Goal: Task Accomplishment & Management: Manage account settings

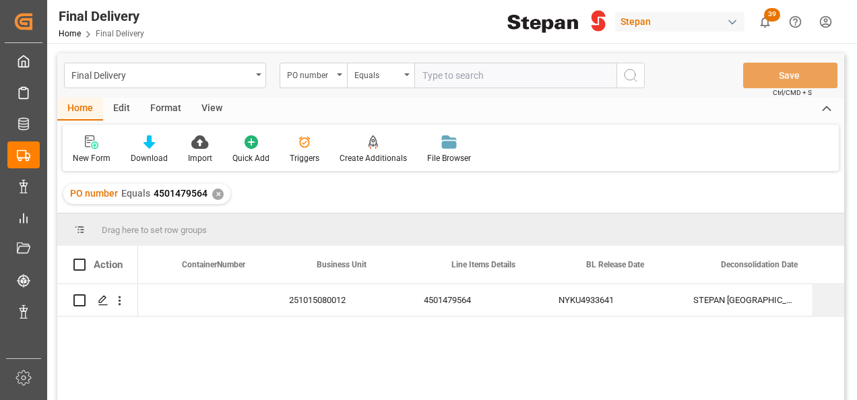
scroll to position [0, 376]
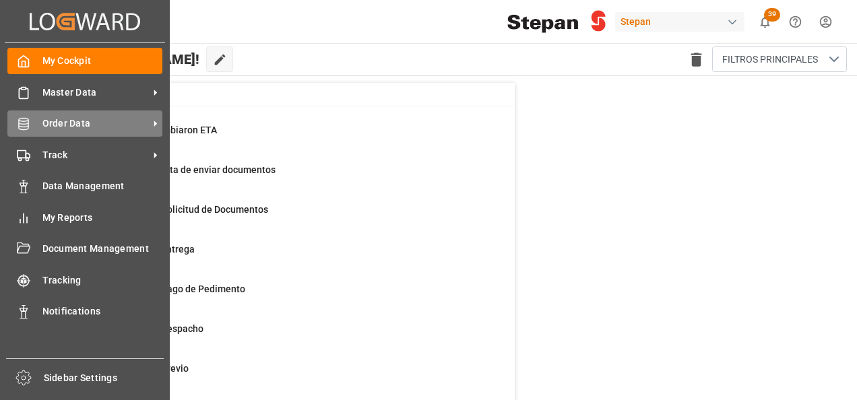
click at [65, 124] on span "Order Data" at bounding box center [95, 124] width 106 height 14
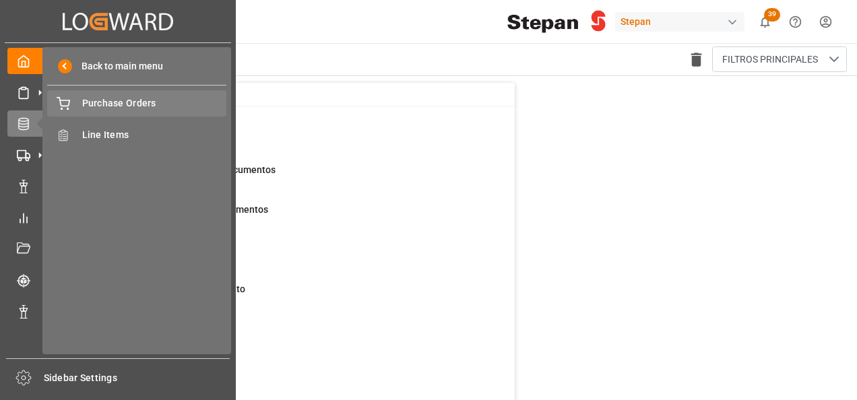
click at [108, 103] on span "Purchase Orders" at bounding box center [154, 103] width 145 height 14
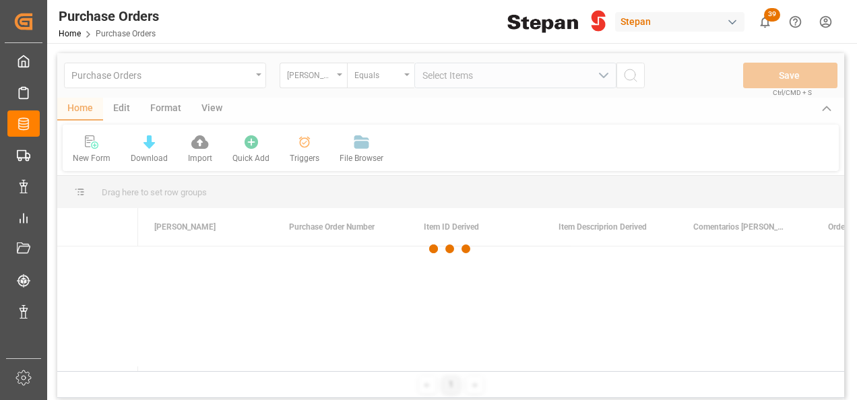
click at [340, 78] on div at bounding box center [450, 249] width 787 height 392
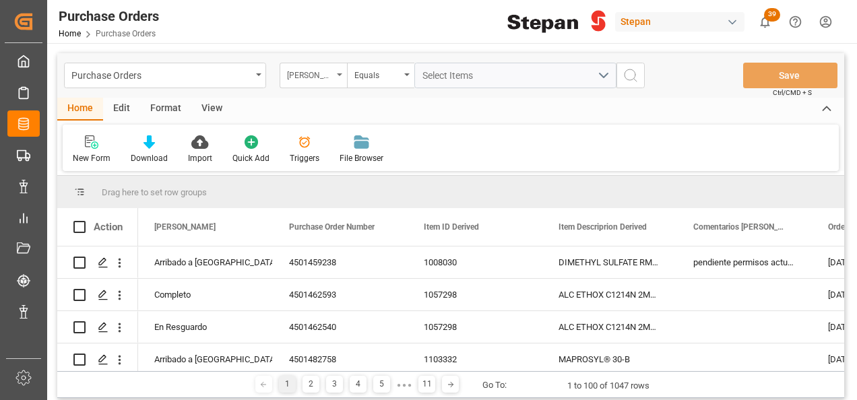
click at [339, 75] on icon "open menu" at bounding box center [339, 74] width 5 height 3
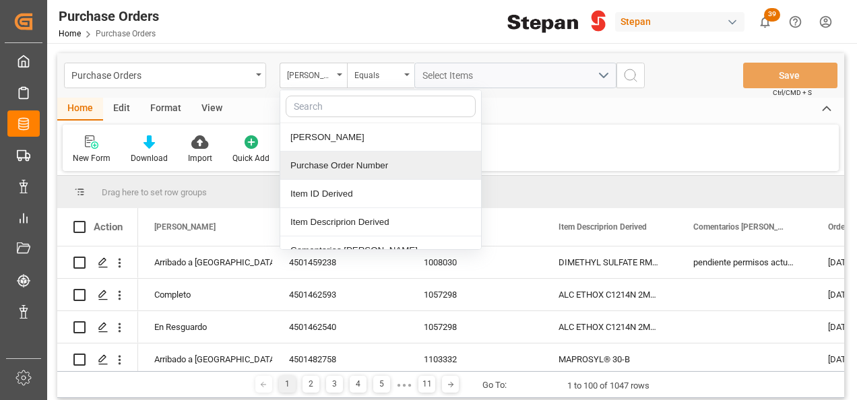
click at [329, 170] on div "Purchase Order Number" at bounding box center [380, 166] width 201 height 28
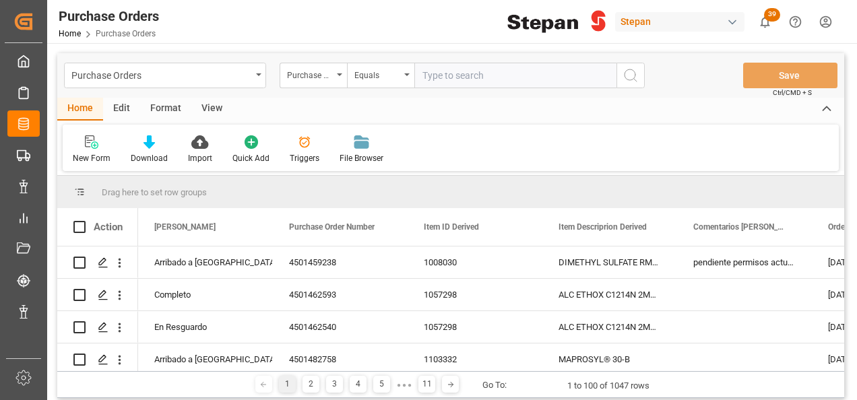
click at [454, 72] on input "text" at bounding box center [515, 76] width 202 height 26
type input "4501484093"
click at [630, 71] on icon "search button" at bounding box center [630, 75] width 16 height 16
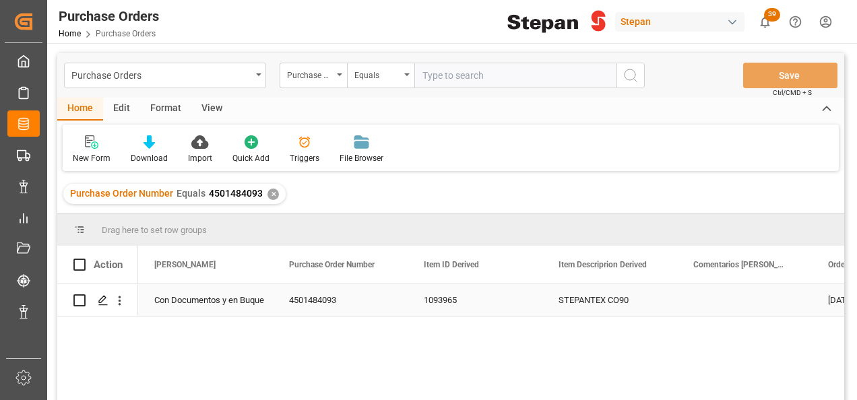
click at [237, 301] on div "Con Documentos y en Buque" at bounding box center [205, 300] width 102 height 31
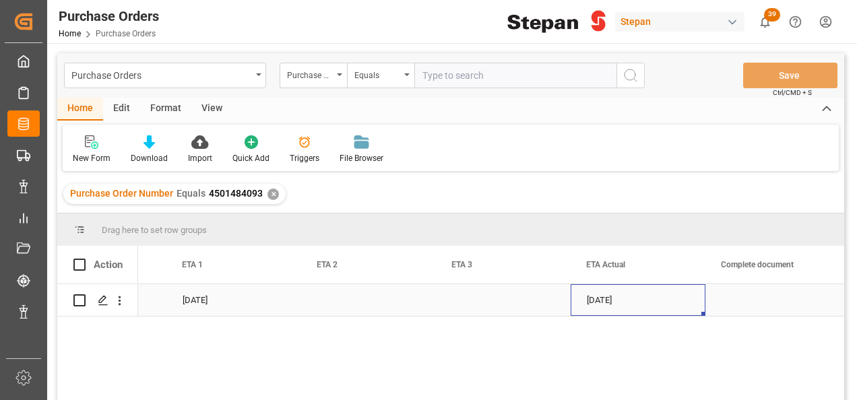
scroll to position [0, 1858]
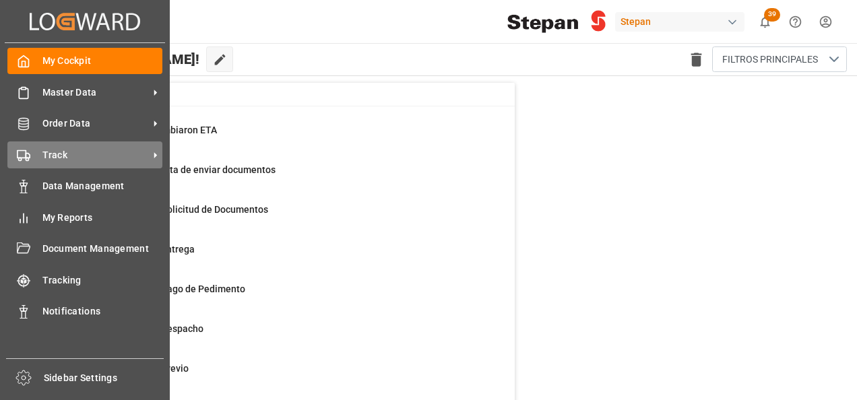
click at [69, 152] on span "Track" at bounding box center [95, 155] width 106 height 14
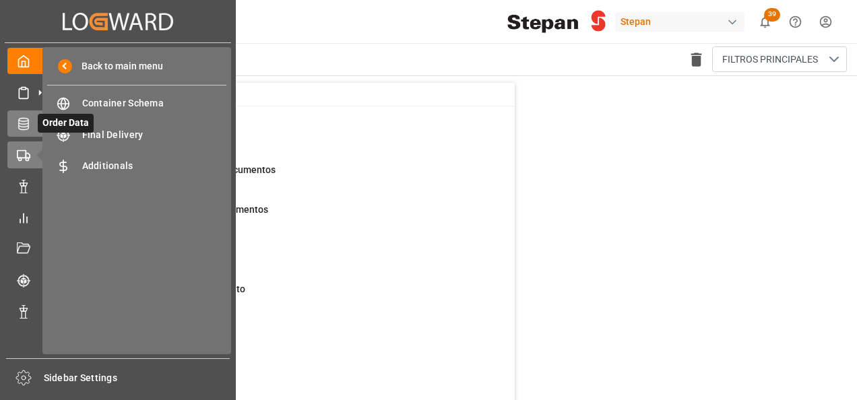
click at [35, 121] on icon at bounding box center [40, 124] width 14 height 14
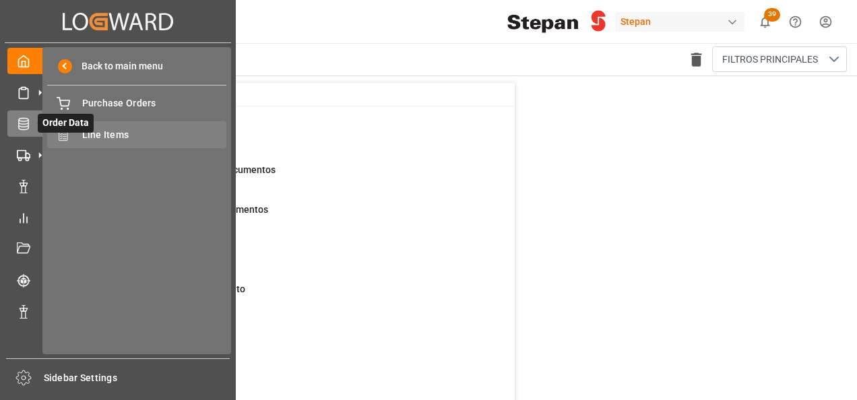
click at [110, 130] on span "Line Items" at bounding box center [154, 135] width 145 height 14
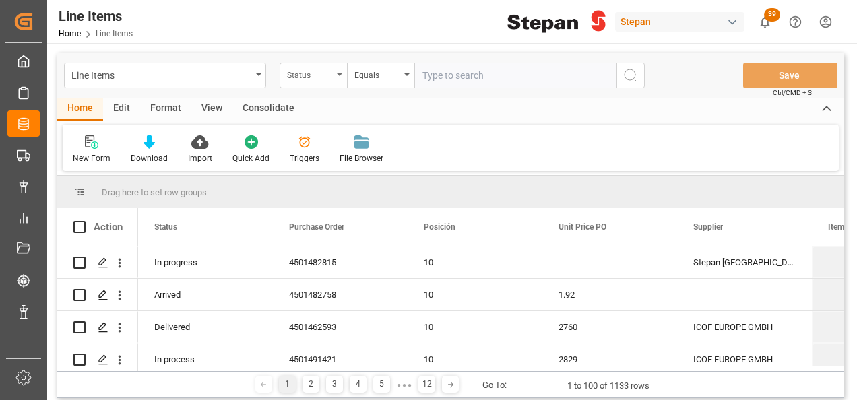
click at [326, 66] on div "Status" at bounding box center [310, 73] width 46 height 15
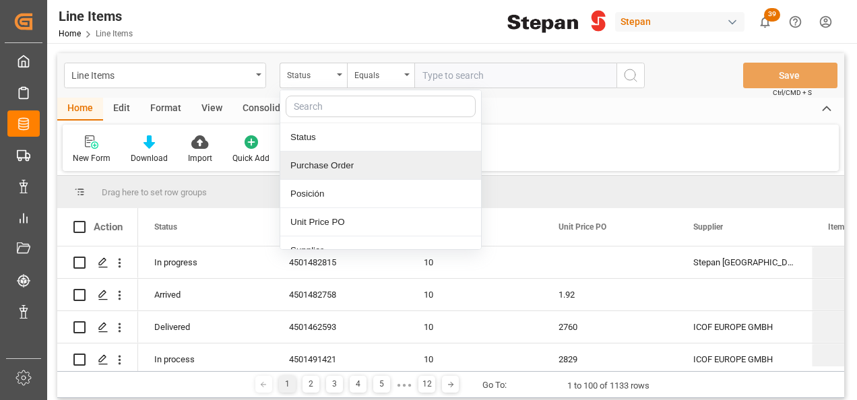
click at [315, 170] on div "Purchase Order" at bounding box center [380, 166] width 201 height 28
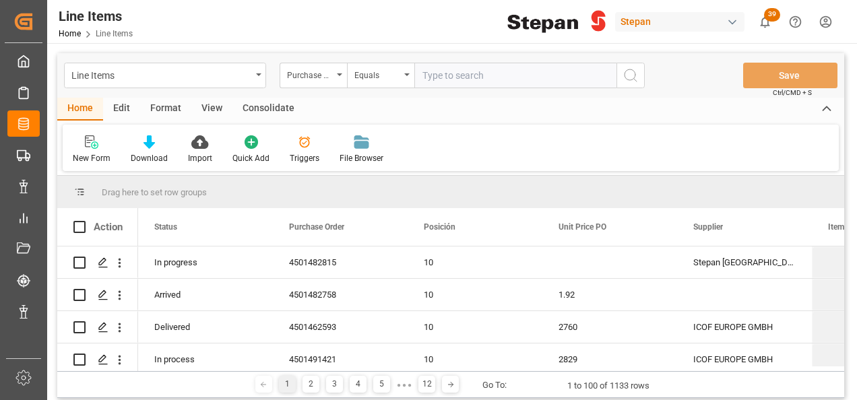
click at [464, 47] on div "Line Items Purchase Order Equals Save Ctrl/CMD + S Home Edit Format View Consol…" at bounding box center [450, 347] width 807 height 608
click at [448, 69] on input "text" at bounding box center [515, 76] width 202 height 26
paste input "4501484093"
type input "4501484093"
click at [624, 73] on circle "search button" at bounding box center [629, 74] width 11 height 11
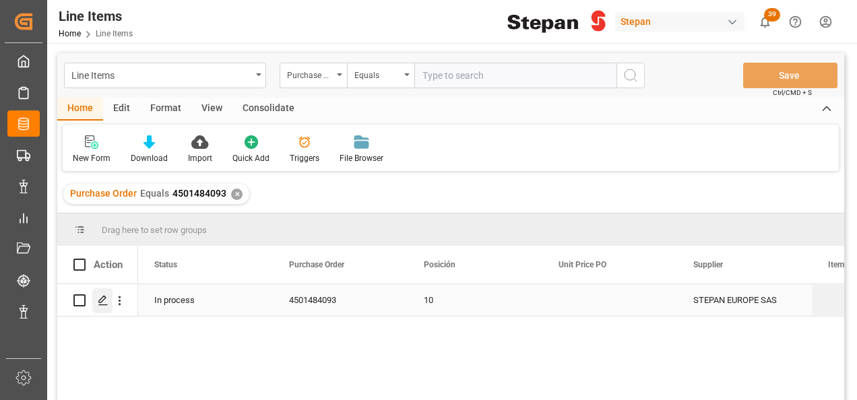
click at [103, 301] on icon "Press SPACE to select this row." at bounding box center [103, 300] width 11 height 11
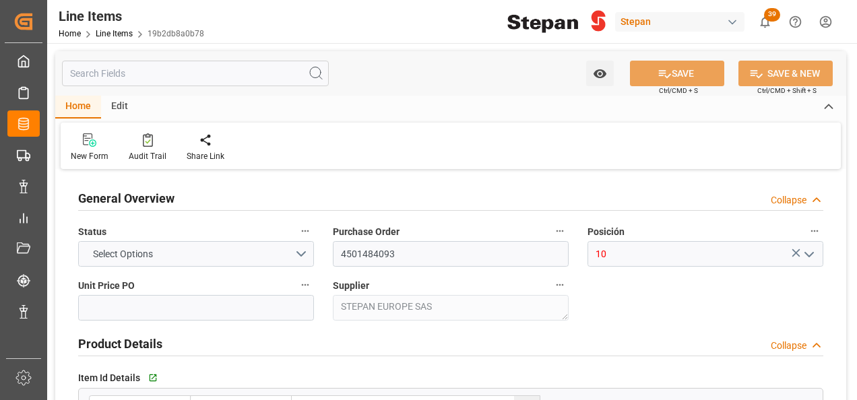
type input "4501484093"
type input "10"
type textarea "STEPAN EUROPE SAS"
type input "1093965"
type textarea "STEPANTEX CO90"
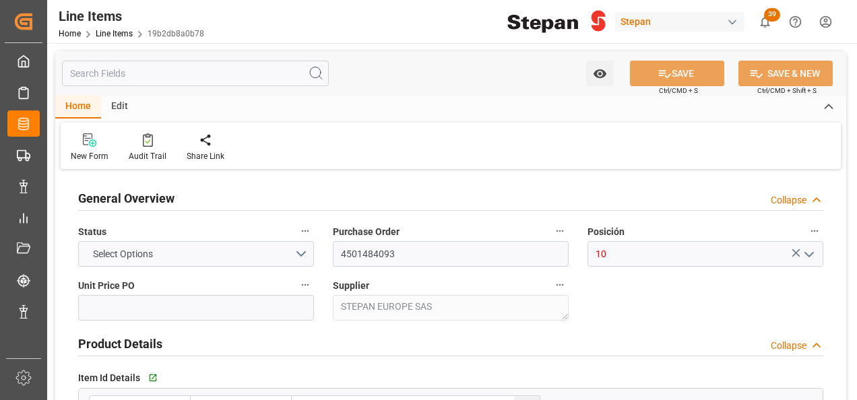
type input "DRUMS"
type textarea "4.0000 DRUMS"
type textarea "KGM"
type textarea "STEPAN [GEOGRAPHIC_DATA] - [PERSON_NAME]"
type input "STEPAN [GEOGRAPHIC_DATA] - [PERSON_NAME]"
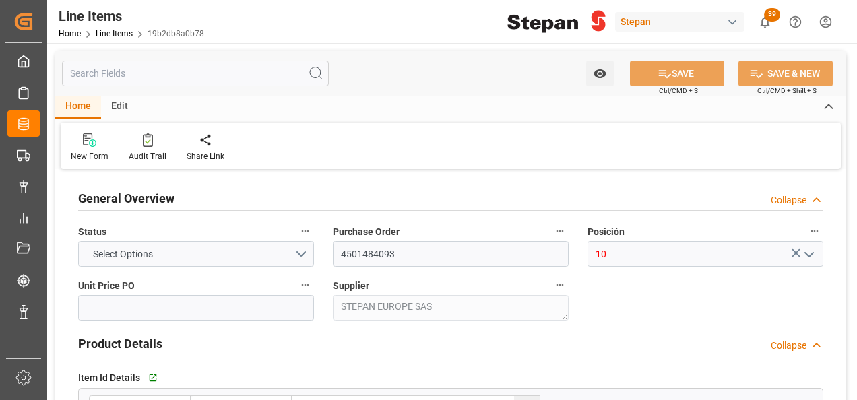
type input "STEPAN [GEOGRAPHIC_DATA] - [PERSON_NAME]"
type input "Seafreight"
type textarea "VERACRUZ"
type input "DEFINITIVO"
type input "CFR"
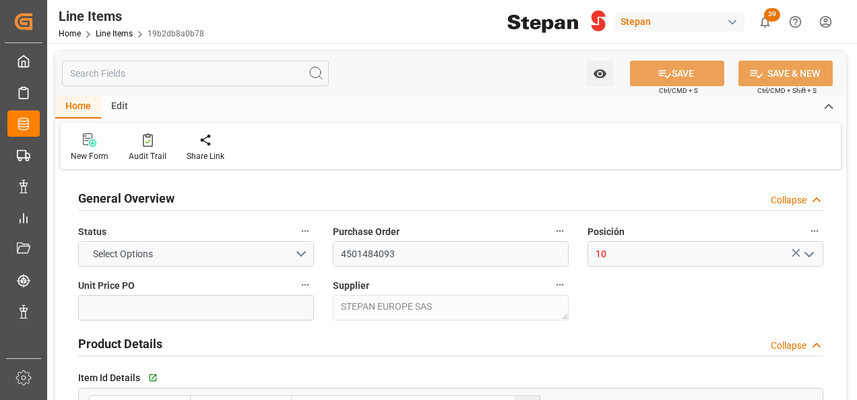
type textarea "FRANCIA"
type input "19b2db8a0b78"
type input "4"
type input "24-09-2025 16:46"
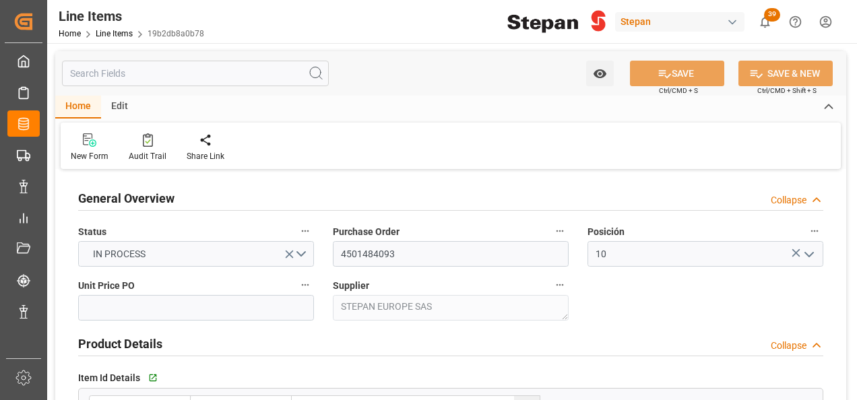
type input "19-08-2025"
type input "[DATE]"
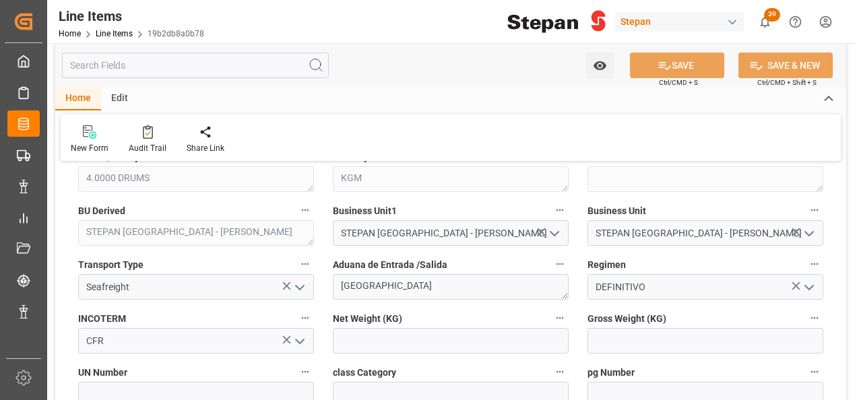
scroll to position [539, 0]
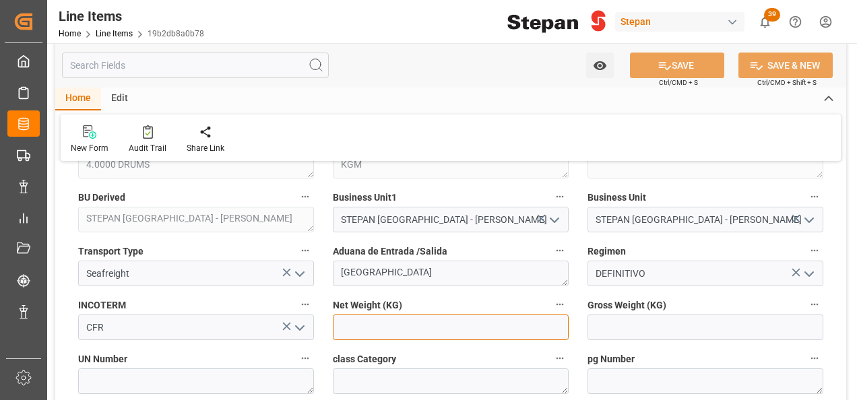
click at [368, 333] on input "text" at bounding box center [451, 328] width 236 height 26
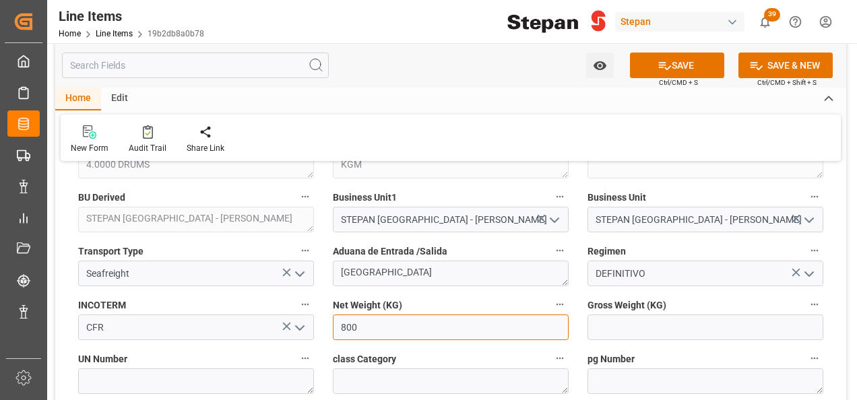
type input "800"
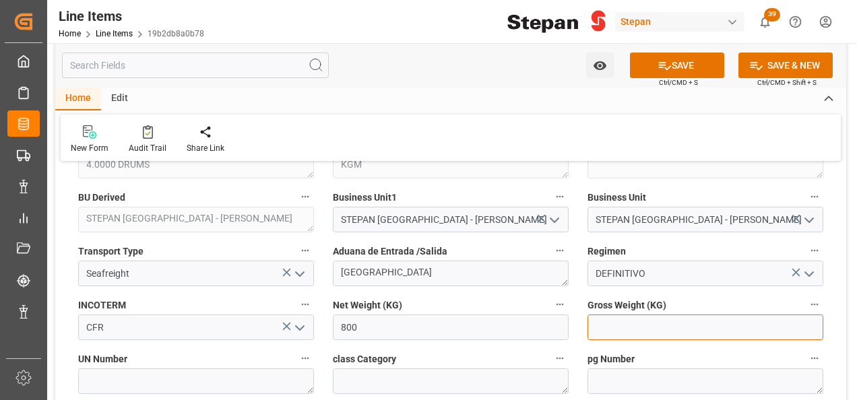
click at [622, 321] on input "text" at bounding box center [705, 328] width 236 height 26
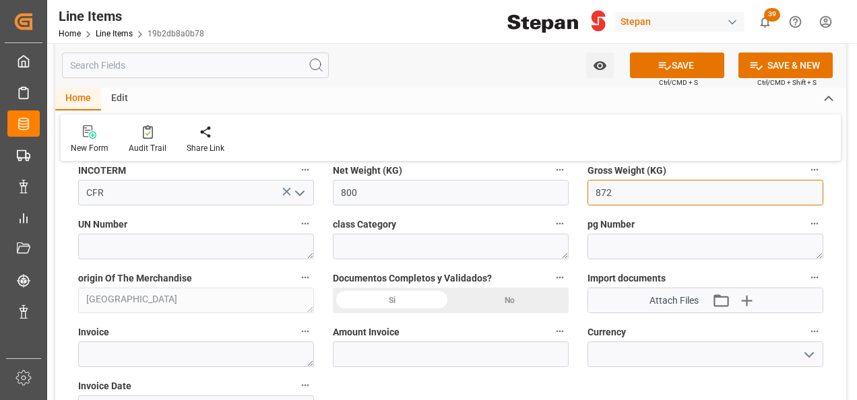
type input "872"
click at [393, 301] on div "Si" at bounding box center [392, 301] width 118 height 26
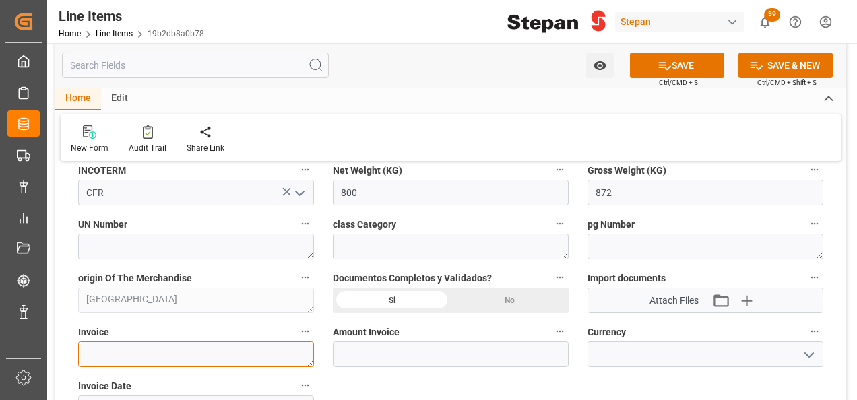
click at [164, 349] on textarea at bounding box center [196, 354] width 236 height 26
paste textarea "948042675"
type textarea "948042675"
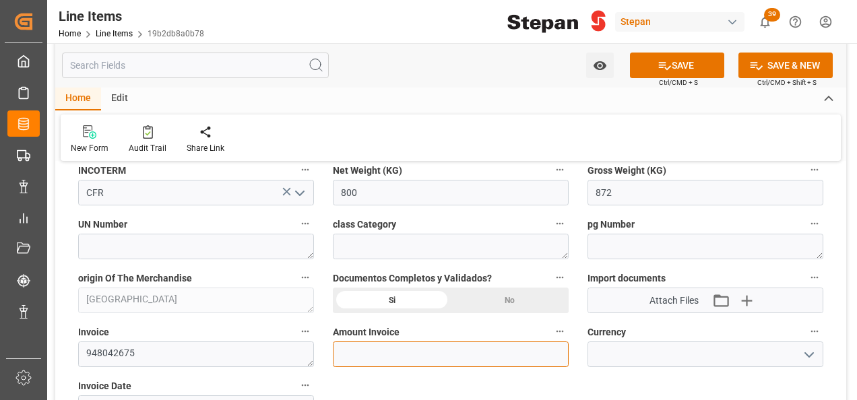
click at [363, 357] on input "text" at bounding box center [451, 354] width 236 height 26
type input "2888.39"
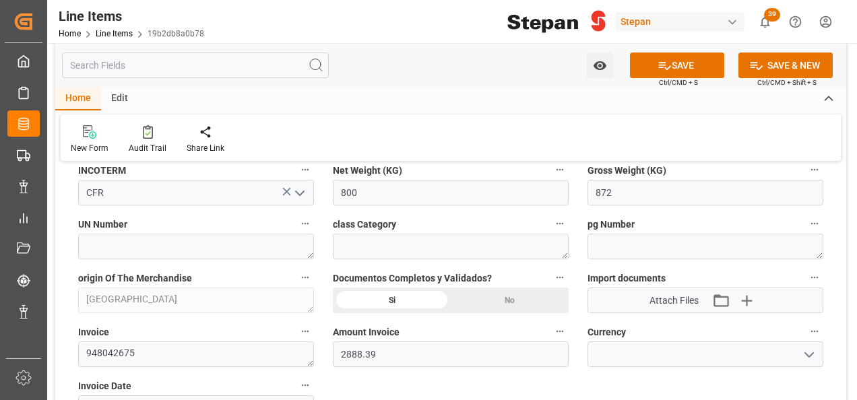
click at [808, 353] on icon "open menu" at bounding box center [809, 355] width 16 height 16
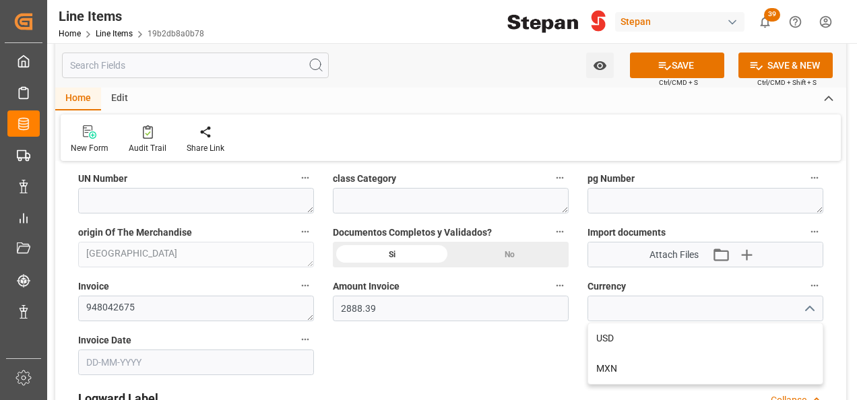
scroll to position [741, 0]
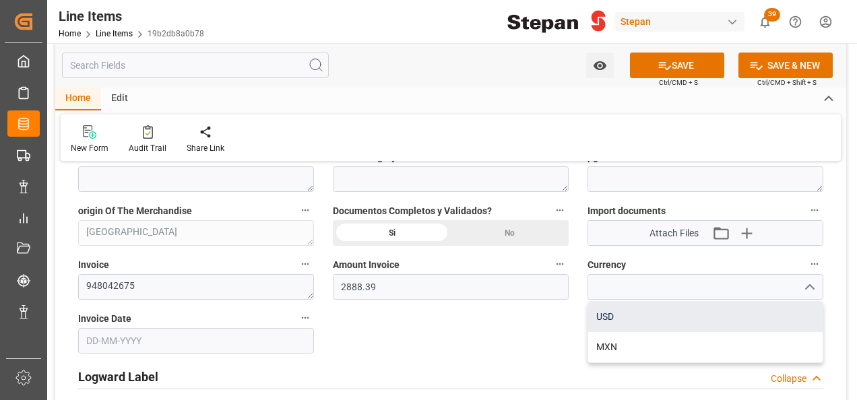
click at [611, 322] on div "USD" at bounding box center [705, 317] width 234 height 30
type input "USD"
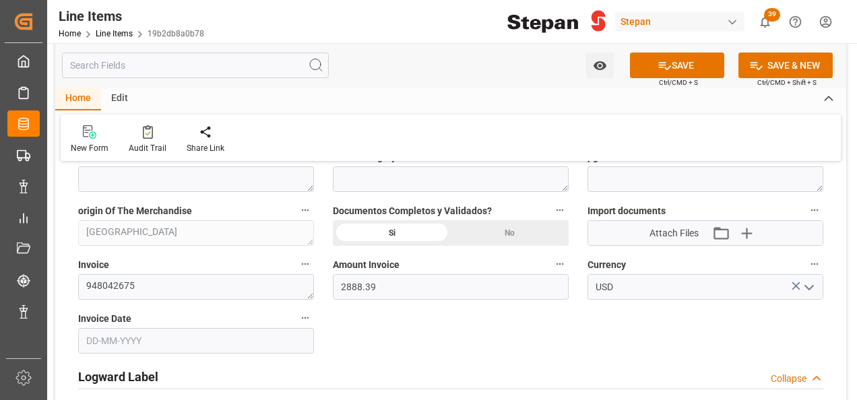
click at [185, 335] on input "text" at bounding box center [196, 341] width 236 height 26
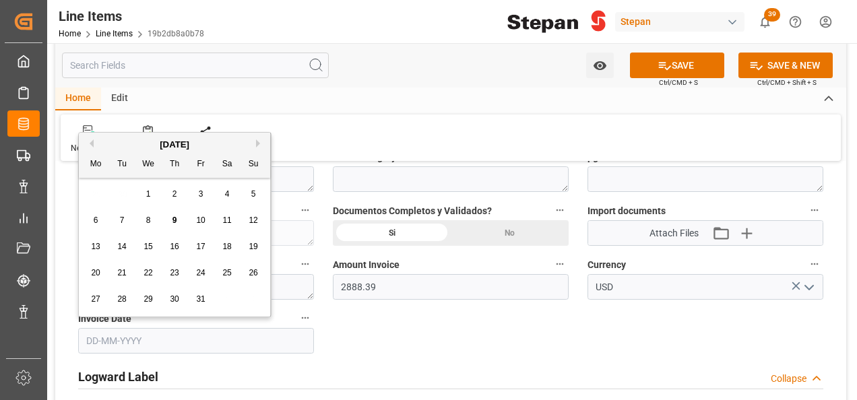
click at [90, 141] on button "Previous Month" at bounding box center [90, 143] width 8 height 8
click at [122, 300] on span "26" at bounding box center [121, 298] width 9 height 9
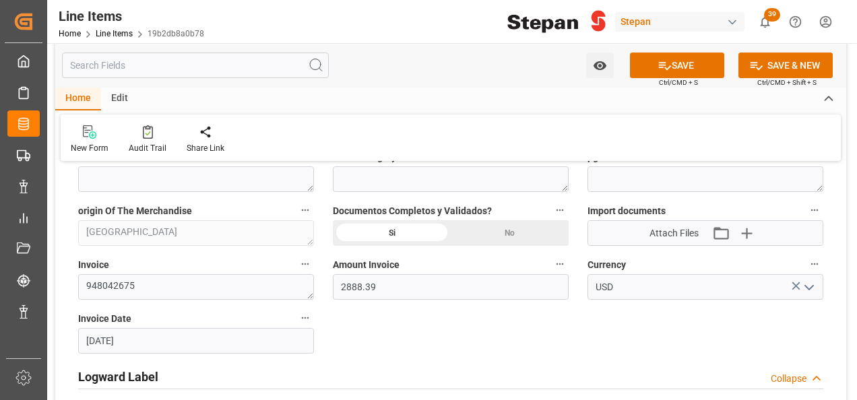
type input "[DATE]"
click at [448, 341] on div "General Overview Collapse Status IN PROCESS Purchase Order 4501484093 Posición …" at bounding box center [450, 330] width 791 height 1796
click at [681, 73] on button "SAVE" at bounding box center [677, 66] width 94 height 26
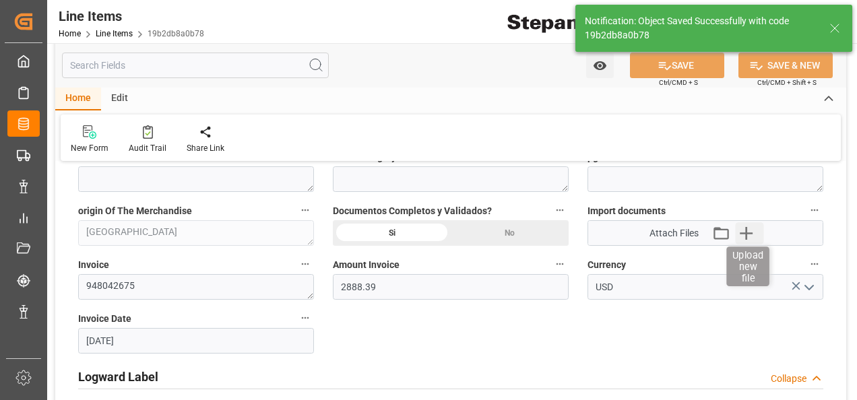
click at [748, 236] on icon "button" at bounding box center [746, 233] width 22 height 22
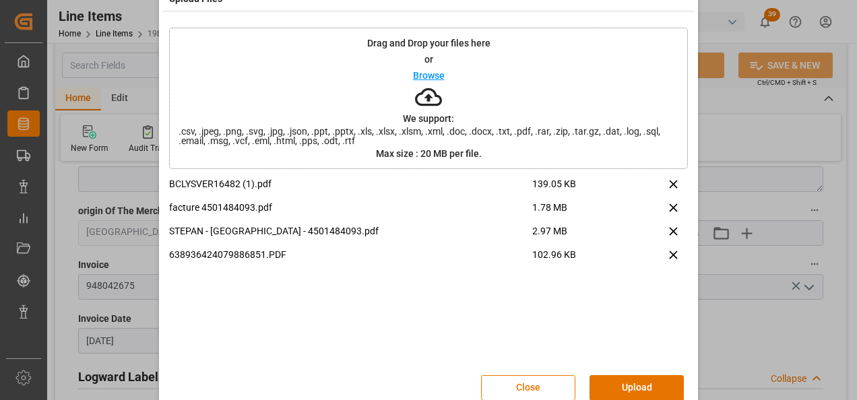
scroll to position [53, 0]
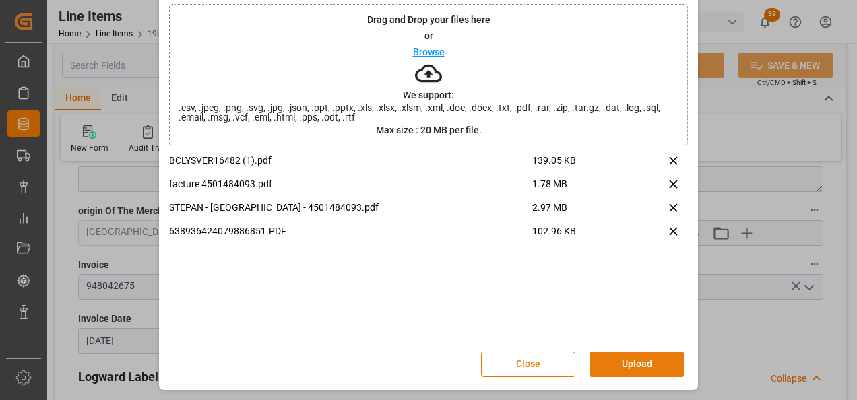
click at [635, 356] on button "Upload" at bounding box center [636, 365] width 94 height 26
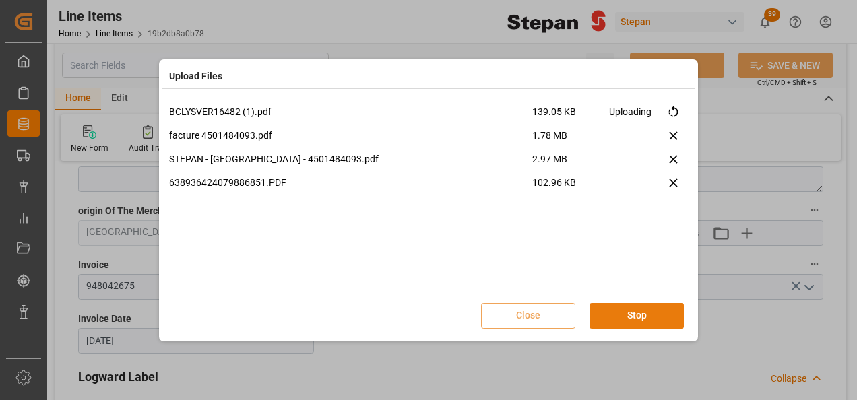
scroll to position [0, 0]
click at [628, 312] on button "Done" at bounding box center [636, 316] width 94 height 26
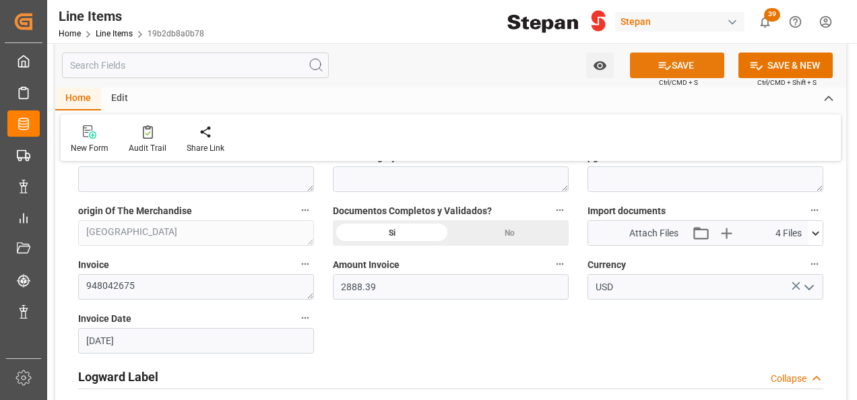
click at [673, 59] on button "SAVE" at bounding box center [677, 66] width 94 height 26
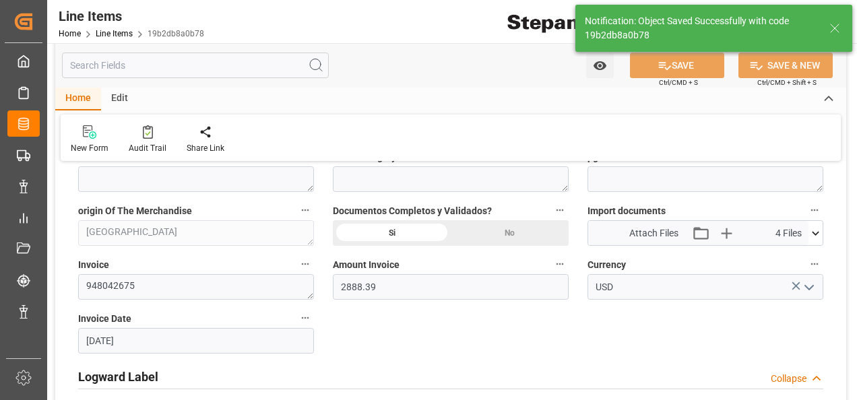
type input "09-10-2025 15:27"
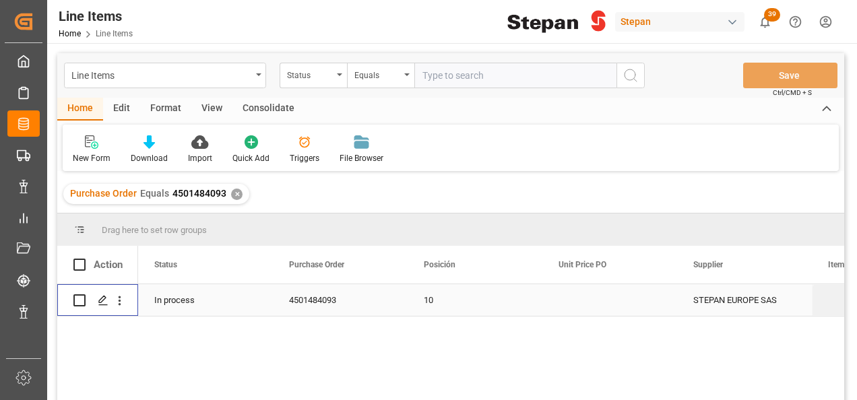
click at [75, 305] on input "Press Space to toggle row selection (unchecked)" at bounding box center [79, 300] width 12 height 12
checkbox input "true"
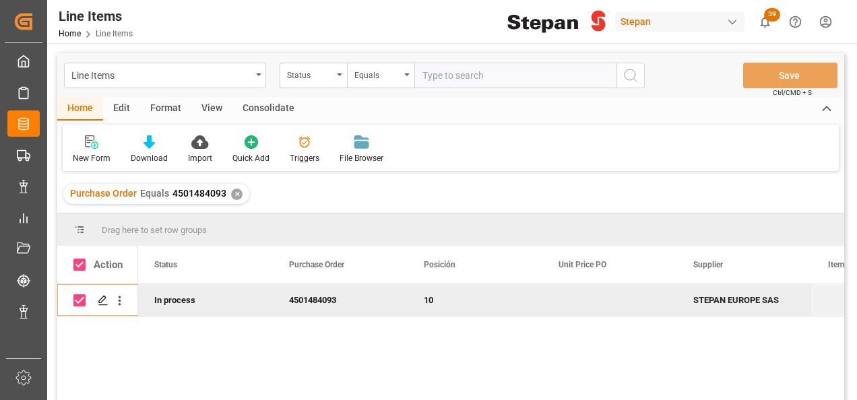
click at [276, 104] on div "Consolidate" at bounding box center [268, 109] width 72 height 23
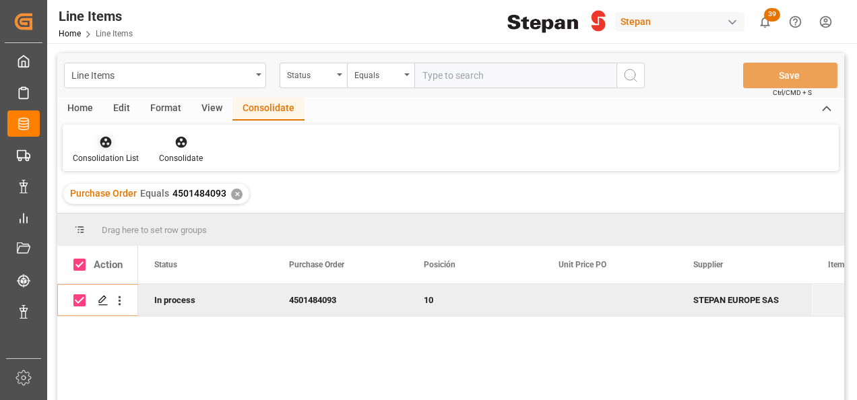
click at [109, 146] on icon at bounding box center [105, 142] width 11 height 11
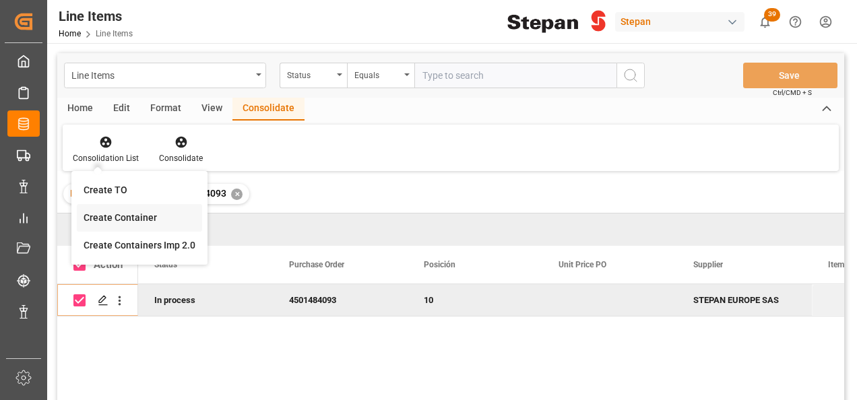
click at [139, 218] on div "Create Container" at bounding box center [120, 218] width 73 height 14
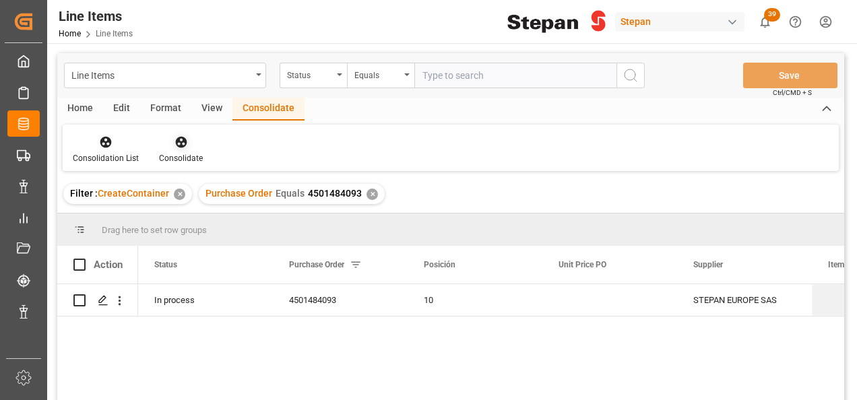
click at [178, 141] on icon at bounding box center [180, 142] width 11 height 11
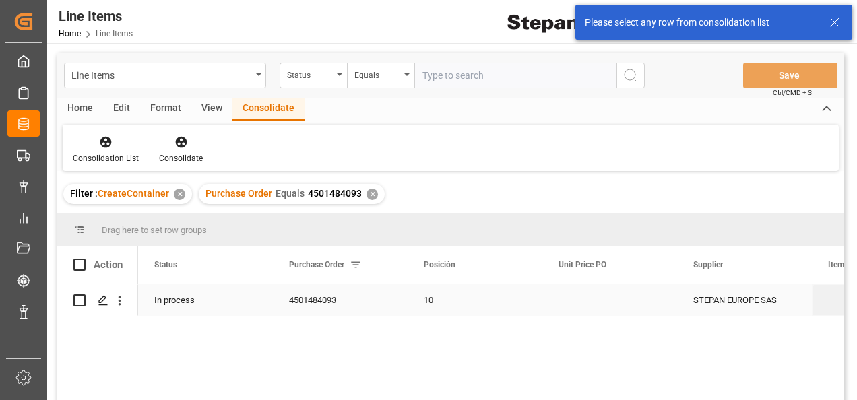
click at [84, 296] on input "Press Space to toggle row selection (unchecked)" at bounding box center [79, 300] width 12 height 12
checkbox input "true"
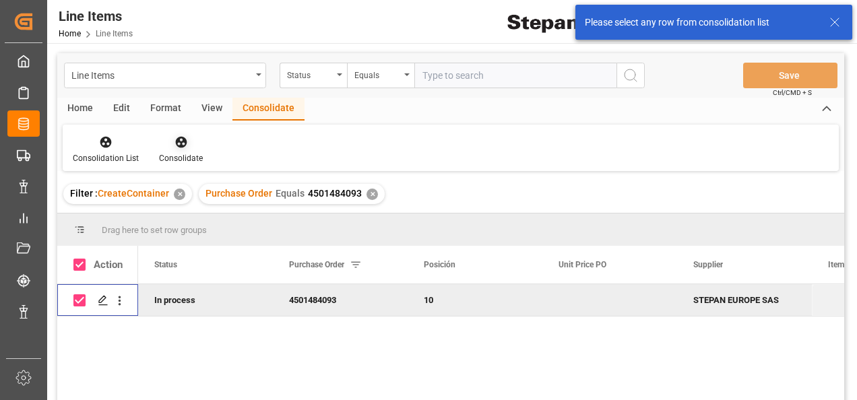
click at [181, 139] on icon at bounding box center [180, 142] width 11 height 11
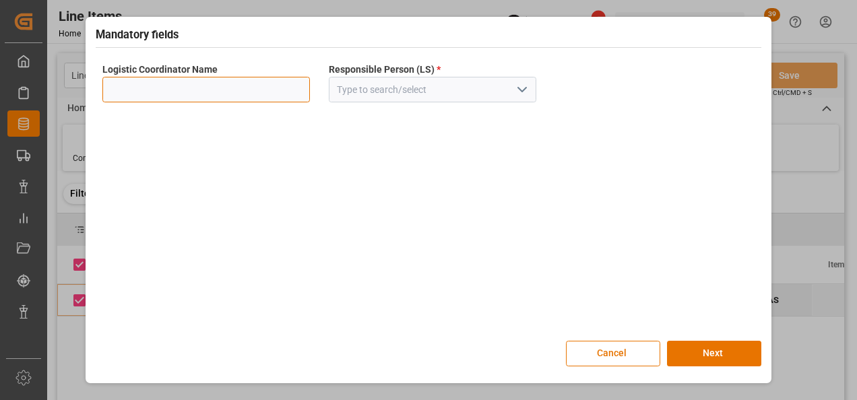
click at [211, 85] on input at bounding box center [205, 90] width 207 height 26
type input "LESCHACO MEXICANA"
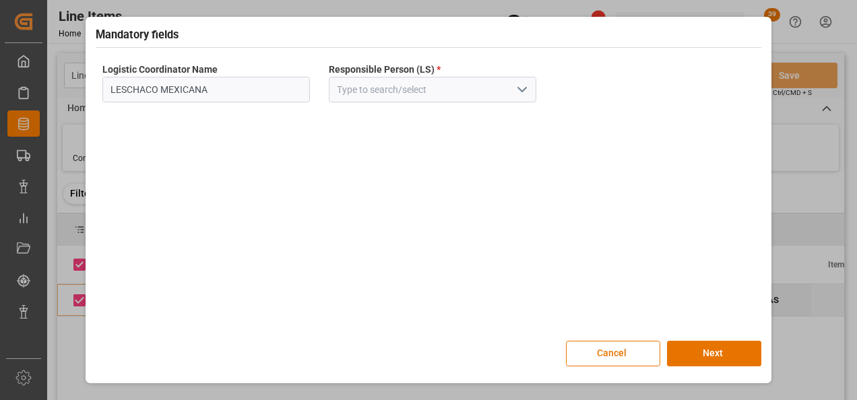
click at [527, 87] on icon "open menu" at bounding box center [522, 89] width 16 height 16
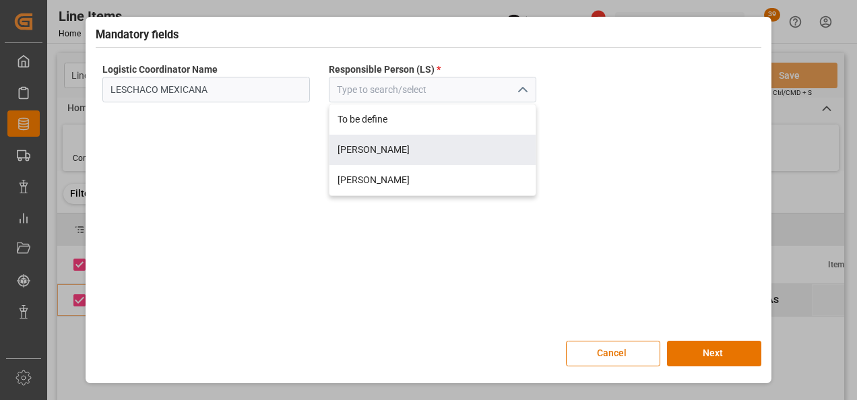
click at [360, 148] on div "Jose Echeverria" at bounding box center [432, 150] width 206 height 30
type input "Jose Echeverria"
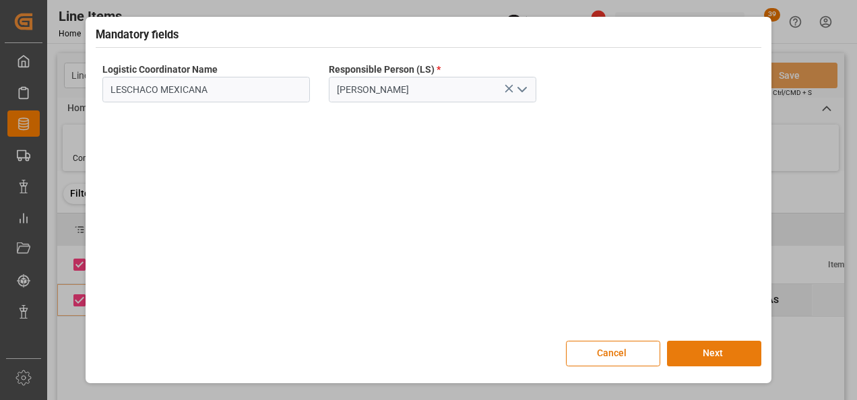
click at [698, 355] on button "Next" at bounding box center [714, 354] width 94 height 26
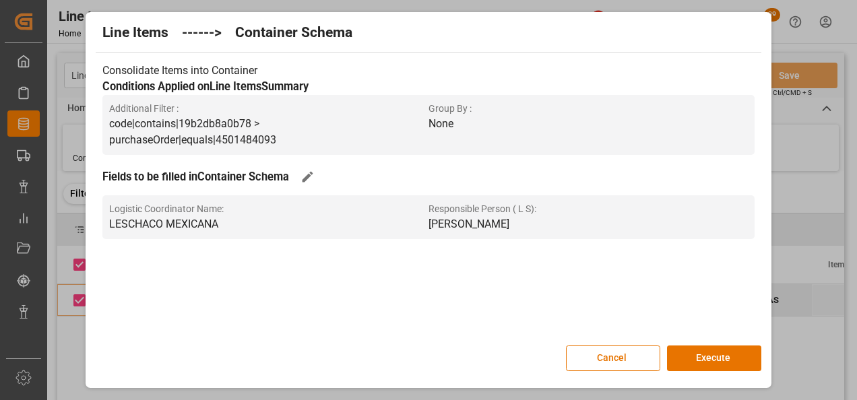
click at [730, 373] on div "Line Items ------> Container Schema Consolidate Items into Container Conditions…" at bounding box center [428, 199] width 679 height 369
click at [725, 360] on button "Execute" at bounding box center [714, 359] width 94 height 26
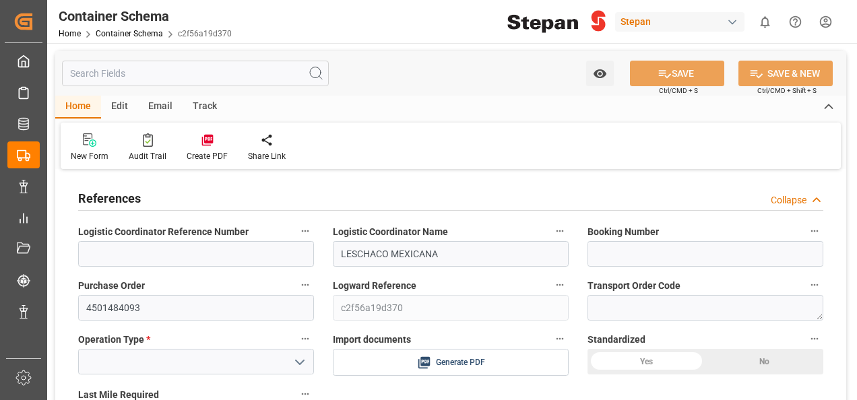
type input "LESCHACO MEXICANA"
type input "4501484093"
type input "c2f56a19d370"
type input "[PERSON_NAME]"
type input "STEPAN EUROPE SAS"
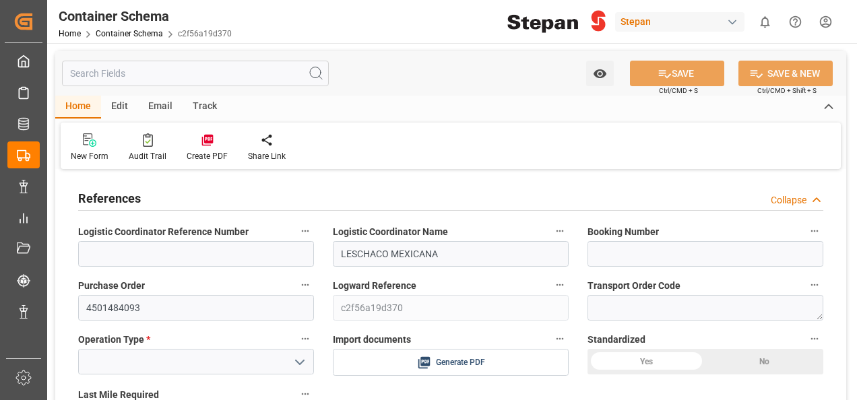
type textarea "948042675"
type textarea "Pending"
type textarea "1093965"
type textarea "STEPANTEX CO90"
type textarea "STEPAN [GEOGRAPHIC_DATA] - [PERSON_NAME]"
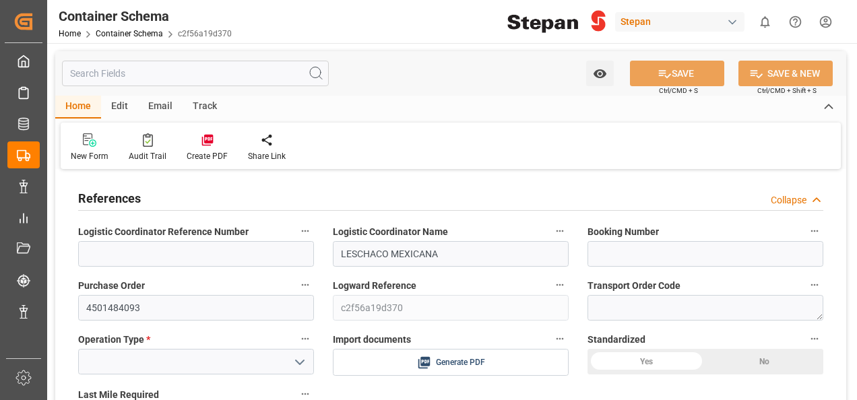
type input "CFR"
type textarea "No"
type textarea "Container ETA is not filled"
type input "0"
type input "1"
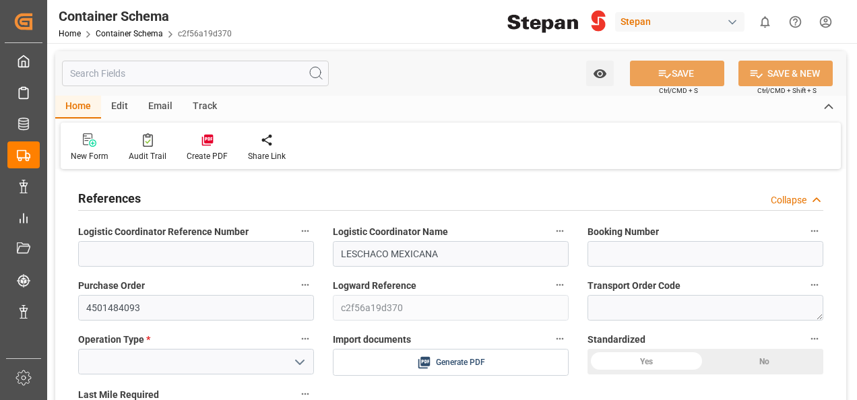
type input "09-10-2025 15:29"
type input "[DATE]"
click at [626, 251] on input at bounding box center [705, 254] width 236 height 26
paste input "LYS/VER/16482"
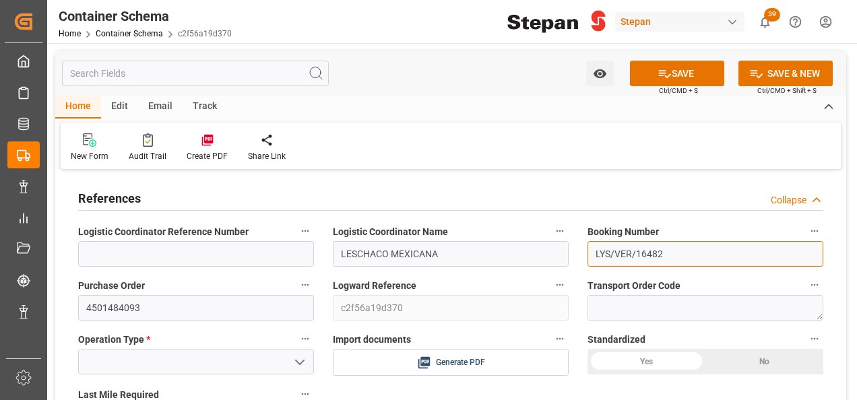
click at [613, 252] on input "LYS/VER/16482" at bounding box center [705, 254] width 236 height 26
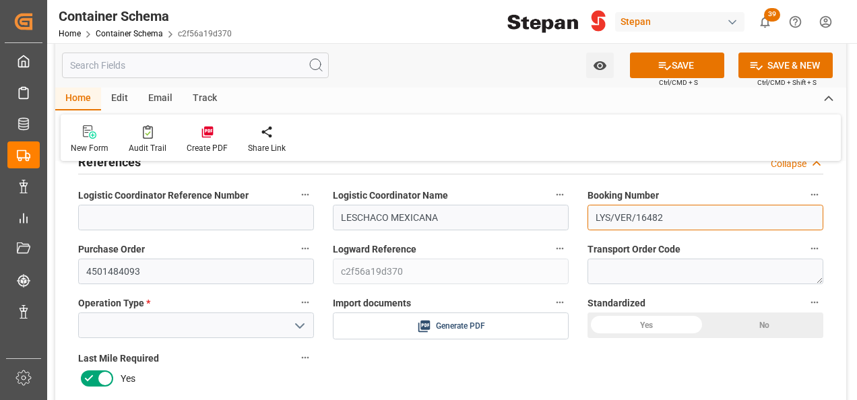
scroll to position [67, 0]
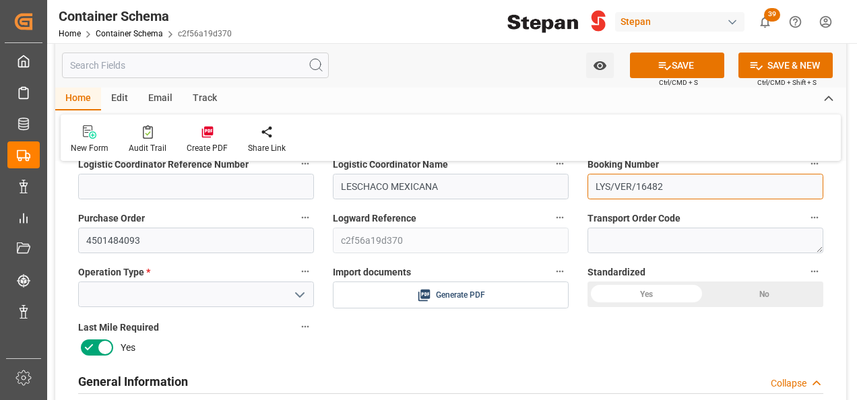
type input "LYS/VER/16482"
click at [302, 291] on icon "open menu" at bounding box center [300, 295] width 16 height 16
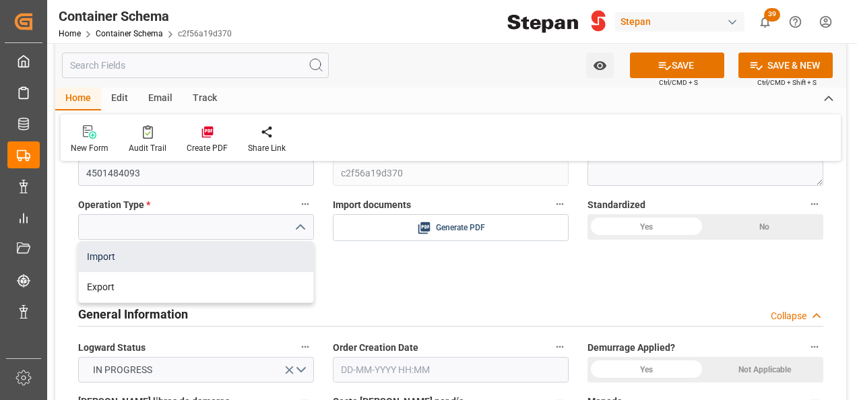
click at [99, 255] on div "Import" at bounding box center [196, 257] width 234 height 30
type input "Import"
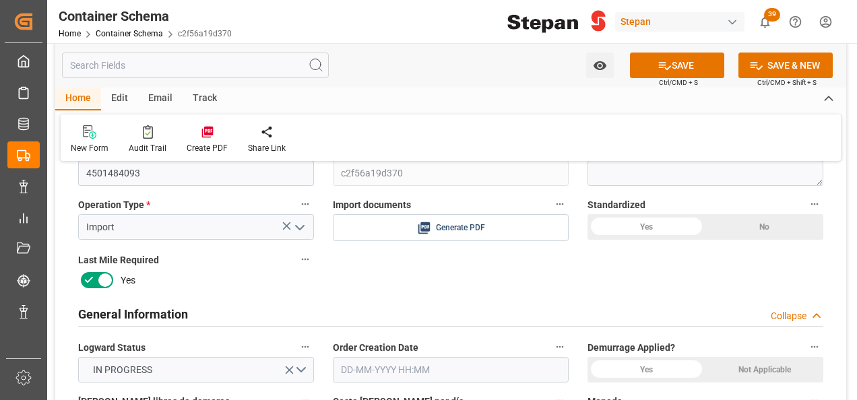
click at [651, 226] on div "Yes" at bounding box center [646, 227] width 118 height 26
drag, startPoint x: 777, startPoint y: 372, endPoint x: 475, endPoint y: 325, distance: 306.0
click at [777, 372] on div "Not Applicable" at bounding box center [764, 370] width 118 height 26
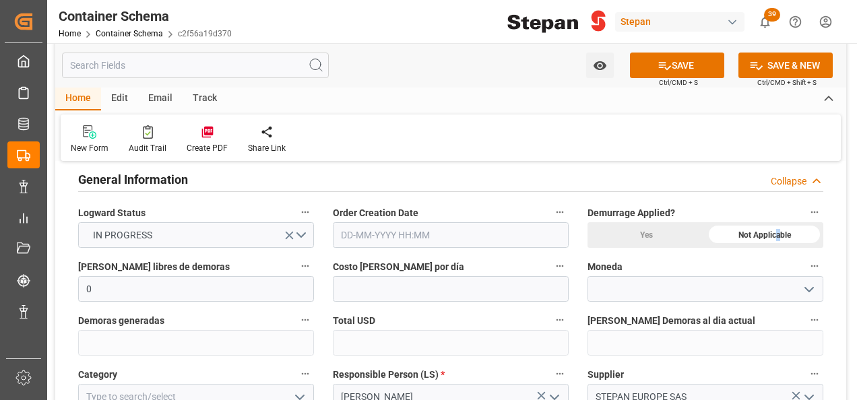
click at [360, 241] on input "text" at bounding box center [451, 235] width 236 height 26
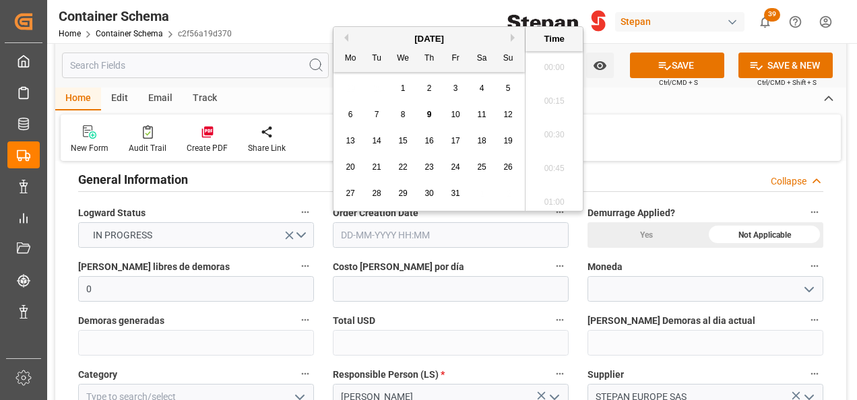
scroll to position [1216, 0]
click at [382, 36] on div "October 2025" at bounding box center [428, 38] width 191 height 13
click at [428, 112] on span "9" at bounding box center [429, 114] width 5 height 9
type input "09-10-2025 00:00"
click at [667, 137] on div "New Form Audit Trail Create PDF Share Link" at bounding box center [451, 137] width 780 height 46
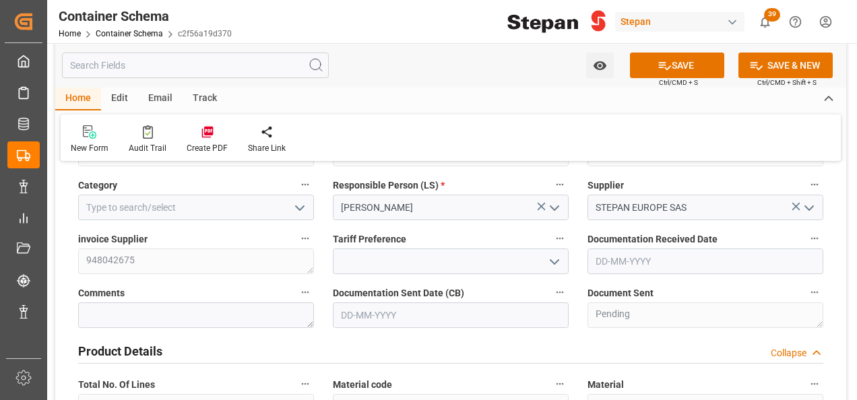
scroll to position [471, 0]
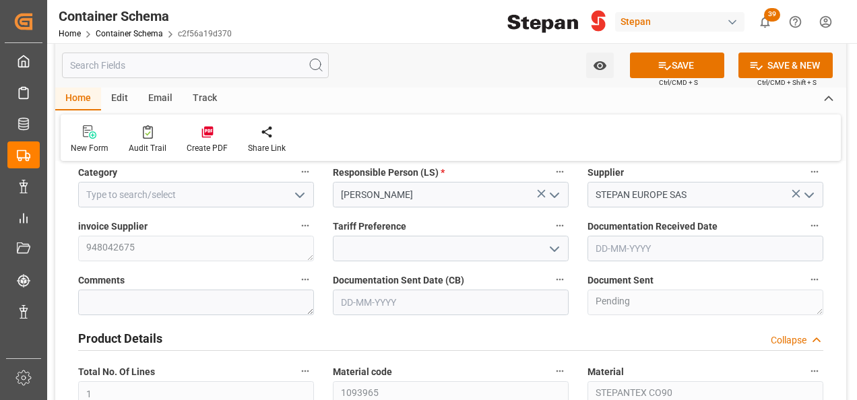
click at [300, 190] on icon "open menu" at bounding box center [300, 195] width 16 height 16
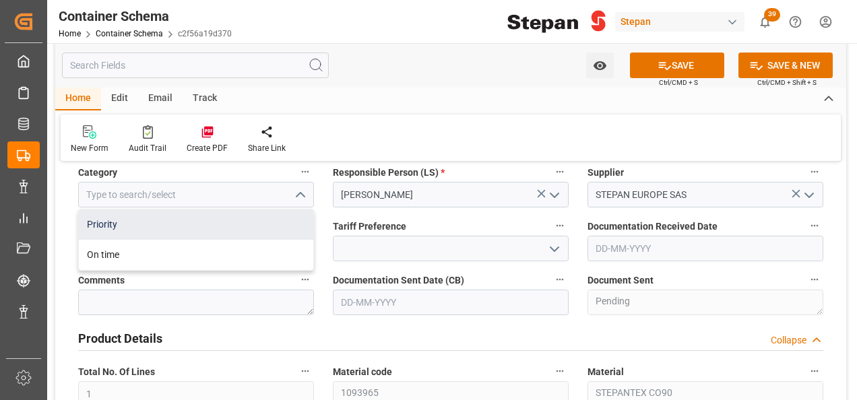
click at [120, 220] on div "Priority" at bounding box center [196, 224] width 234 height 30
type input "Priority"
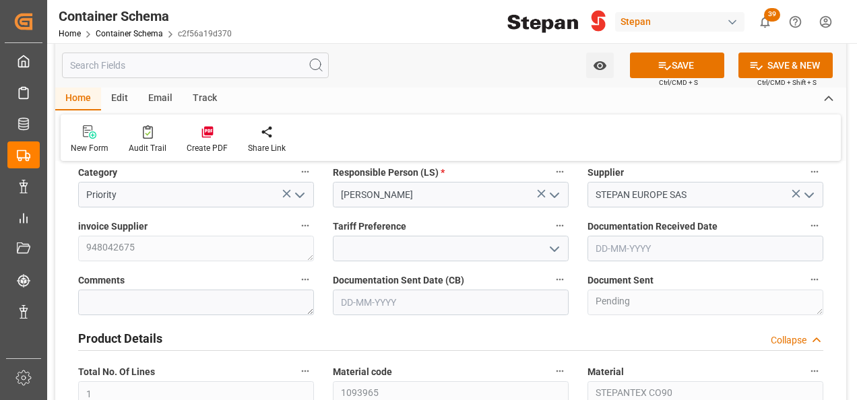
click at [553, 248] on icon "open menu" at bounding box center [554, 249] width 16 height 16
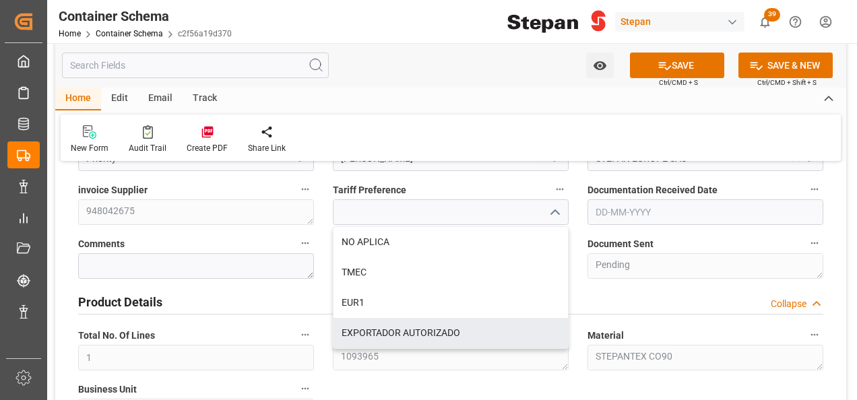
scroll to position [539, 0]
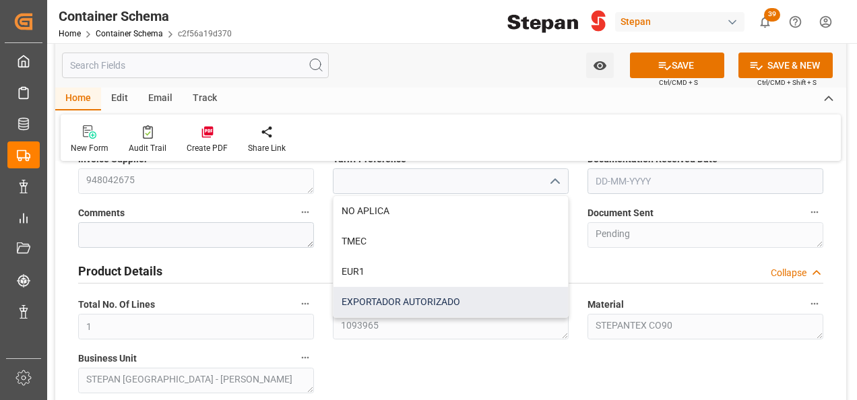
click at [381, 304] on div "EXPORTADOR AUTORIZADO" at bounding box center [450, 302] width 234 height 30
type input "EXPORTADOR AUTORIZADO"
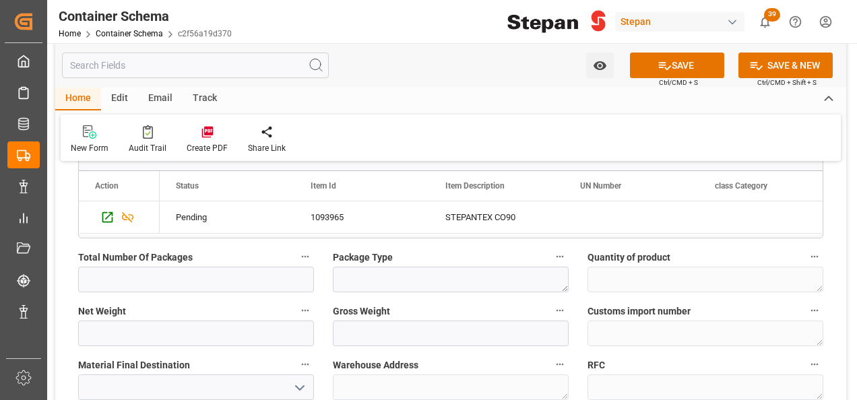
scroll to position [943, 0]
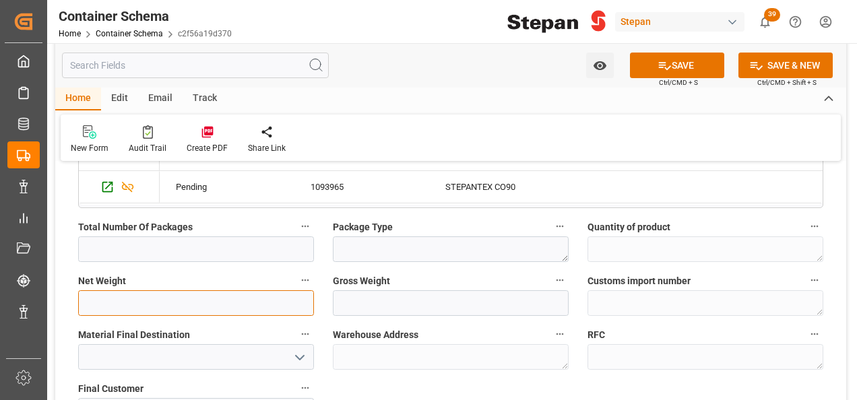
click at [115, 301] on input "text" at bounding box center [196, 303] width 236 height 26
type input "800"
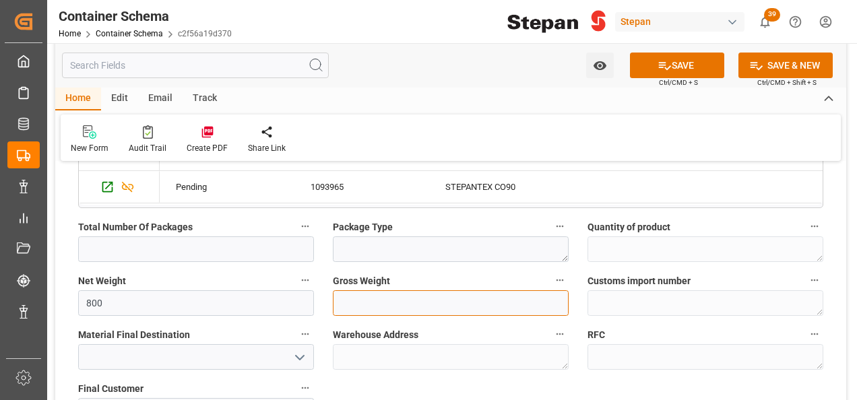
click at [346, 297] on input "text" at bounding box center [451, 303] width 236 height 26
type input "872"
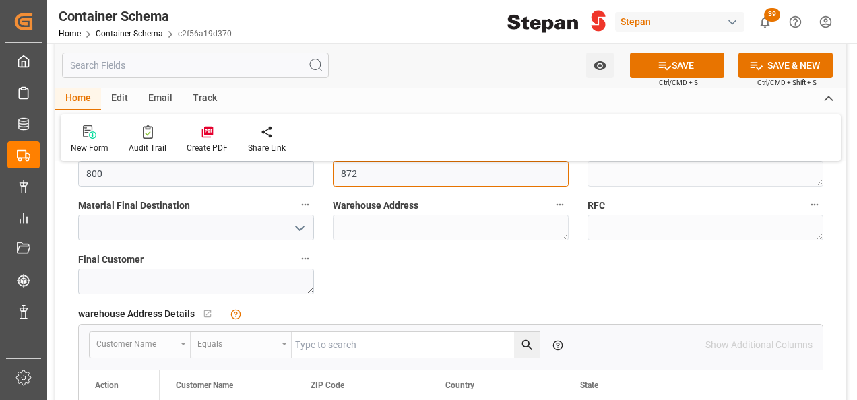
scroll to position [1078, 0]
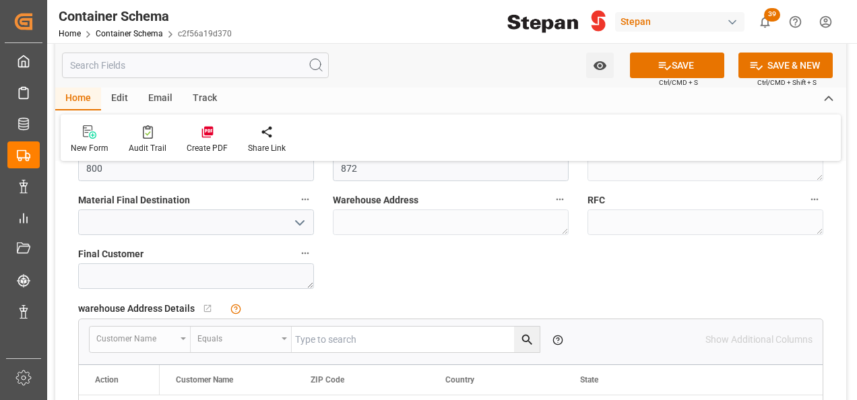
click at [296, 218] on icon "open menu" at bounding box center [300, 223] width 16 height 16
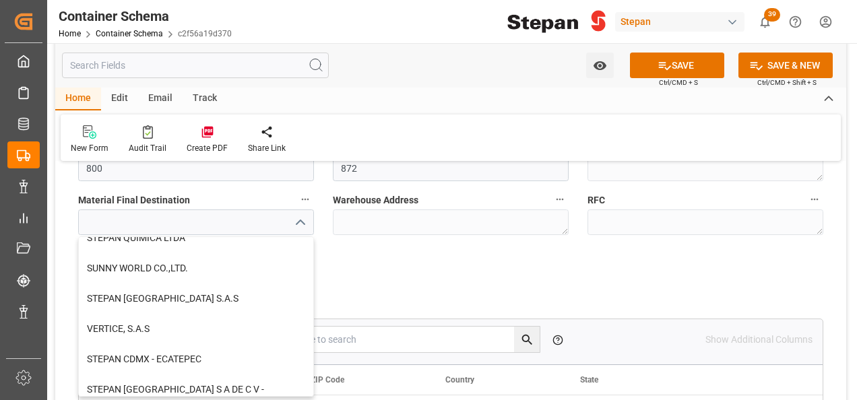
scroll to position [361, 0]
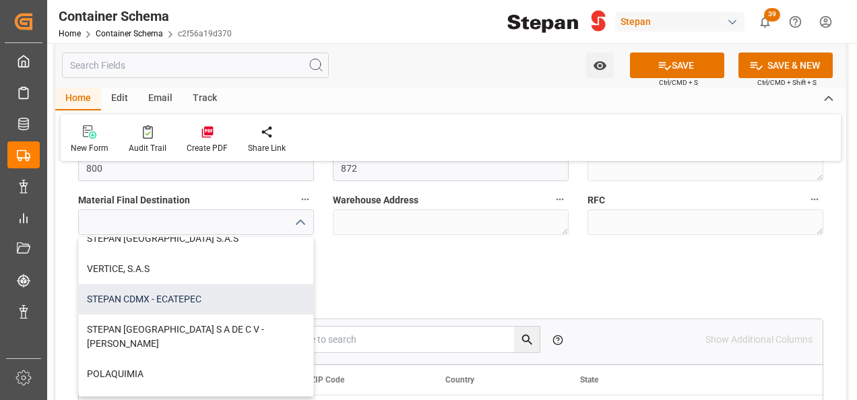
click at [156, 299] on div "STEPAN CDMX - ECATEPEC" at bounding box center [196, 299] width 234 height 30
type input "STEPAN CDMX - ECATEPEC"
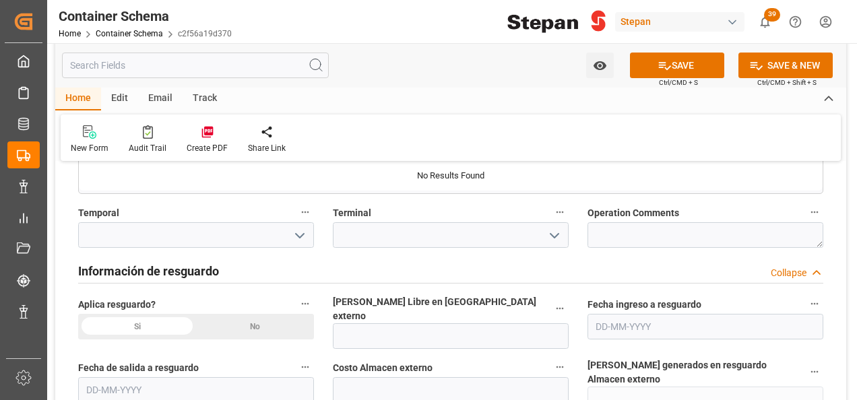
scroll to position [1347, 0]
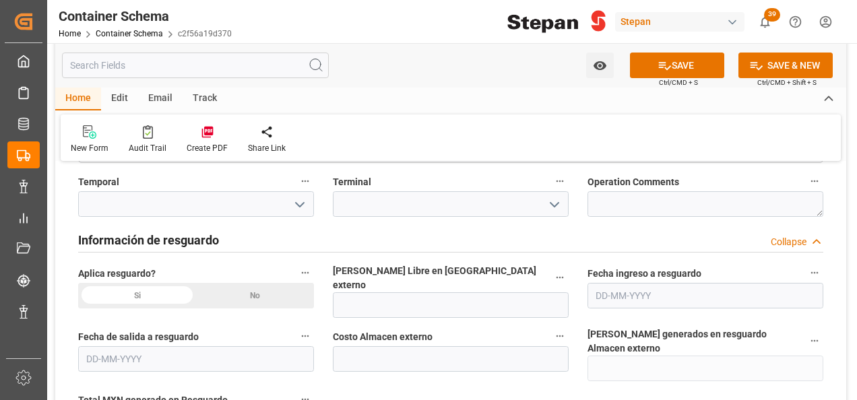
click at [256, 293] on div "No" at bounding box center [255, 296] width 118 height 26
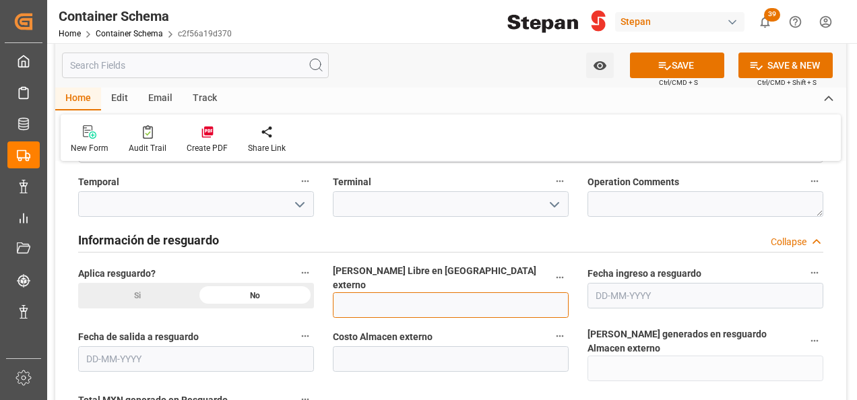
click at [370, 293] on input "text" at bounding box center [451, 305] width 236 height 26
click at [370, 294] on input "text" at bounding box center [451, 305] width 236 height 26
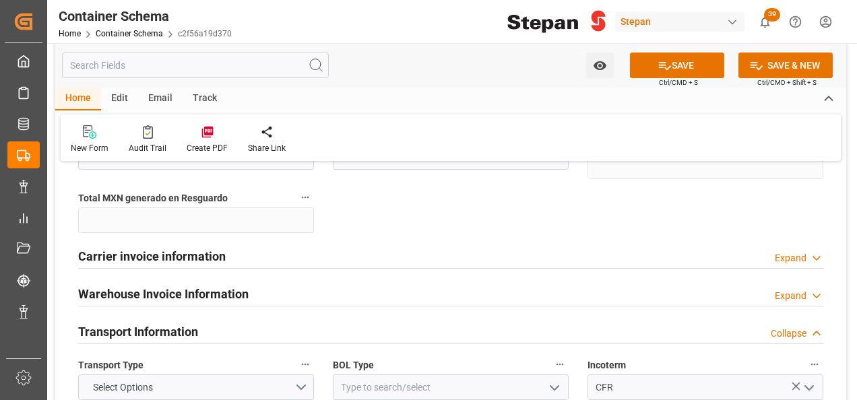
scroll to position [1616, 0]
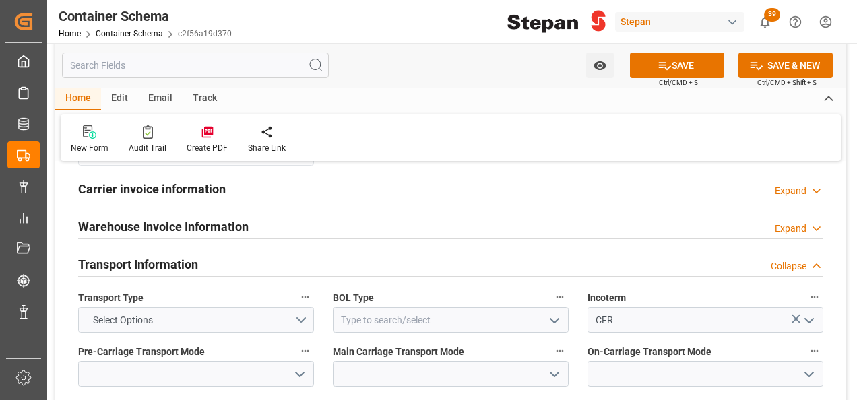
type input "12"
click at [304, 307] on button "Select Options" at bounding box center [196, 320] width 236 height 26
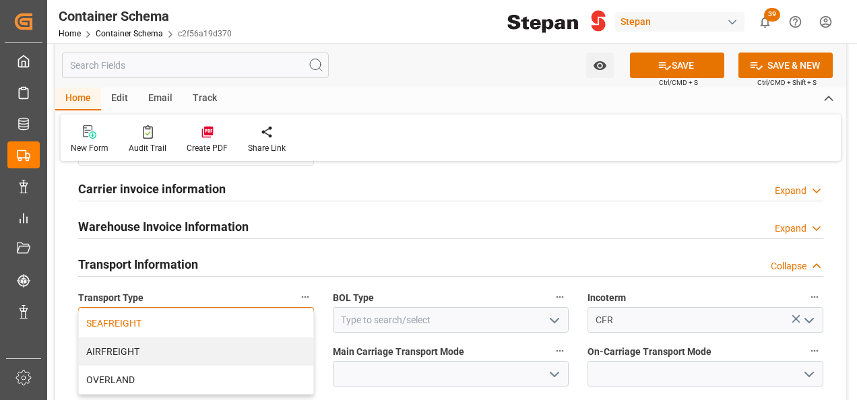
click at [104, 309] on div "SEAFREIGHT" at bounding box center [196, 323] width 234 height 28
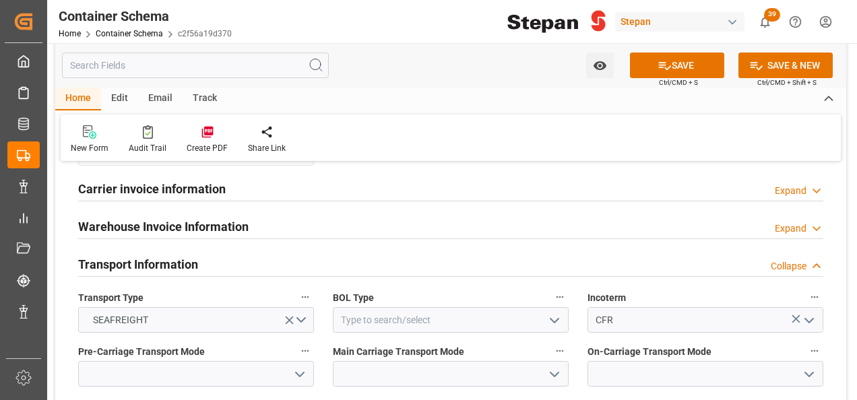
click at [557, 313] on icon "open menu" at bounding box center [554, 321] width 16 height 16
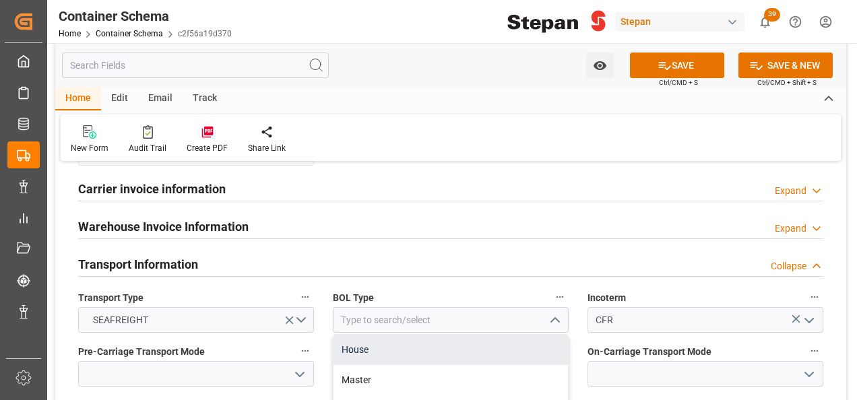
click at [358, 335] on div "House" at bounding box center [450, 350] width 234 height 30
type input "House"
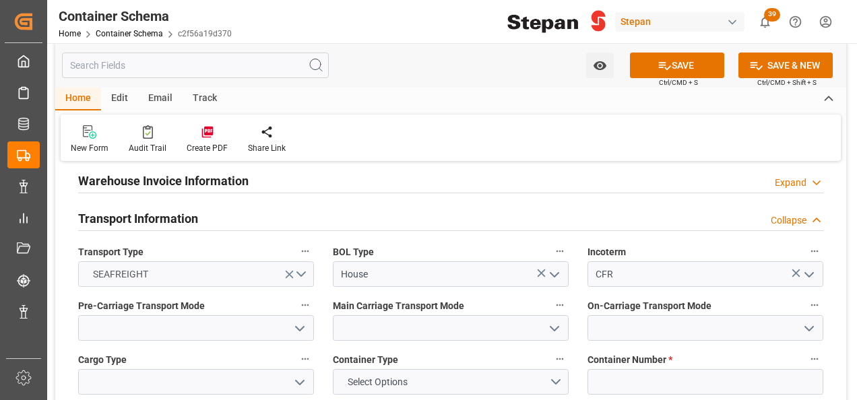
scroll to position [1684, 0]
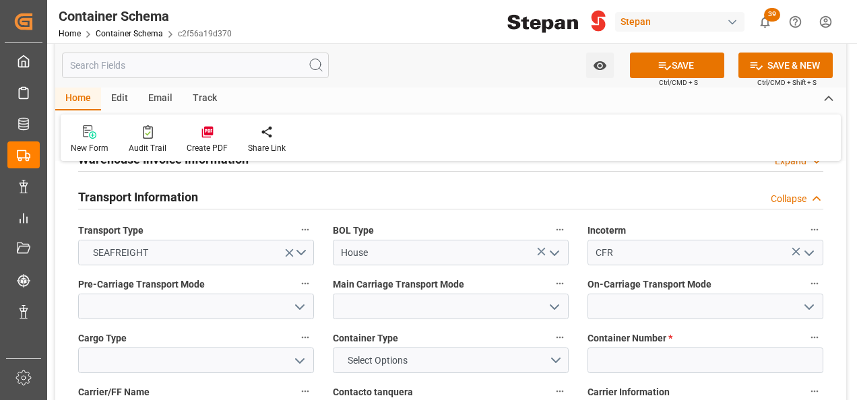
click at [298, 299] on icon "open menu" at bounding box center [300, 307] width 16 height 16
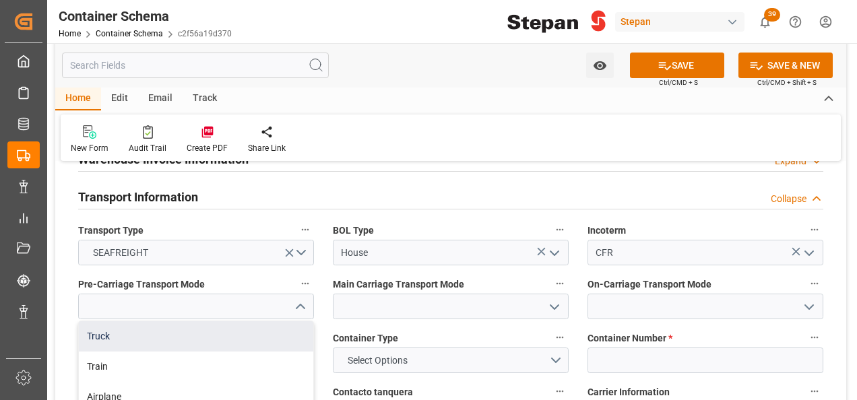
click at [90, 321] on div "Truck" at bounding box center [196, 336] width 234 height 30
type input "Truck"
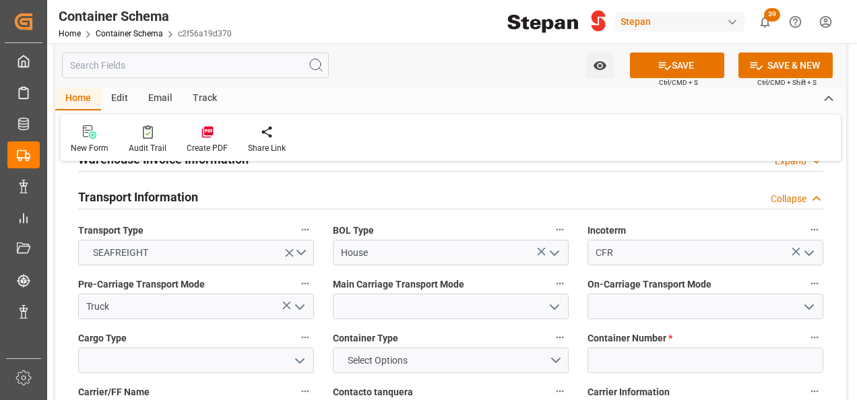
click at [552, 299] on icon "open menu" at bounding box center [554, 307] width 16 height 16
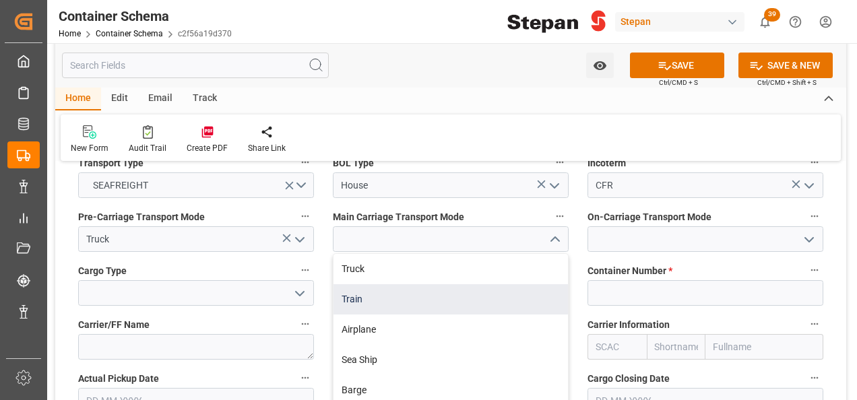
click at [363, 345] on div "Sea Ship" at bounding box center [450, 360] width 234 height 30
type input "Sea Ship"
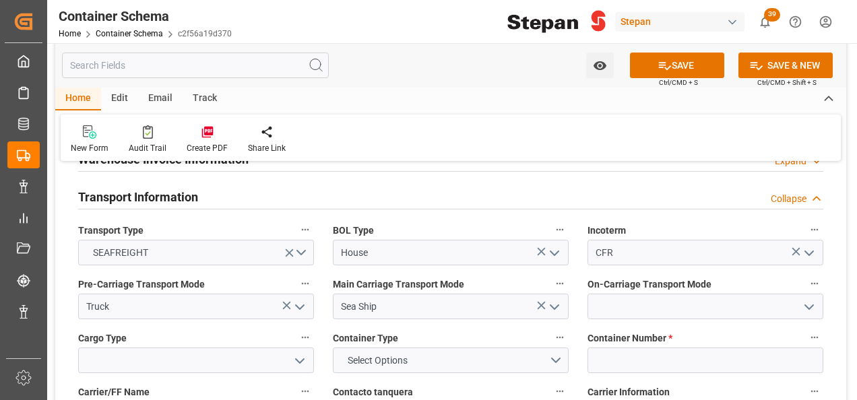
click at [804, 299] on icon "open menu" at bounding box center [809, 307] width 16 height 16
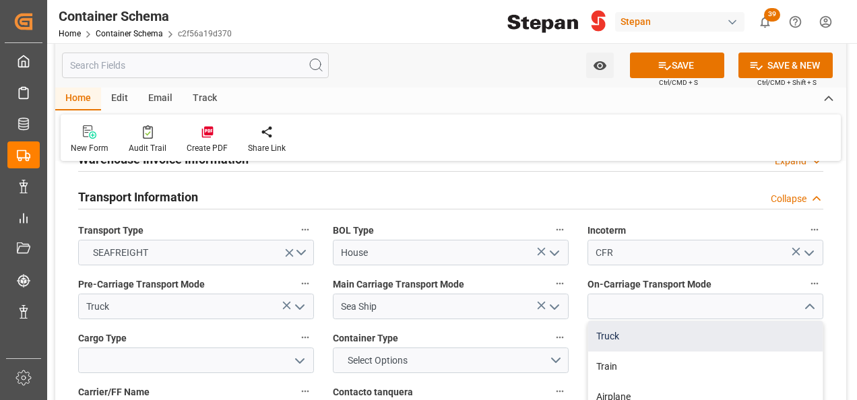
click at [609, 321] on div "Truck" at bounding box center [705, 336] width 234 height 30
type input "Truck"
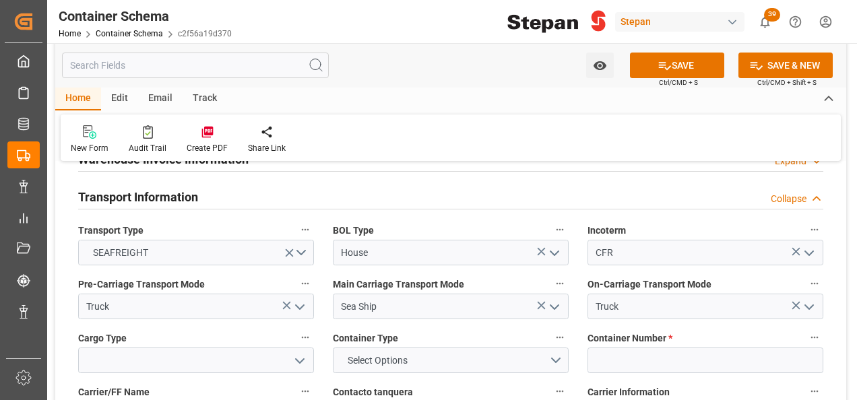
click at [298, 353] on icon "open menu" at bounding box center [300, 361] width 16 height 16
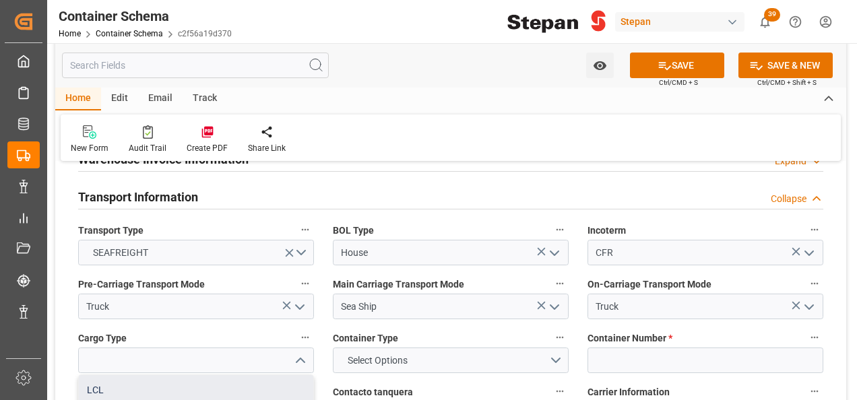
click at [114, 375] on div "LCL" at bounding box center [196, 390] width 234 height 30
type input "LCL"
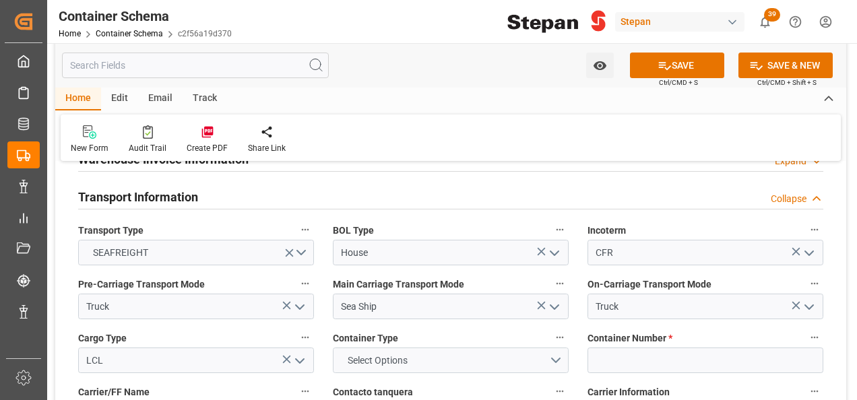
scroll to position [1751, 0]
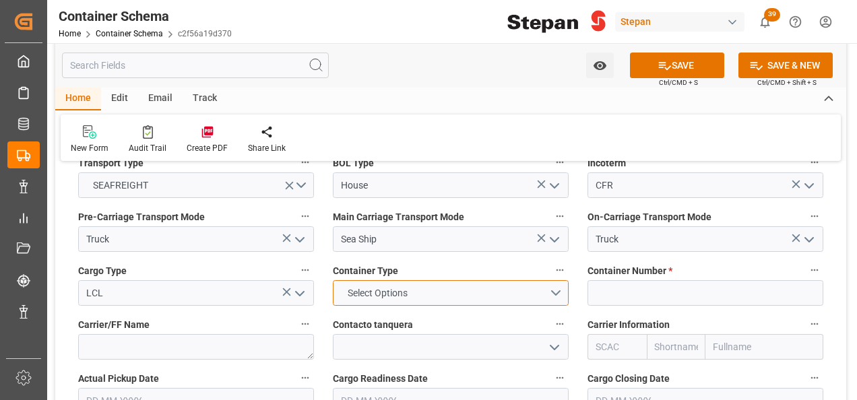
click at [558, 280] on button "Select Options" at bounding box center [451, 293] width 236 height 26
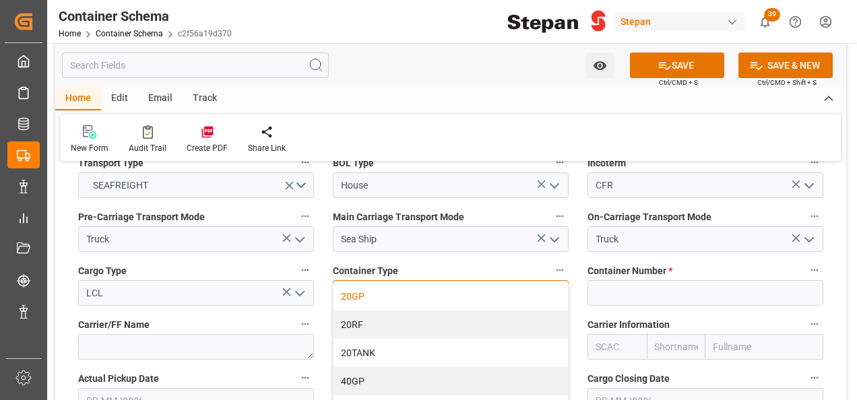
click at [356, 282] on div "20GP" at bounding box center [450, 296] width 234 height 28
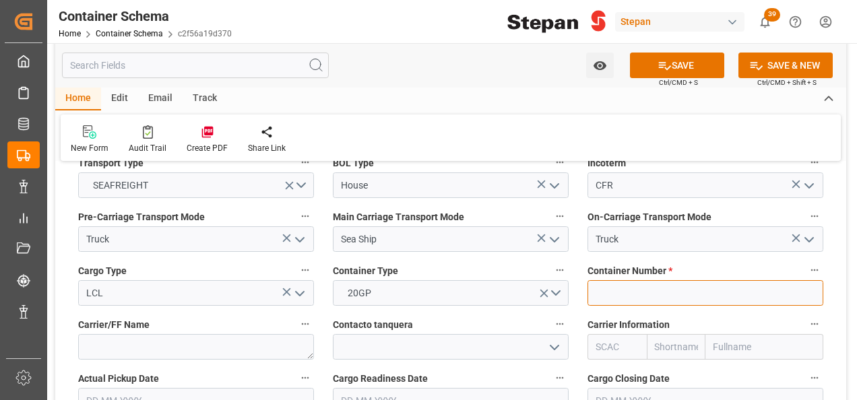
click at [629, 280] on input at bounding box center [705, 293] width 236 height 26
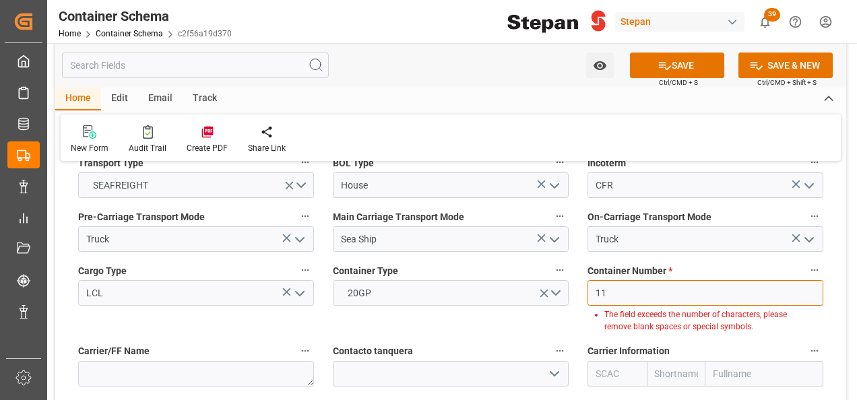
type input "11"
click at [570, 293] on div "Container Type 20GP" at bounding box center [450, 297] width 255 height 81
drag, startPoint x: 624, startPoint y: 270, endPoint x: 581, endPoint y: 268, distance: 43.2
click at [581, 268] on div "Container Number * 11 The field exceeds the number of characters, please remove…" at bounding box center [705, 297] width 255 height 81
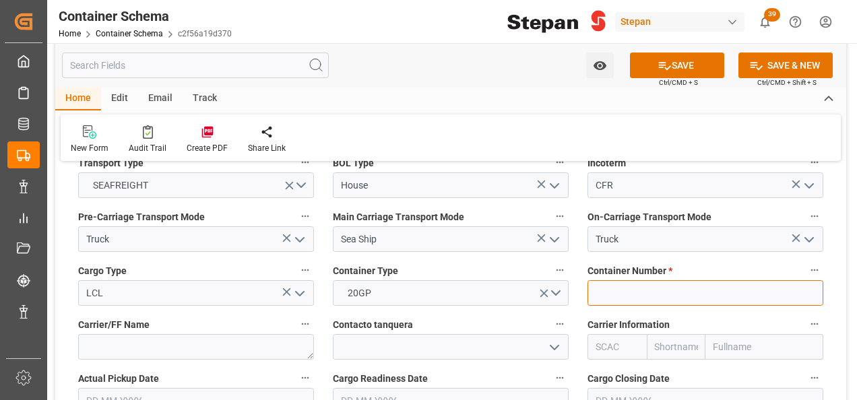
paste input "BHCU503508"
type input "BHCU503508"
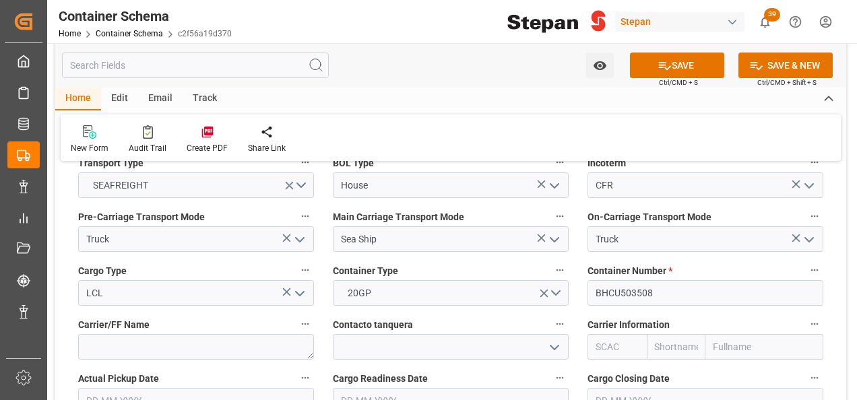
click at [738, 334] on input "text" at bounding box center [764, 347] width 118 height 26
click at [738, 334] on input "ec" at bounding box center [764, 347] width 118 height 26
type input "ecu"
drag, startPoint x: 746, startPoint y: 379, endPoint x: 733, endPoint y: 374, distance: 13.6
click at [746, 399] on b "ECU Worldwide" at bounding box center [746, 406] width 65 height 11
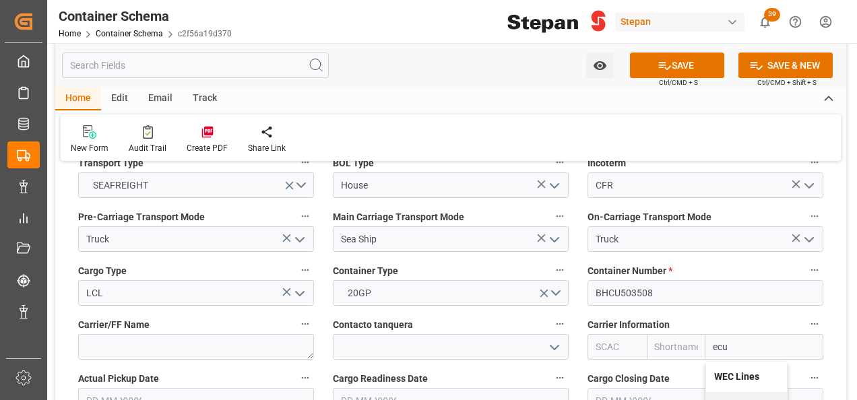
type input "ECUI"
type input "ECU Worldwide"
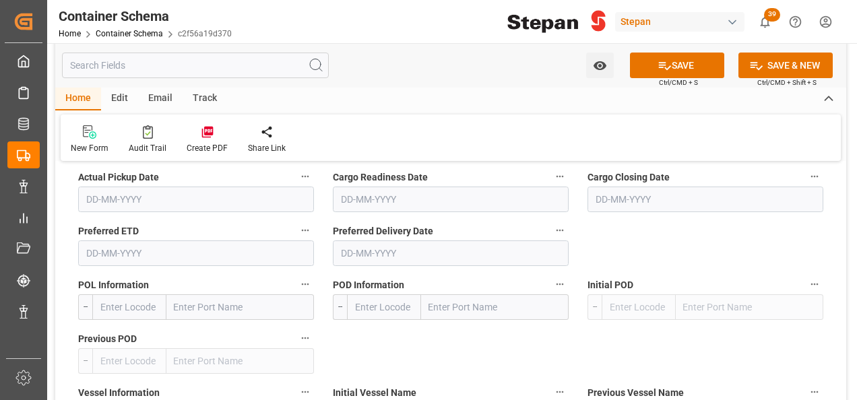
scroll to position [1953, 0]
type input "ECU Worldwide"
click at [189, 294] on input "text" at bounding box center [240, 307] width 148 height 26
paste input "BRIGHTON"
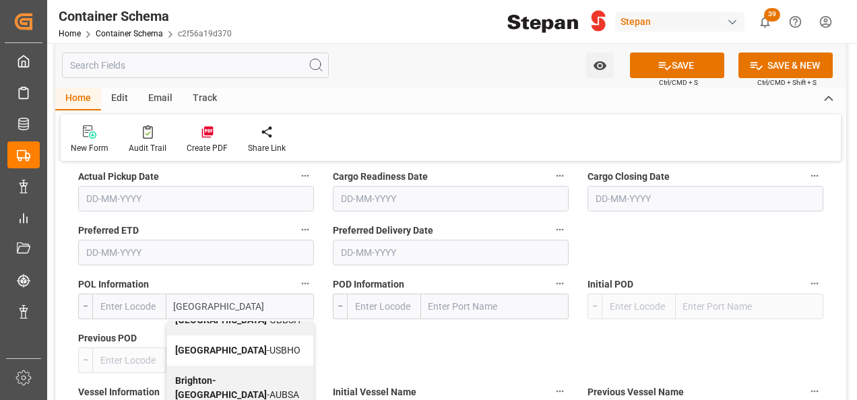
scroll to position [135, 0]
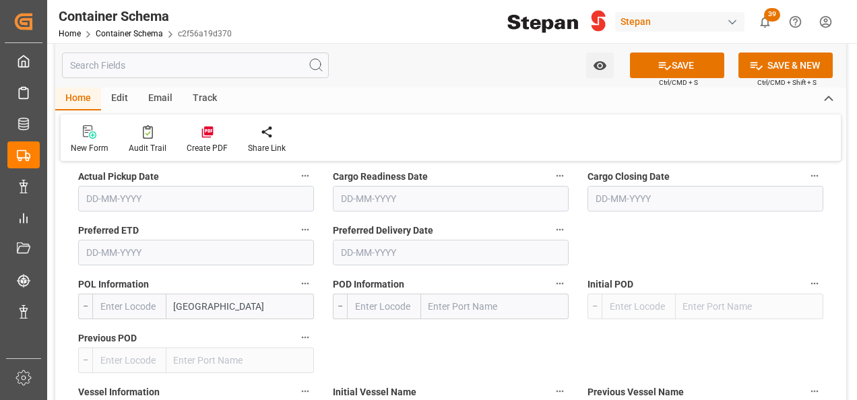
drag, startPoint x: 236, startPoint y: 284, endPoint x: 124, endPoint y: 265, distance: 114.0
click at [131, 270] on div "POL Information -- BRIGHTON" at bounding box center [196, 297] width 255 height 54
type input "le havre"
click at [208, 331] on b "Le Havre" at bounding box center [221, 336] width 92 height 11
type input "FRLEH"
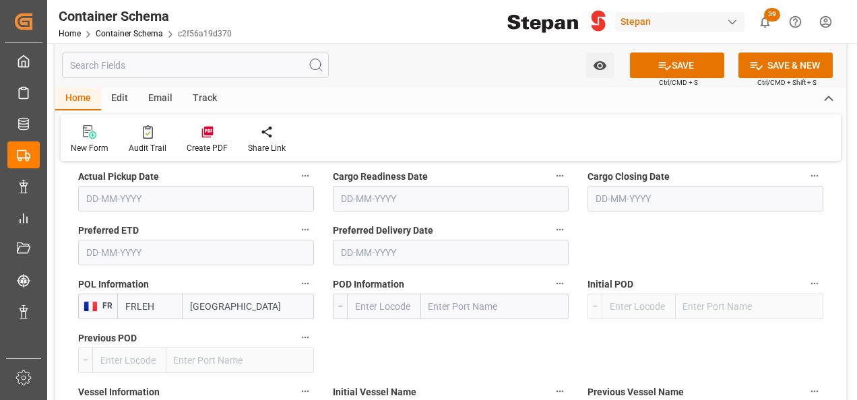
type input "Le Havre"
click at [447, 294] on input "text" at bounding box center [495, 307] width 148 height 26
type input "vera"
click at [455, 294] on input "vera" at bounding box center [495, 307] width 148 height 26
click at [439, 294] on input "vera" at bounding box center [495, 307] width 148 height 26
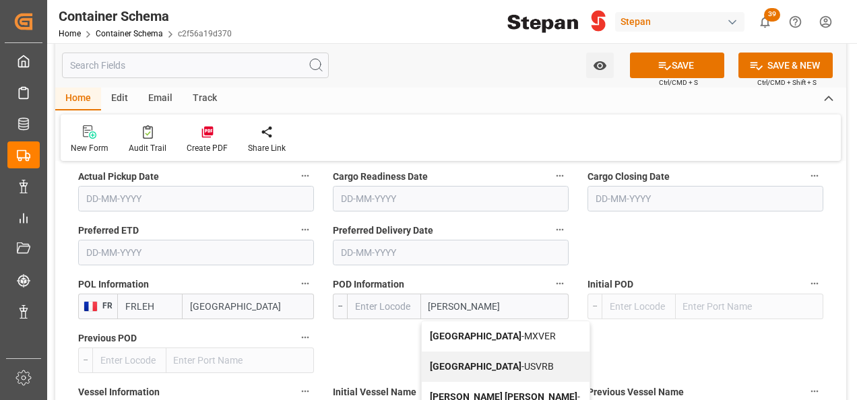
click at [482, 331] on span "Veracruz - MXVER" at bounding box center [493, 336] width 126 height 11
type input "MXVER"
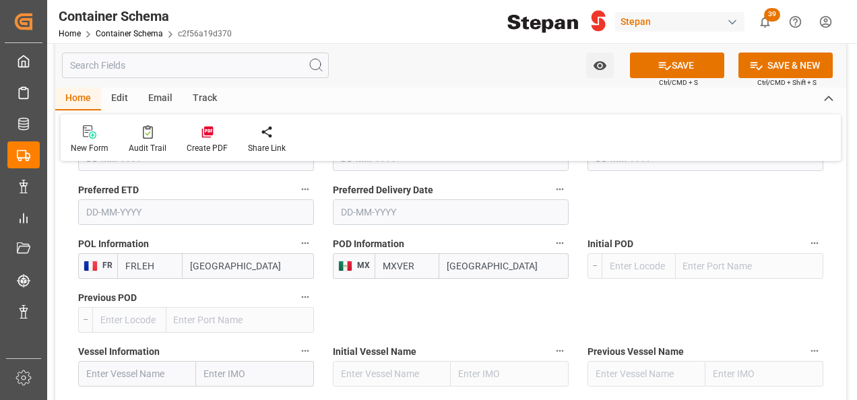
scroll to position [2021, 0]
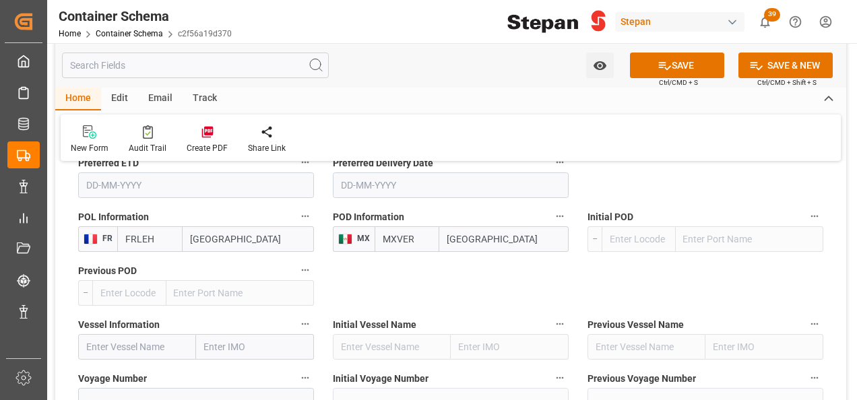
type input "[GEOGRAPHIC_DATA]"
click at [104, 334] on input "text" at bounding box center [137, 347] width 118 height 26
paste input "BRIGHTON"
click at [160, 371] on span "Brighton - 9332846" at bounding box center [153, 376] width 132 height 11
type input "Brighton"
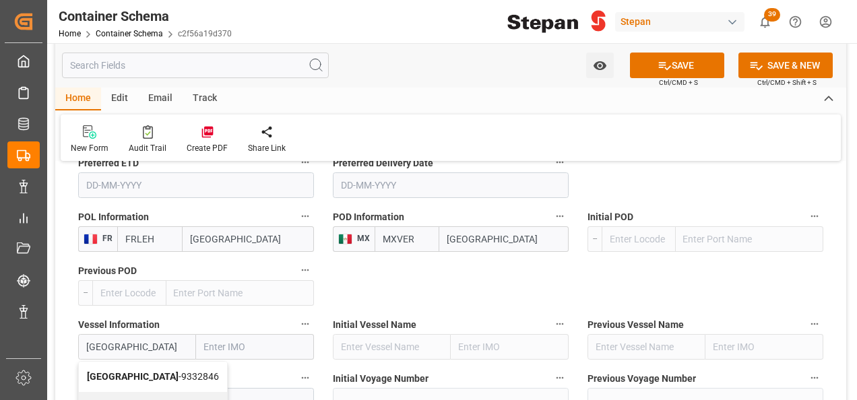
type input "9332846"
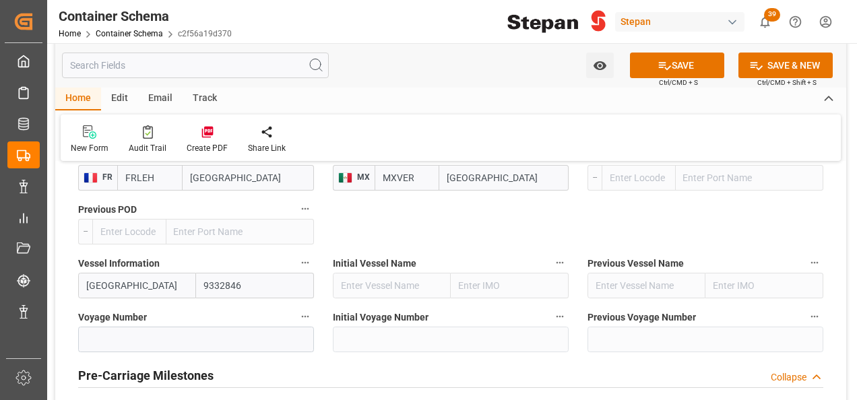
scroll to position [2155, 0]
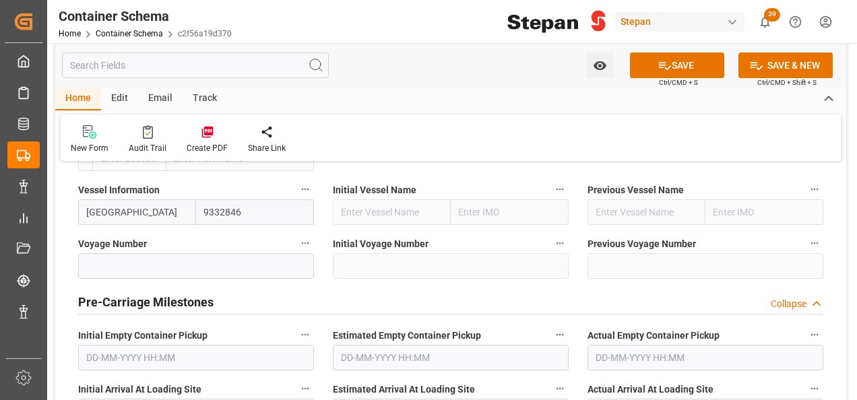
type input "Brighton"
click at [110, 253] on input at bounding box center [196, 266] width 236 height 26
paste input "020W"
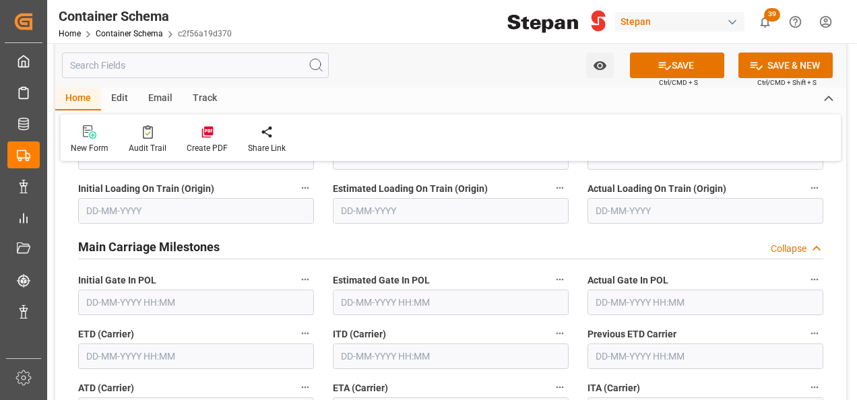
scroll to position [2492, 0]
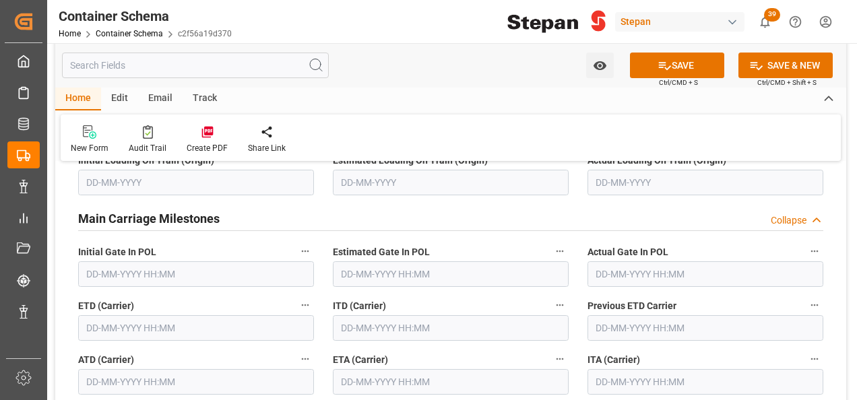
type input "020W"
click at [147, 261] on input "text" at bounding box center [196, 274] width 236 height 26
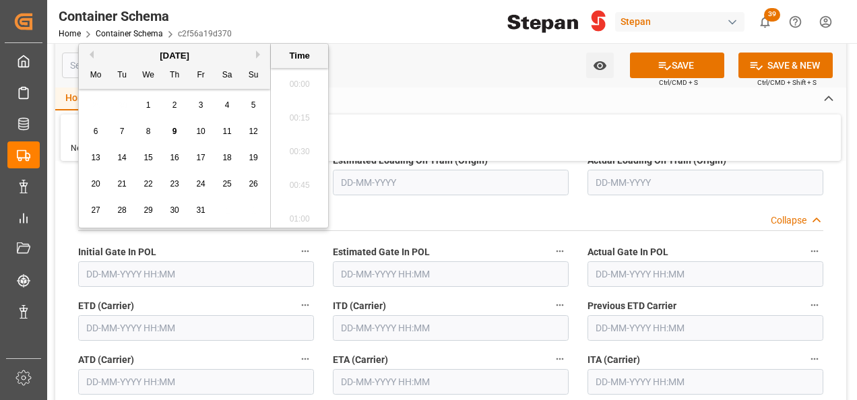
scroll to position [1216, 0]
click at [91, 51] on button "Previous Month" at bounding box center [90, 55] width 8 height 8
click at [209, 133] on div "12" at bounding box center [201, 132] width 17 height 16
type input "12-09-2025 00:00"
click at [114, 315] on input "text" at bounding box center [196, 328] width 236 height 26
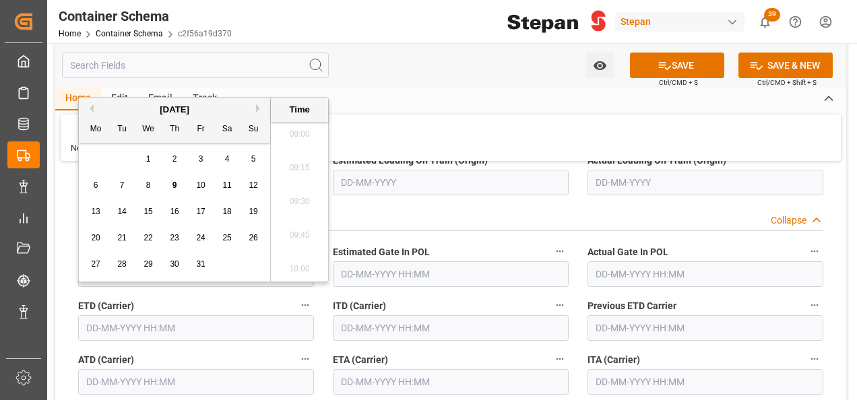
click at [92, 104] on button "Previous Month" at bounding box center [90, 108] width 8 height 8
click at [197, 183] on span "12" at bounding box center [200, 185] width 9 height 9
type input "12-09-2025 00:00"
click at [381, 369] on input "text" at bounding box center [451, 382] width 236 height 26
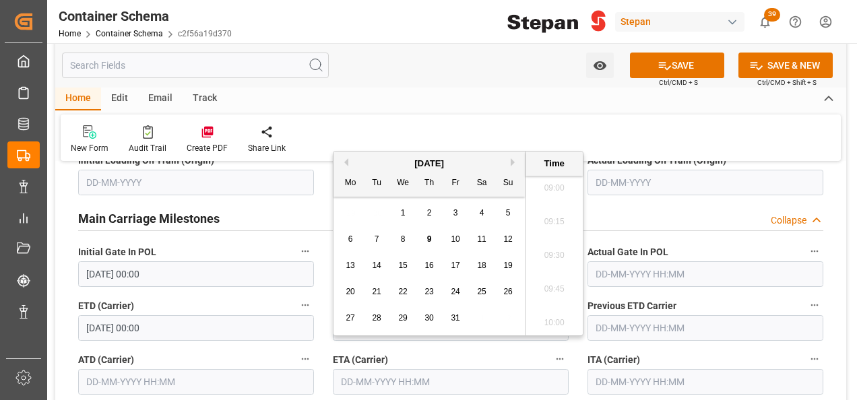
click at [373, 210] on div "29 30 1 2 3 4 5" at bounding box center [429, 213] width 184 height 26
click at [430, 291] on span "23" at bounding box center [428, 291] width 9 height 9
type input "23-10-2025 00:00"
click at [621, 133] on div "New Form Audit Trail Create PDF Share Link" at bounding box center [451, 137] width 780 height 46
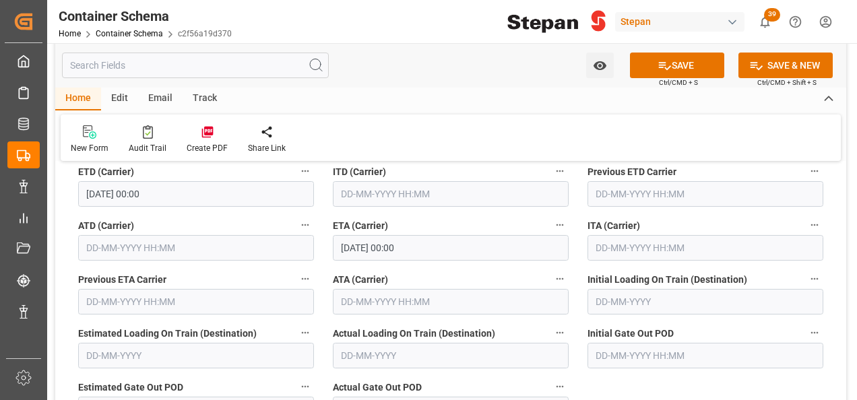
scroll to position [2627, 0]
click at [667, 67] on icon at bounding box center [665, 66] width 12 height 8
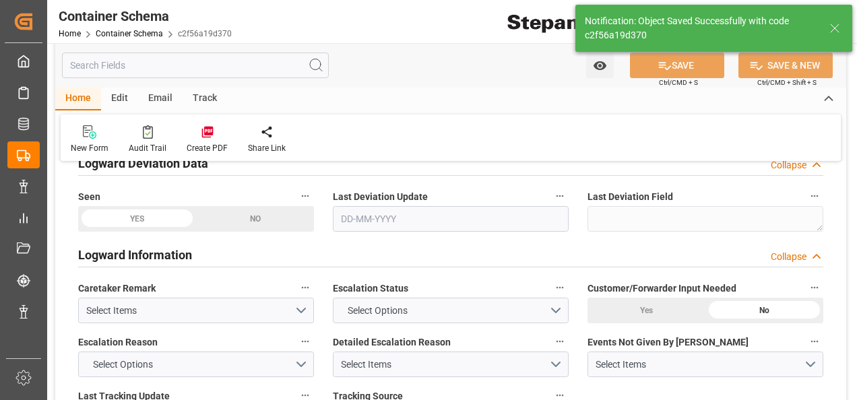
type textarea "SCM1706025A6"
type input "MXVER"
type input "[GEOGRAPHIC_DATA]"
type input "Brighton"
type input "9332846"
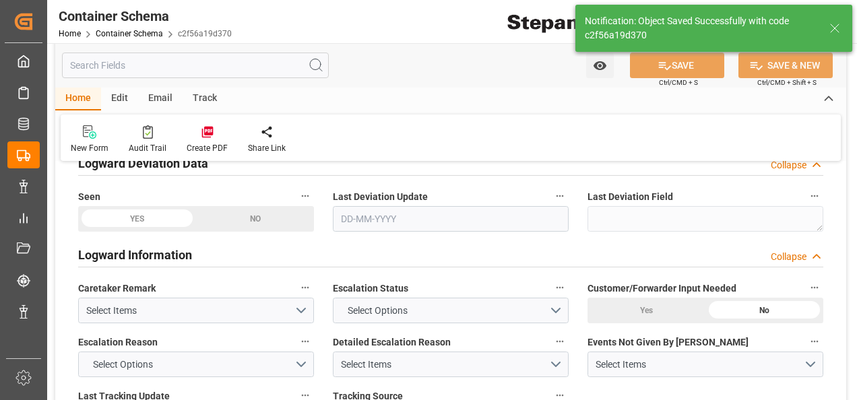
type input "020W"
type textarea "pod"
type input "0"
type input "12-09-2025 00:00"
type input "23-10-2025 00:00"
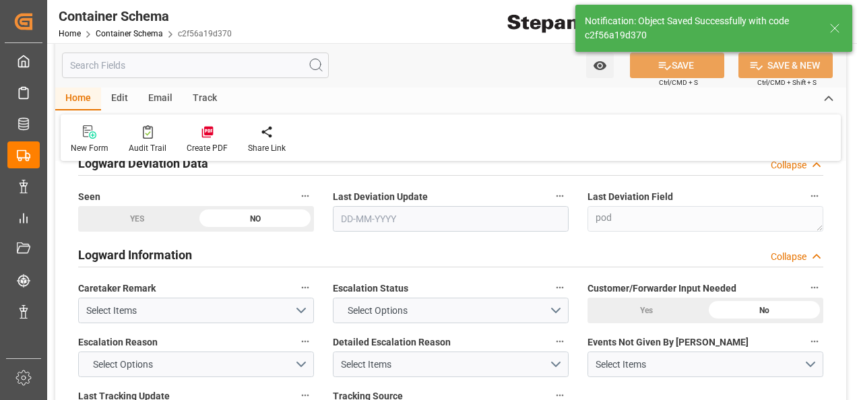
type input "[DATE]"
type input "09-10-2025 15:40"
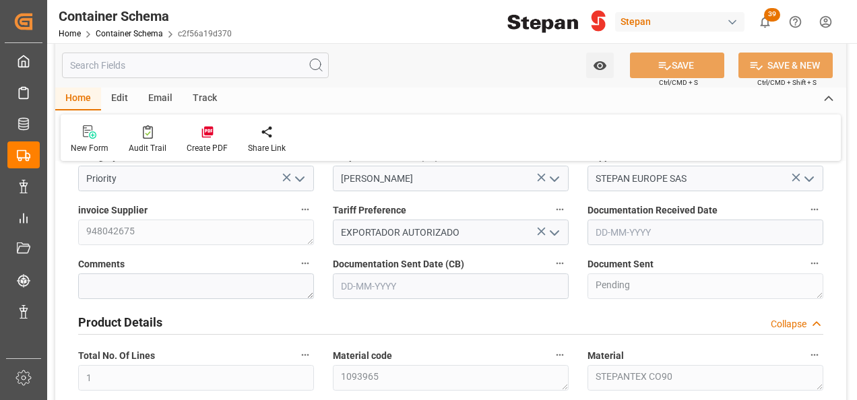
scroll to position [0, 0]
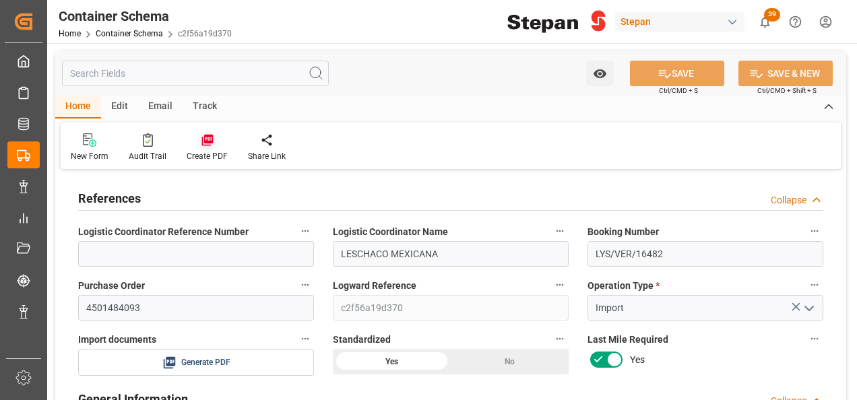
click at [201, 140] on icon at bounding box center [206, 140] width 11 height 11
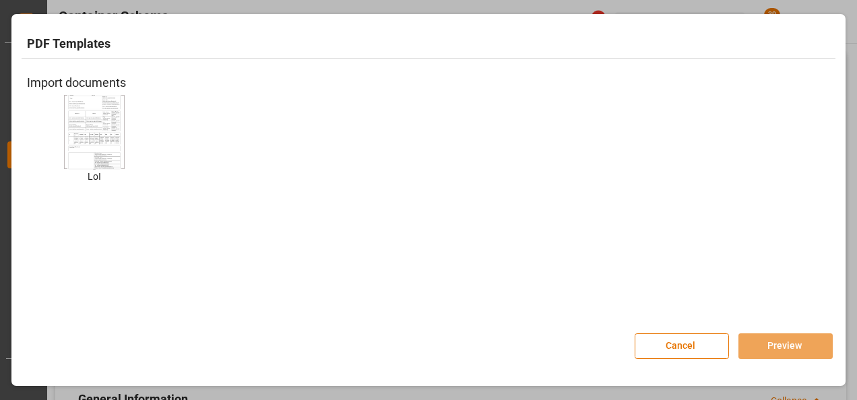
click at [102, 139] on img at bounding box center [94, 132] width 54 height 76
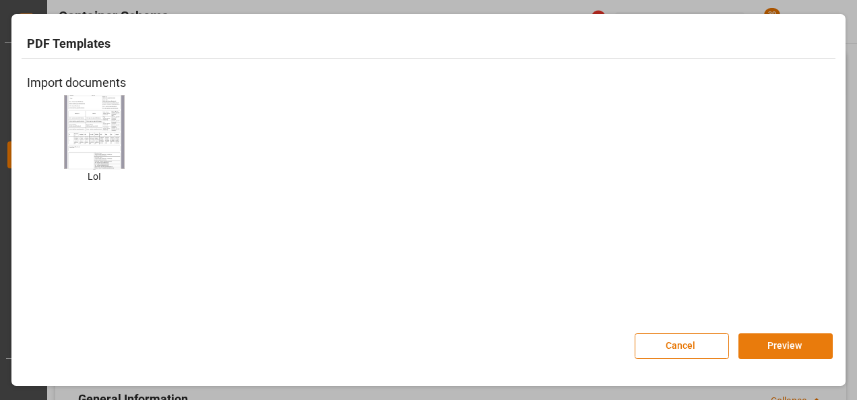
click at [776, 343] on button "Preview" at bounding box center [785, 346] width 94 height 26
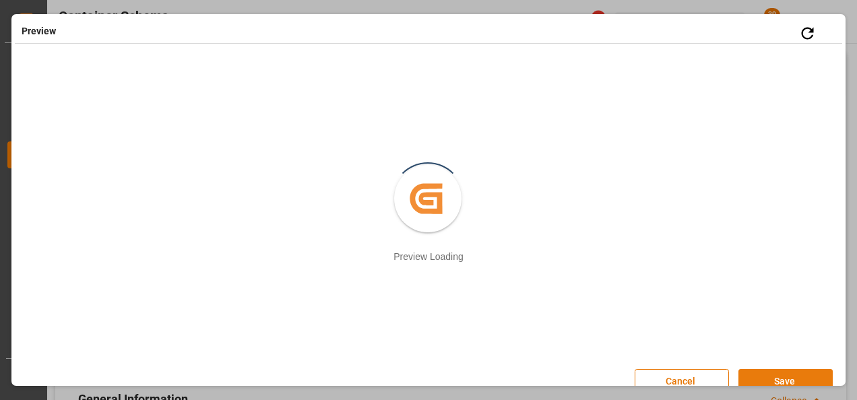
click at [771, 378] on button "Save" at bounding box center [785, 382] width 94 height 26
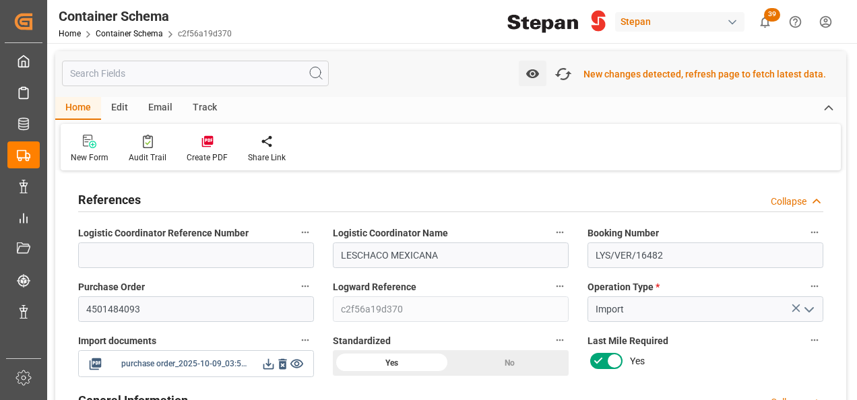
click at [269, 367] on icon at bounding box center [268, 364] width 14 height 14
click at [265, 364] on icon at bounding box center [268, 364] width 14 height 14
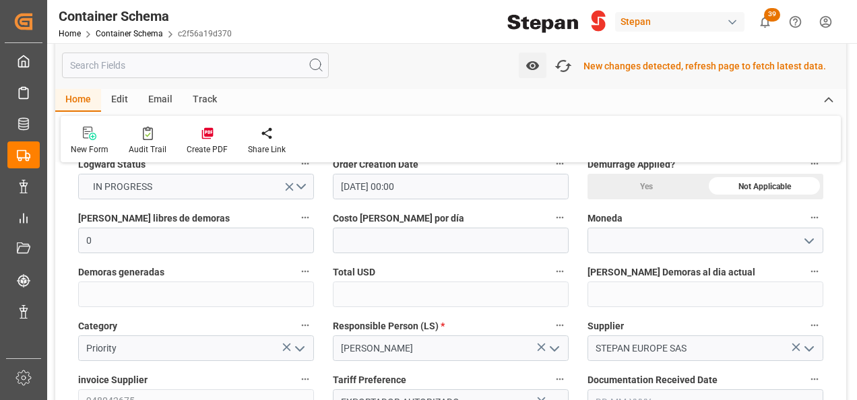
scroll to position [404, 0]
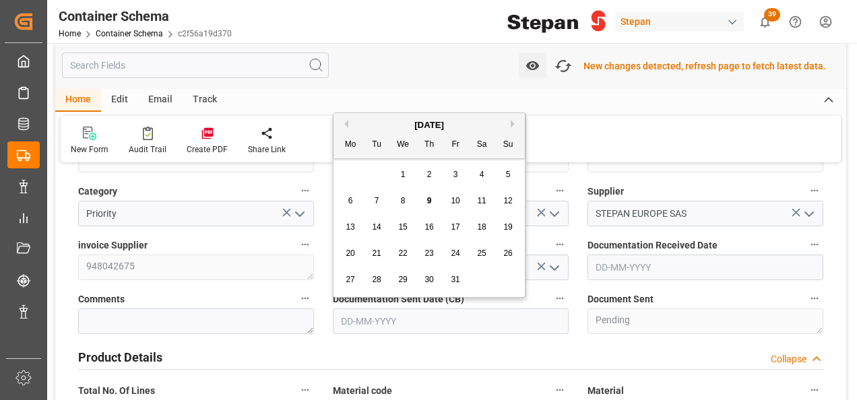
click at [419, 318] on input "text" at bounding box center [451, 321] width 236 height 26
click at [371, 119] on div "[DATE]" at bounding box center [428, 125] width 191 height 13
click at [428, 202] on span "9" at bounding box center [429, 200] width 5 height 9
type input "[DATE]"
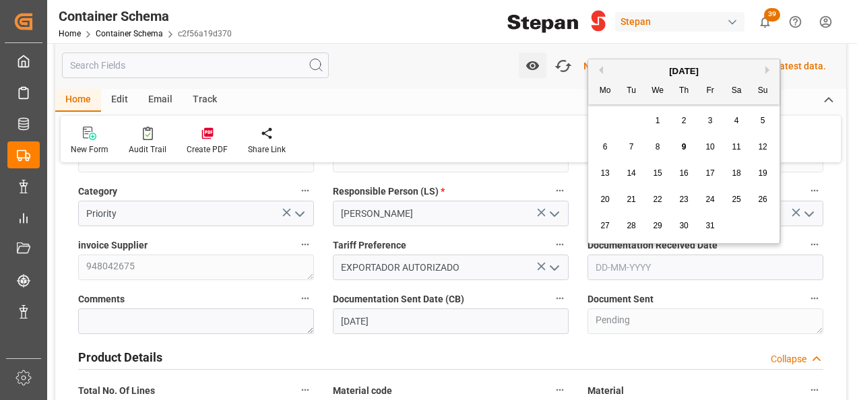
click at [630, 267] on input "text" at bounding box center [705, 268] width 236 height 26
click at [630, 63] on div "October 2025 Mo Tu We Th Fr Sa Su" at bounding box center [683, 81] width 191 height 45
click at [608, 143] on div "6" at bounding box center [605, 147] width 17 height 16
type input "06-10-2025"
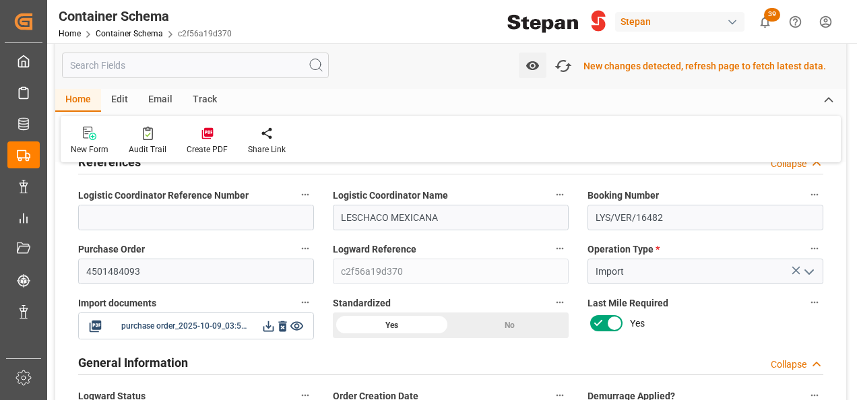
scroll to position [0, 0]
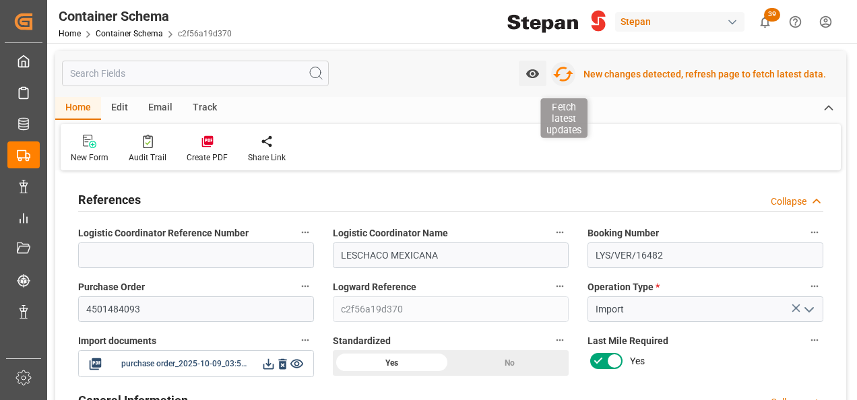
click at [573, 73] on icon "button" at bounding box center [563, 74] width 20 height 15
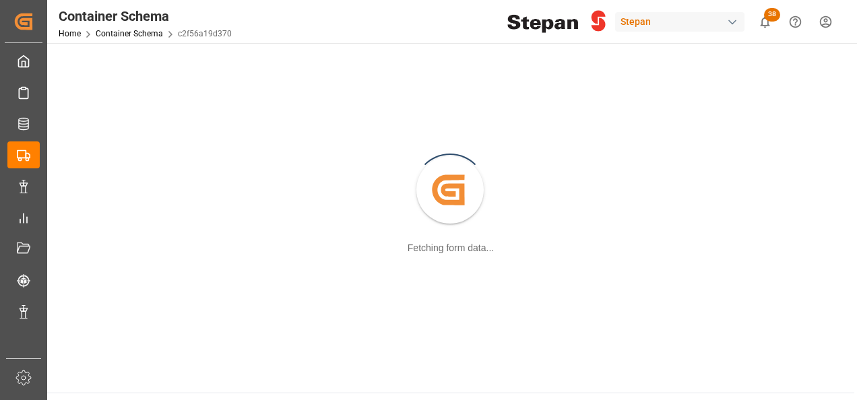
scroll to position [67, 0]
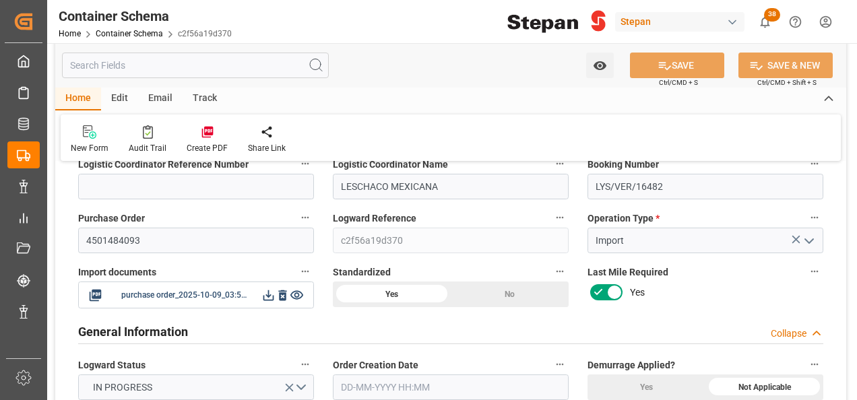
type input "0"
type input "1"
type input "800"
type input "872"
type input "12"
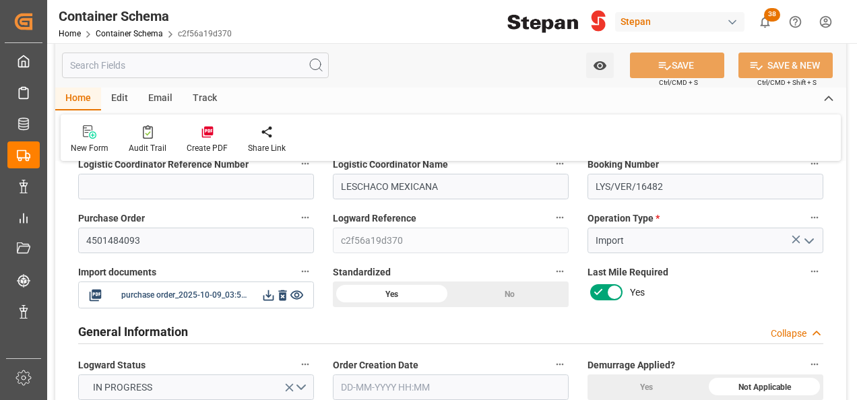
type input "0"
type input "ECU Worldwide"
type input "FRLEH"
type input "MXVER"
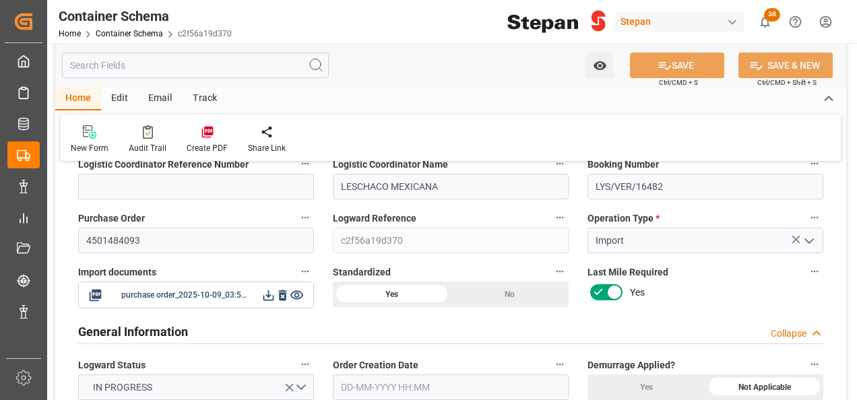
type input "MXVER"
type input "9332846"
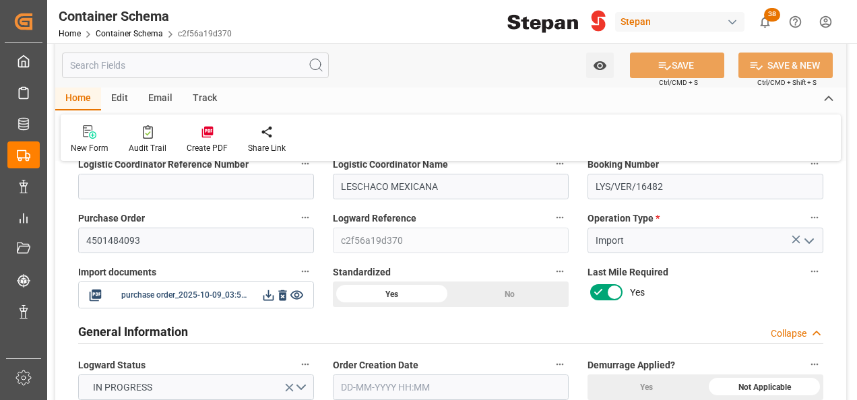
type input "0"
type input "09-10-2025 00:00"
type input "12-09-2025 00:00"
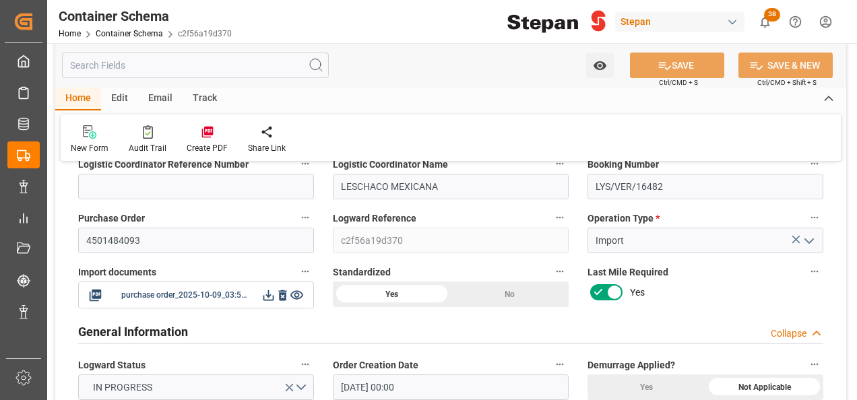
type input "23-10-2025 00:00"
type input "[DATE]"
type input "09-10-2025 15:53"
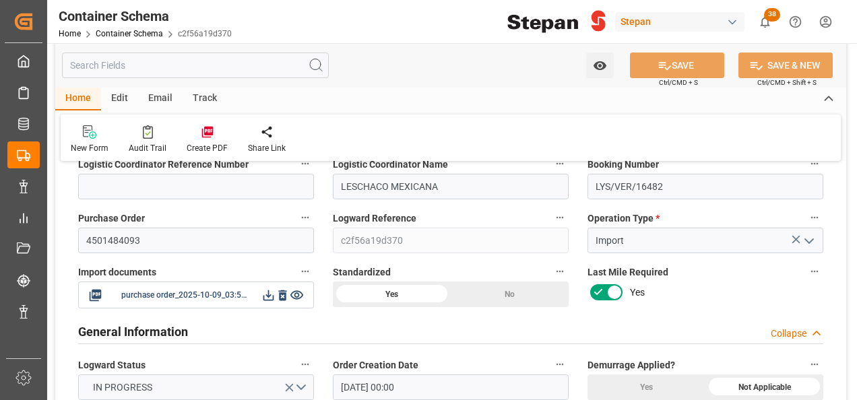
type input "09-10-2025 15:29"
type input "09-10-2025"
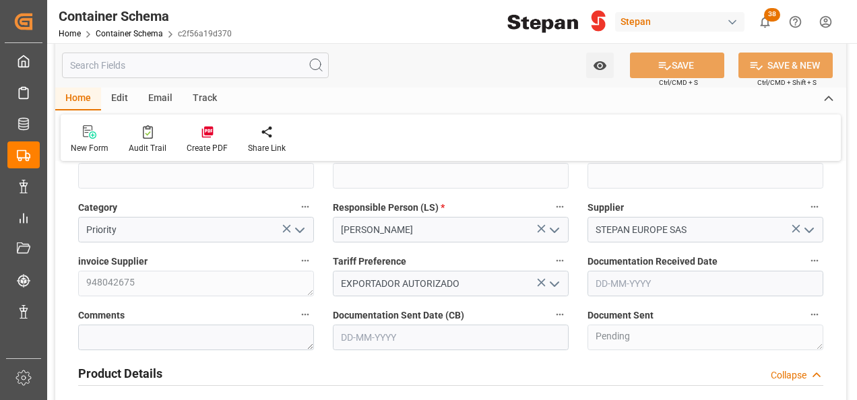
scroll to position [404, 0]
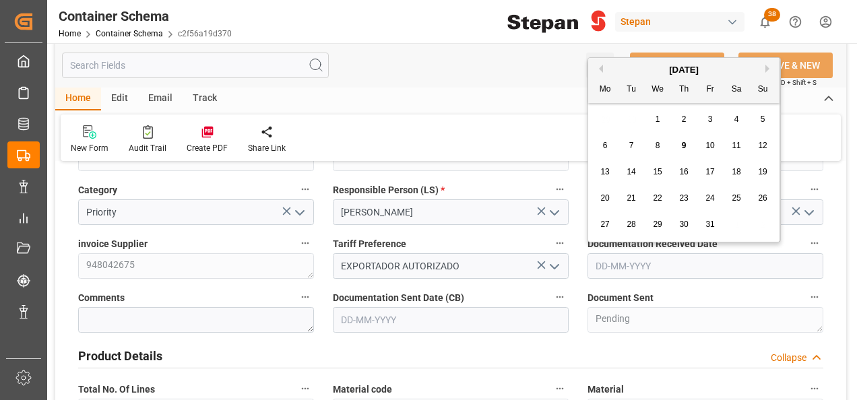
click at [633, 264] on input "text" at bounding box center [705, 266] width 236 height 26
click at [640, 65] on div "October 2025" at bounding box center [683, 69] width 191 height 13
click at [603, 145] on span "6" at bounding box center [605, 145] width 5 height 9
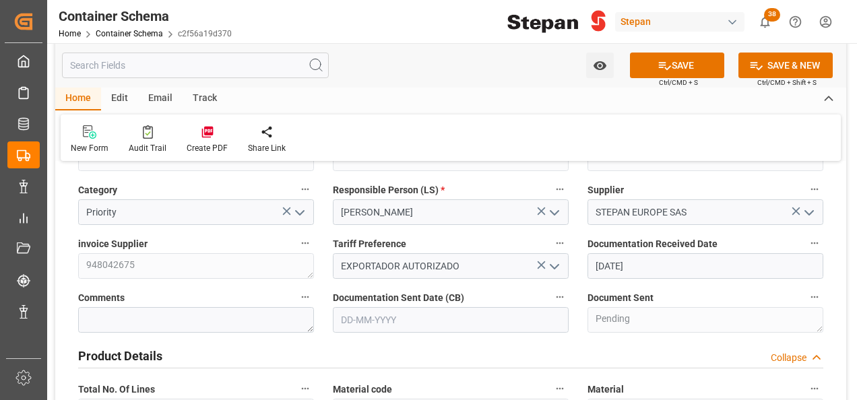
type input "06-10-2025"
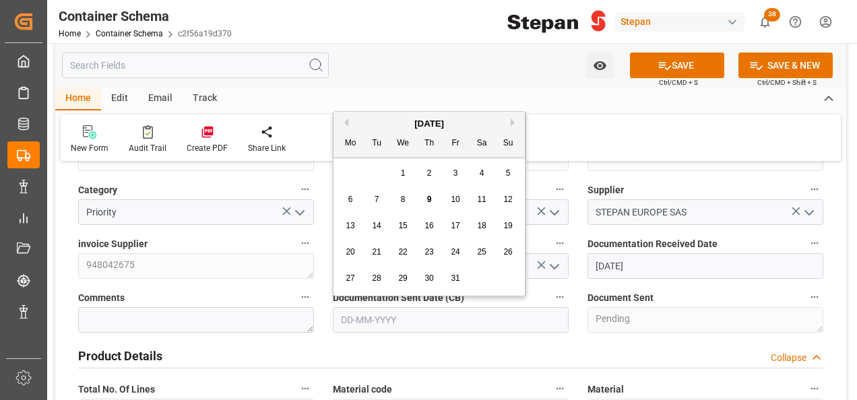
click at [431, 321] on input "text" at bounding box center [451, 320] width 236 height 26
click at [366, 119] on div "[DATE]" at bounding box center [428, 123] width 191 height 13
click at [430, 195] on span "9" at bounding box center [429, 199] width 5 height 9
type input "09-10-2025"
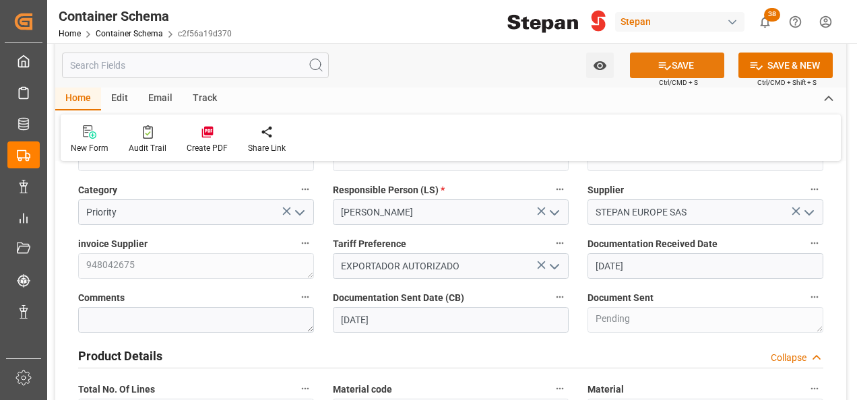
click at [675, 67] on button "SAVE" at bounding box center [677, 66] width 94 height 26
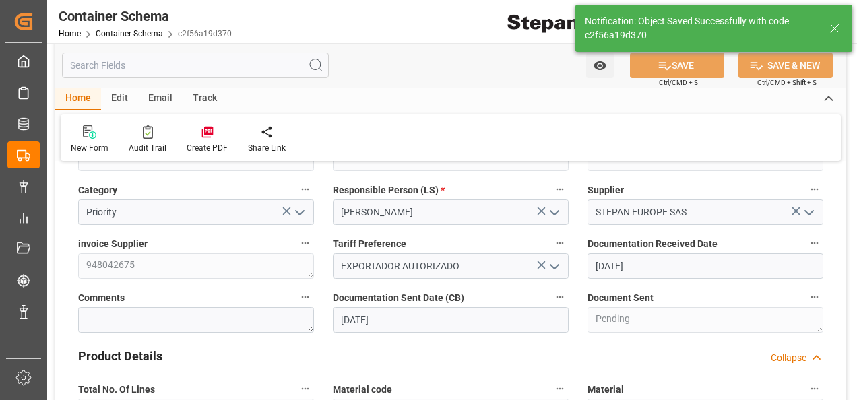
type textarea "Documents Sent"
type textarea "Container is already in Final Delivery Phase."
type input "09-10-2025 16:29"
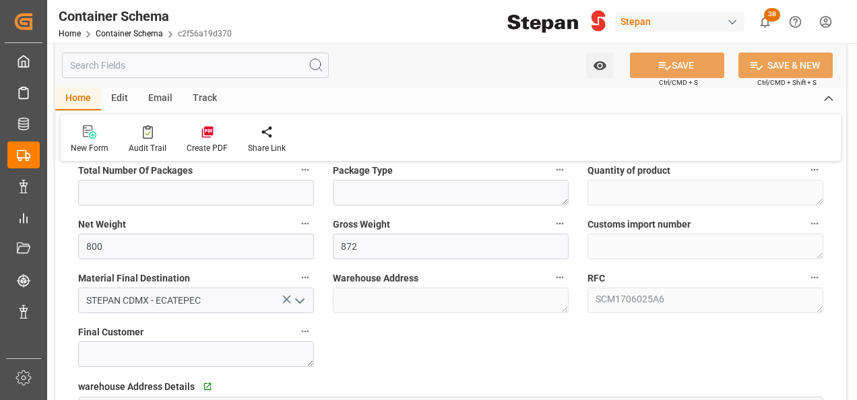
scroll to position [876, 0]
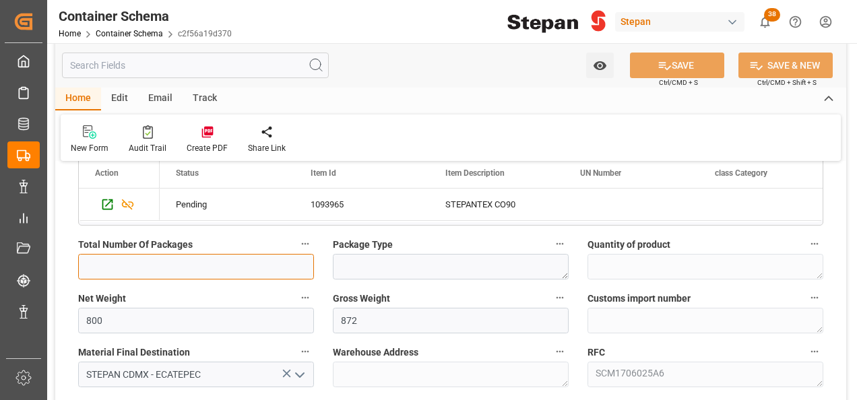
click at [99, 263] on input "text" at bounding box center [196, 267] width 236 height 26
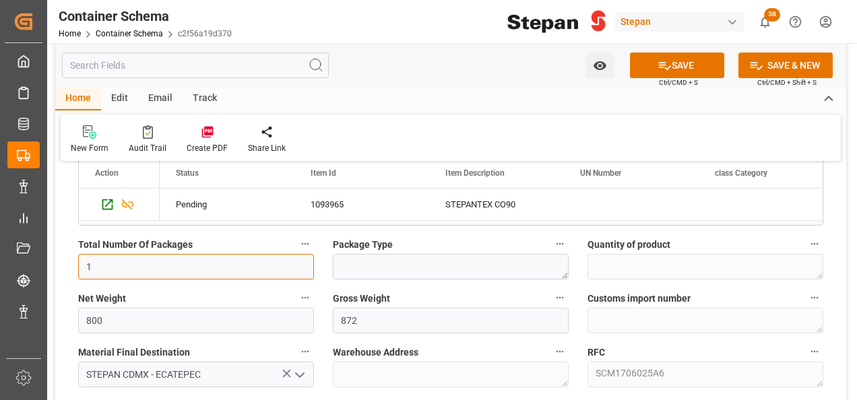
type input "1"
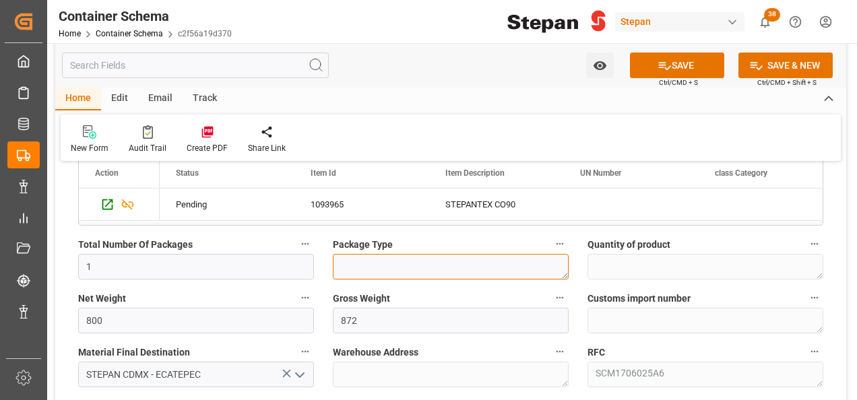
click at [368, 267] on textarea at bounding box center [451, 267] width 236 height 26
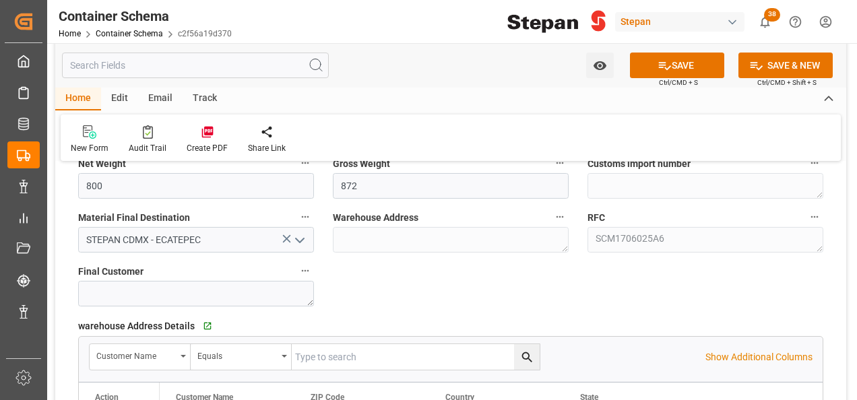
scroll to position [1145, 0]
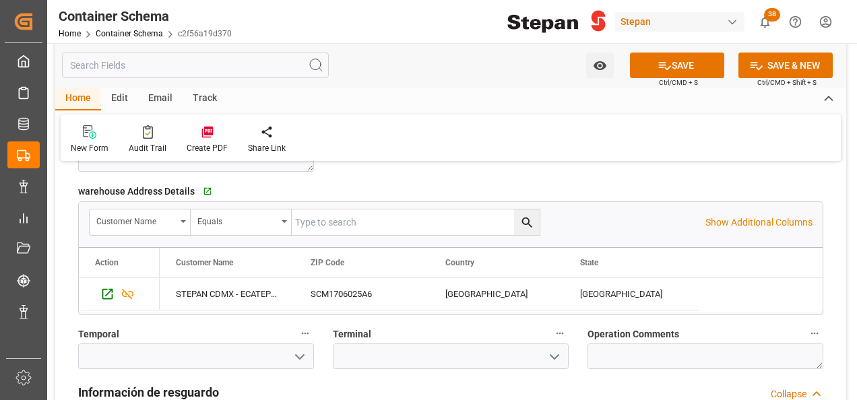
type textarea "PALLET"
click at [679, 67] on button "SAVE" at bounding box center [677, 66] width 94 height 26
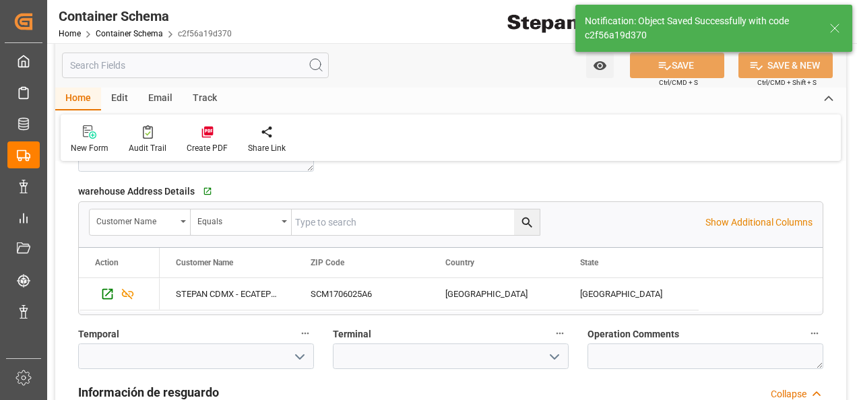
type textarea "1 PALLET"
type input "09-10-2025 16:30"
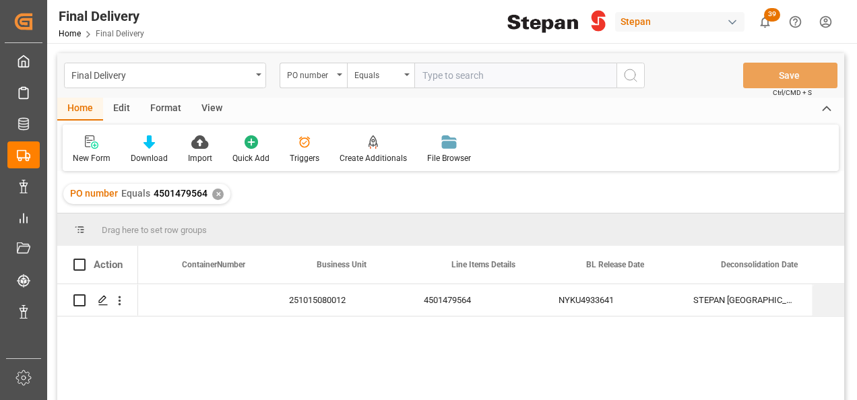
scroll to position [0, 376]
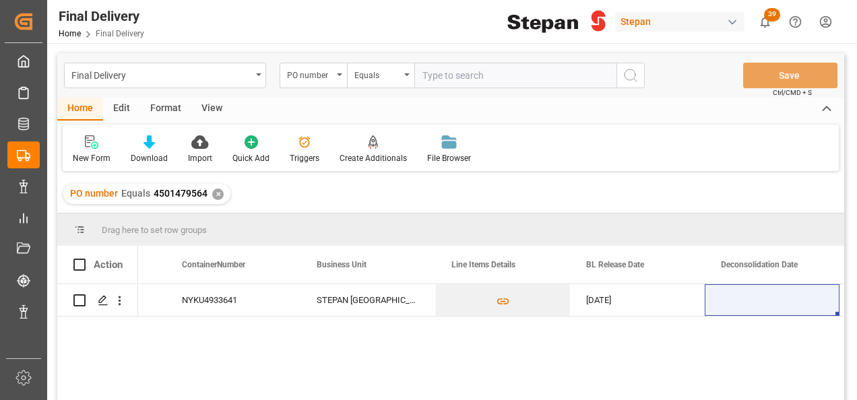
click at [457, 77] on input "text" at bounding box center [515, 76] width 202 height 26
paste input "948043144"
type input "948043144"
drag, startPoint x: 532, startPoint y: 74, endPoint x: 385, endPoint y: 73, distance: 146.8
click at [386, 73] on div "PO number Equals 948043144" at bounding box center [462, 76] width 365 height 26
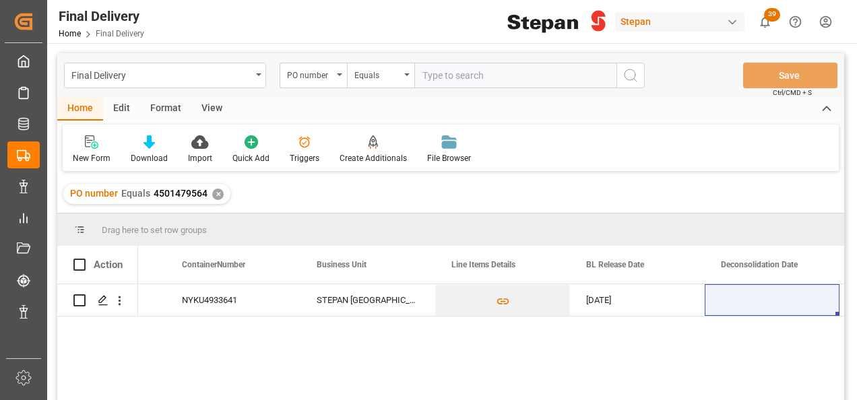
click at [216, 195] on div "✕" at bounding box center [217, 194] width 11 height 11
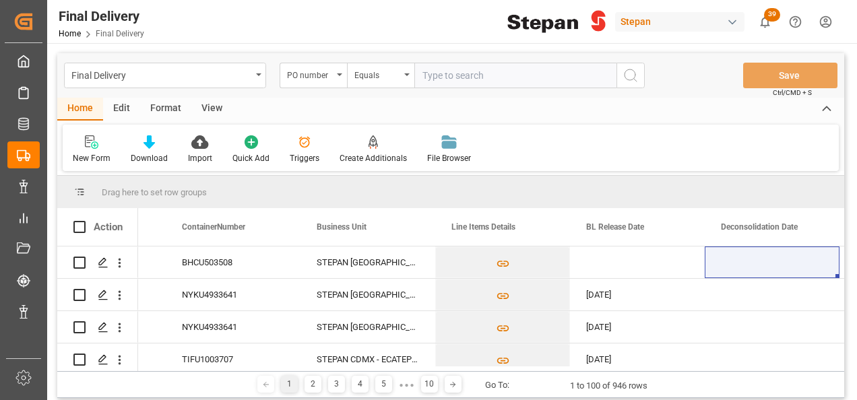
click at [449, 71] on input "text" at bounding box center [515, 76] width 202 height 26
paste input "4501479599"
type input "4501479599"
click at [630, 73] on icon "search button" at bounding box center [630, 75] width 16 height 16
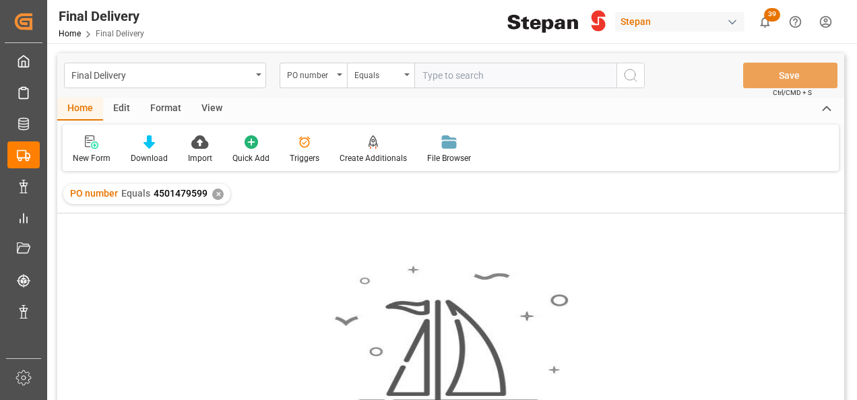
click at [218, 194] on div "✕" at bounding box center [217, 194] width 11 height 11
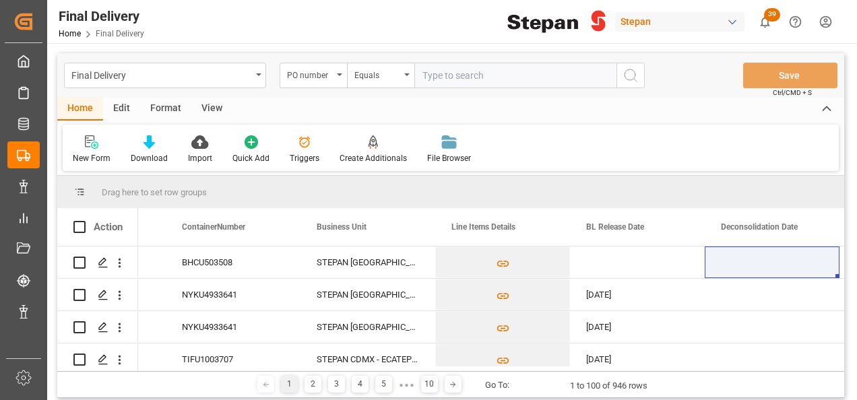
click at [429, 73] on input "text" at bounding box center [515, 76] width 202 height 26
paste input "4501479599"
click at [423, 73] on input "4501479599" at bounding box center [515, 76] width 202 height 26
type input "4501479599"
click at [637, 78] on icon "search button" at bounding box center [630, 75] width 16 height 16
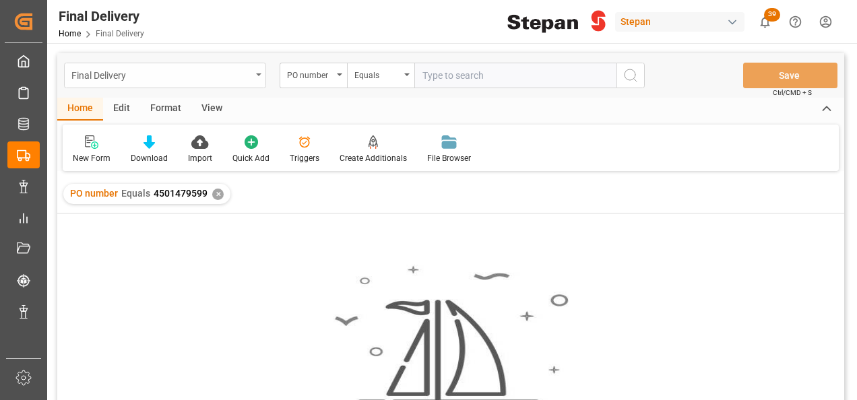
click at [259, 75] on icon "open menu" at bounding box center [258, 74] width 5 height 3
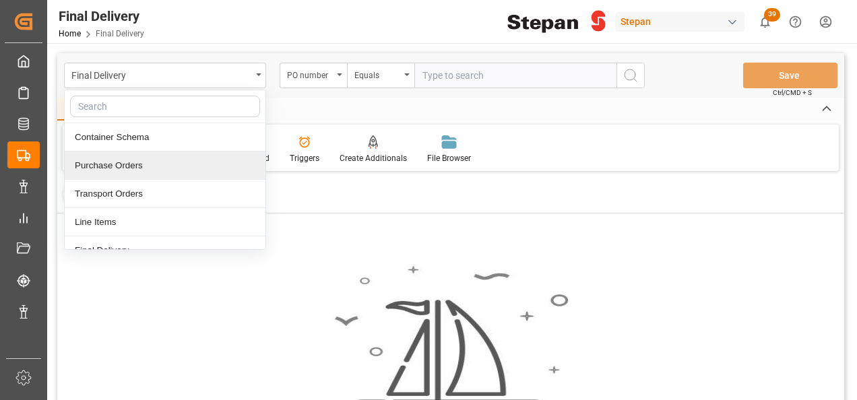
click at [103, 167] on div "Purchase Orders" at bounding box center [165, 166] width 201 height 28
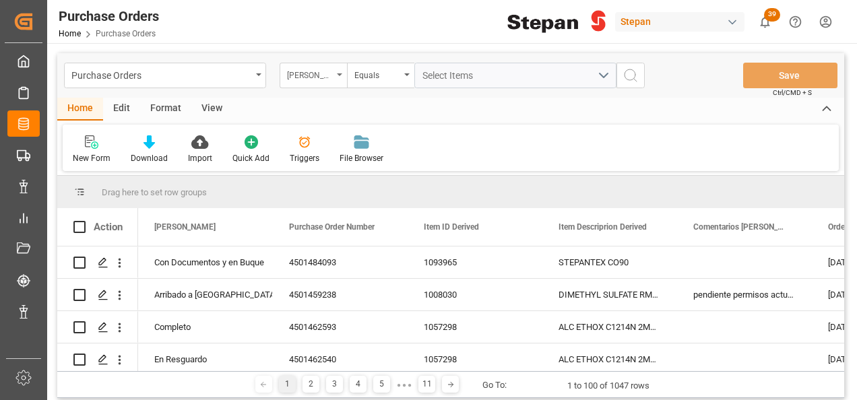
click at [341, 73] on div "[PERSON_NAME]" at bounding box center [313, 76] width 67 height 26
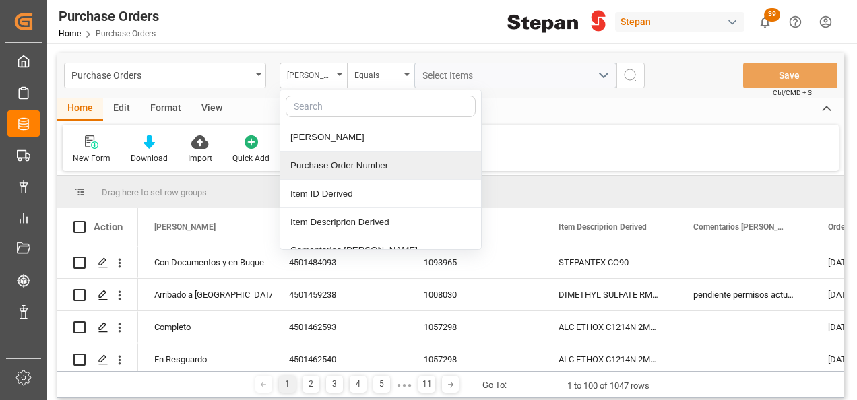
click at [323, 162] on div "Purchase Order Number" at bounding box center [380, 166] width 201 height 28
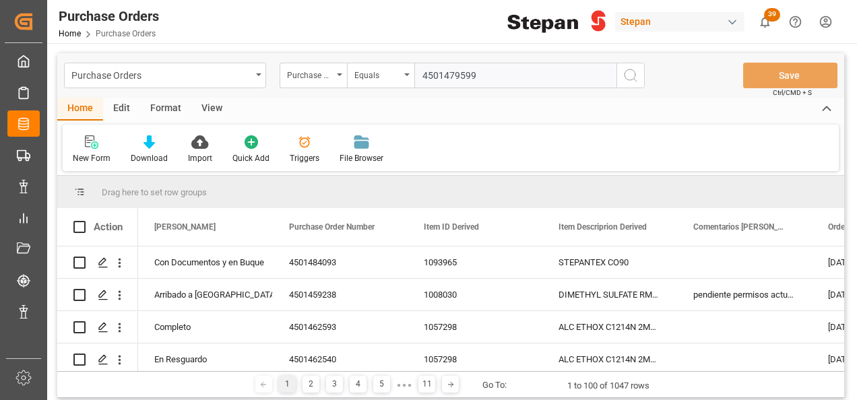
type input "4501479599"
click at [625, 74] on icon "search button" at bounding box center [630, 75] width 16 height 16
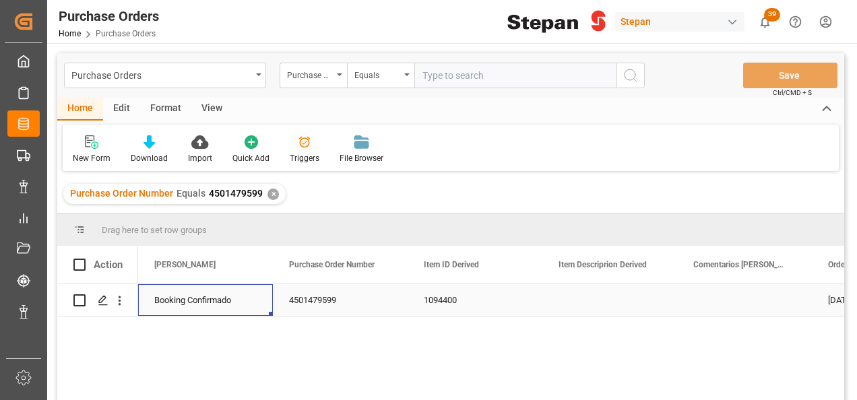
click at [160, 299] on div "Booking Confirmado" at bounding box center [205, 300] width 102 height 31
click at [201, 297] on div "Booking Confirmado" at bounding box center [205, 300] width 102 height 31
click at [248, 308] on icon "open menu" at bounding box center [248, 308] width 16 height 16
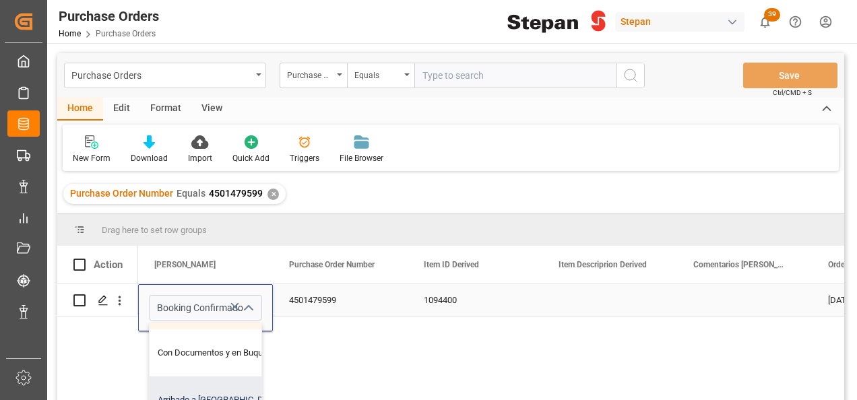
scroll to position [67, 0]
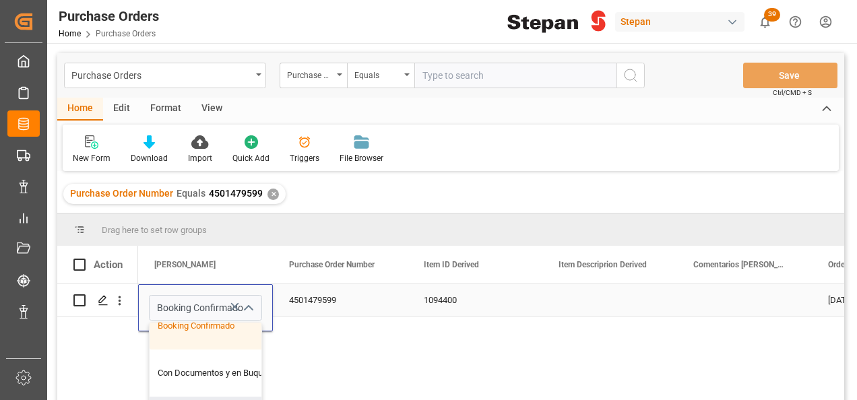
click at [197, 366] on div "Con Documentos y en Buque" at bounding box center [219, 373] width 139 height 47
type input "Con Documentos y en Buque"
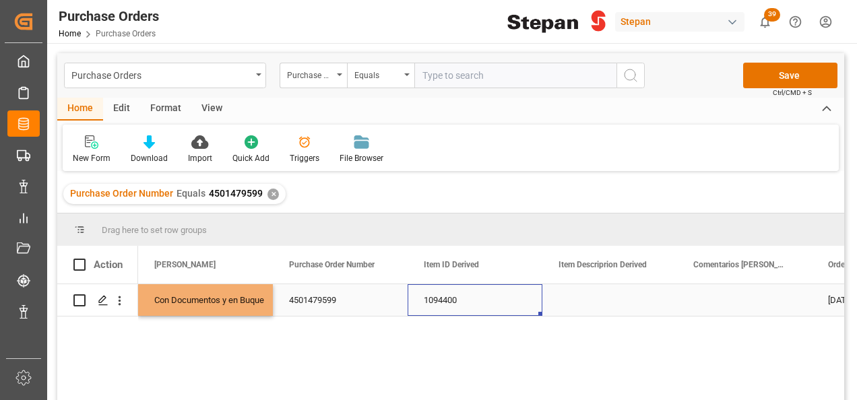
click at [487, 297] on div "1094400" at bounding box center [474, 300] width 135 height 32
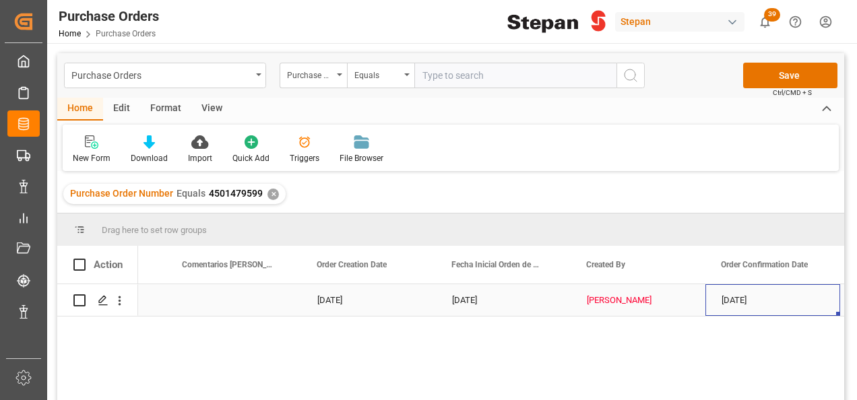
scroll to position [0, 646]
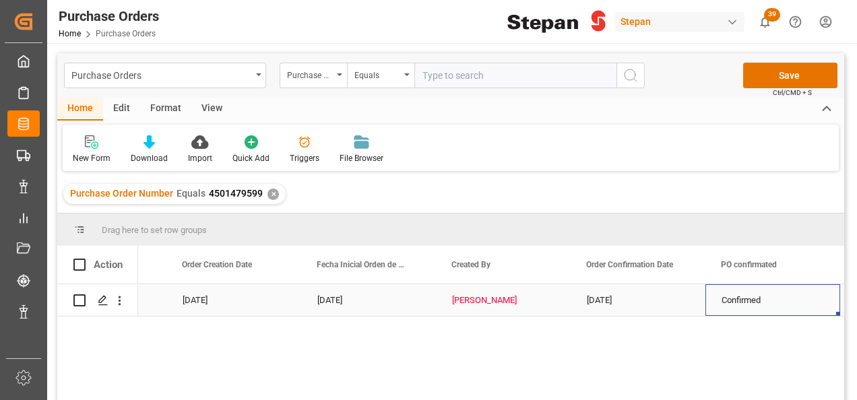
click at [488, 297] on div "[PERSON_NAME]" at bounding box center [503, 300] width 102 height 31
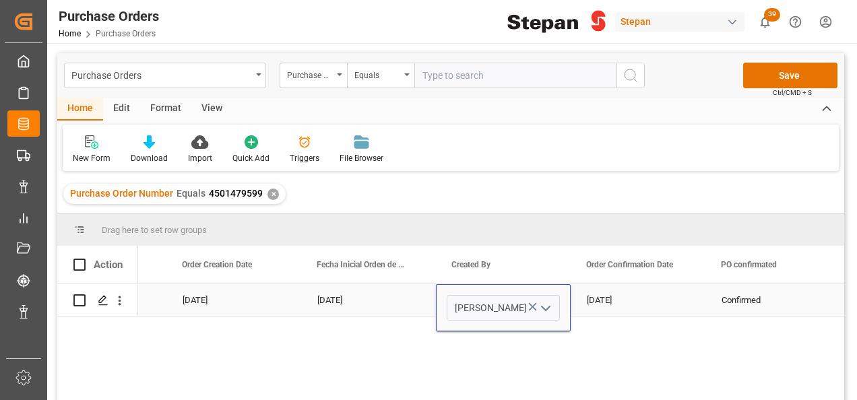
click at [548, 307] on polyline "open menu" at bounding box center [546, 308] width 8 height 4
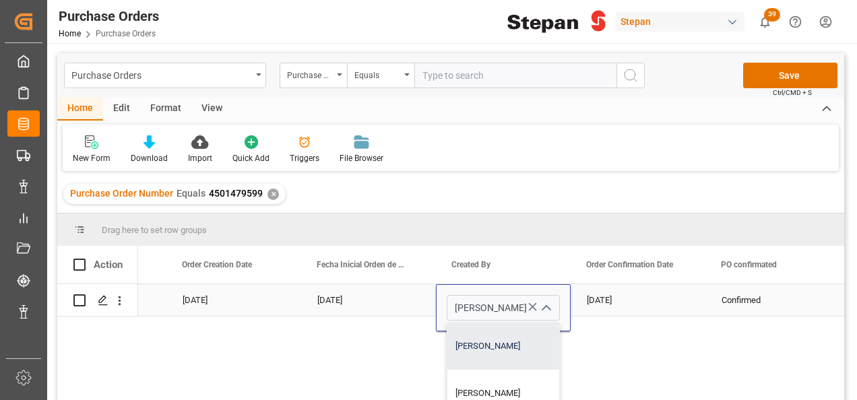
click at [477, 352] on div "[PERSON_NAME]" at bounding box center [503, 346] width 112 height 47
type input "[PERSON_NAME]"
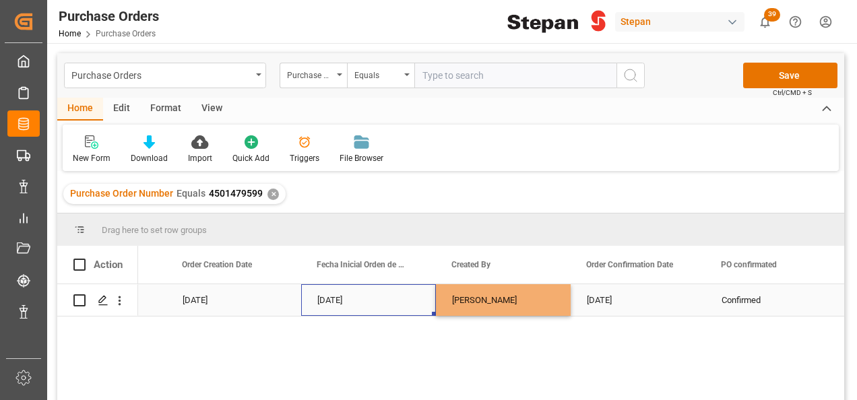
click at [430, 293] on div "[DATE]" at bounding box center [368, 300] width 135 height 32
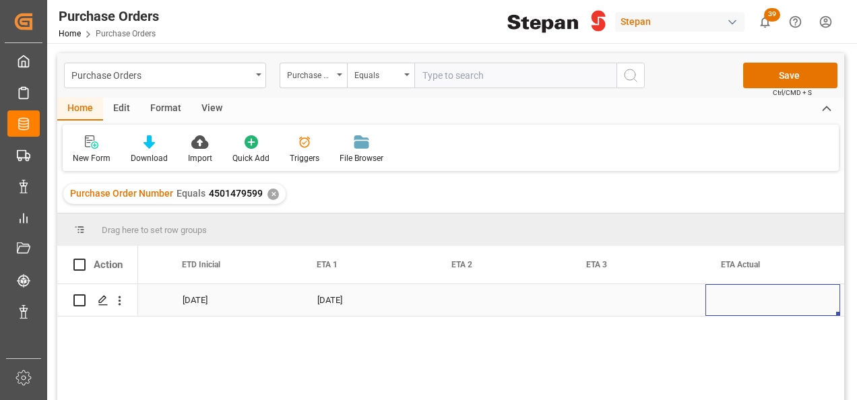
scroll to position [0, 1858]
click at [612, 290] on div "Press SPACE to select this row." at bounding box center [637, 300] width 135 height 32
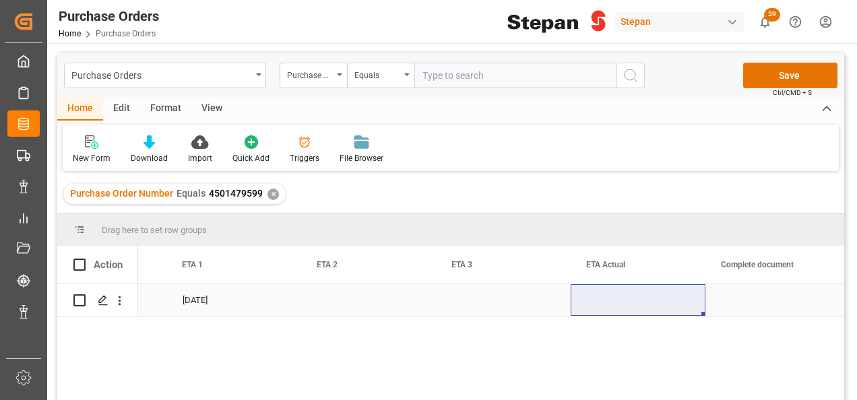
click at [613, 298] on div "Press SPACE to select this row." at bounding box center [637, 300] width 135 height 32
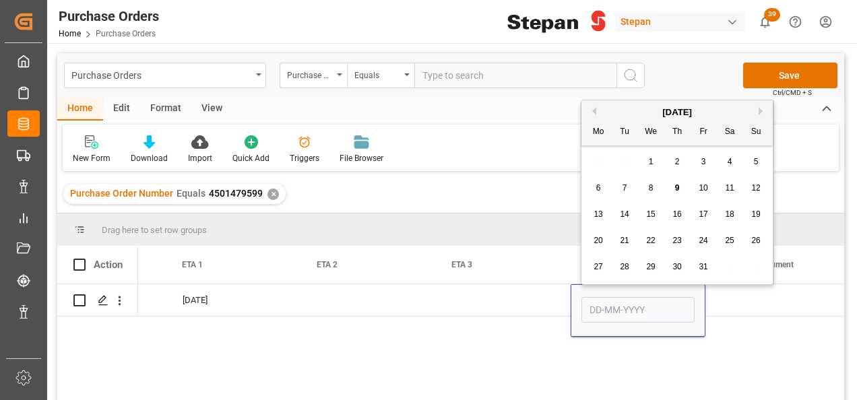
click at [761, 110] on button "Next Month" at bounding box center [762, 111] width 8 height 8
click at [650, 237] on span "19" at bounding box center [650, 240] width 9 height 9
type input "19-11-2025"
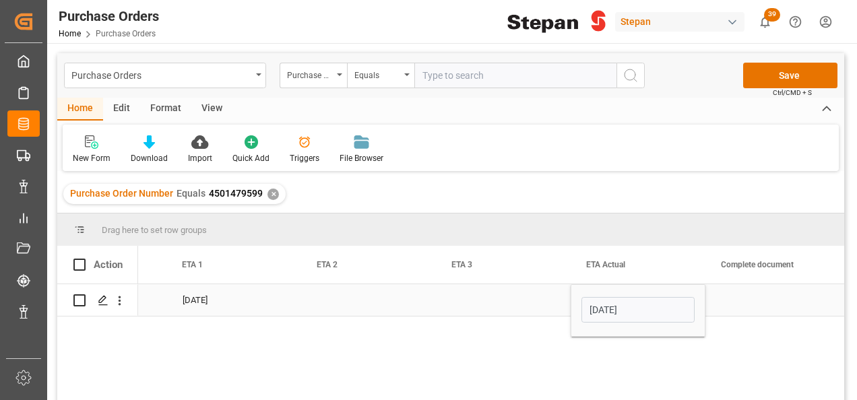
click at [482, 293] on div "Press SPACE to select this row." at bounding box center [503, 300] width 135 height 32
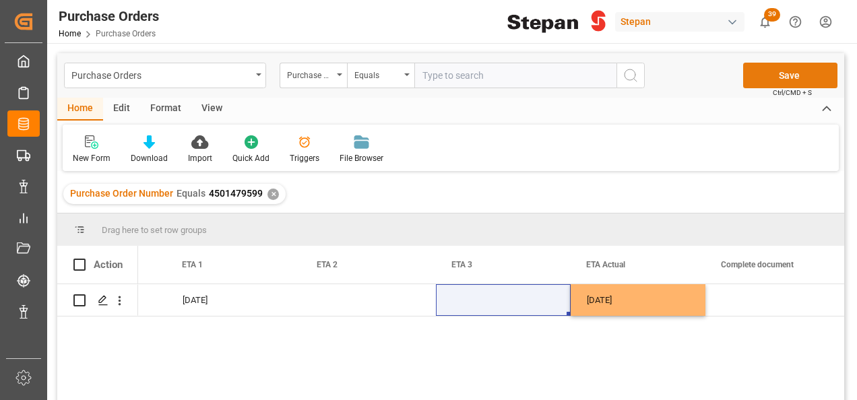
click at [778, 75] on button "Save" at bounding box center [790, 76] width 94 height 26
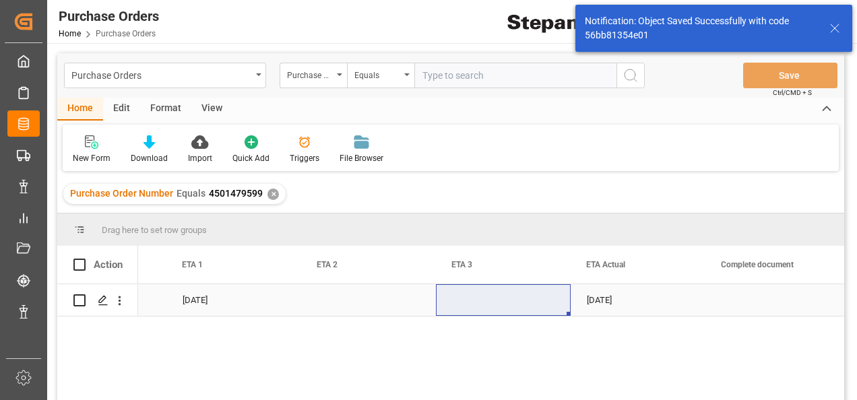
click at [352, 296] on div "Press SPACE to select this row." at bounding box center [368, 300] width 135 height 32
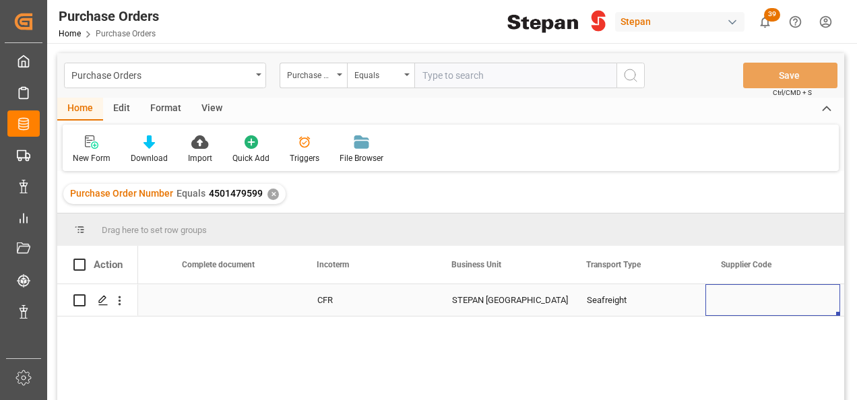
scroll to position [0, 2532]
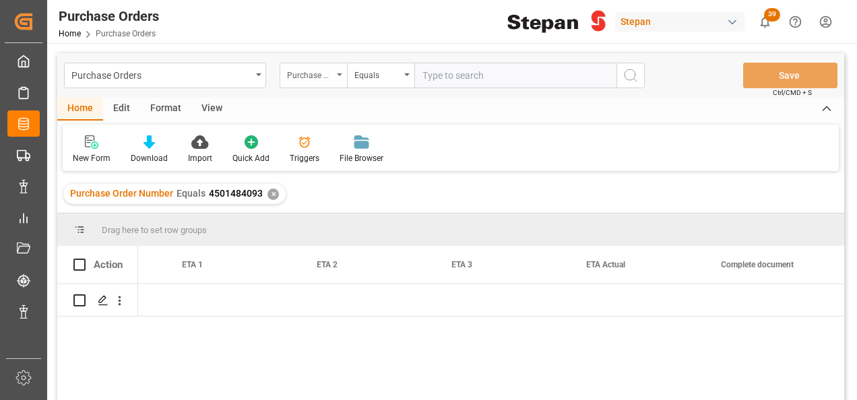
scroll to position [0, 1858]
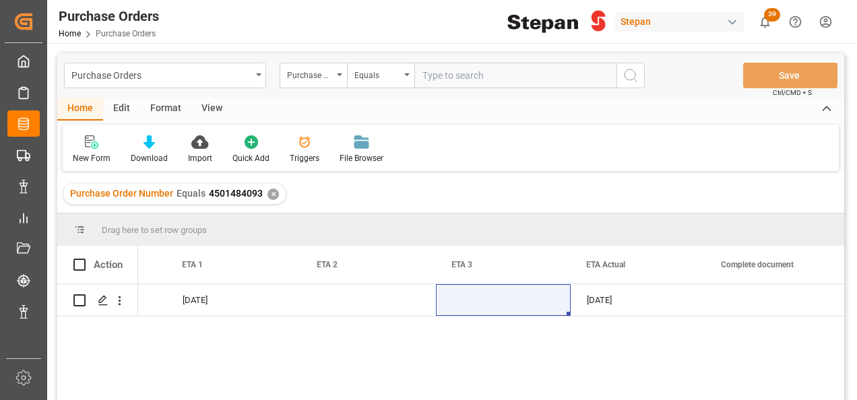
click at [267, 196] on div "✕" at bounding box center [272, 194] width 11 height 11
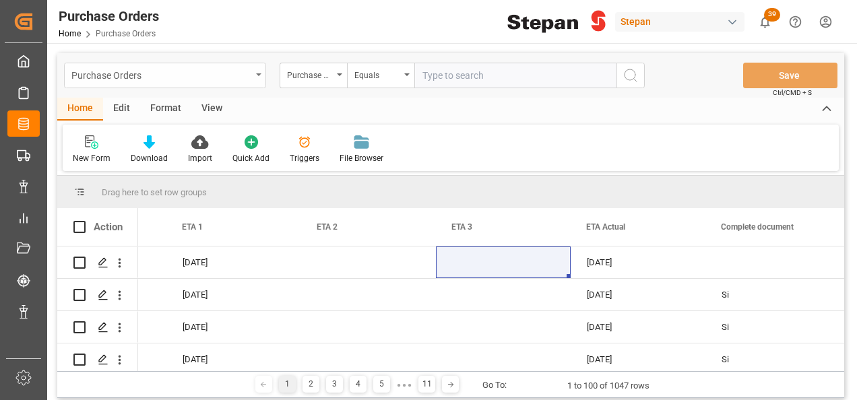
scroll to position [0, 1858]
click at [336, 70] on div "Purchase Order Number" at bounding box center [313, 76] width 67 height 26
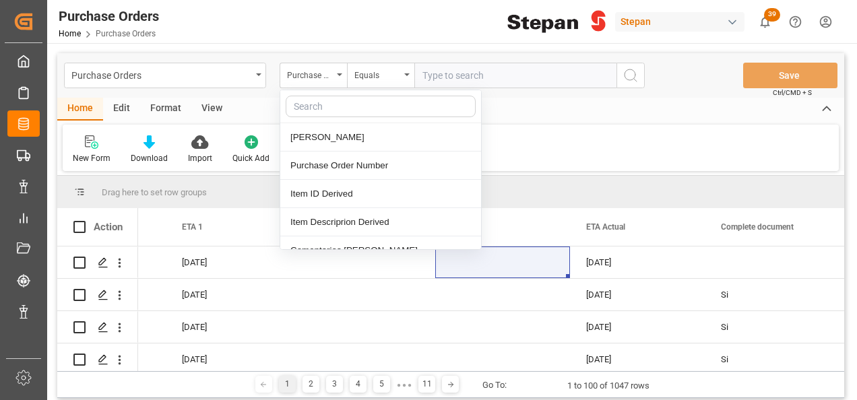
click at [449, 77] on input "text" at bounding box center [515, 76] width 202 height 26
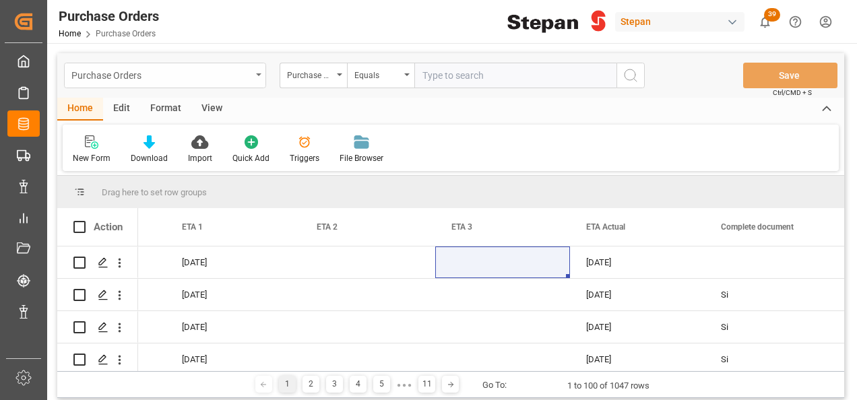
click at [259, 73] on div "Purchase Orders" at bounding box center [165, 76] width 202 height 26
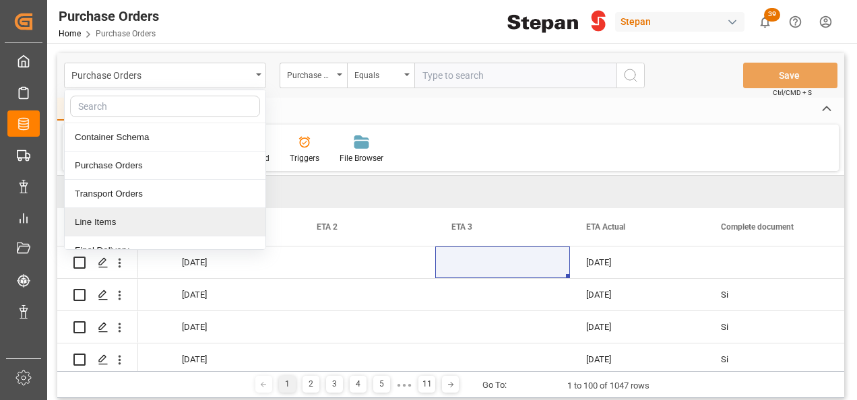
click at [91, 218] on div "Line Items" at bounding box center [165, 222] width 201 height 28
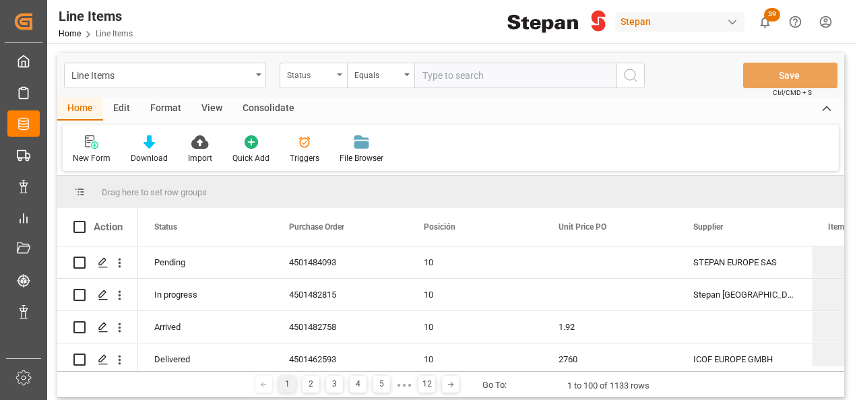
click at [337, 73] on icon "open menu" at bounding box center [339, 74] width 5 height 3
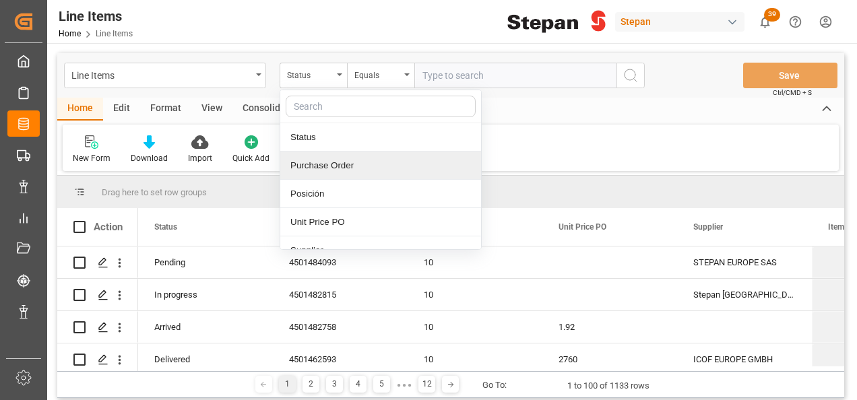
click at [348, 164] on div "Purchase Order" at bounding box center [380, 166] width 201 height 28
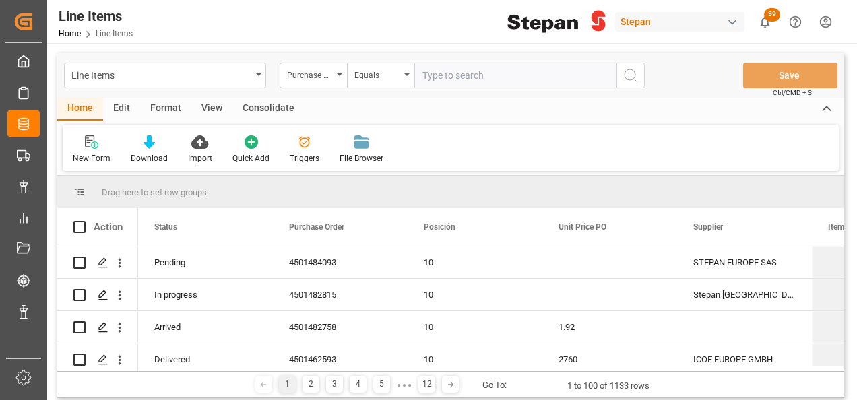
click at [426, 77] on input "text" at bounding box center [515, 76] width 202 height 26
paste input "LHV3794245"
type input "LHV3794245"
drag, startPoint x: 512, startPoint y: 77, endPoint x: 348, endPoint y: 76, distance: 163.7
click at [352, 77] on div "Purchase Order Equals LHV3794245" at bounding box center [462, 76] width 365 height 26
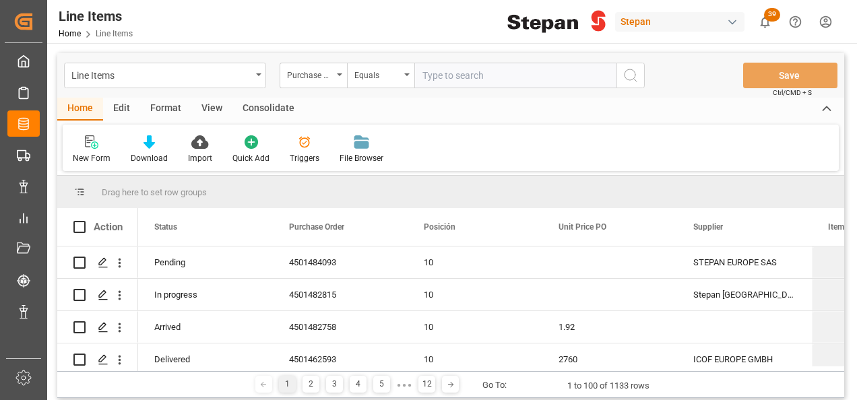
paste input "4501479599"
type input "4501479599"
click at [635, 72] on icon "search button" at bounding box center [630, 75] width 16 height 16
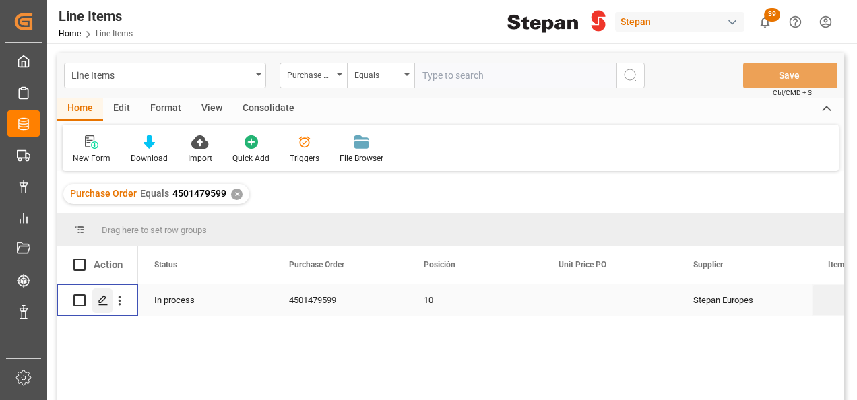
click at [98, 296] on icon "Press SPACE to select this row." at bounding box center [103, 300] width 11 height 11
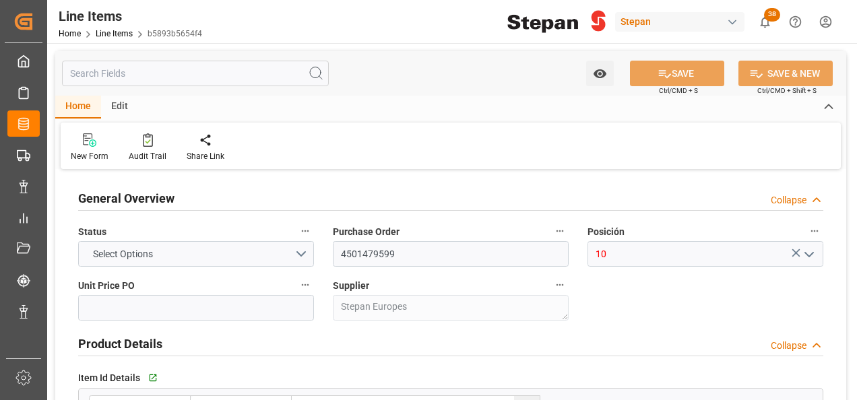
type input "18"
type input "[DATE] 22:05"
type input "[DATE]"
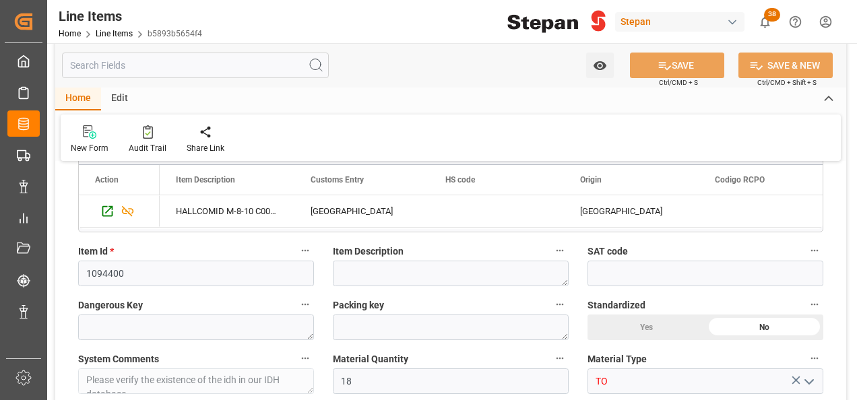
scroll to position [337, 0]
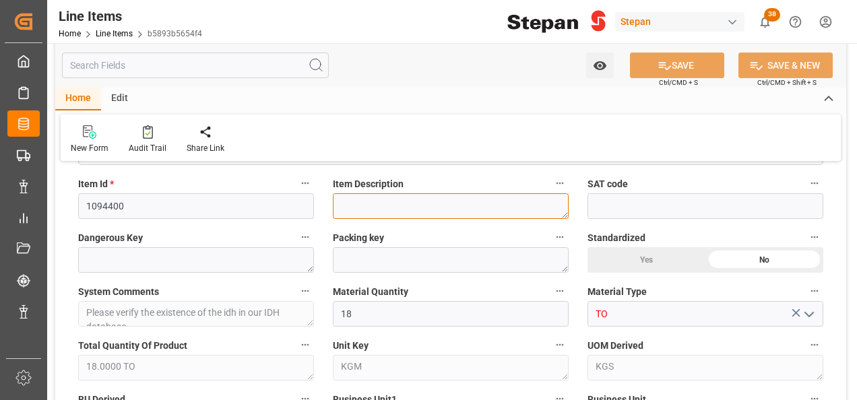
click at [368, 194] on textarea at bounding box center [451, 206] width 236 height 26
paste textarea "HALLCOMID M-8-10"
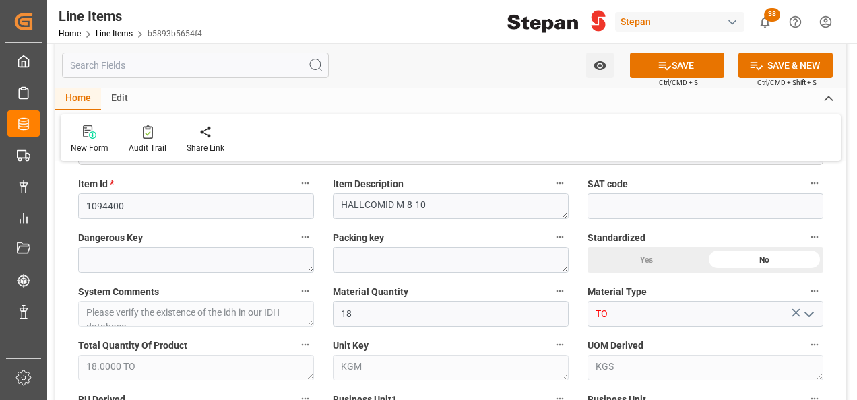
click at [435, 278] on div "Material Quantity 18" at bounding box center [450, 304] width 255 height 54
click at [663, 53] on button "SAVE" at bounding box center [677, 66] width 94 height 26
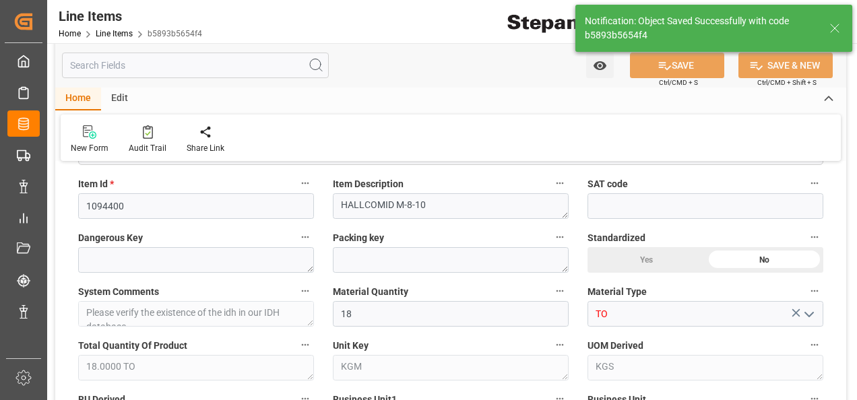
type textarea "HALLCOMID M-8-10 C008 TO31 845k"
type input "[DATE] 16:37"
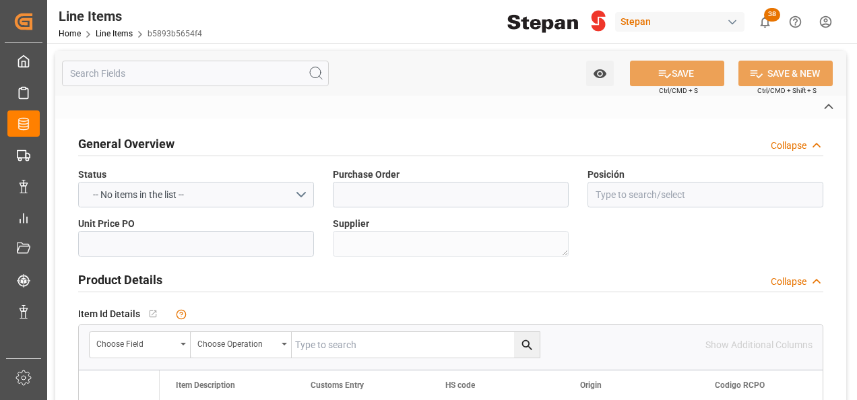
type input "4501479599"
type input "10"
type textarea "Stepan Europes"
type input "1094400"
type textarea "HALLCOMID M-8-10 C008 TO31 845k"
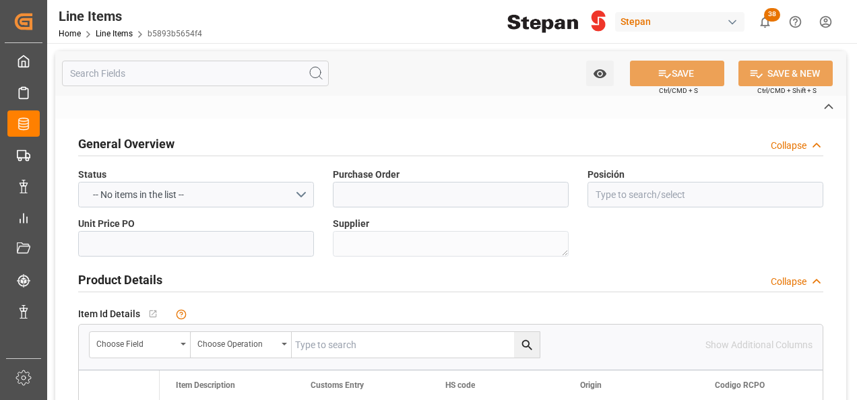
type input "TO"
type textarea "18.0000 TO"
type textarea "KGM"
type textarea "KGS"
type textarea "STEPAN [GEOGRAPHIC_DATA] - [PERSON_NAME]"
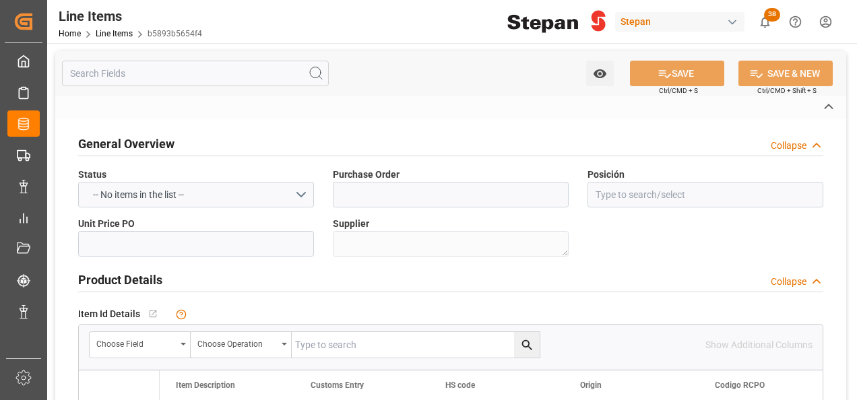
type input "STEPAN [GEOGRAPHIC_DATA] - [PERSON_NAME]"
type input "Seafreight"
type textarea "[GEOGRAPHIC_DATA]"
type input "DEFINITIVO"
type input "CFR"
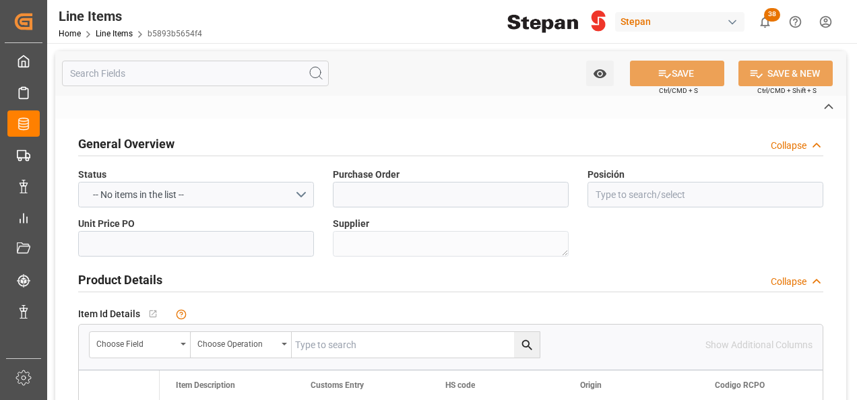
type textarea "[GEOGRAPHIC_DATA]"
type input "USD"
type input "b5893b5654f4"
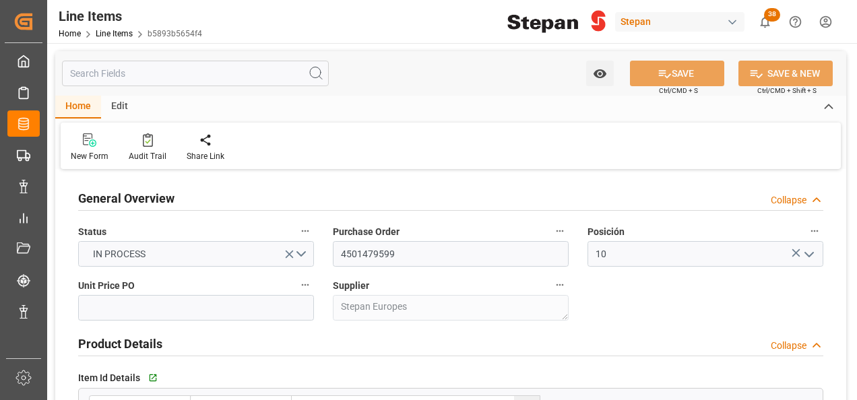
type input "18"
type input "[DATE] 16:37"
type input "[DATE] 22:05"
type input "[DATE]"
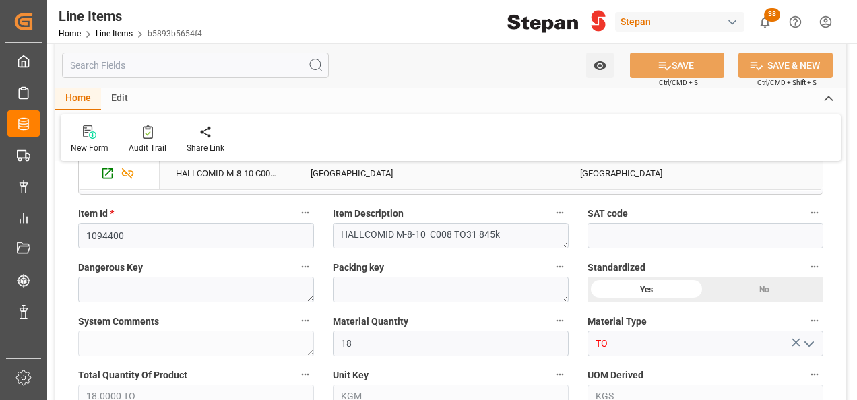
scroll to position [337, 0]
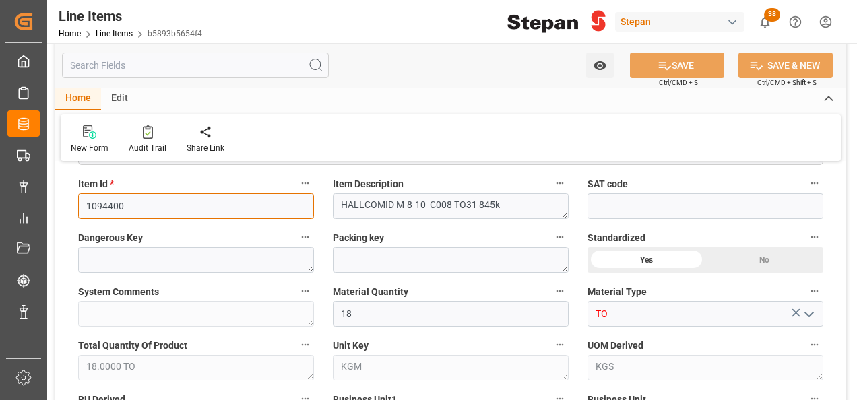
drag, startPoint x: 133, startPoint y: 205, endPoint x: 66, endPoint y: 205, distance: 67.4
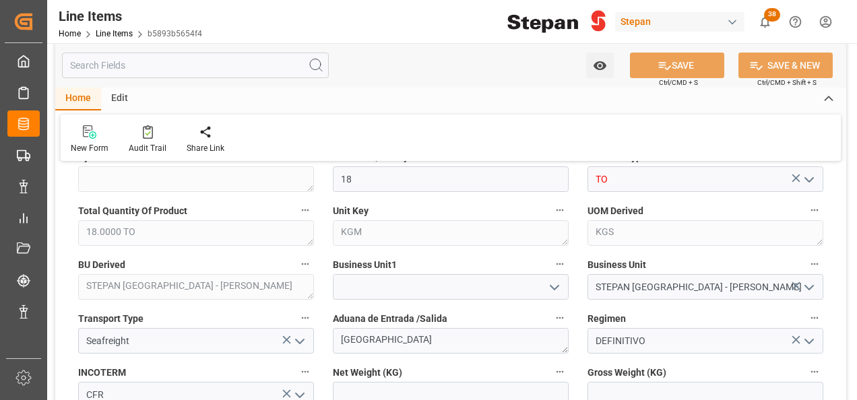
scroll to position [539, 0]
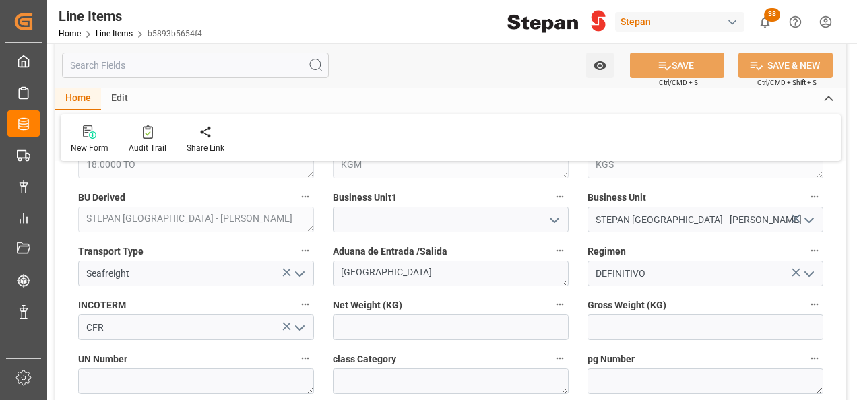
click at [558, 216] on icon "open menu" at bounding box center [554, 220] width 16 height 16
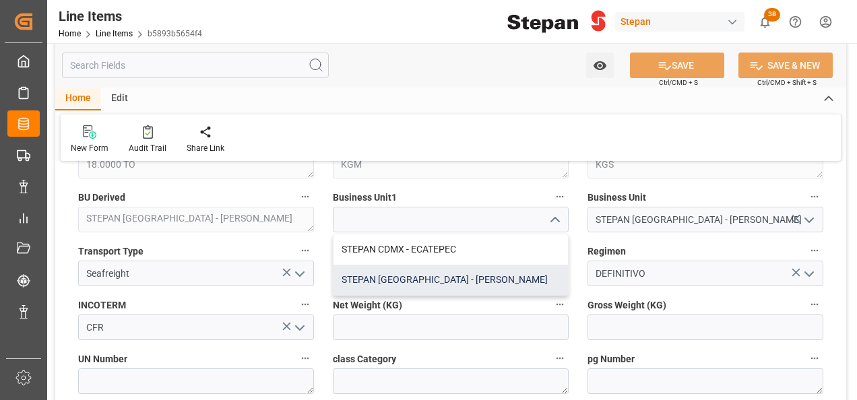
click at [391, 277] on div "STEPAN [GEOGRAPHIC_DATA] - [PERSON_NAME]" at bounding box center [450, 280] width 234 height 30
type input "STEPAN [GEOGRAPHIC_DATA] - [PERSON_NAME]"
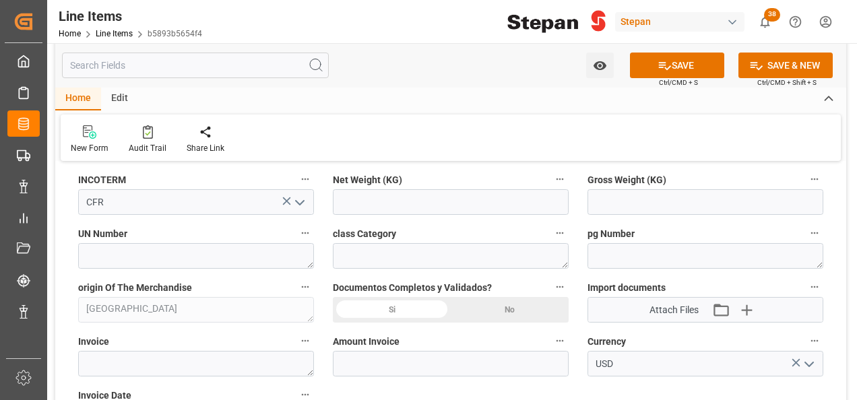
scroll to position [674, 0]
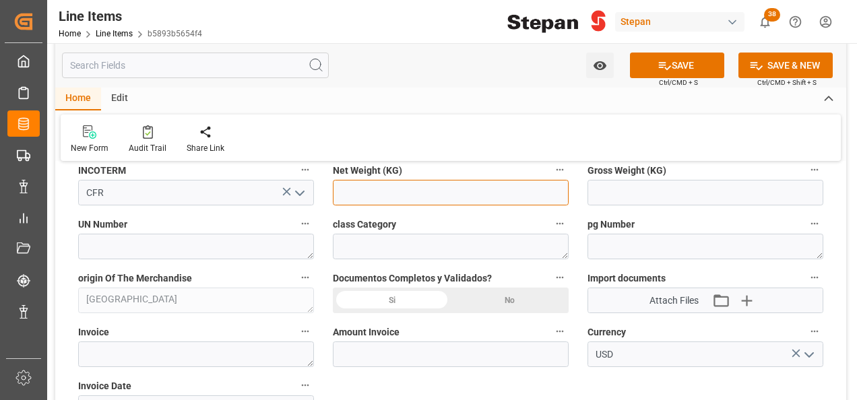
click at [405, 194] on input "text" at bounding box center [451, 193] width 236 height 26
type input "2"
type input "11830"
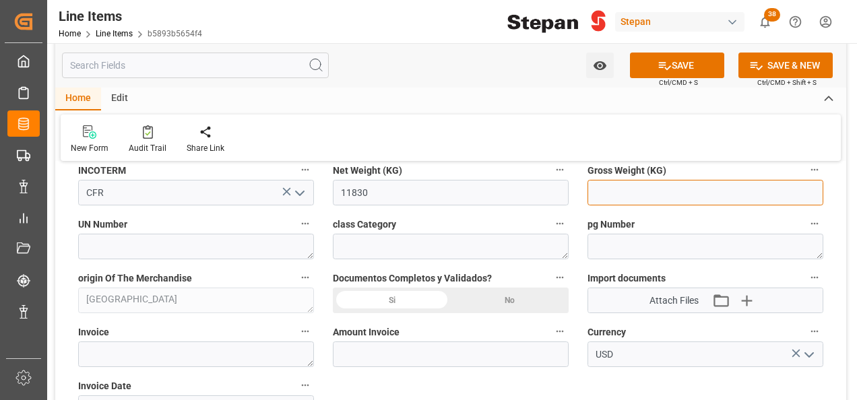
click at [630, 190] on input "text" at bounding box center [705, 193] width 236 height 26
type input "12588"
click at [407, 299] on div "Si" at bounding box center [392, 301] width 118 height 26
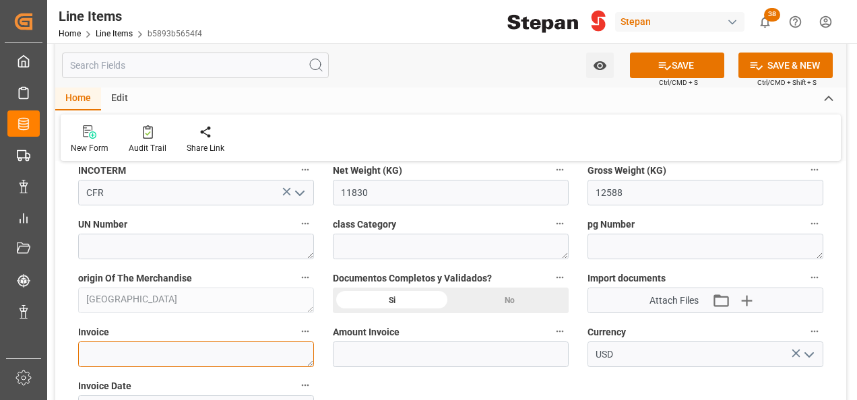
click at [124, 353] on textarea at bounding box center [196, 354] width 236 height 26
paste textarea "948043144"
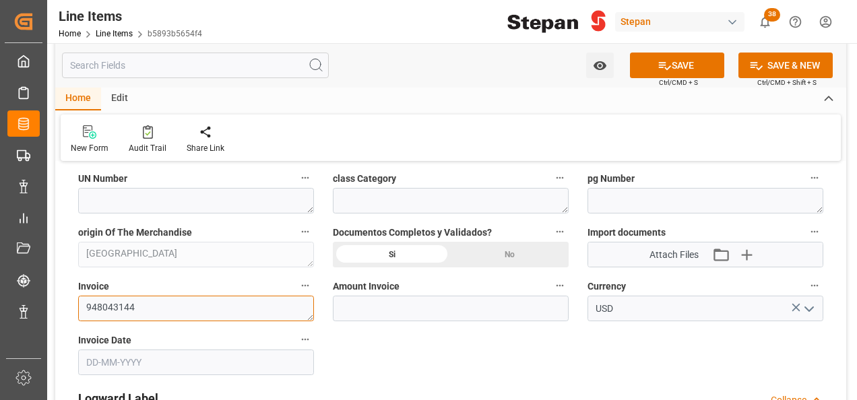
scroll to position [741, 0]
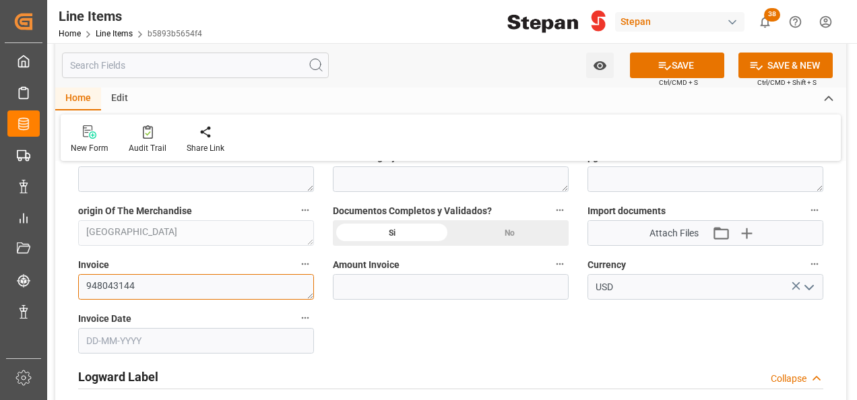
type textarea "948043144"
click at [268, 331] on input "text" at bounding box center [196, 341] width 236 height 26
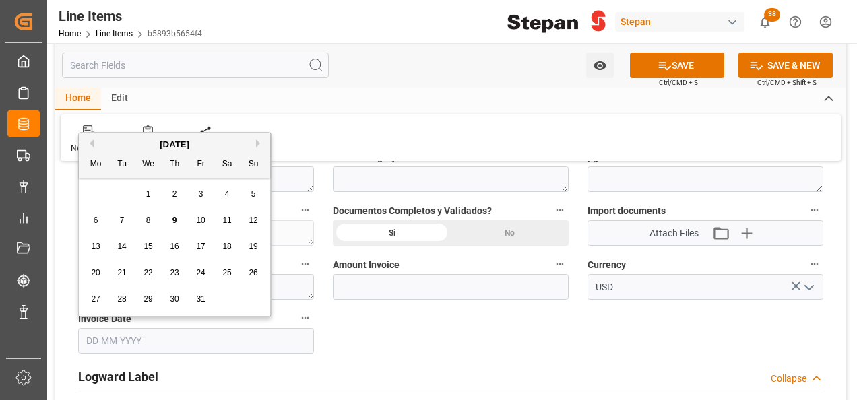
click at [111, 142] on div "October 2025" at bounding box center [174, 144] width 191 height 13
click at [181, 277] on div "23" at bounding box center [174, 273] width 17 height 16
click at [180, 331] on input "23-10-2025" at bounding box center [196, 341] width 236 height 26
click at [88, 138] on div "October 2025" at bounding box center [174, 144] width 191 height 13
click at [90, 142] on button "Previous Month" at bounding box center [90, 143] width 8 height 8
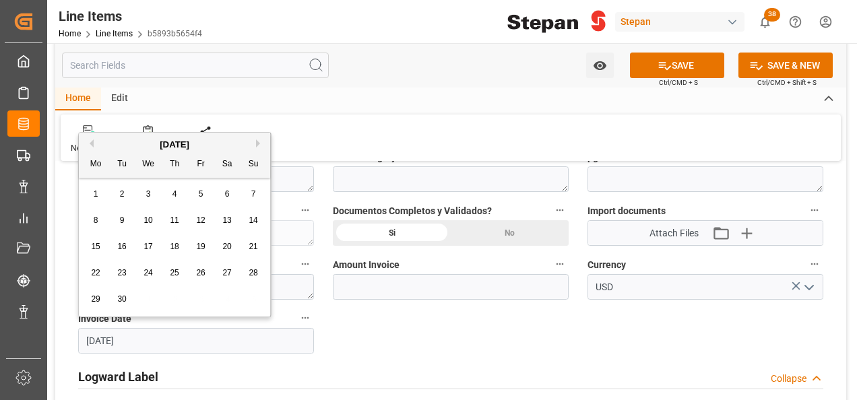
click at [110, 269] on div "22 23 24 25 26 27 28" at bounding box center [175, 273] width 184 height 26
click at [117, 272] on div "23" at bounding box center [122, 273] width 17 height 16
type input "23-09-2025"
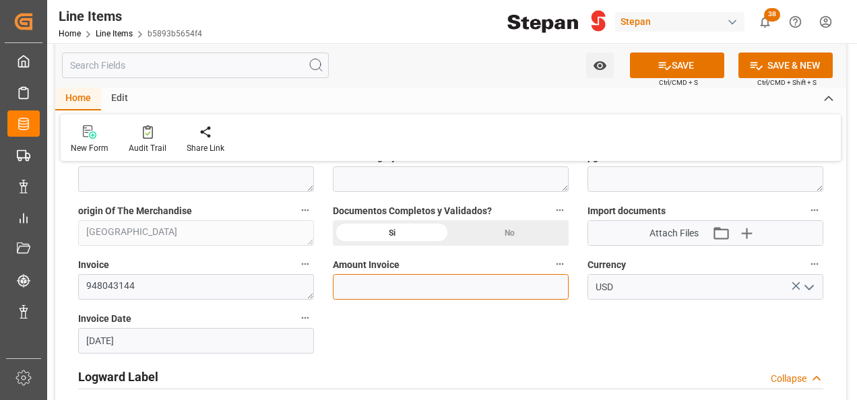
click at [383, 291] on input "text" at bounding box center [451, 287] width 236 height 26
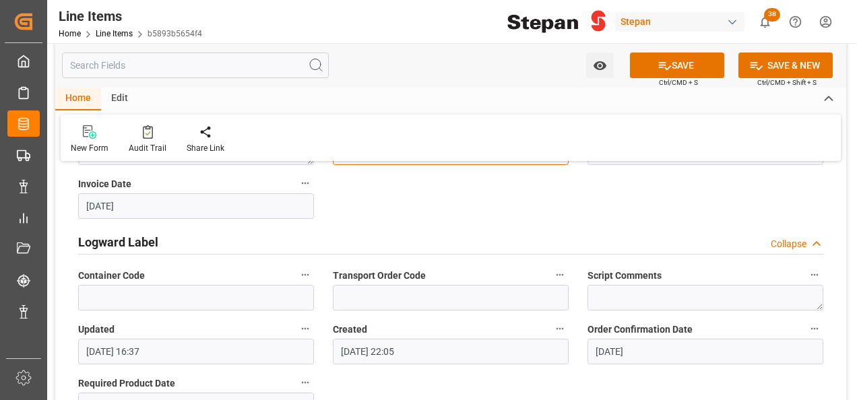
scroll to position [674, 0]
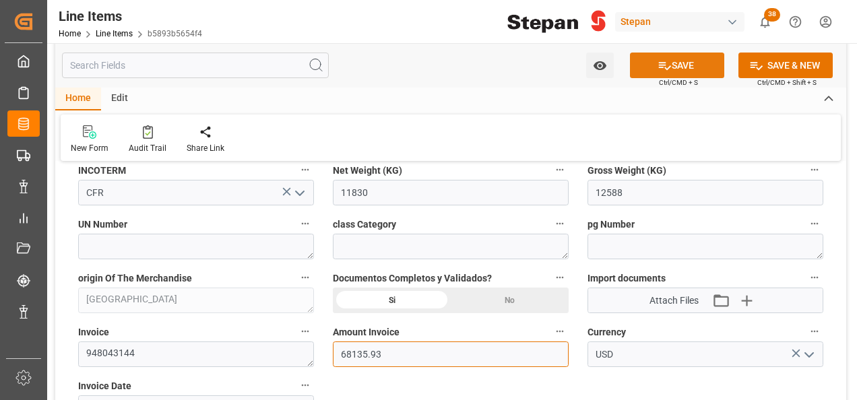
type input "68135.93"
click at [664, 65] on icon at bounding box center [664, 66] width 14 height 14
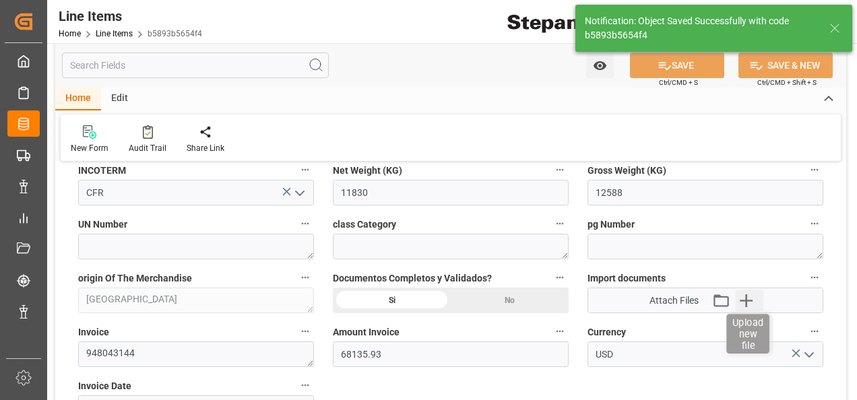
type textarea "HALLCOMID M-8-10"
click at [744, 300] on icon "button" at bounding box center [746, 301] width 22 height 22
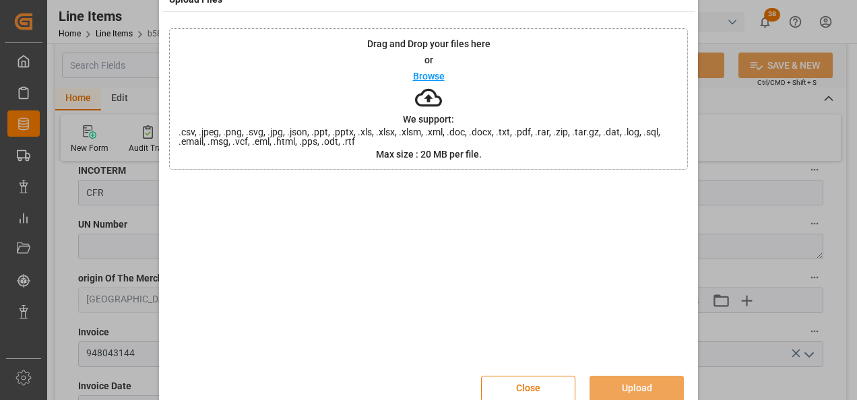
scroll to position [53, 0]
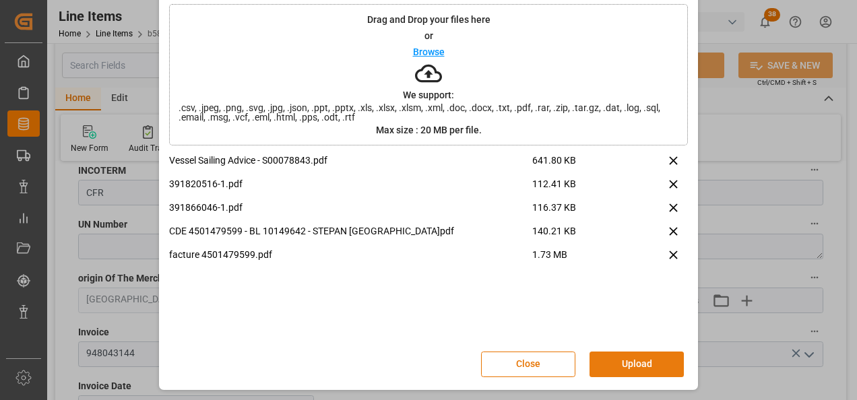
click at [644, 361] on button "Upload" at bounding box center [636, 365] width 94 height 26
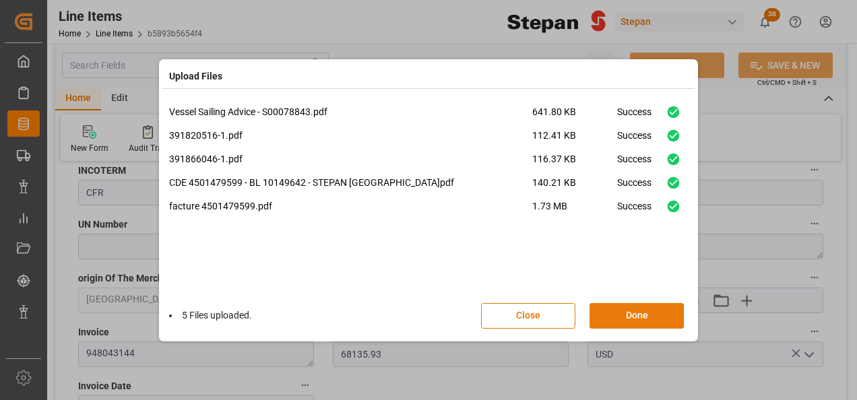
click at [643, 313] on button "Done" at bounding box center [636, 316] width 94 height 26
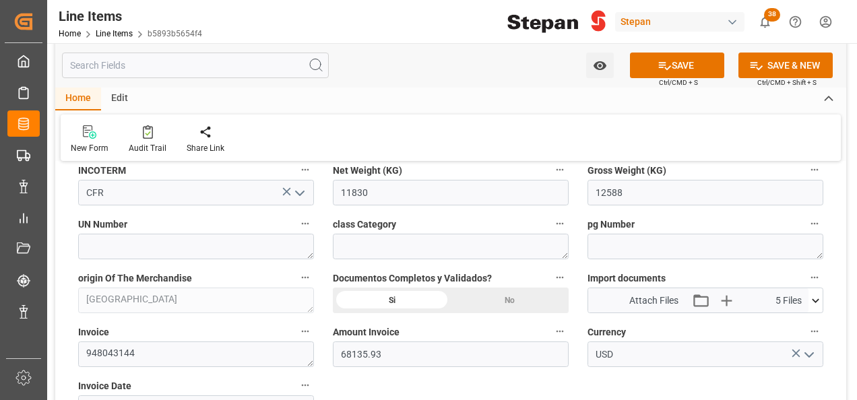
click at [686, 59] on button "SAVE" at bounding box center [677, 66] width 94 height 26
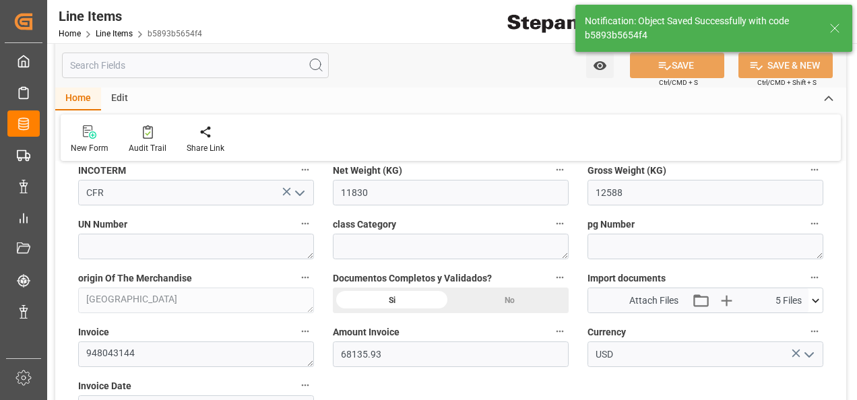
type input "09-10-2025 16:43"
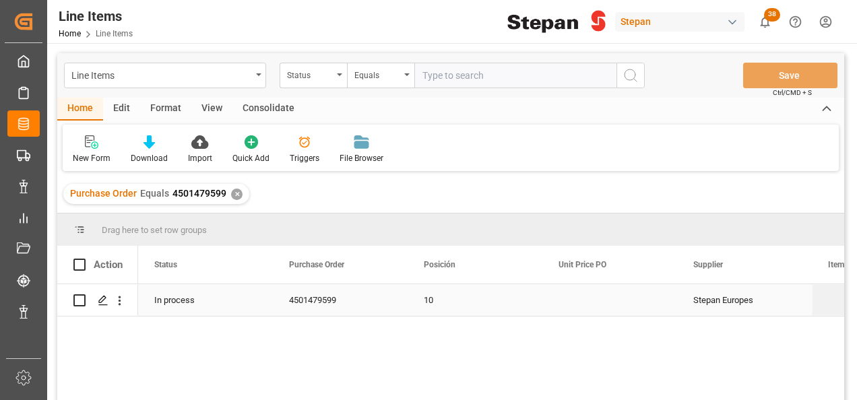
click at [77, 300] on input "Press Space to toggle row selection (unchecked)" at bounding box center [79, 300] width 12 height 12
checkbox input "true"
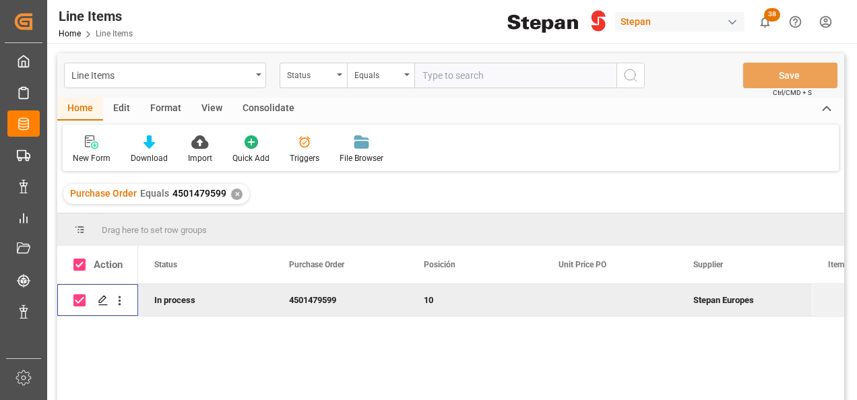
click at [280, 100] on div "Consolidate" at bounding box center [268, 109] width 72 height 23
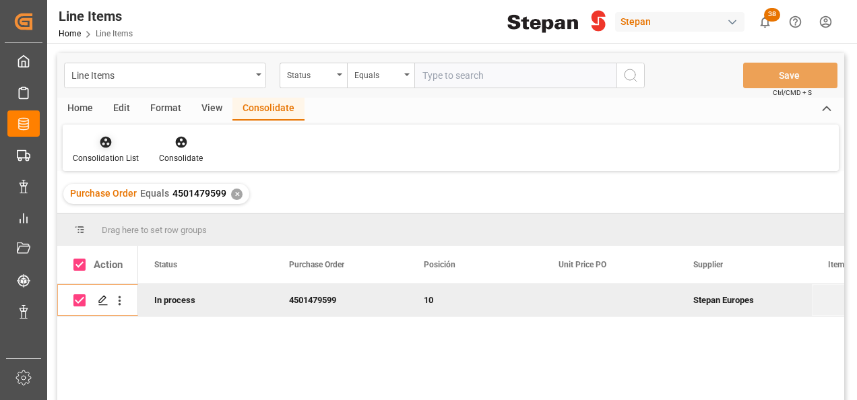
click at [101, 143] on icon at bounding box center [105, 142] width 11 height 11
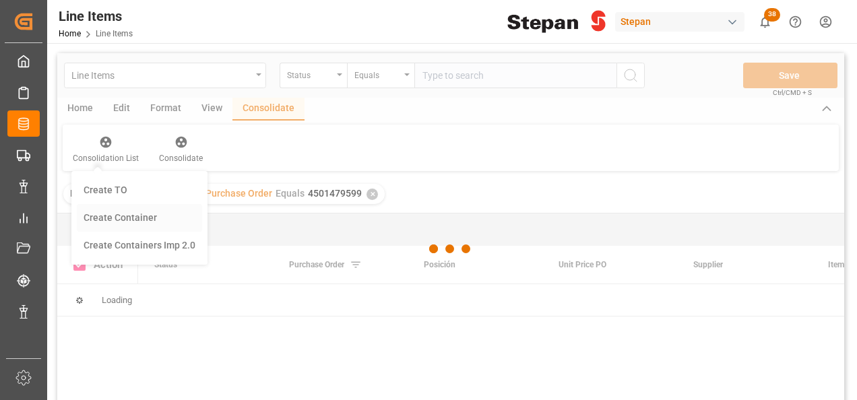
click at [116, 213] on div "Line Items Status Equals Save Ctrl/CMD + S Home Edit Format View Consolidate Co…" at bounding box center [450, 244] width 787 height 383
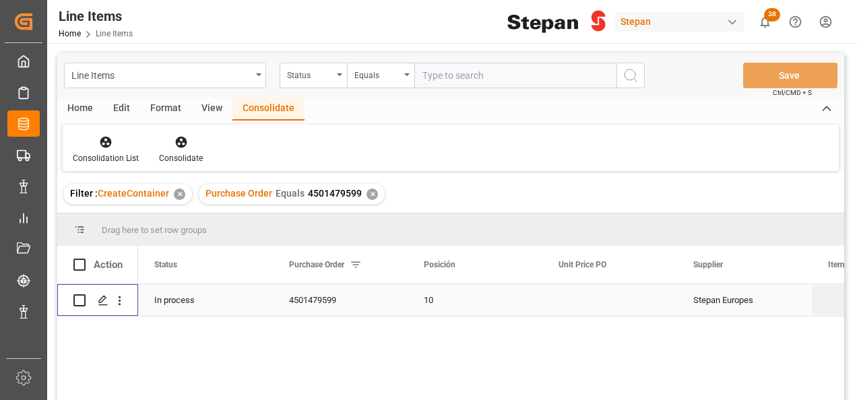
click at [82, 300] on input "Press Space to toggle row selection (unchecked)" at bounding box center [79, 300] width 12 height 12
checkbox input "true"
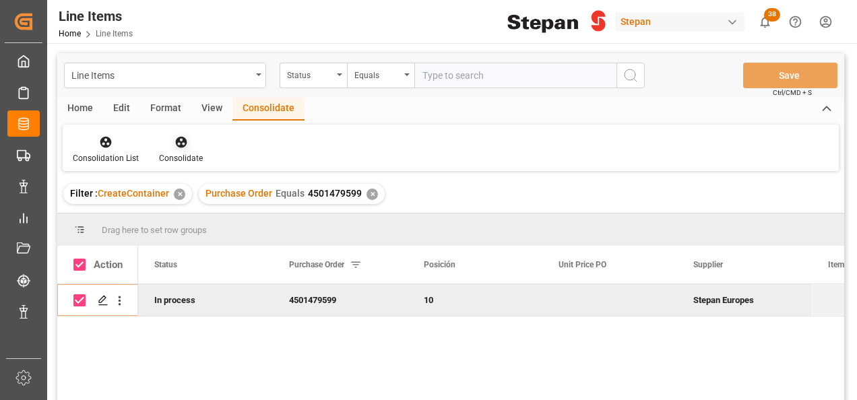
click at [183, 145] on icon at bounding box center [180, 142] width 11 height 11
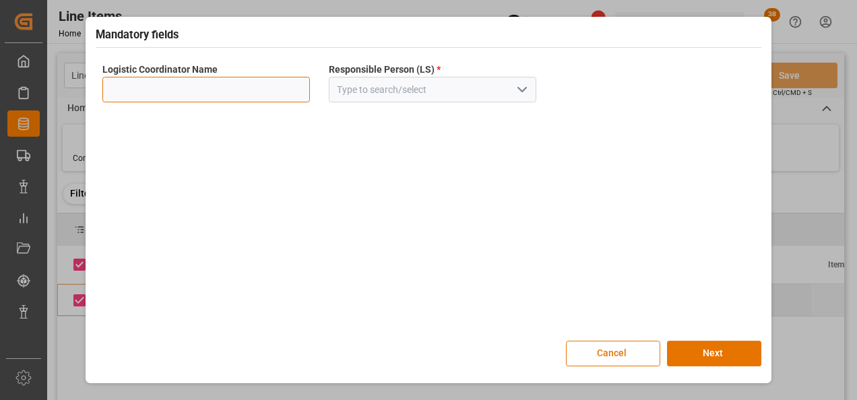
click at [214, 88] on input at bounding box center [205, 90] width 207 height 26
type input "LESCHACO MEXICANA"
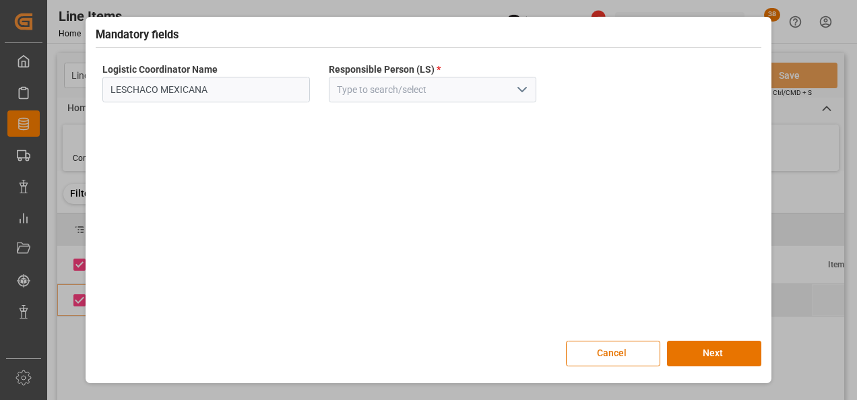
click at [526, 89] on icon "open menu" at bounding box center [522, 89] width 16 height 16
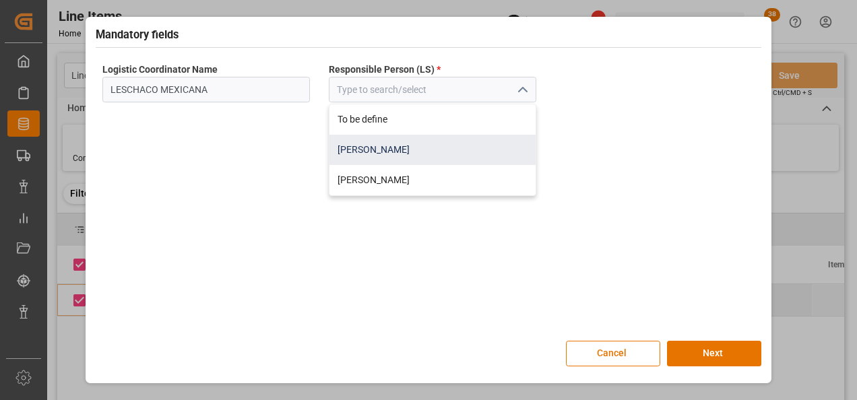
click at [362, 148] on div "[PERSON_NAME]" at bounding box center [432, 150] width 206 height 30
type input "[PERSON_NAME]"
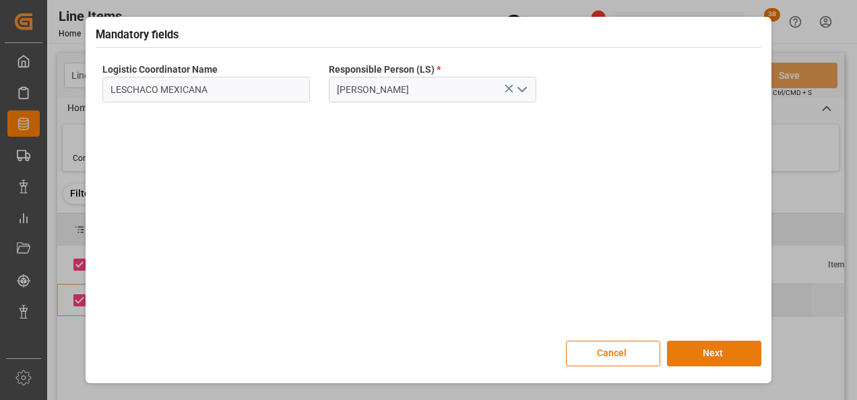
click at [709, 351] on button "Next" at bounding box center [714, 354] width 94 height 26
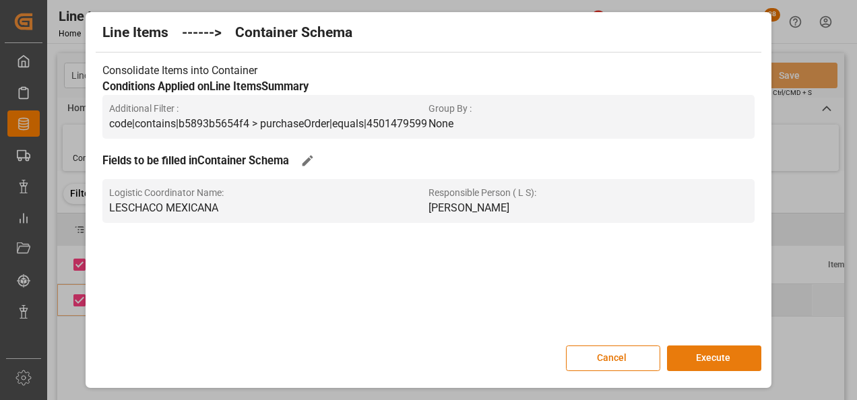
click at [709, 352] on button "Execute" at bounding box center [714, 359] width 94 height 26
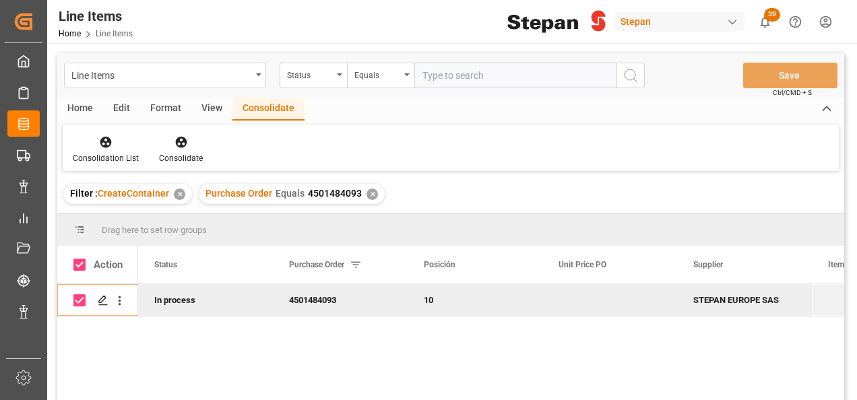
click at [366, 195] on div "✕" at bounding box center [371, 194] width 11 height 11
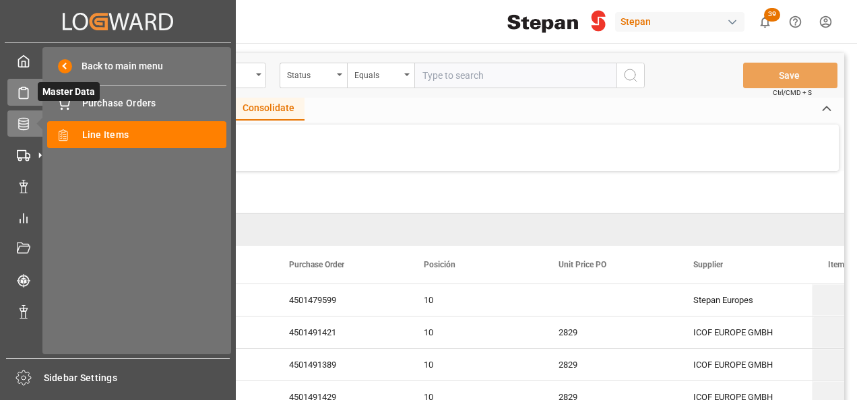
click at [27, 96] on icon at bounding box center [23, 92] width 13 height 13
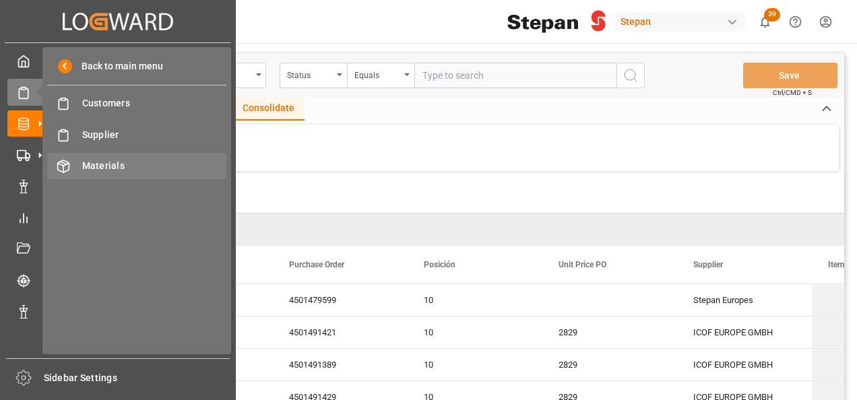
click at [106, 166] on span "Materials" at bounding box center [154, 166] width 145 height 14
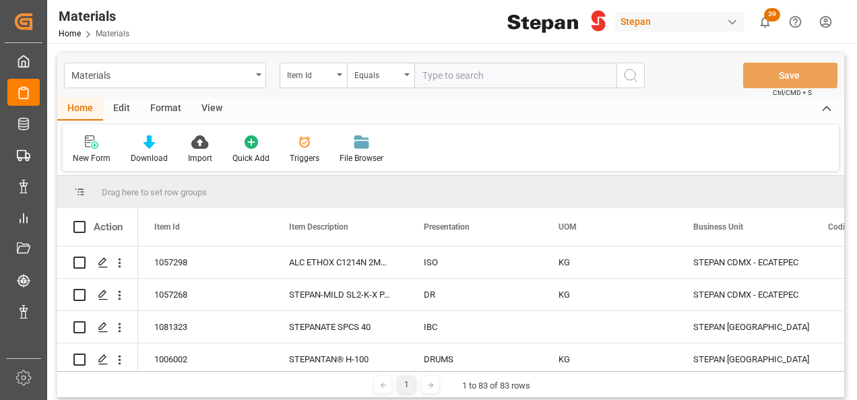
click at [454, 75] on input "text" at bounding box center [515, 76] width 202 height 26
paste input "1094400"
type input "1094400"
click at [634, 73] on icon "search button" at bounding box center [630, 75] width 16 height 16
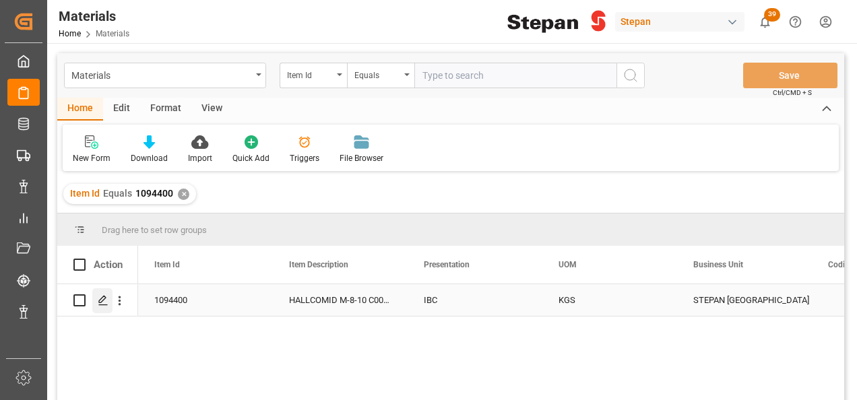
click at [102, 300] on polygon "Press SPACE to select this row." at bounding box center [102, 299] width 7 height 7
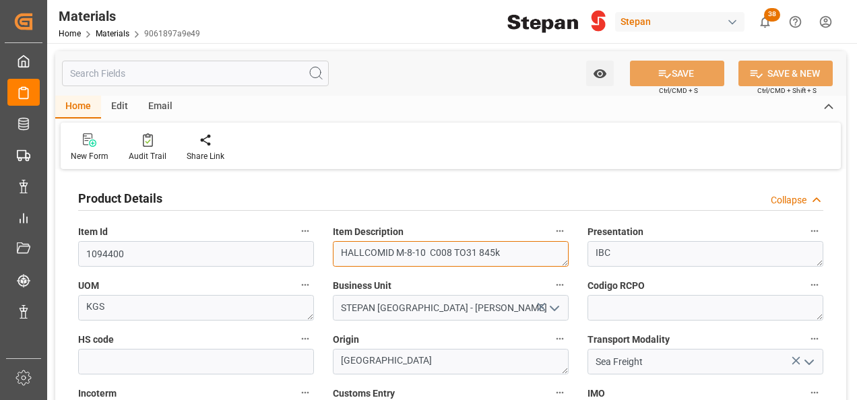
drag, startPoint x: 502, startPoint y: 251, endPoint x: 341, endPoint y: 246, distance: 161.0
click at [341, 246] on textarea "HALLCOMID M-8-10 C008 TO31 845k" at bounding box center [451, 254] width 236 height 26
paste textarea "1094400"
type textarea "1094400"
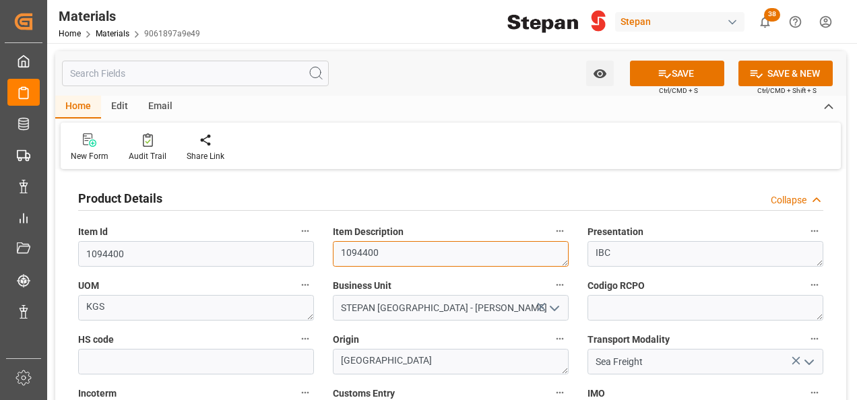
drag, startPoint x: 409, startPoint y: 251, endPoint x: 295, endPoint y: 259, distance: 114.8
paste textarea "HALLCOMID M-8-10"
drag, startPoint x: 335, startPoint y: 253, endPoint x: 492, endPoint y: 239, distance: 157.6
click at [335, 253] on textarea "HALLCOMID M-8-10" at bounding box center [451, 254] width 236 height 26
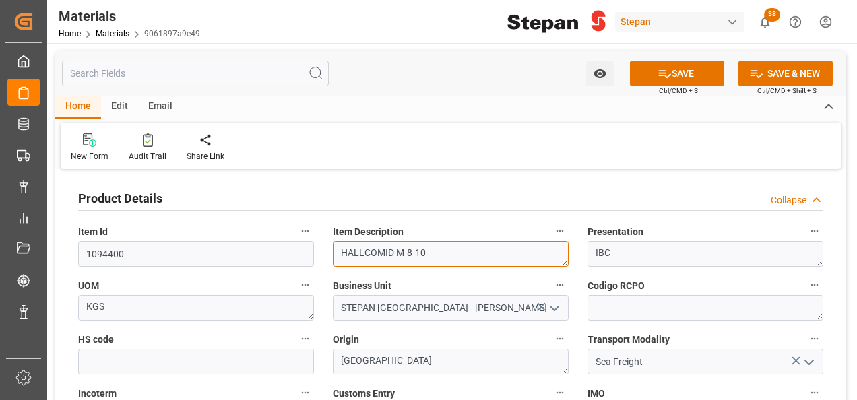
click at [496, 258] on textarea "HALLCOMID M-8-10" at bounding box center [451, 254] width 236 height 26
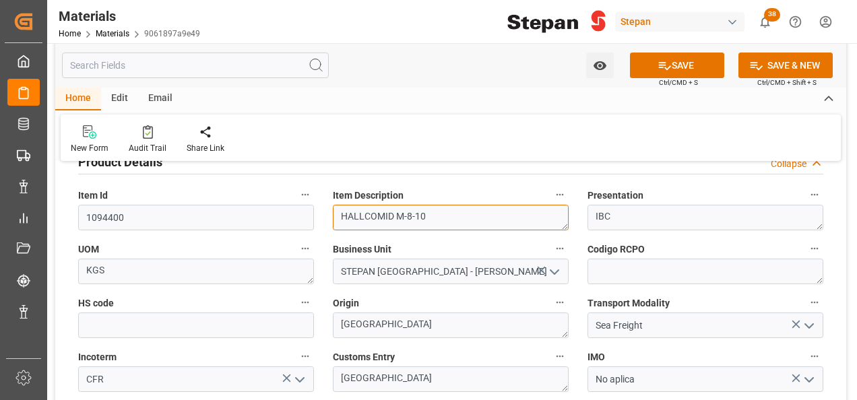
scroll to position [67, 0]
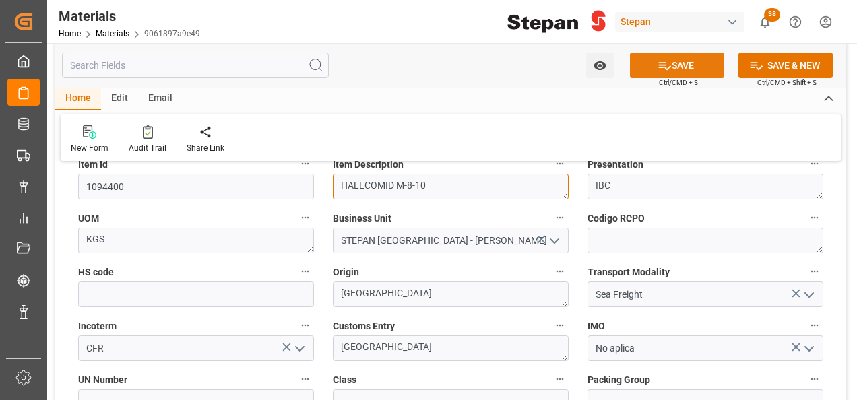
type textarea "HALLCOMID M-8-10"
click at [670, 65] on button "SAVE" at bounding box center [677, 66] width 94 height 26
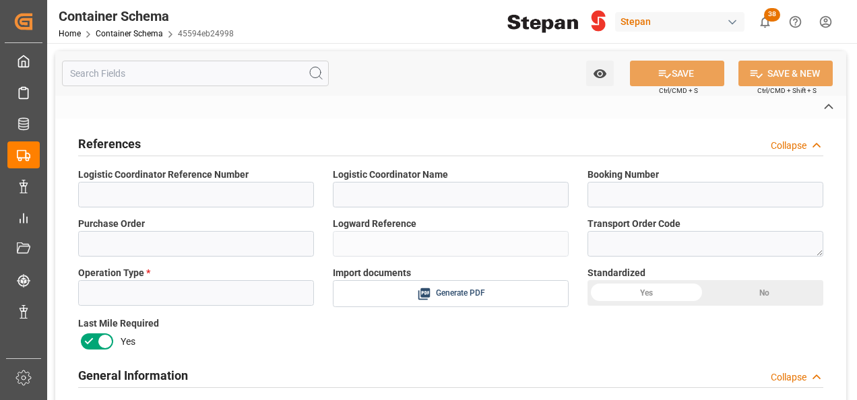
type input "LESCHACO MEXICANA"
type input "4501479599"
type input "45594eb24998"
type input "[PERSON_NAME]"
type input "Stepan Europes"
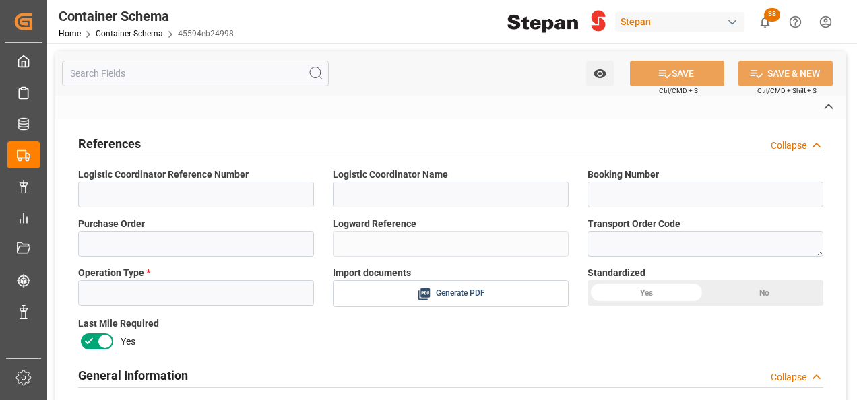
type textarea "948043144"
type textarea "Pending"
type textarea "1094400"
type textarea "HALLCOMID M-8-10"
type textarea "STEPAN [GEOGRAPHIC_DATA] - [PERSON_NAME]"
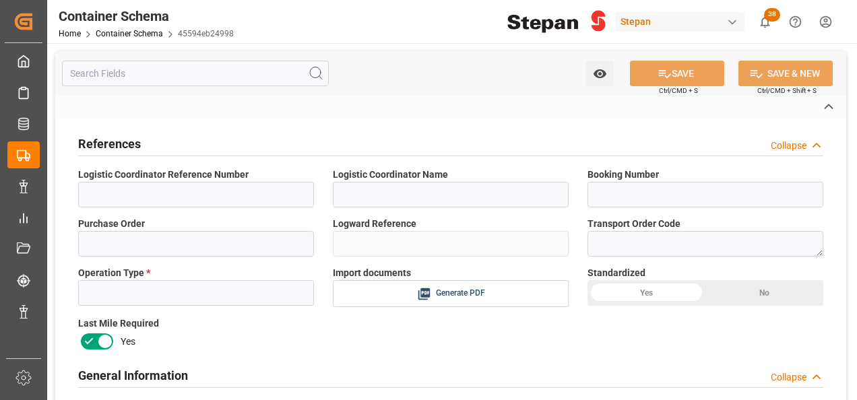
type input "CFR"
type textarea "No"
type textarea "Container ETA is not filled"
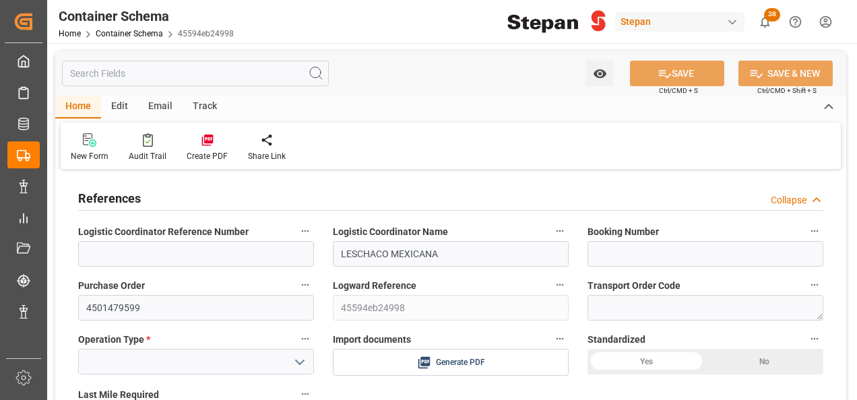
type input "0"
type input "1"
type input "[DATE] 16:46"
type input "[DATE]"
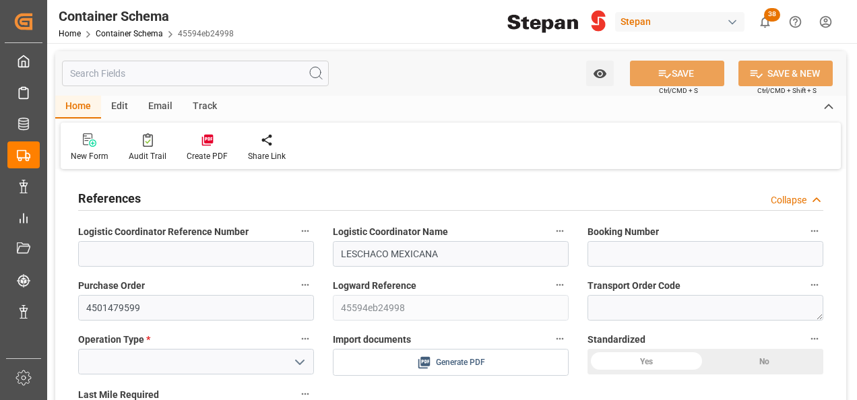
click at [473, 360] on span "Generate PDF" at bounding box center [460, 362] width 49 height 17
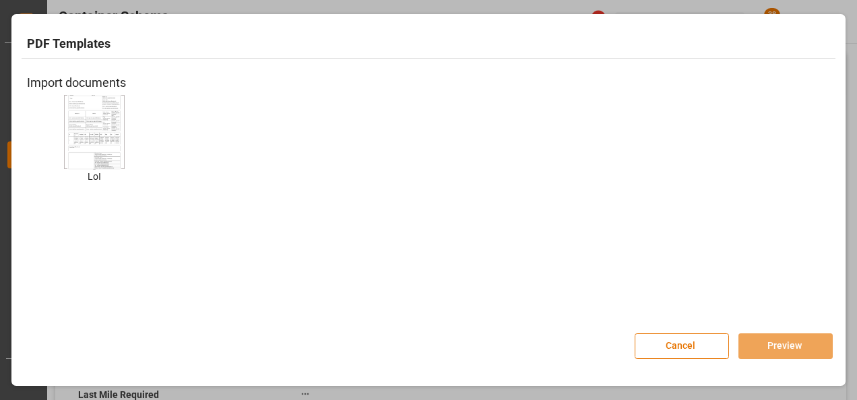
click at [72, 125] on img at bounding box center [94, 132] width 54 height 76
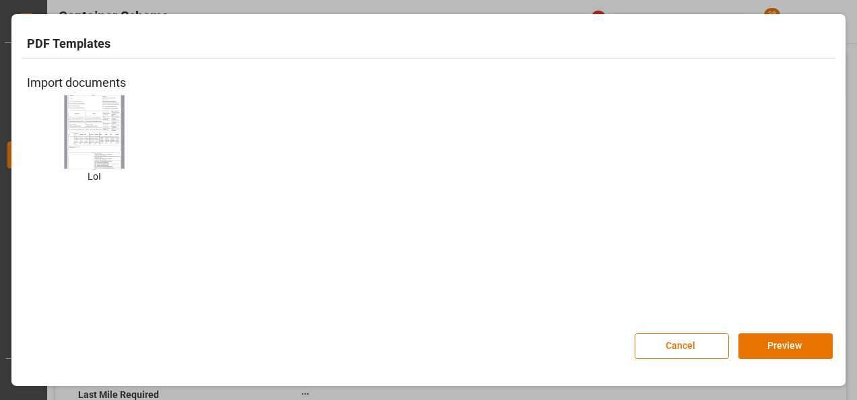
click at [96, 114] on img at bounding box center [94, 132] width 54 height 76
click at [766, 343] on button "Preview" at bounding box center [785, 346] width 94 height 26
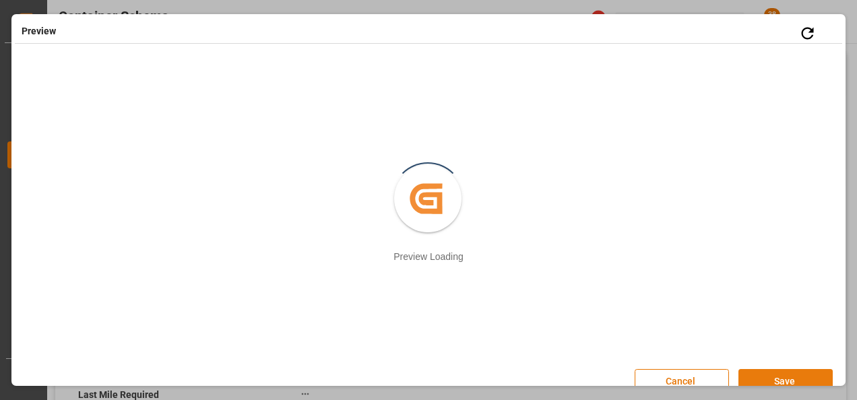
click at [769, 381] on button "Save" at bounding box center [785, 382] width 94 height 26
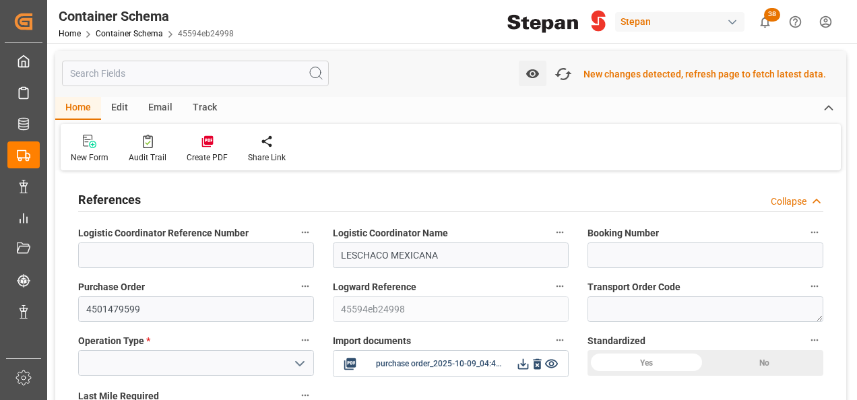
click at [306, 361] on icon "open menu" at bounding box center [300, 364] width 16 height 16
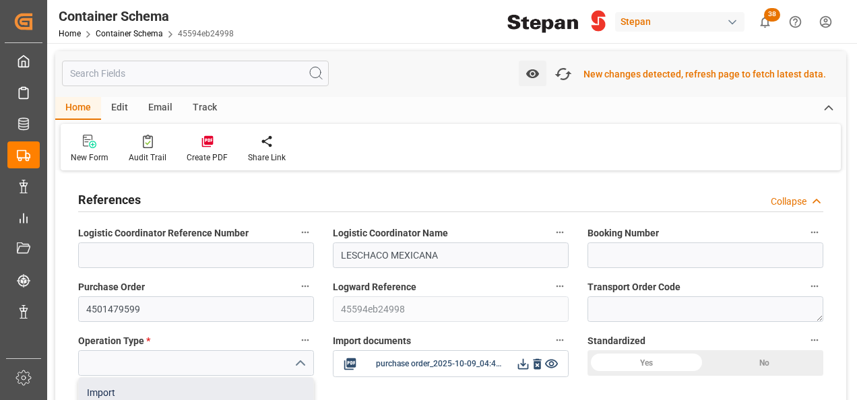
click at [93, 388] on div "Import" at bounding box center [196, 393] width 234 height 30
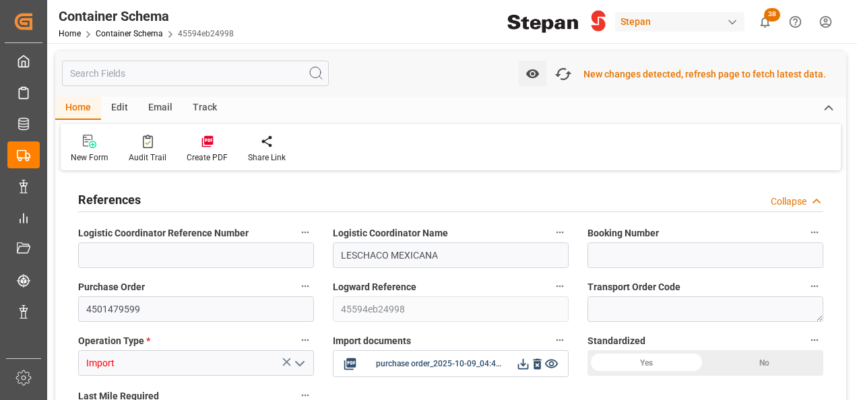
type input "Import"
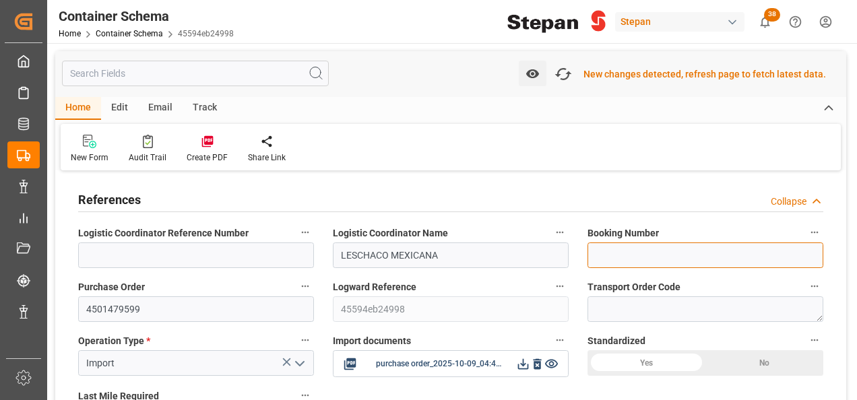
click at [624, 249] on input at bounding box center [705, 255] width 236 height 26
click at [616, 259] on input at bounding box center [705, 255] width 236 height 26
paste input "LHV3794245"
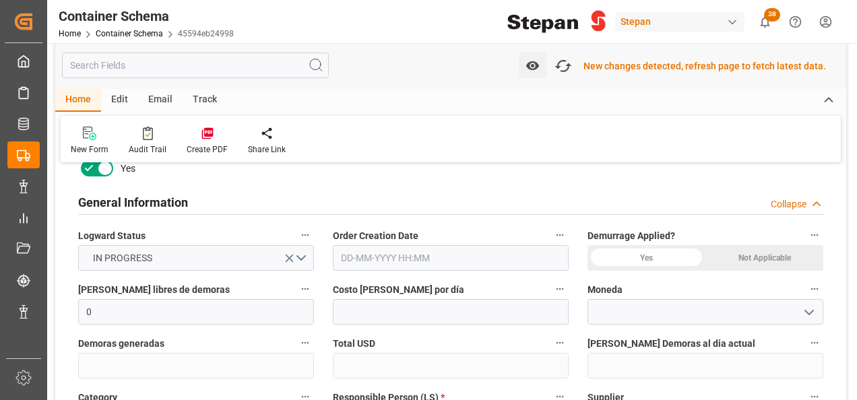
scroll to position [269, 0]
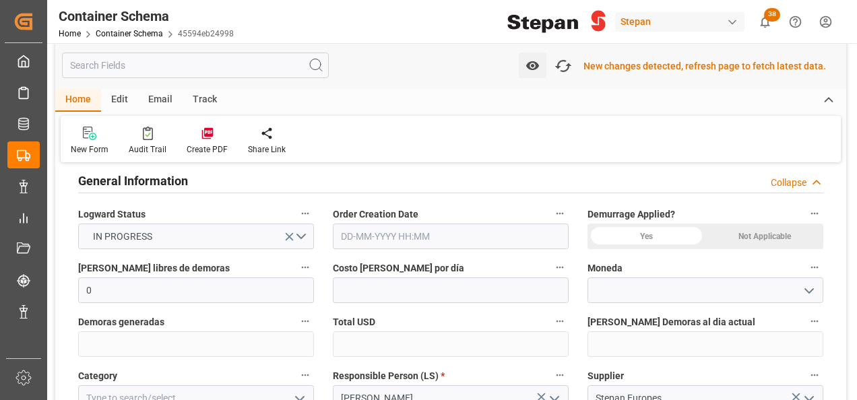
type input "LHV3794245"
click at [389, 235] on input "text" at bounding box center [451, 237] width 236 height 26
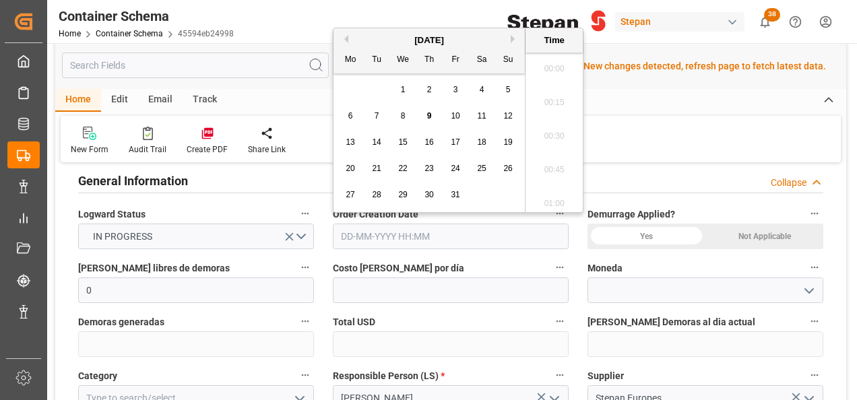
scroll to position [1385, 0]
click at [370, 32] on div "October 2025 Mo Tu We Th Fr Sa Su" at bounding box center [428, 50] width 191 height 45
click at [429, 114] on span "9" at bounding box center [429, 115] width 5 height 9
type input "[DATE] 00:00"
click at [756, 232] on div "Not Applicable" at bounding box center [764, 237] width 118 height 26
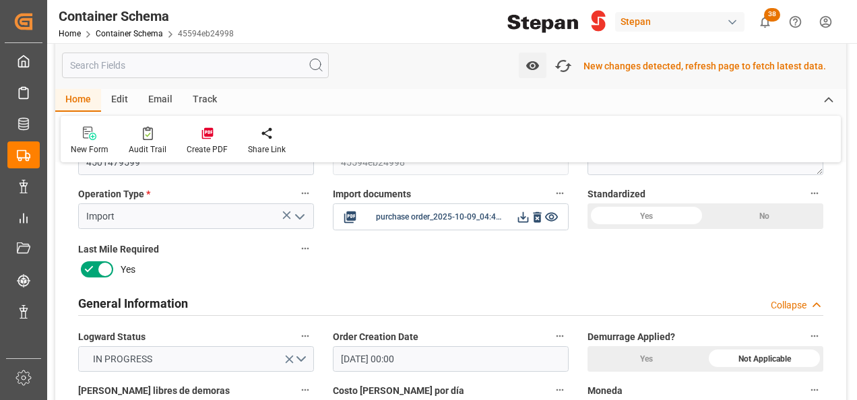
scroll to position [135, 0]
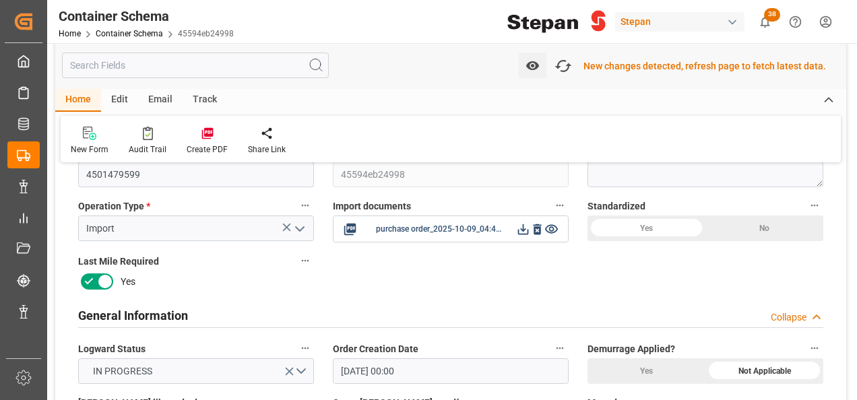
click at [649, 227] on div "Yes" at bounding box center [646, 229] width 118 height 26
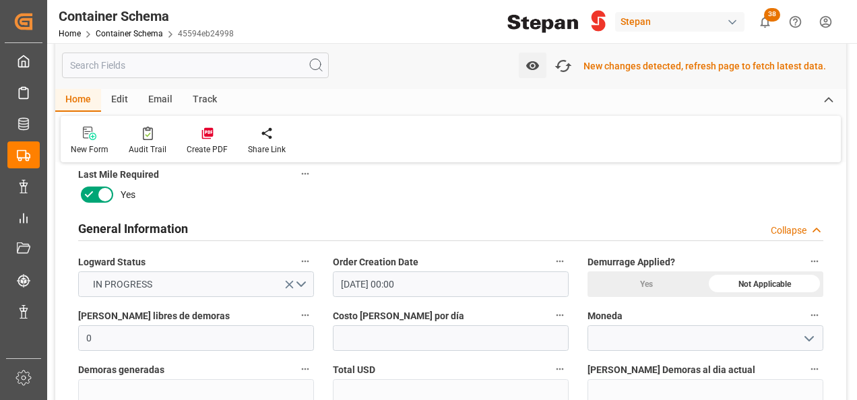
scroll to position [337, 0]
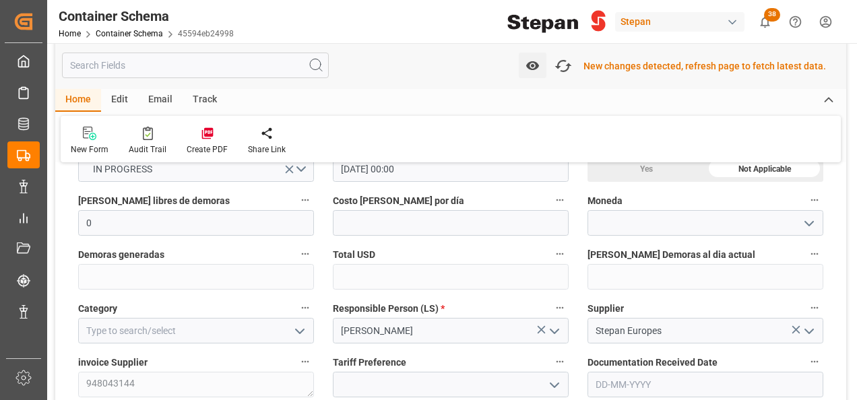
click at [296, 329] on polyline "open menu" at bounding box center [300, 331] width 8 height 4
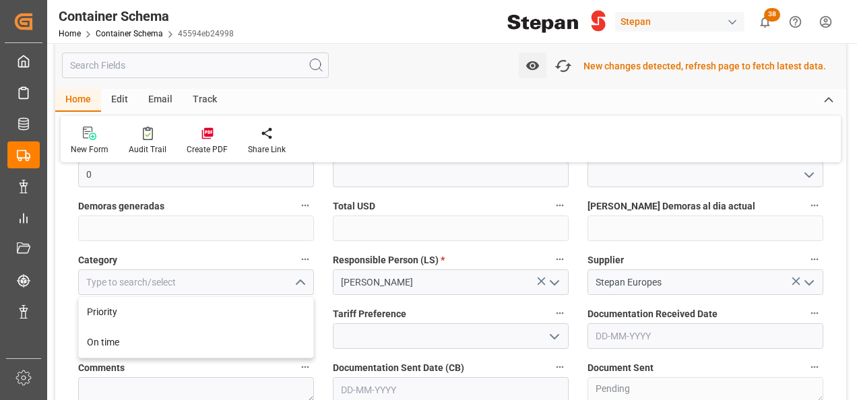
scroll to position [404, 0]
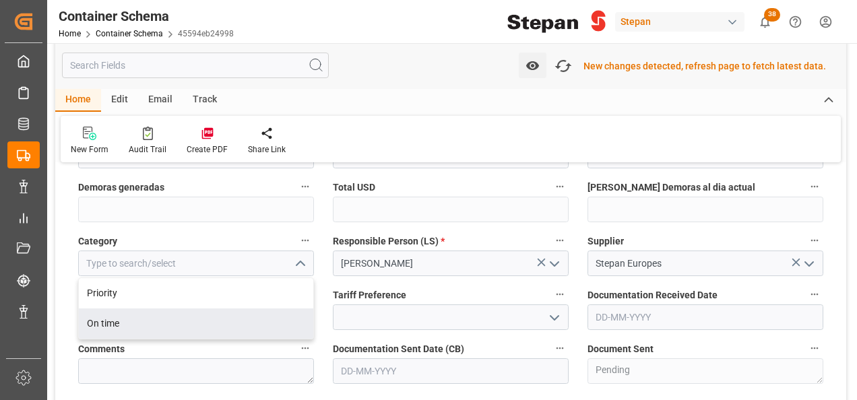
click at [100, 329] on div "On time" at bounding box center [196, 323] width 234 height 30
type input "On time"
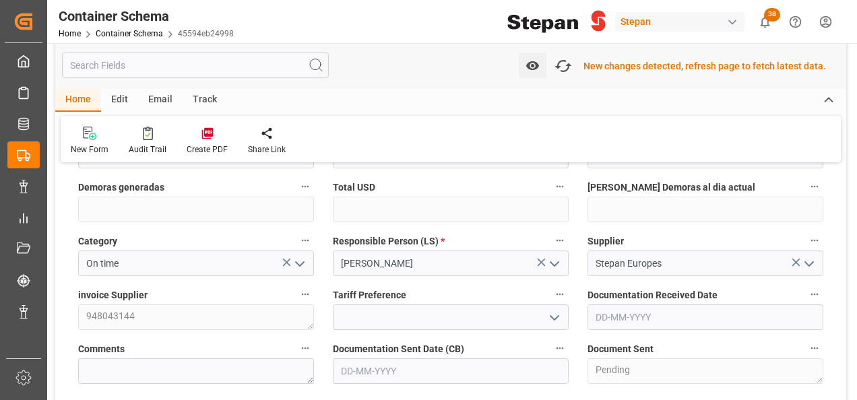
click at [553, 318] on polyline "open menu" at bounding box center [554, 318] width 8 height 4
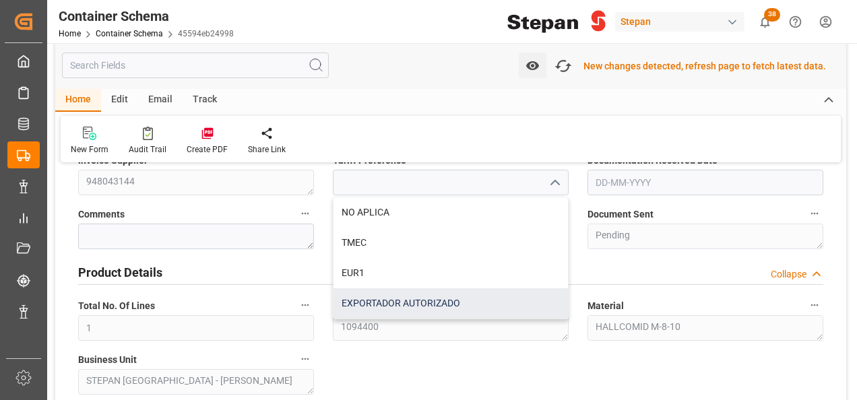
click at [373, 299] on div "EXPORTADOR AUTORIZADO" at bounding box center [450, 303] width 234 height 30
type input "EXPORTADOR AUTORIZADO"
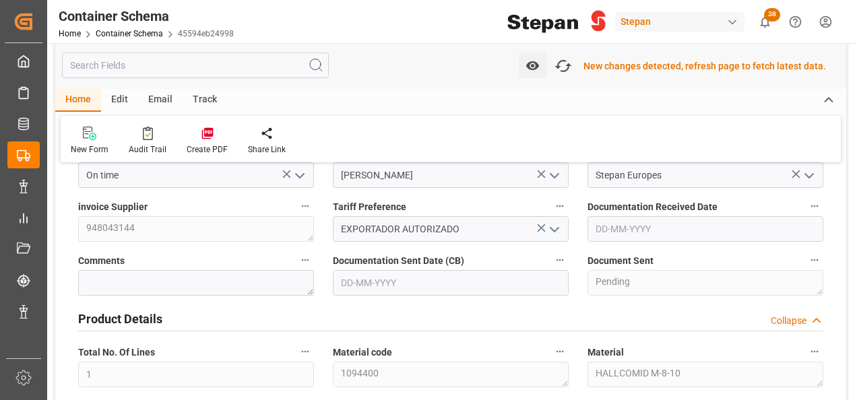
scroll to position [471, 0]
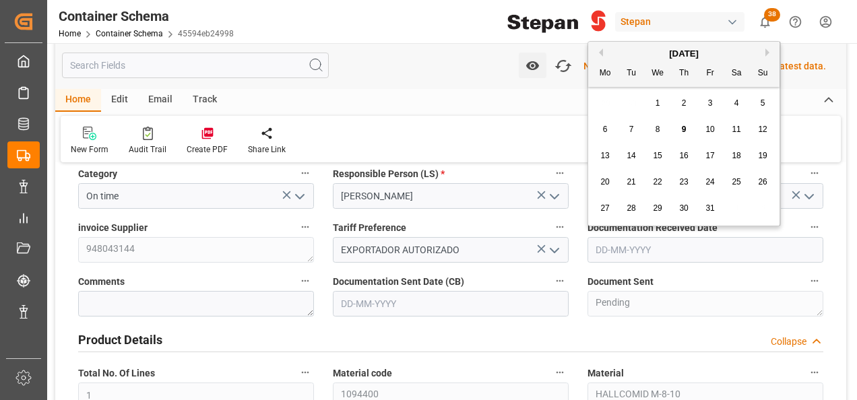
click at [598, 244] on input "text" at bounding box center [705, 250] width 236 height 26
click at [622, 44] on div "October 2025 Mo Tu We Th Fr Sa Su" at bounding box center [683, 64] width 191 height 45
click at [636, 126] on div "7" at bounding box center [631, 130] width 17 height 16
type input "[DATE]"
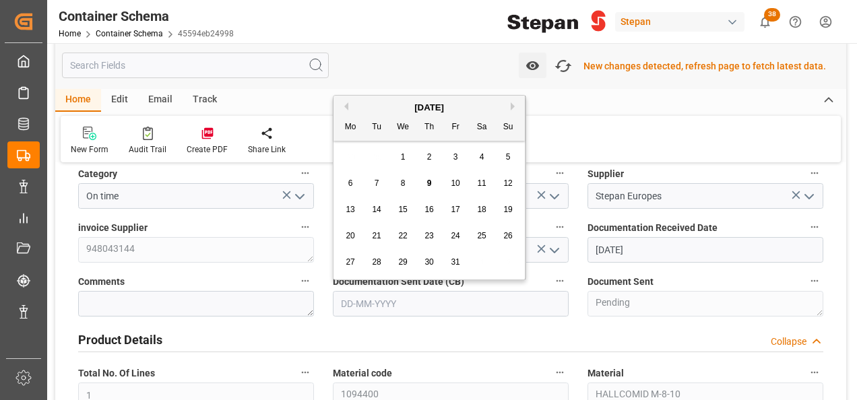
click at [404, 304] on input "text" at bounding box center [451, 304] width 236 height 26
click at [379, 101] on div "[DATE]" at bounding box center [428, 107] width 191 height 13
click at [430, 181] on span "9" at bounding box center [429, 182] width 5 height 9
type input "[DATE]"
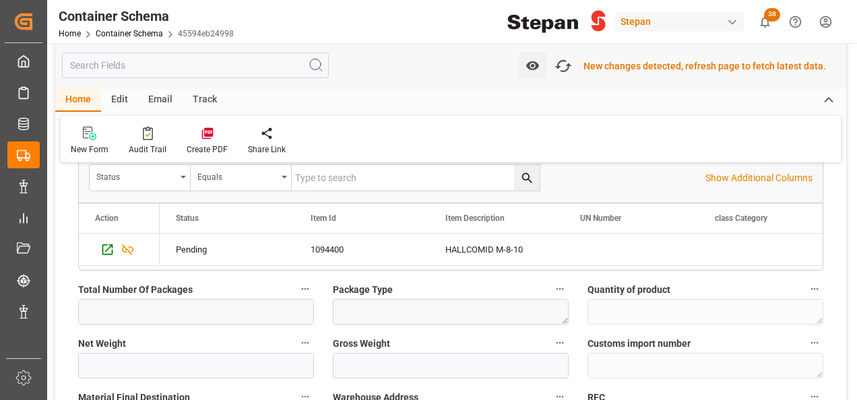
scroll to position [943, 0]
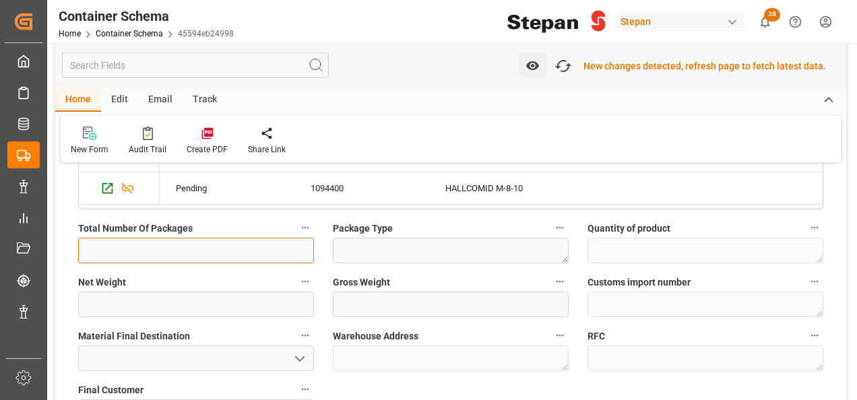
click at [90, 247] on input "text" at bounding box center [196, 251] width 236 height 26
type input "14"
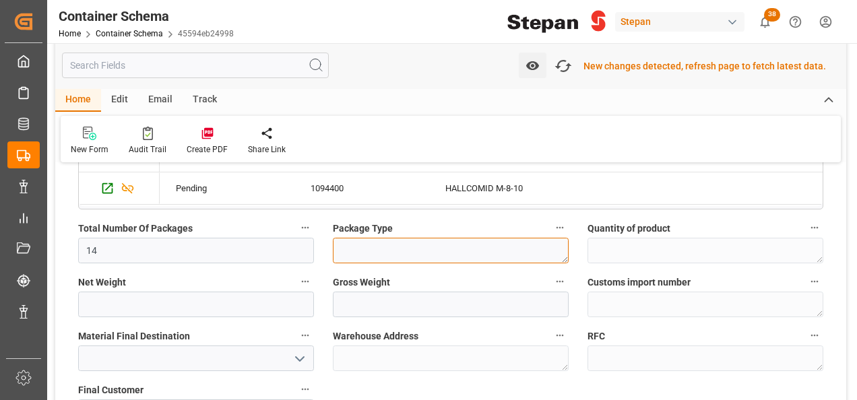
click at [370, 251] on textarea at bounding box center [451, 251] width 236 height 26
type textarea "i"
type textarea "IBC"
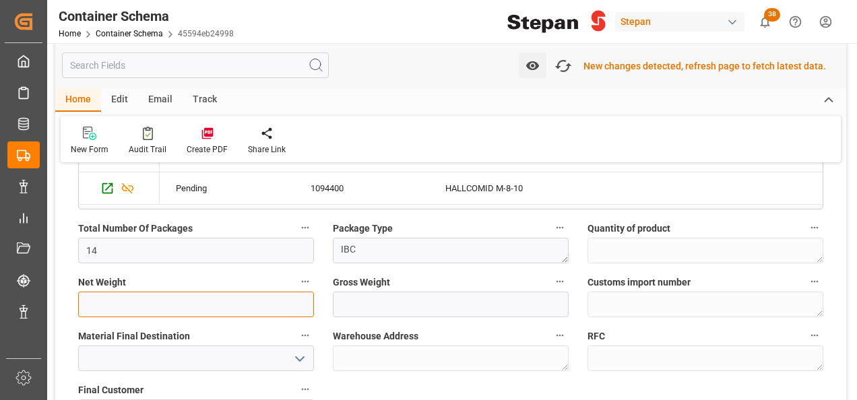
click at [170, 292] on input "text" at bounding box center [196, 305] width 236 height 26
type input "11830"
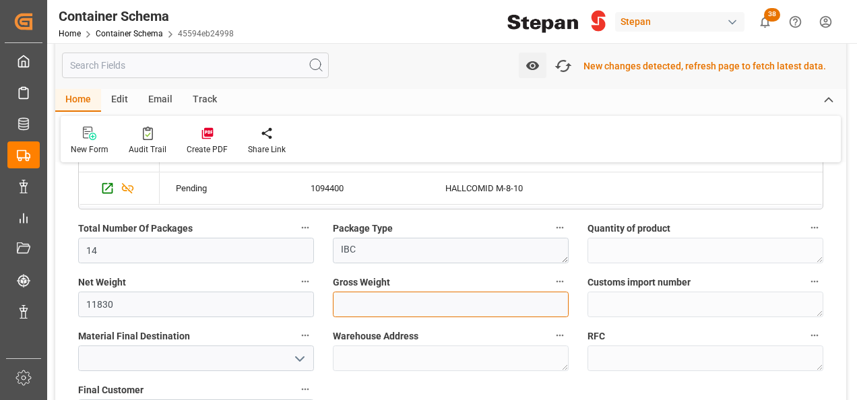
click at [352, 300] on input "text" at bounding box center [451, 305] width 236 height 26
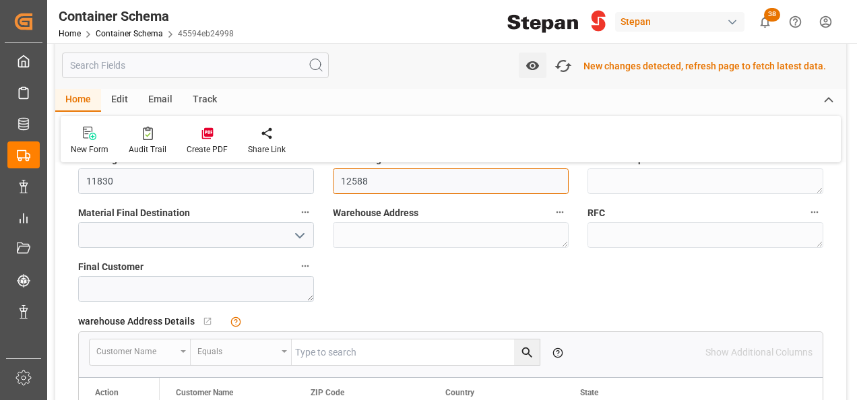
scroll to position [1078, 0]
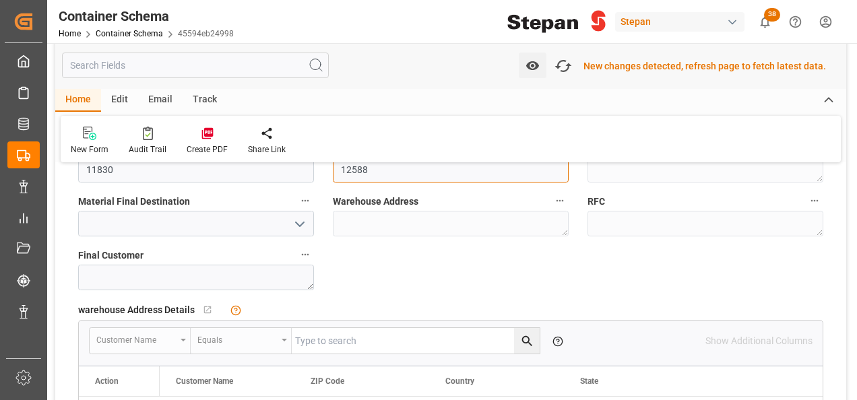
type input "12588"
click at [295, 219] on icon "open menu" at bounding box center [300, 224] width 16 height 16
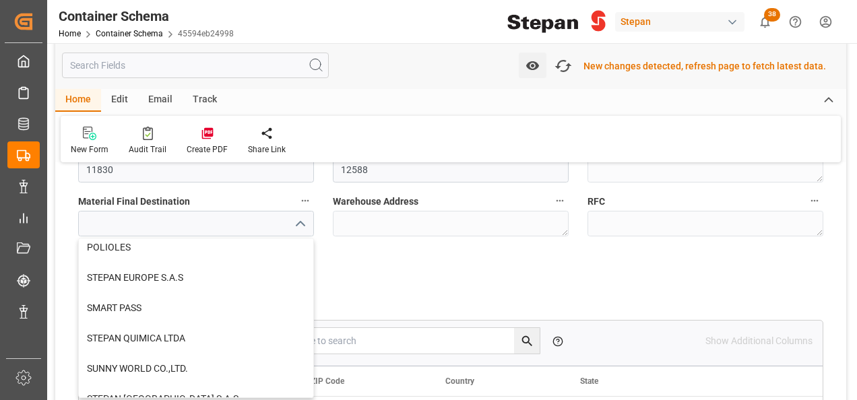
scroll to position [370, 0]
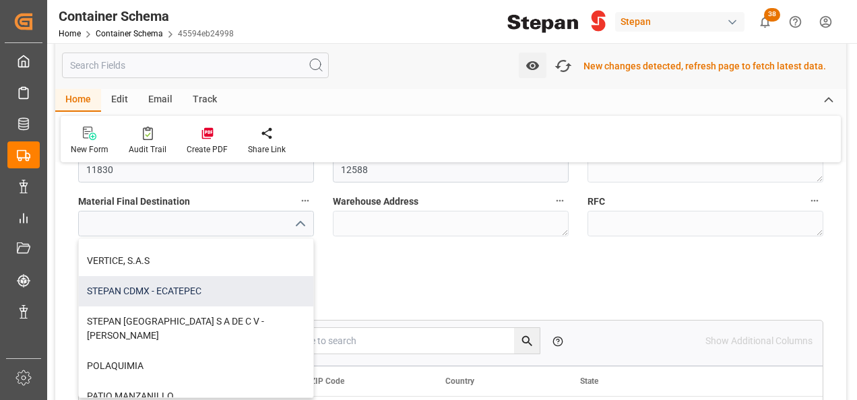
click at [151, 286] on div "STEPAN CDMX - ECATEPEC" at bounding box center [196, 291] width 234 height 30
type input "STEPAN CDMX - ECATEPEC"
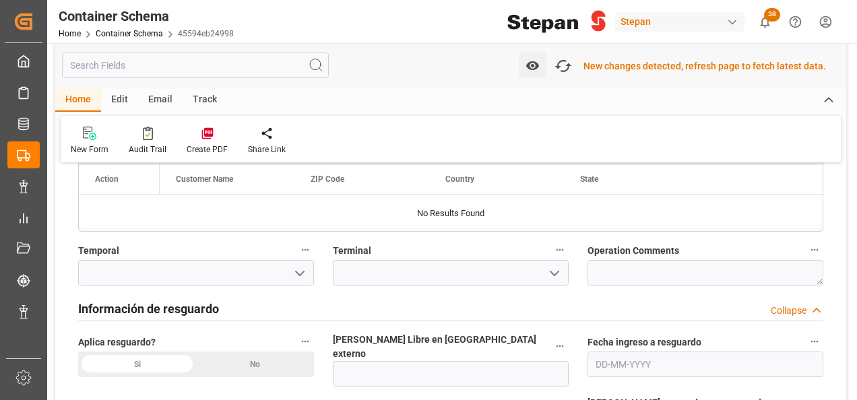
scroll to position [1414, 0]
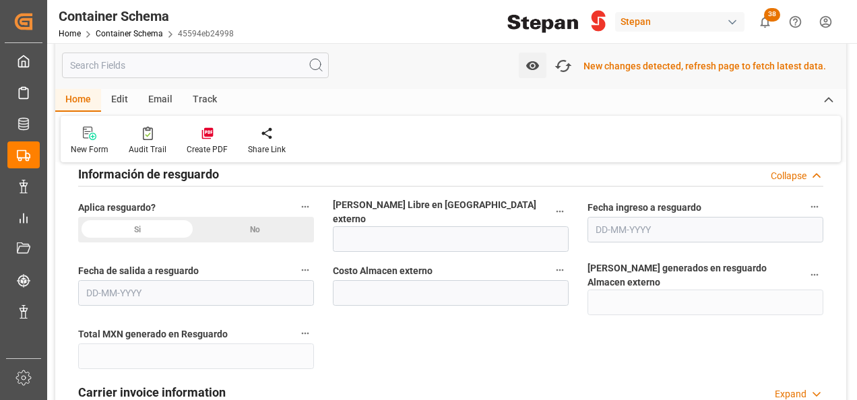
click at [259, 232] on div "No" at bounding box center [255, 230] width 118 height 26
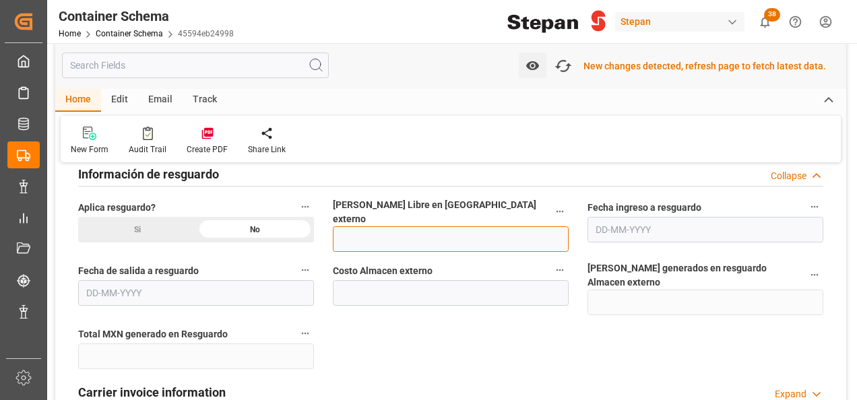
click at [368, 231] on input "text" at bounding box center [451, 239] width 236 height 26
type input "12"
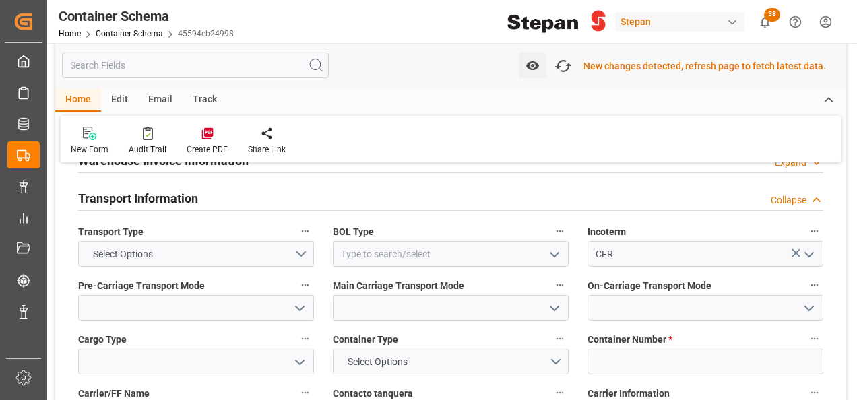
scroll to position [1751, 0]
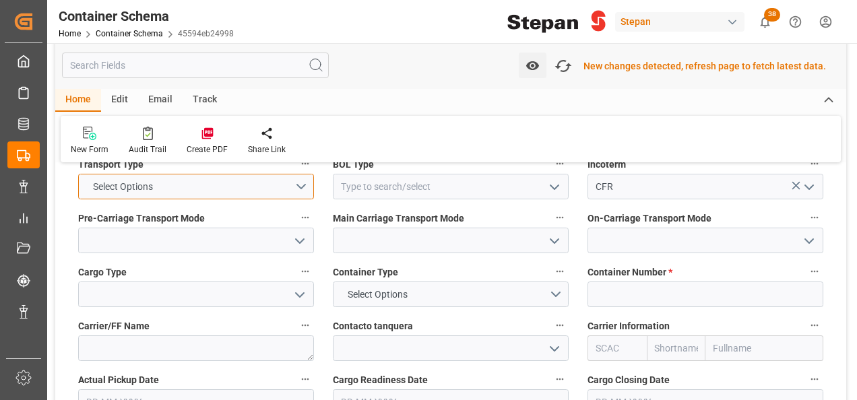
click at [305, 174] on button "Select Options" at bounding box center [196, 187] width 236 height 26
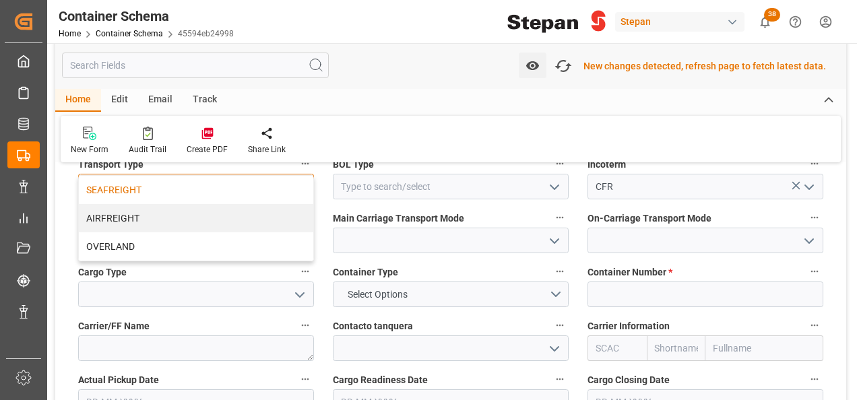
click at [112, 176] on div "SEAFREIGHT" at bounding box center [196, 190] width 234 height 28
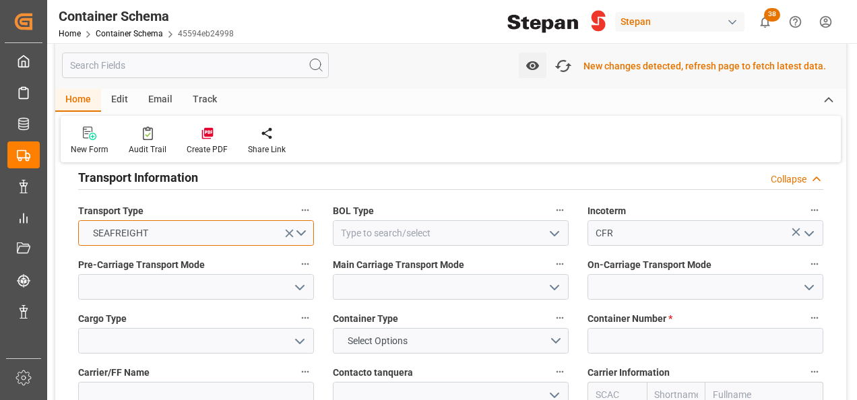
scroll to position [1684, 0]
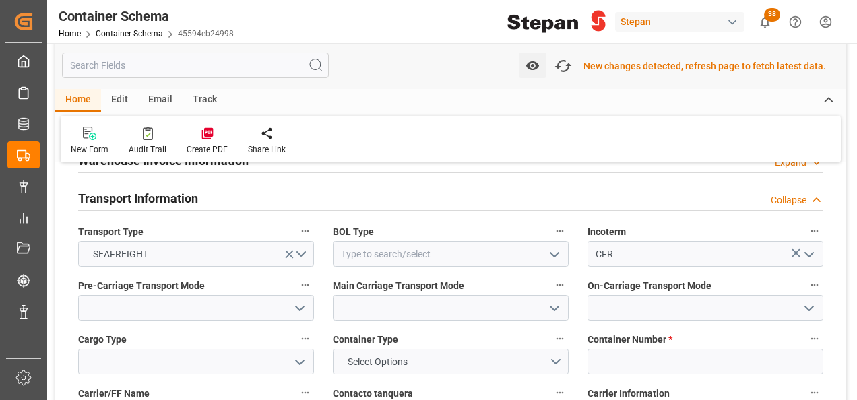
click at [555, 247] on icon "open menu" at bounding box center [554, 255] width 16 height 16
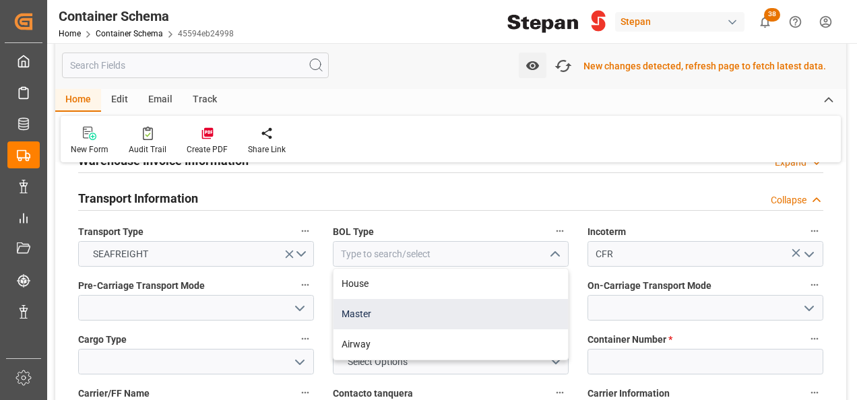
click at [368, 299] on div "Master" at bounding box center [450, 314] width 234 height 30
type input "Master"
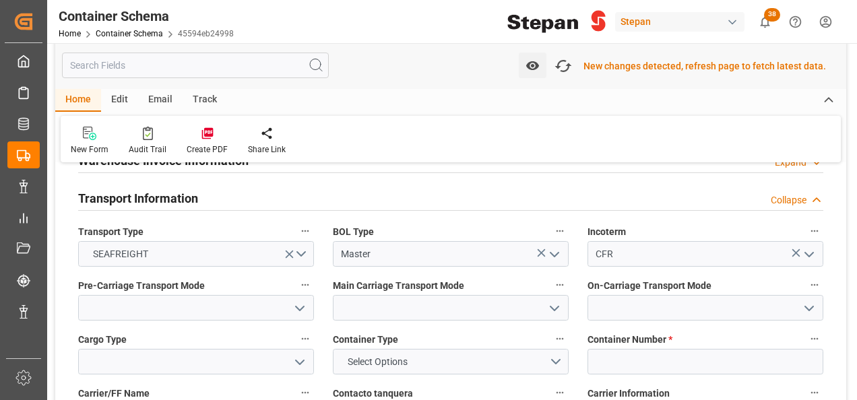
click at [299, 306] on polyline "open menu" at bounding box center [300, 308] width 8 height 4
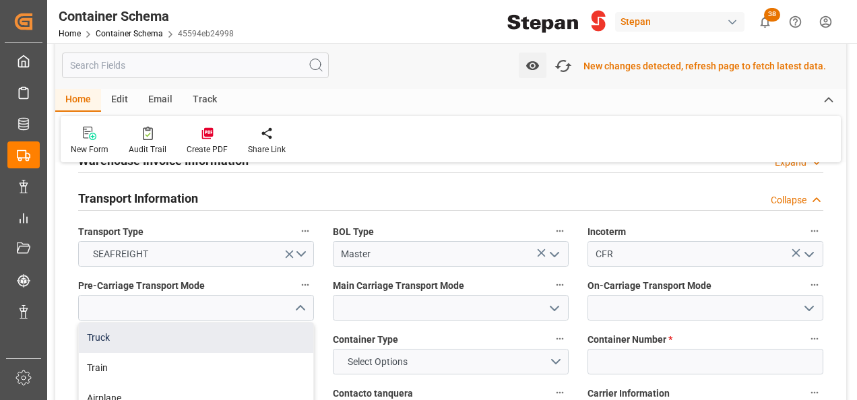
click at [108, 323] on div "Truck" at bounding box center [196, 338] width 234 height 30
type input "Truck"
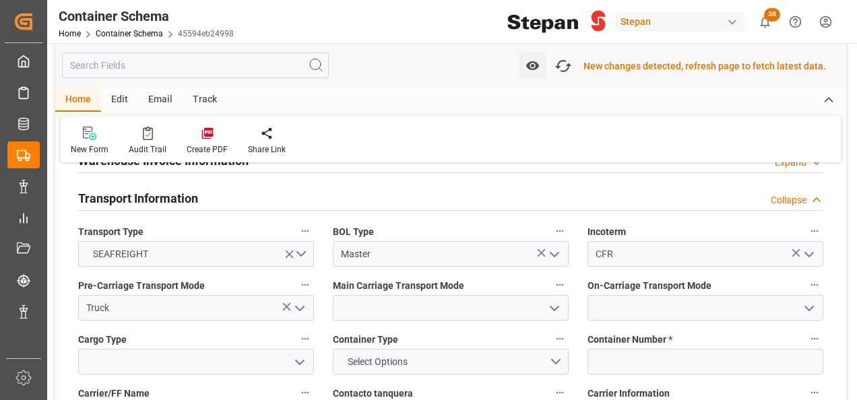
drag, startPoint x: 556, startPoint y: 284, endPoint x: 535, endPoint y: 280, distance: 20.5
click at [556, 300] on icon "open menu" at bounding box center [554, 308] width 16 height 16
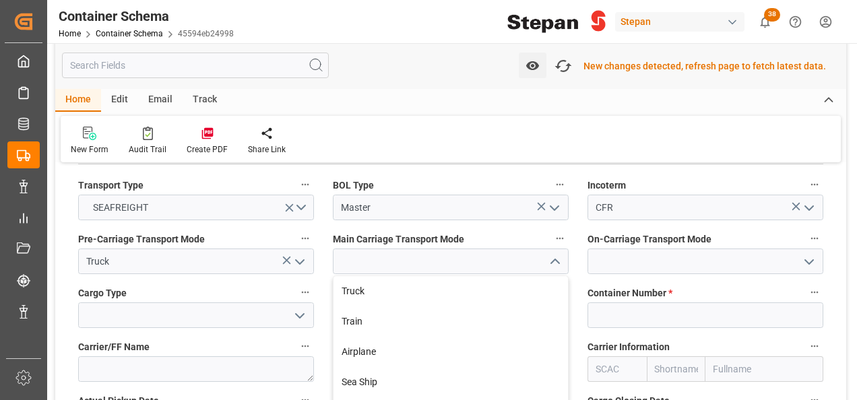
scroll to position [1751, 0]
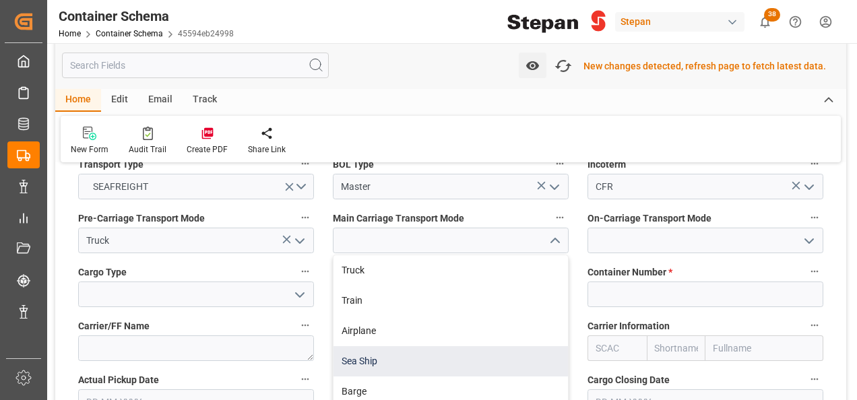
click at [349, 346] on div "Sea Ship" at bounding box center [450, 361] width 234 height 30
type input "Sea Ship"
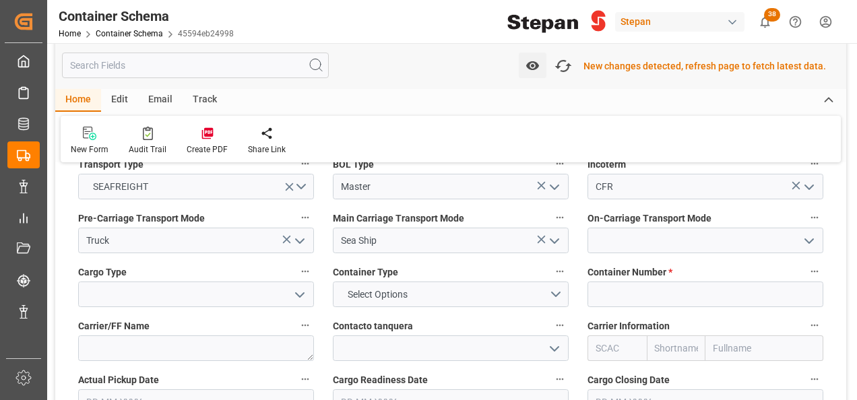
click at [807, 233] on icon "open menu" at bounding box center [809, 241] width 16 height 16
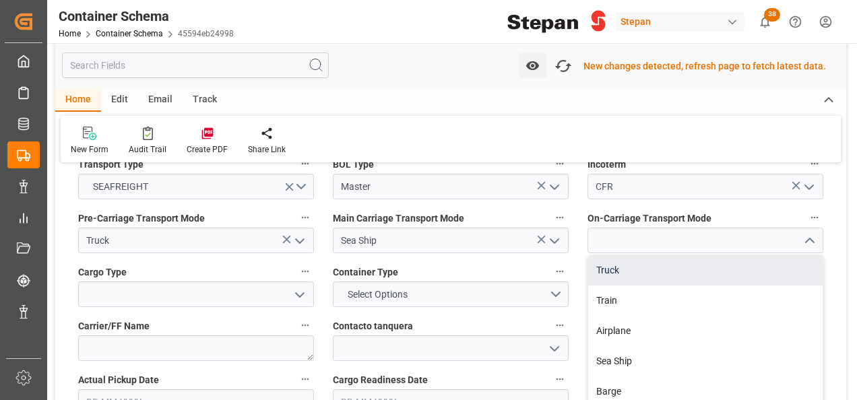
click at [624, 255] on div "Truck" at bounding box center [705, 270] width 234 height 30
type input "Truck"
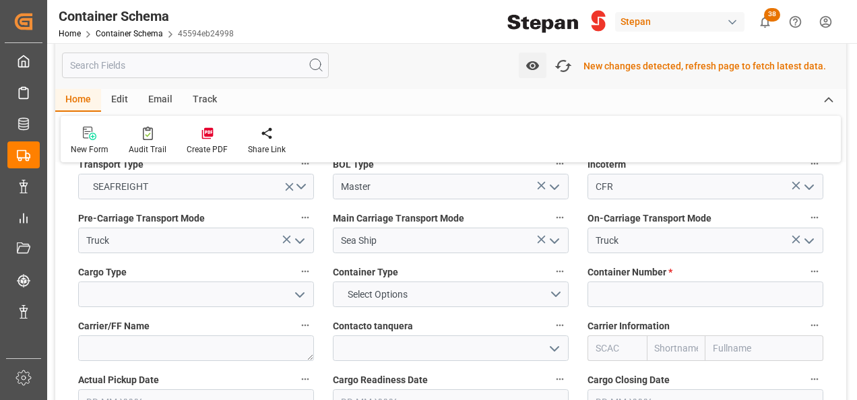
click at [300, 287] on icon "open menu" at bounding box center [300, 295] width 16 height 16
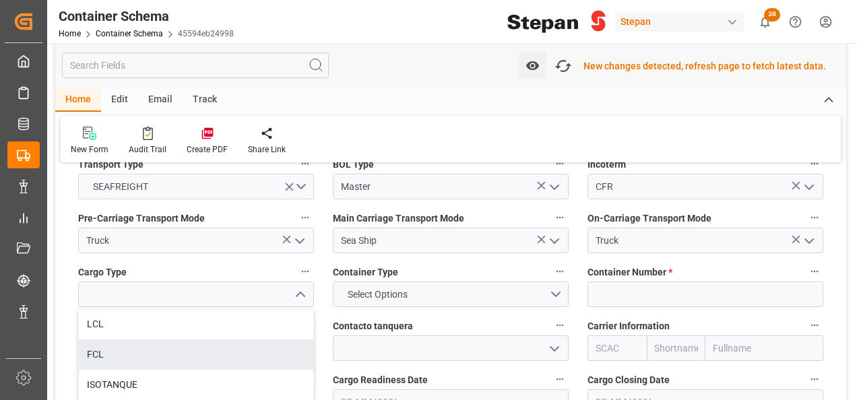
click at [95, 339] on div "FCL" at bounding box center [196, 354] width 234 height 30
type input "FCL"
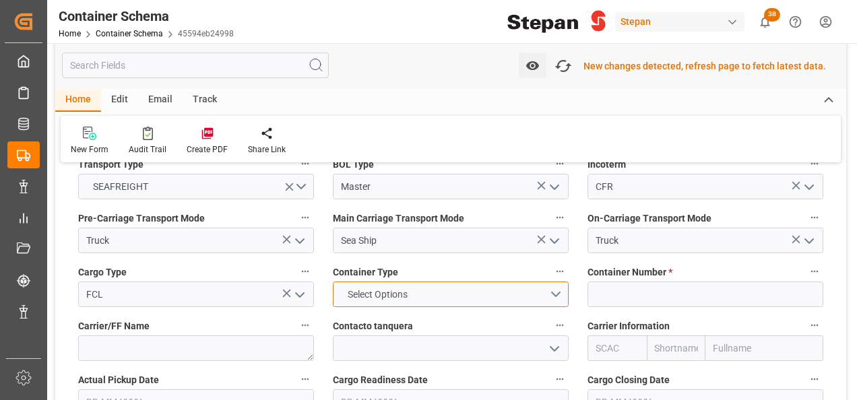
click at [558, 282] on button "Select Options" at bounding box center [451, 295] width 236 height 26
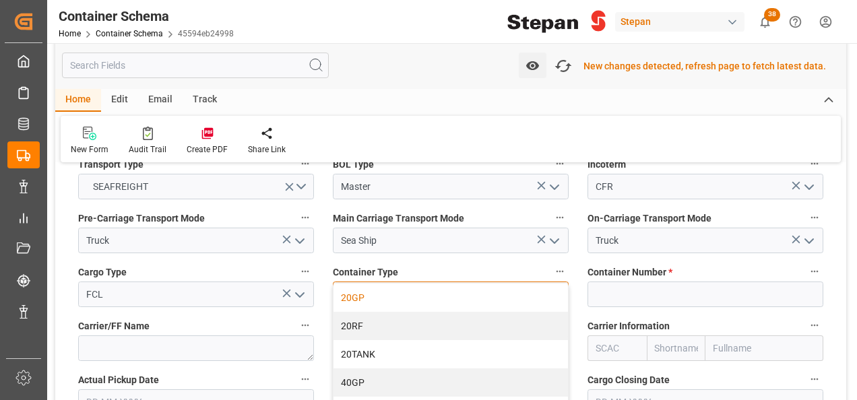
click at [356, 284] on div "20GP" at bounding box center [450, 298] width 234 height 28
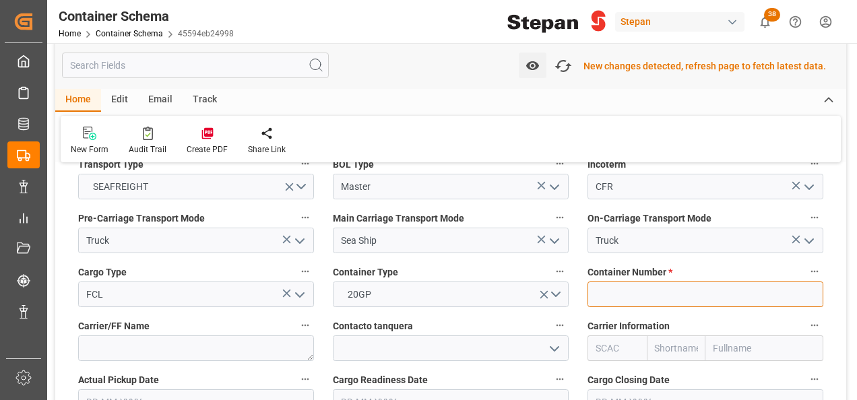
click at [621, 282] on input at bounding box center [705, 295] width 236 height 26
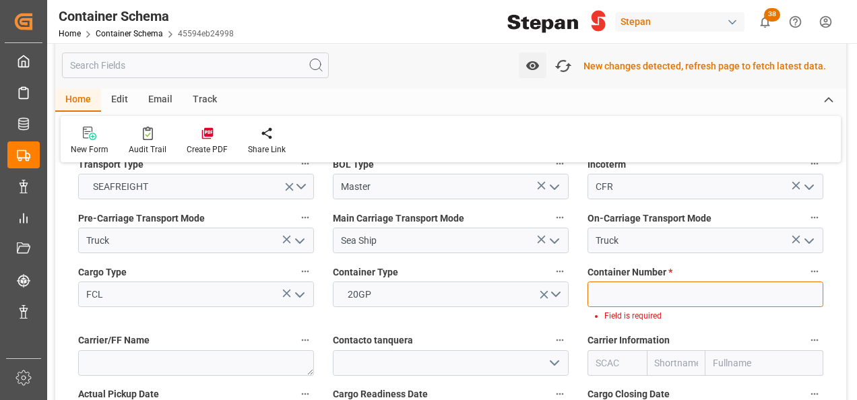
paste input "TEMU3242153"
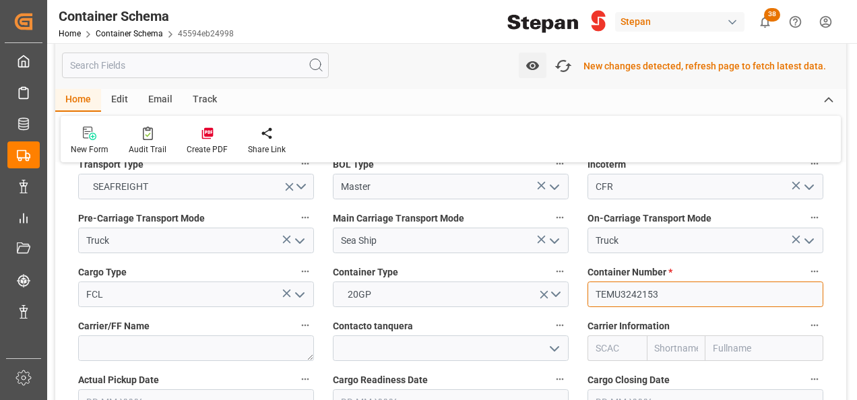
type input "TEMU3242153"
click at [721, 335] on input "text" at bounding box center [764, 348] width 118 height 26
type input "cma"
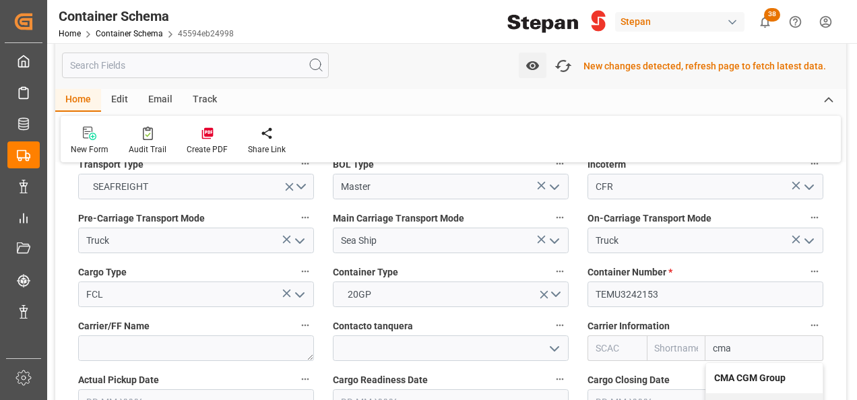
click at [730, 372] on b "CMA CGM Group" at bounding box center [749, 377] width 71 height 11
type input "CMDU"
type input "CMACGM"
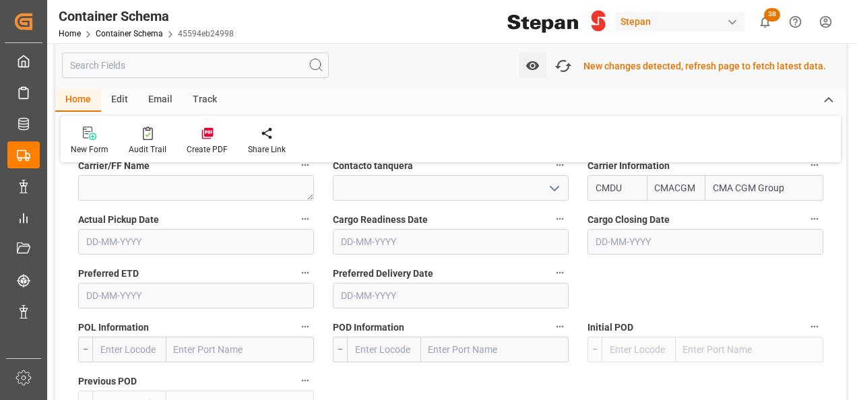
scroll to position [1953, 0]
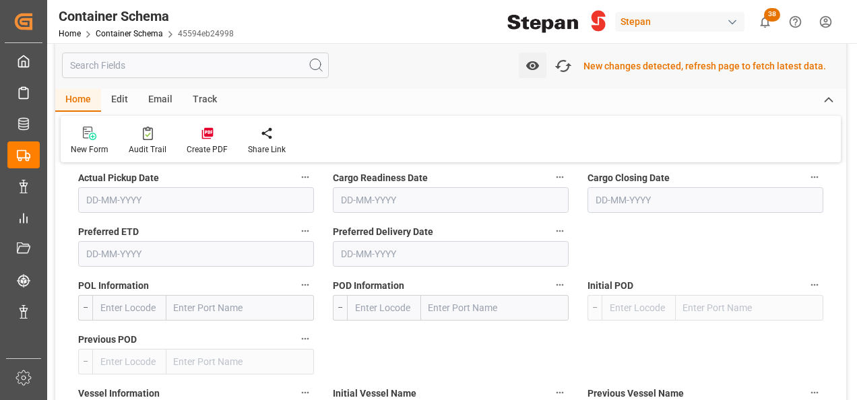
type input "CMA CGM Group"
click at [207, 295] on input "text" at bounding box center [240, 308] width 148 height 26
paste input "[GEOGRAPHIC_DATA]"
type input "[GEOGRAPHIC_DATA]"
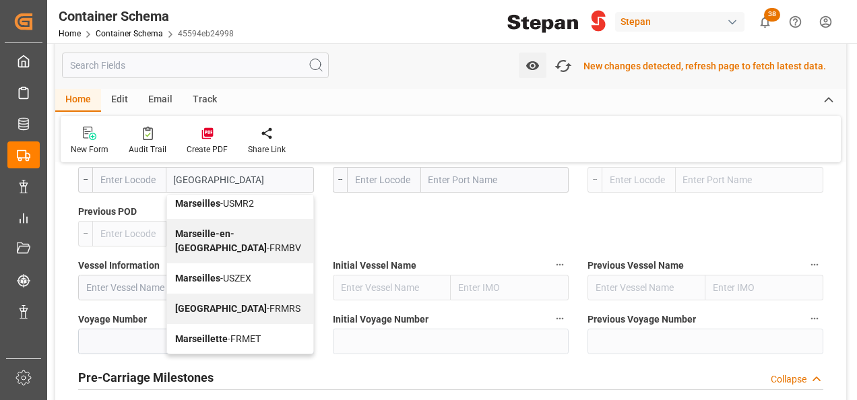
scroll to position [2088, 0]
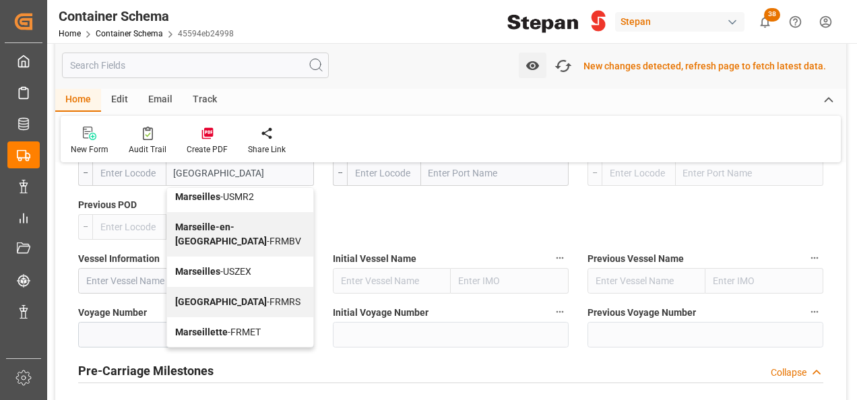
click at [196, 296] on b "[GEOGRAPHIC_DATA]" at bounding box center [221, 301] width 92 height 11
type input "FRMRS"
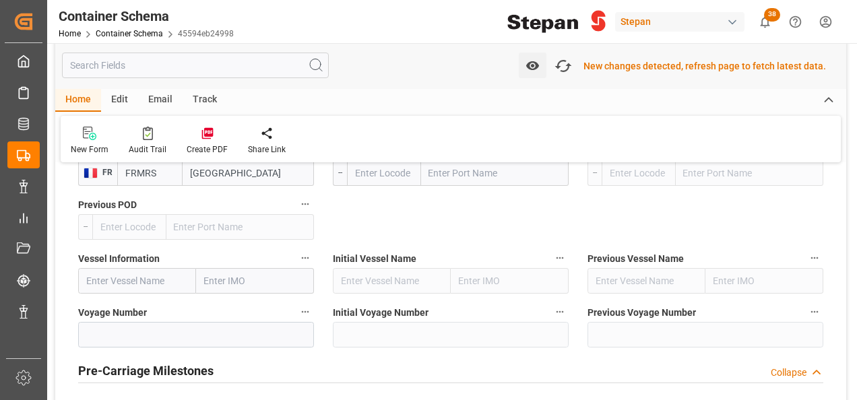
scroll to position [2021, 0]
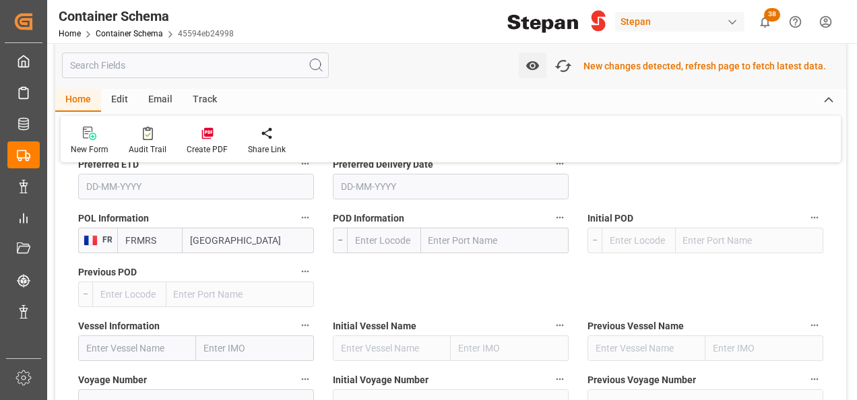
type input "[GEOGRAPHIC_DATA]"
click at [451, 228] on input "text" at bounding box center [495, 241] width 148 height 26
click at [451, 228] on input "veracruz" at bounding box center [495, 241] width 148 height 26
click at [474, 228] on input "veracruz" at bounding box center [495, 241] width 148 height 26
type input "veracruz"
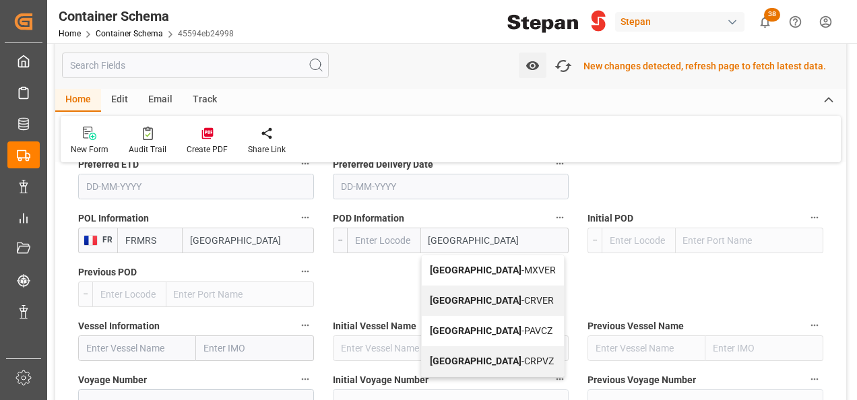
click at [476, 255] on div "Veracruz - MXVER" at bounding box center [493, 270] width 142 height 30
type input "MXVER"
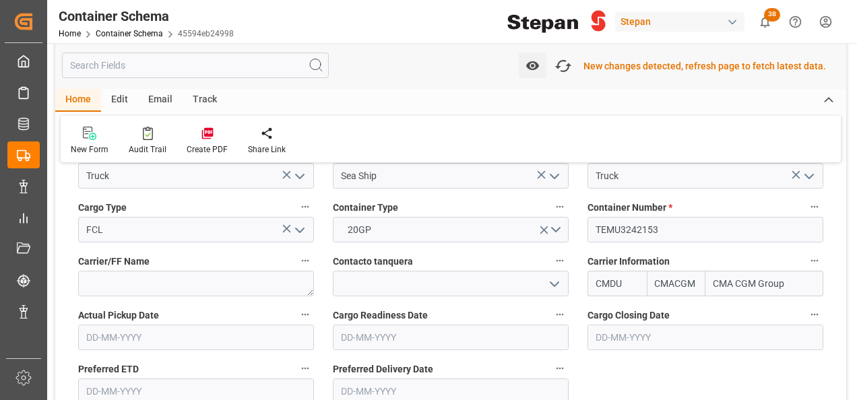
scroll to position [1684, 0]
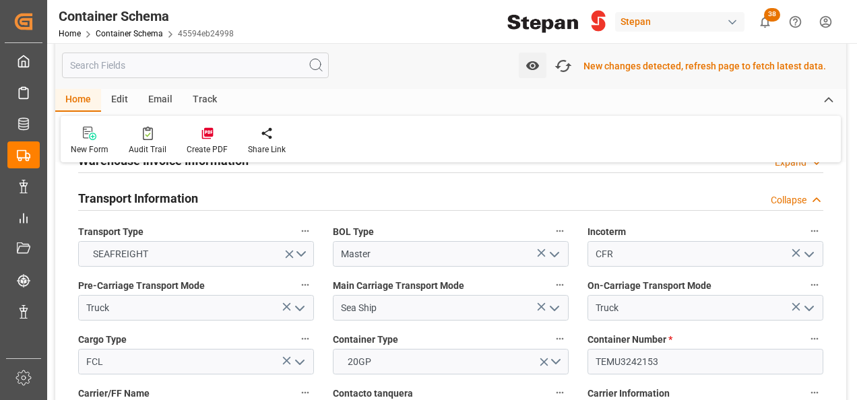
type input "[GEOGRAPHIC_DATA]"
click at [600, 61] on div "New changes detected, refresh page to fetch latest data." at bounding box center [704, 66] width 242 height 14
click at [567, 66] on icon "button" at bounding box center [563, 66] width 22 height 22
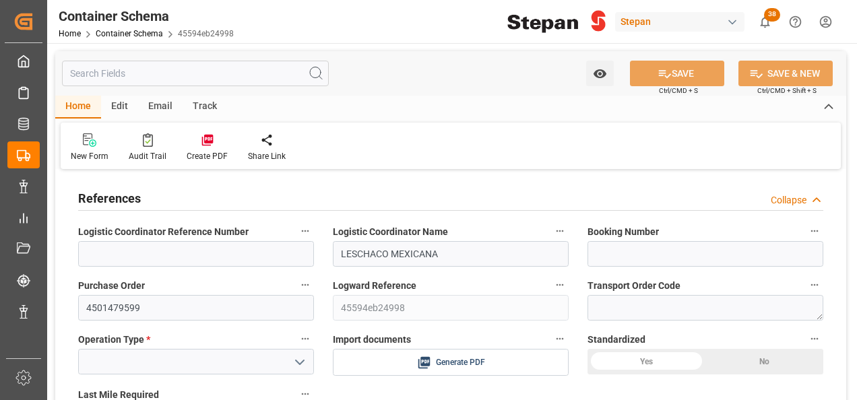
type input "0"
type input "1"
type input "[DATE] 16:47"
type input "[DATE] 16:46"
type input "[DATE]"
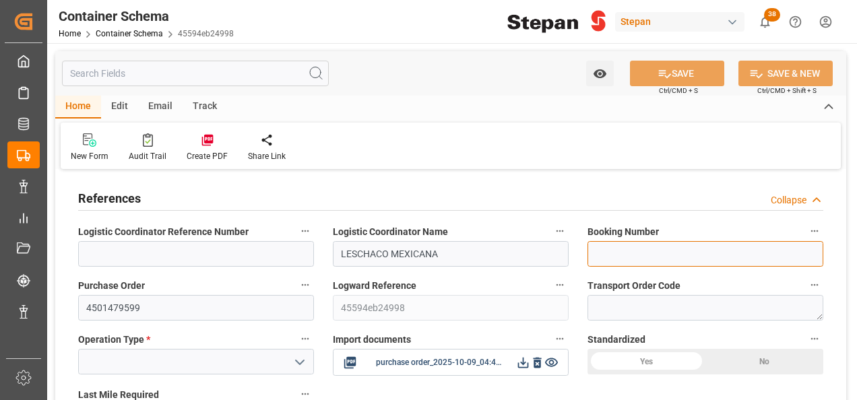
click at [614, 259] on input at bounding box center [705, 254] width 236 height 26
paste input "LHV3794245"
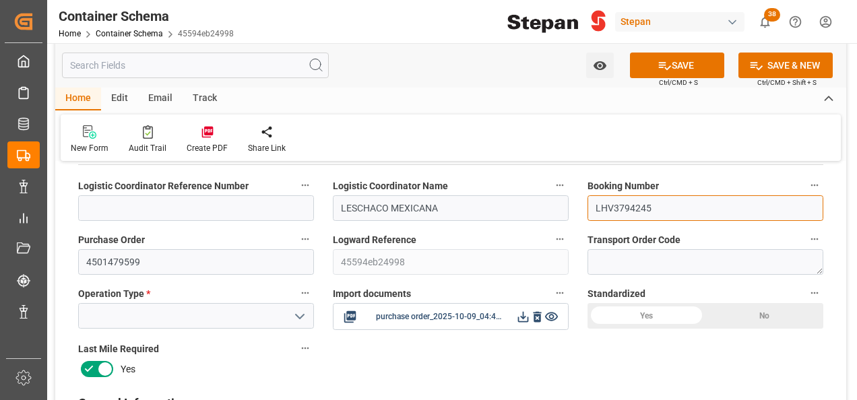
scroll to position [67, 0]
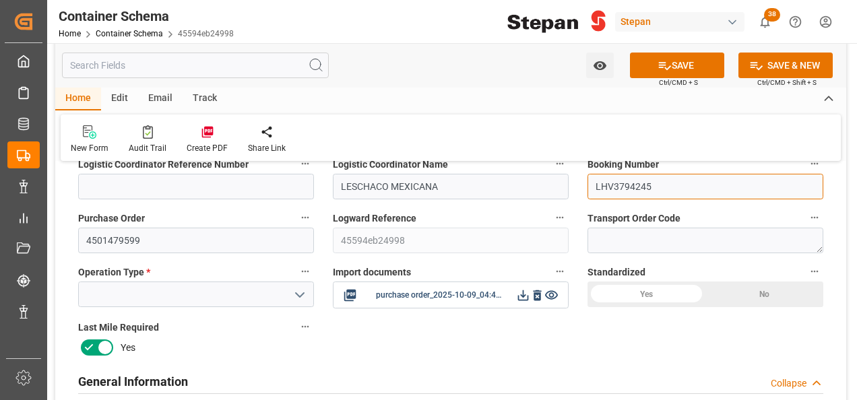
type input "LHV3794245"
click at [296, 287] on icon "open menu" at bounding box center [300, 295] width 16 height 16
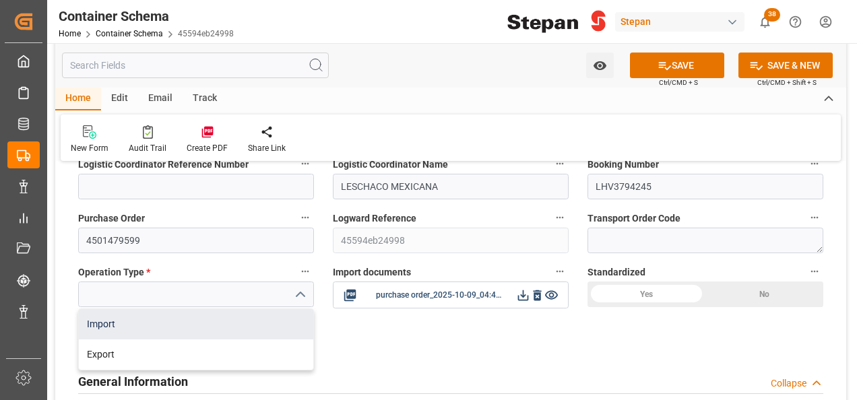
click at [101, 327] on div "Import" at bounding box center [196, 324] width 234 height 30
type input "Import"
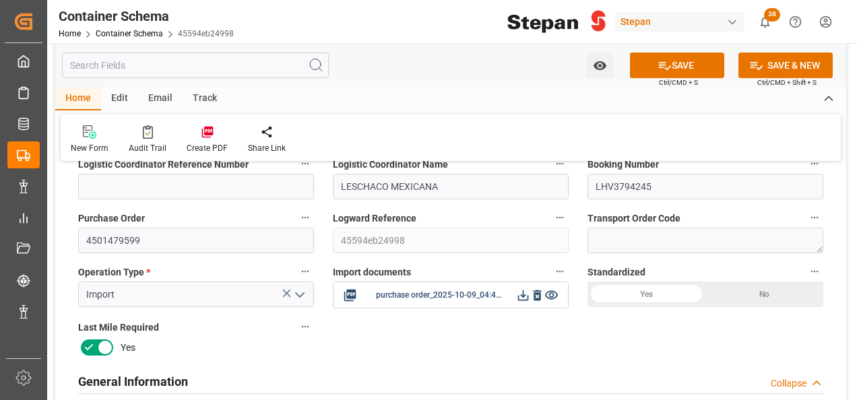
click at [676, 296] on div "Yes" at bounding box center [646, 295] width 118 height 26
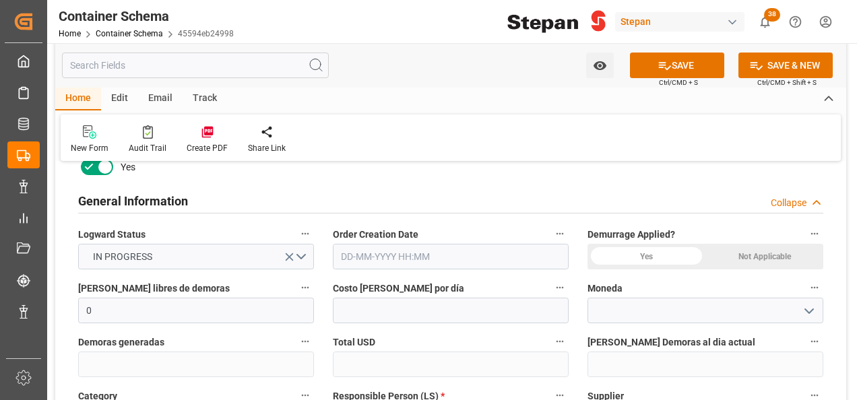
scroll to position [269, 0]
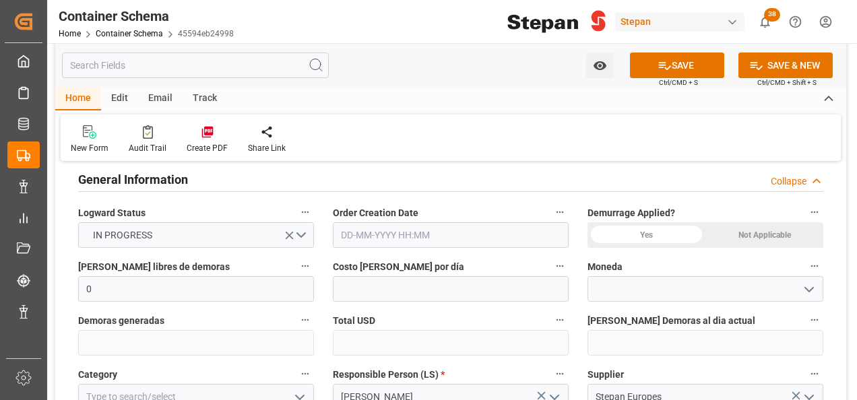
click at [451, 243] on input "text" at bounding box center [451, 235] width 236 height 26
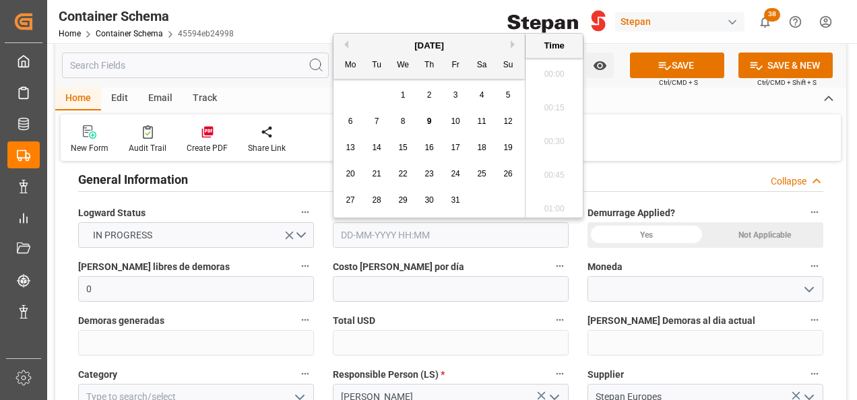
click at [454, 235] on input "text" at bounding box center [451, 235] width 236 height 26
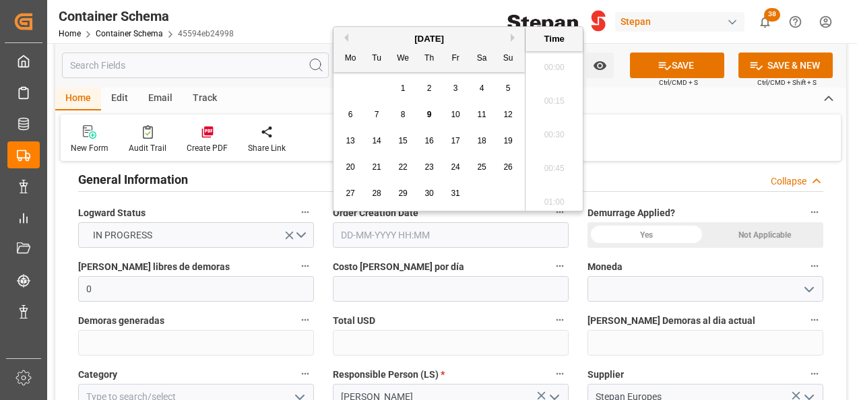
scroll to position [1385, 0]
click at [374, 44] on div "[DATE]" at bounding box center [428, 38] width 191 height 13
click at [426, 112] on div "9" at bounding box center [429, 115] width 17 height 16
type input "[DATE] 00:00"
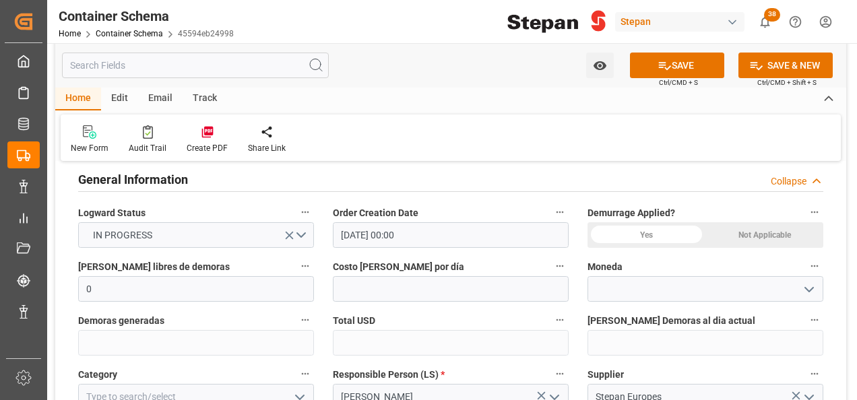
click at [765, 239] on div "Not Applicable" at bounding box center [764, 235] width 118 height 26
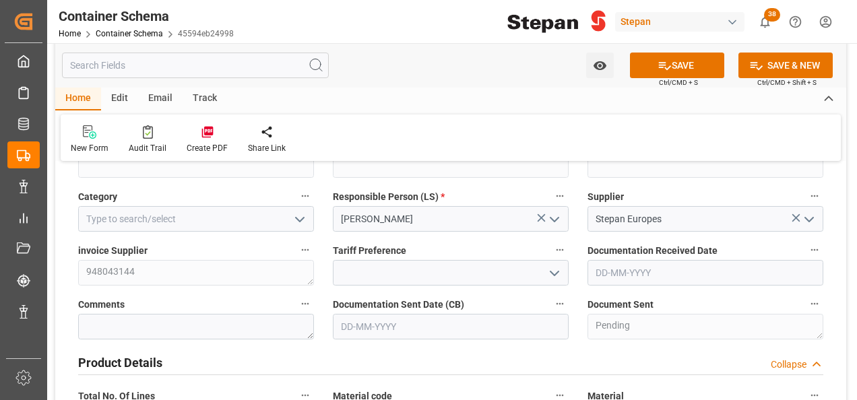
scroll to position [471, 0]
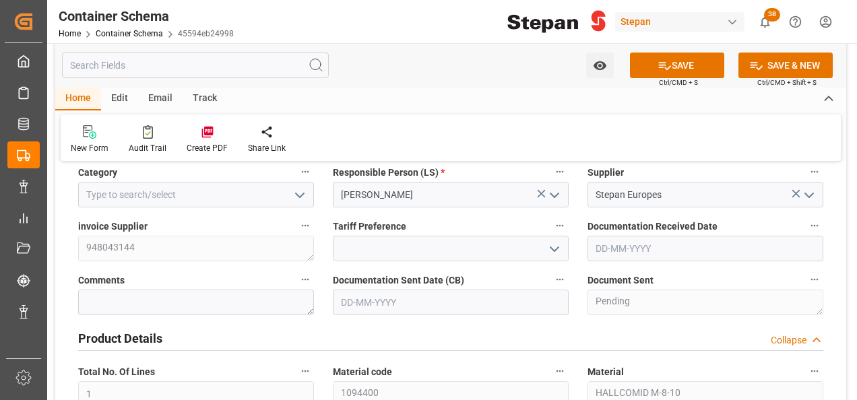
click at [304, 197] on icon "open menu" at bounding box center [300, 195] width 16 height 16
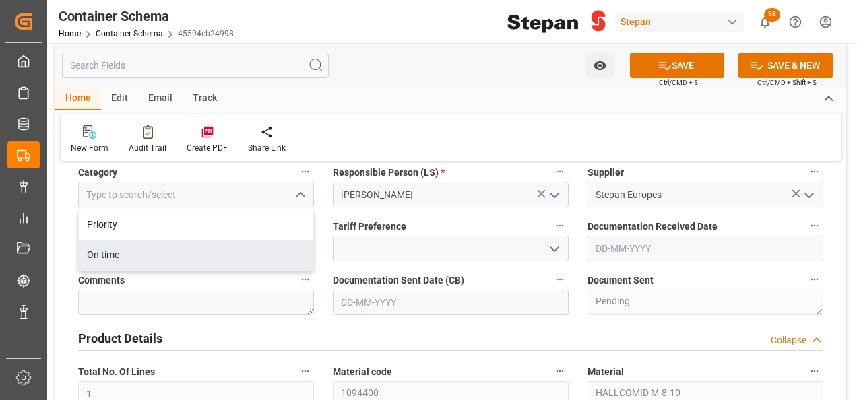
click at [93, 253] on div "On time" at bounding box center [196, 255] width 234 height 30
type input "On time"
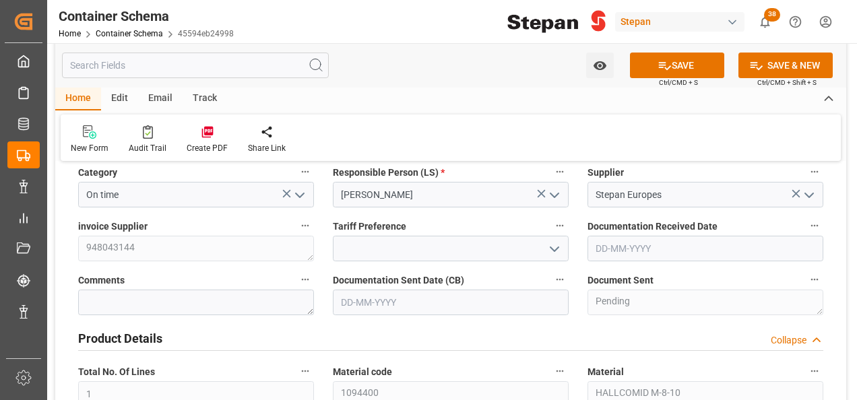
click at [552, 251] on icon "open menu" at bounding box center [554, 249] width 16 height 16
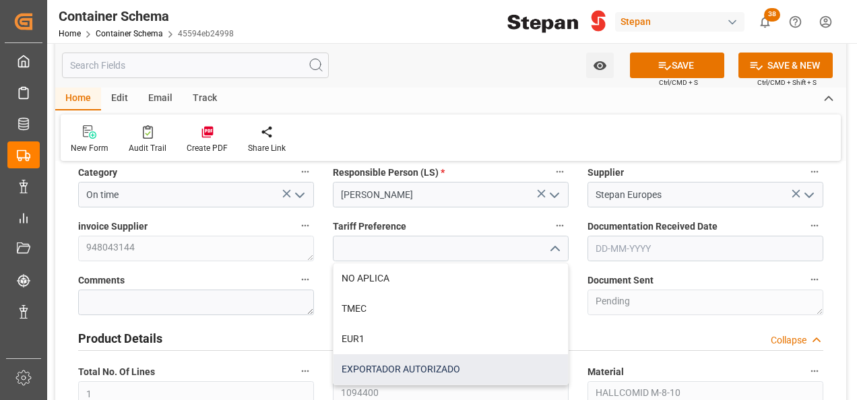
click at [365, 367] on div "EXPORTADOR AUTORIZADO" at bounding box center [450, 369] width 234 height 30
type input "EXPORTADOR AUTORIZADO"
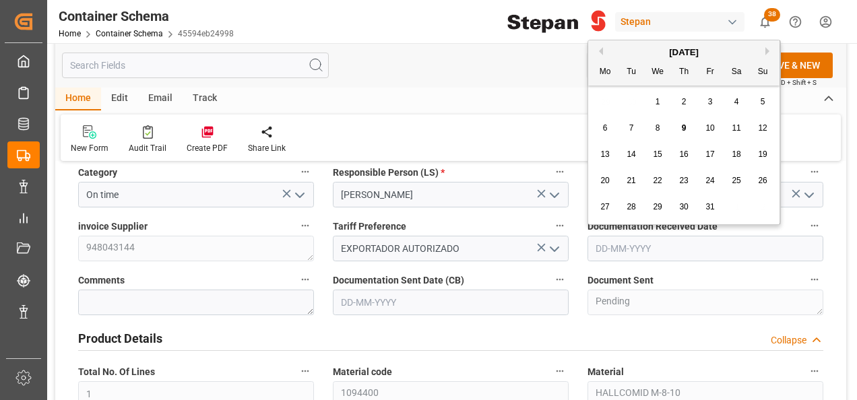
click at [712, 250] on input "text" at bounding box center [705, 249] width 236 height 26
click at [634, 46] on div "[DATE]" at bounding box center [683, 52] width 191 height 13
click at [630, 129] on span "7" at bounding box center [631, 127] width 5 height 9
type input "[DATE]"
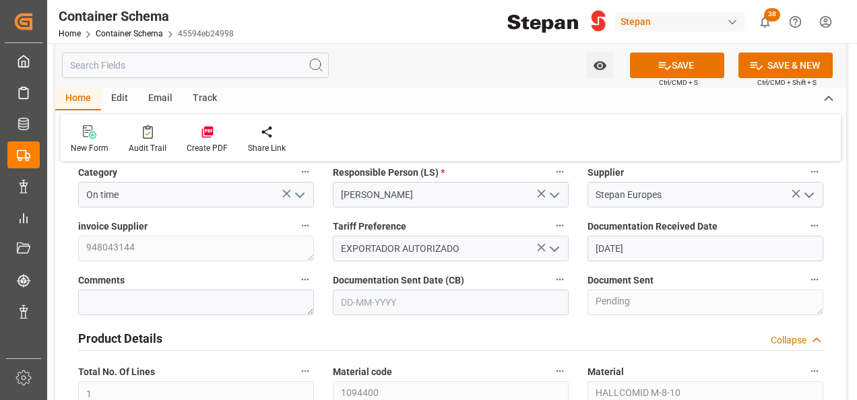
click at [440, 291] on input "text" at bounding box center [451, 303] width 236 height 26
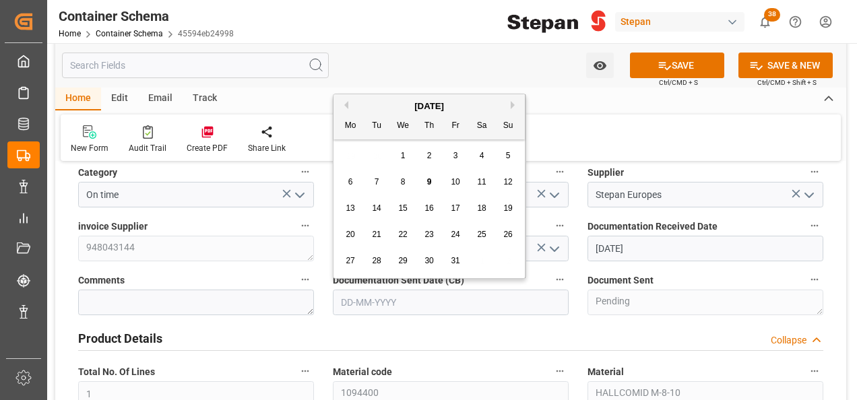
click at [379, 102] on div "[DATE]" at bounding box center [428, 106] width 191 height 13
click at [428, 181] on span "9" at bounding box center [429, 181] width 5 height 9
type input "[DATE]"
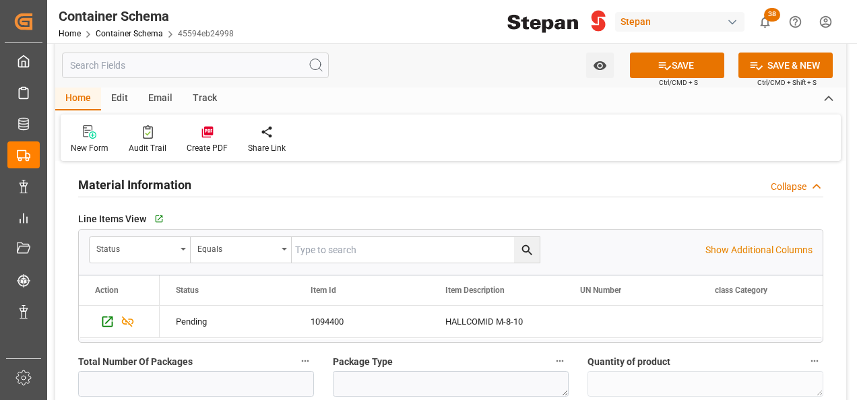
scroll to position [943, 0]
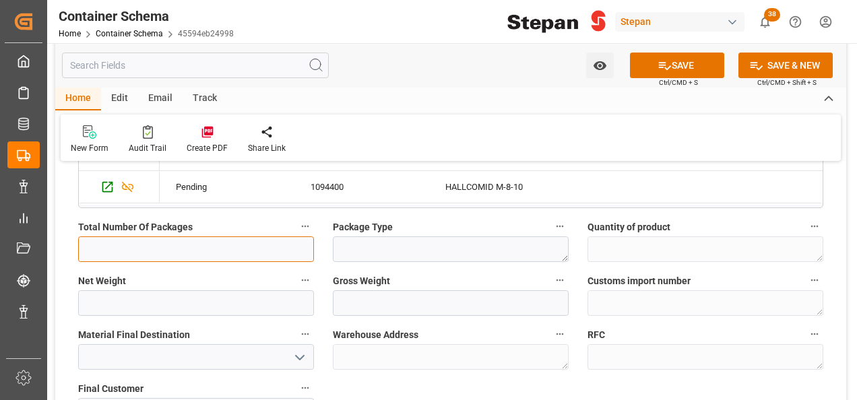
click at [251, 249] on input "text" at bounding box center [196, 249] width 236 height 26
type input "14"
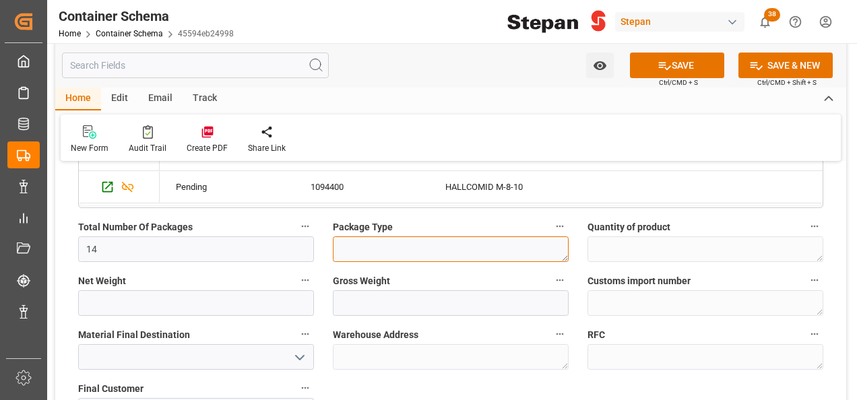
click at [366, 251] on textarea at bounding box center [451, 249] width 236 height 26
type textarea "i"
type textarea "IBC"
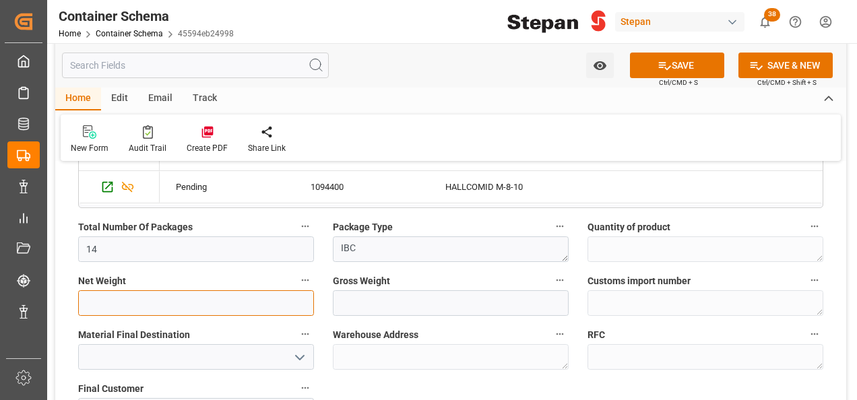
click at [128, 294] on input "text" at bounding box center [196, 303] width 236 height 26
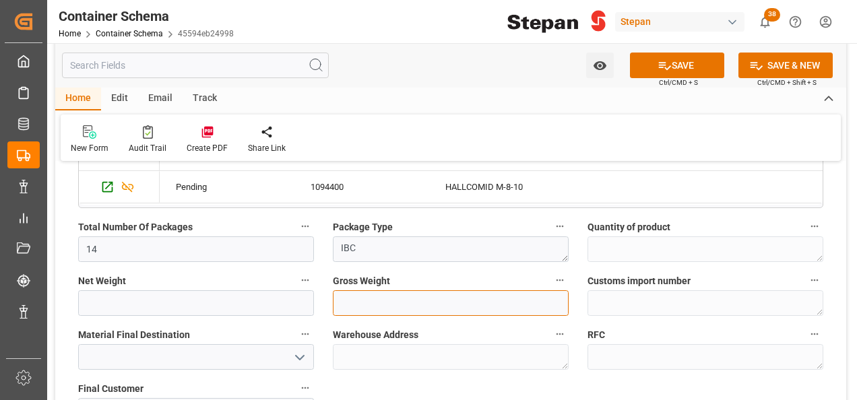
click at [356, 295] on input "text" at bounding box center [451, 303] width 236 height 26
type input "12588"
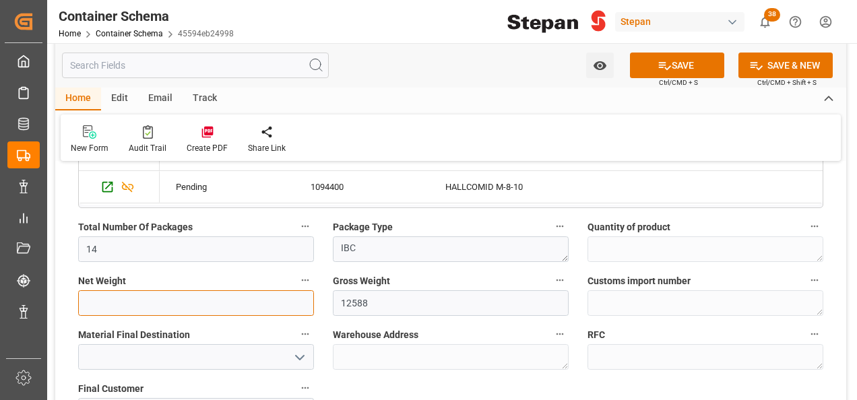
click at [225, 291] on input "text" at bounding box center [196, 303] width 236 height 26
click at [175, 302] on input "text" at bounding box center [196, 303] width 236 height 26
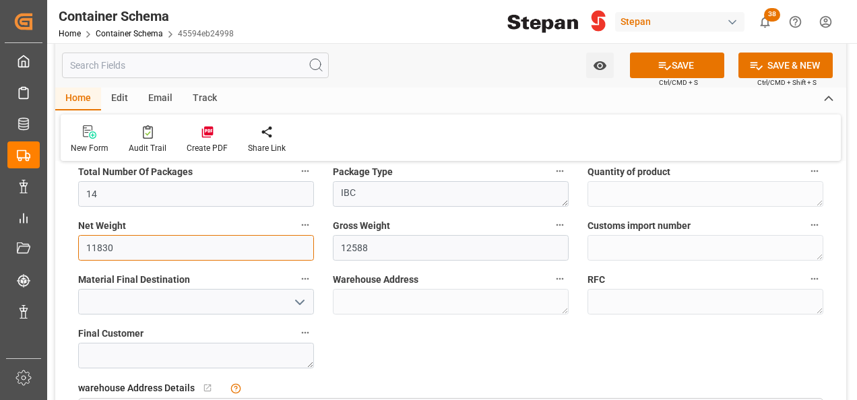
scroll to position [1078, 0]
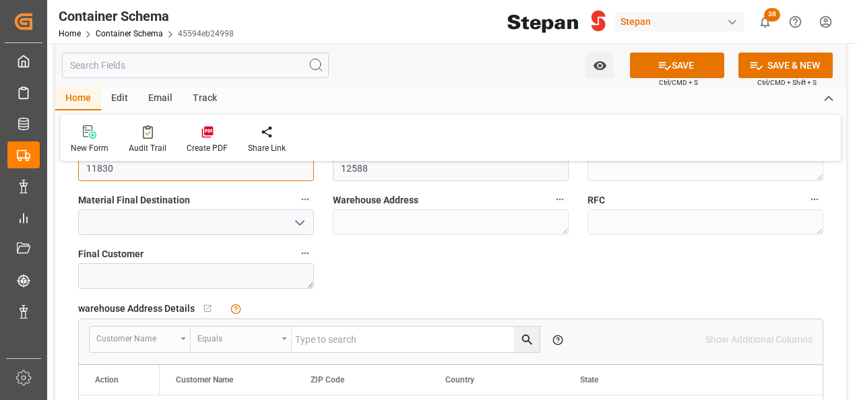
type input "11830"
click at [306, 224] on icon "open menu" at bounding box center [300, 223] width 16 height 16
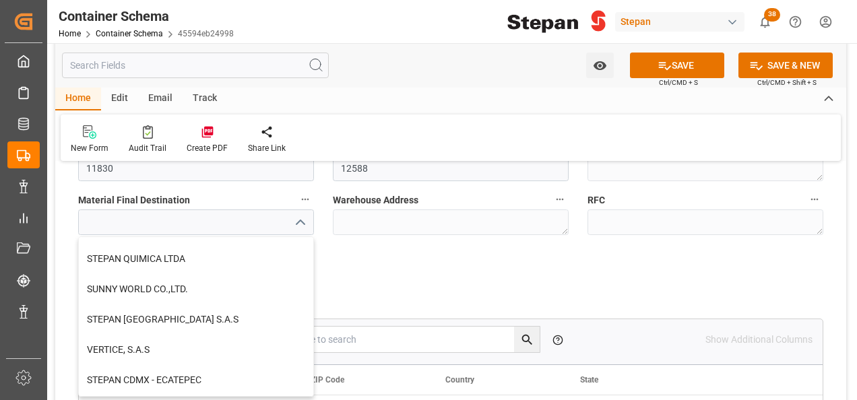
scroll to position [337, 0]
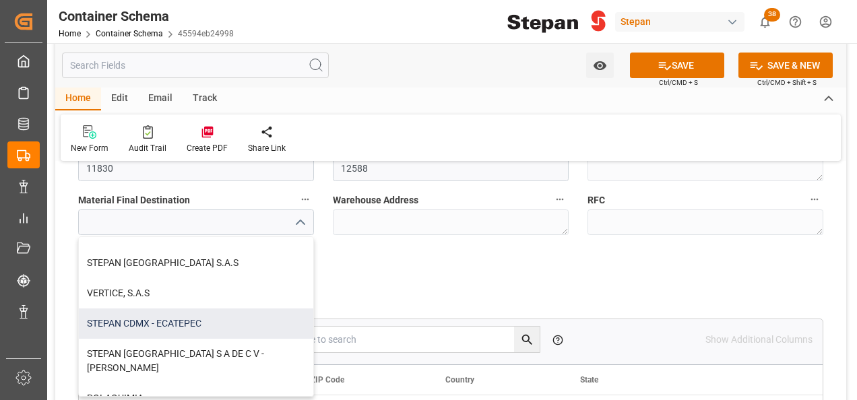
click at [126, 323] on div "STEPAN CDMX - ECATEPEC" at bounding box center [196, 323] width 234 height 30
type input "STEPAN CDMX - ECATEPEC"
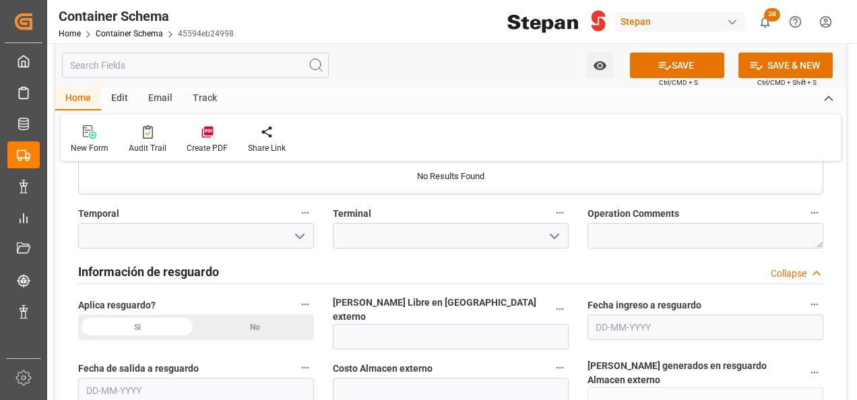
scroll to position [1347, 0]
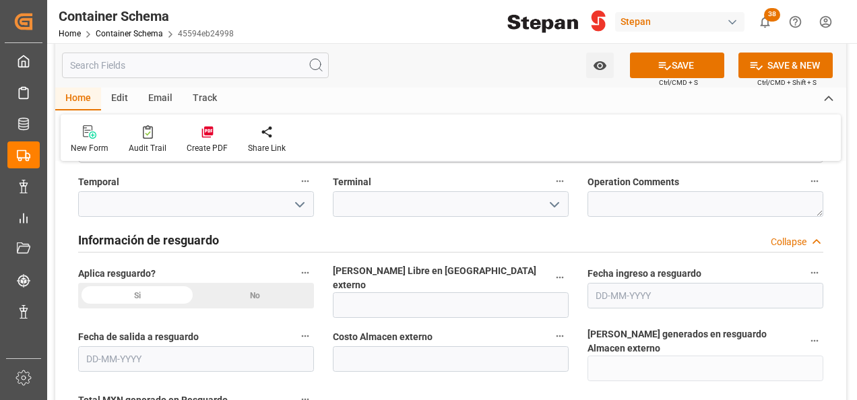
click at [240, 291] on div "No" at bounding box center [255, 296] width 118 height 26
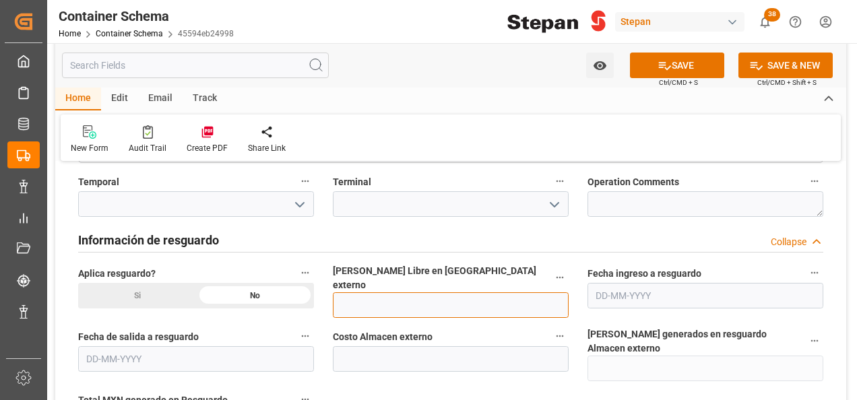
click at [364, 292] on input "text" at bounding box center [451, 305] width 236 height 26
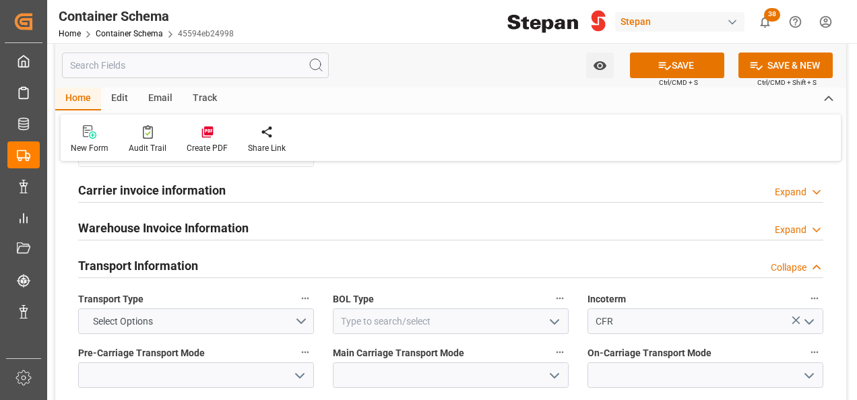
scroll to position [1616, 0]
type input "12"
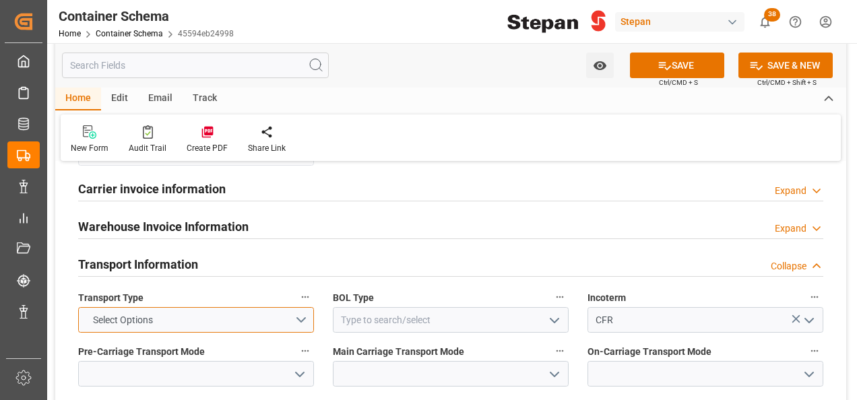
click at [297, 307] on button "Select Options" at bounding box center [196, 320] width 236 height 26
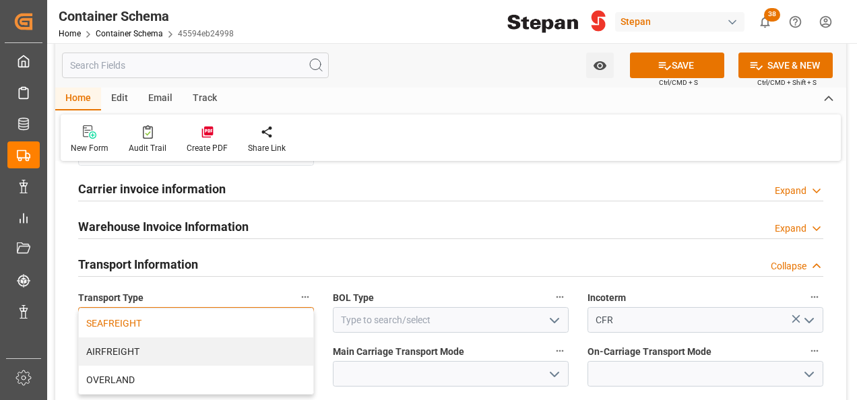
click at [112, 309] on div "SEAFREIGHT" at bounding box center [196, 323] width 234 height 28
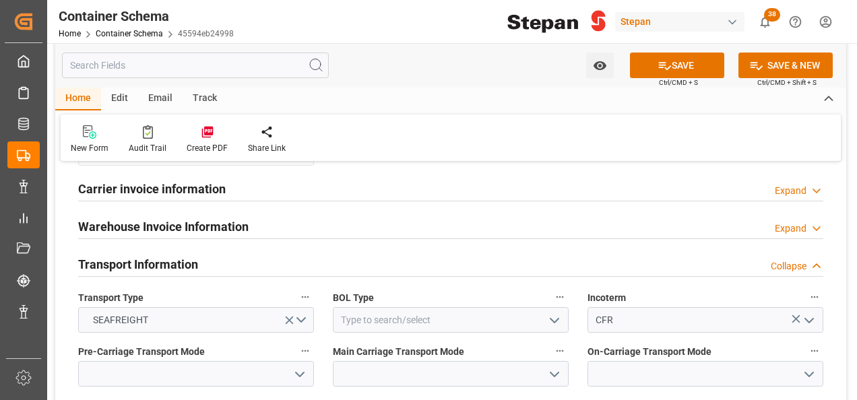
click at [562, 313] on icon "open menu" at bounding box center [554, 321] width 16 height 16
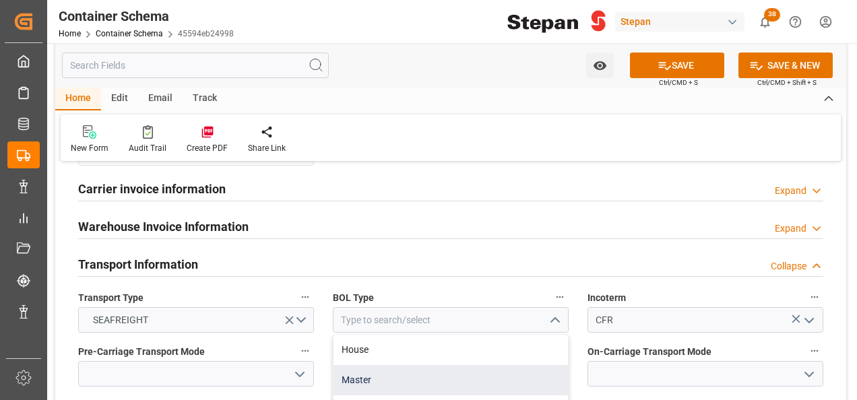
click at [365, 365] on div "Master" at bounding box center [450, 380] width 234 height 30
type input "Master"
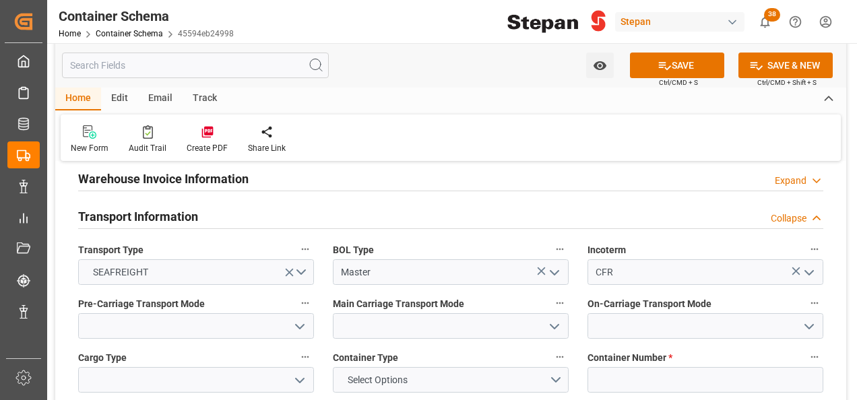
scroll to position [1684, 0]
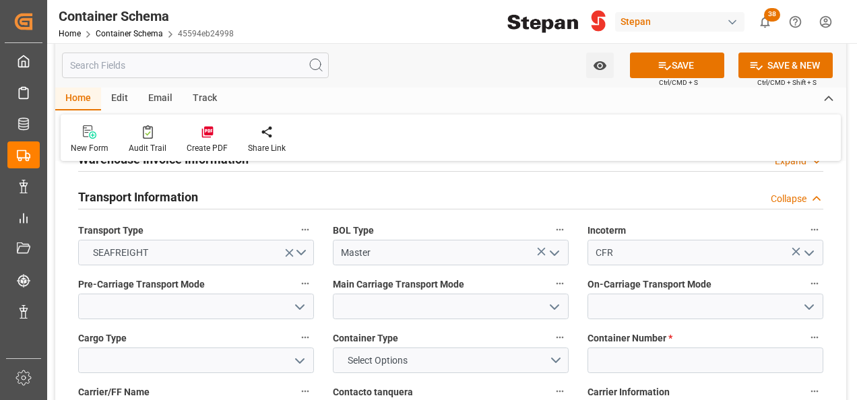
click at [289, 296] on button "open menu" at bounding box center [299, 306] width 20 height 21
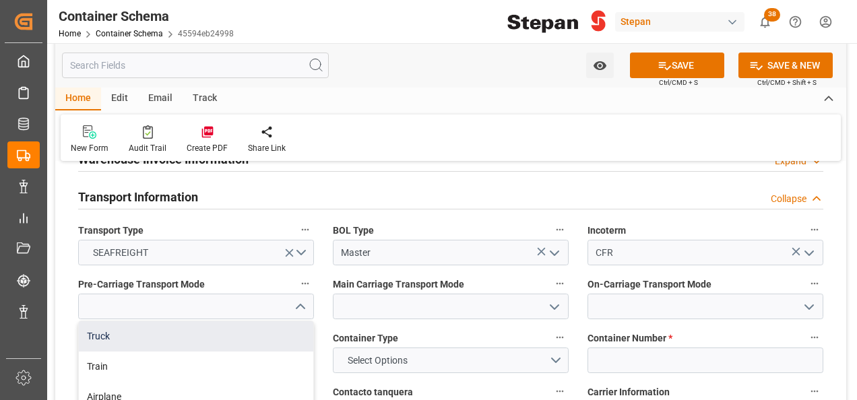
click at [119, 321] on div "Truck" at bounding box center [196, 336] width 234 height 30
type input "Truck"
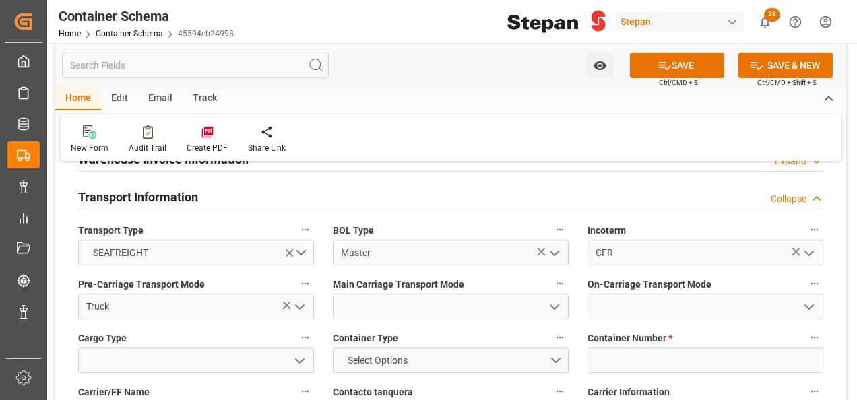
click at [549, 299] on icon "open menu" at bounding box center [554, 307] width 16 height 16
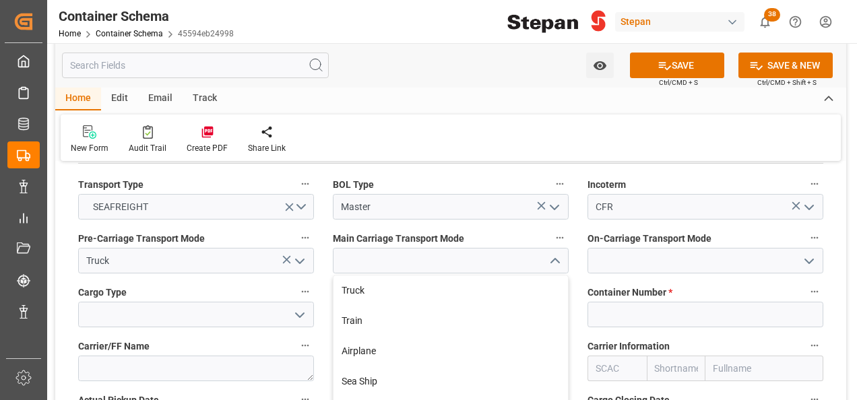
scroll to position [1751, 0]
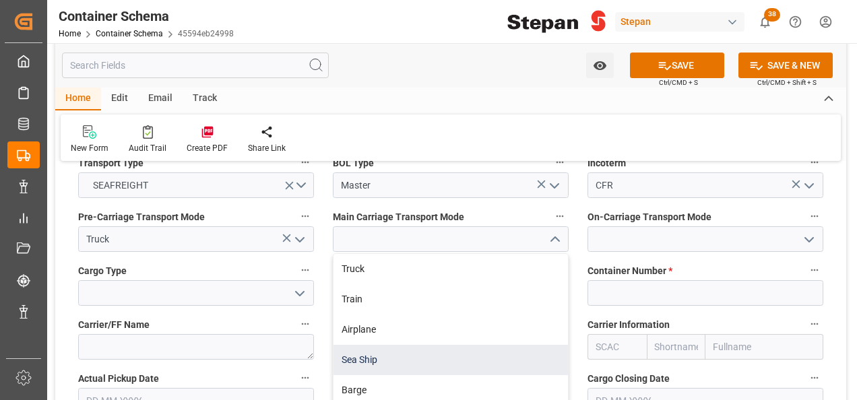
click at [356, 345] on div "Sea Ship" at bounding box center [450, 360] width 234 height 30
type input "Sea Ship"
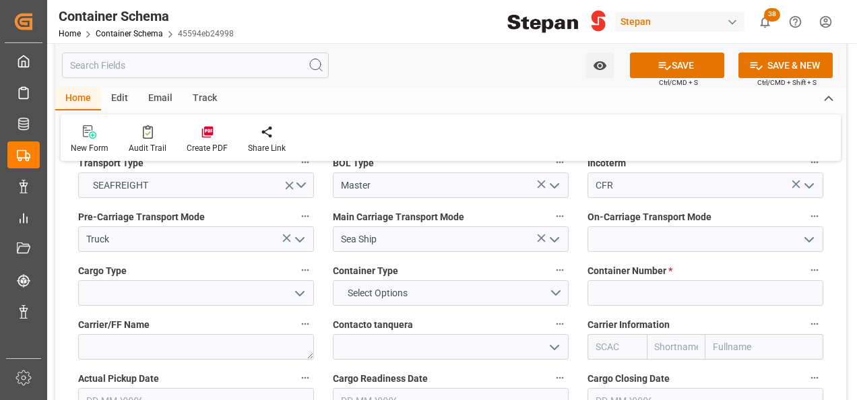
click at [805, 232] on icon "open menu" at bounding box center [809, 240] width 16 height 16
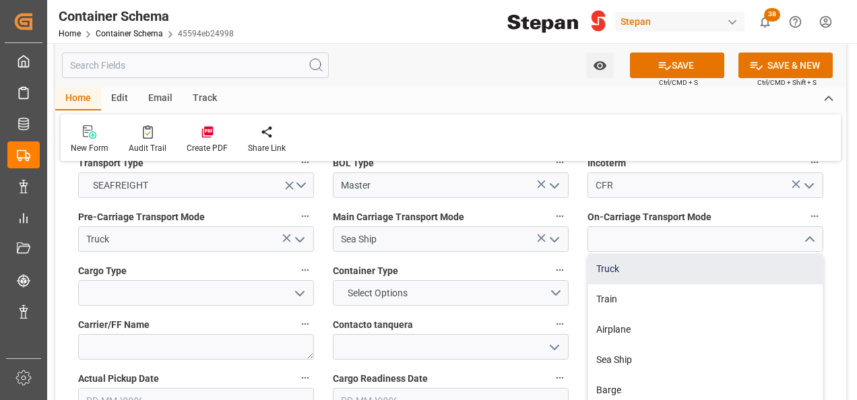
click at [612, 254] on div "Truck" at bounding box center [705, 269] width 234 height 30
type input "Truck"
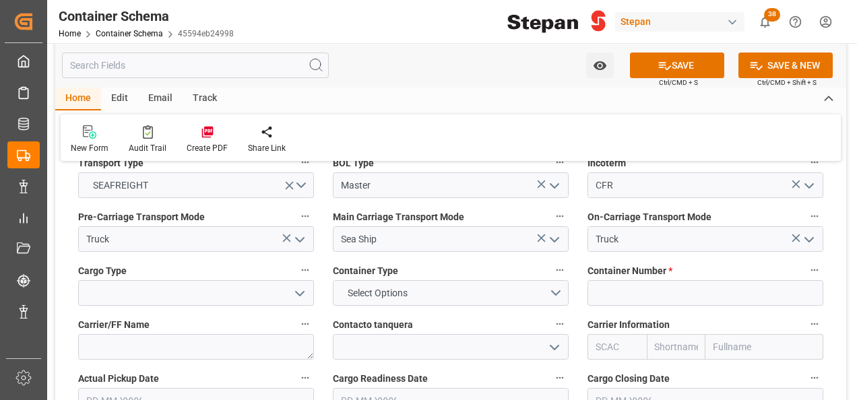
click at [292, 286] on icon "open menu" at bounding box center [300, 294] width 16 height 16
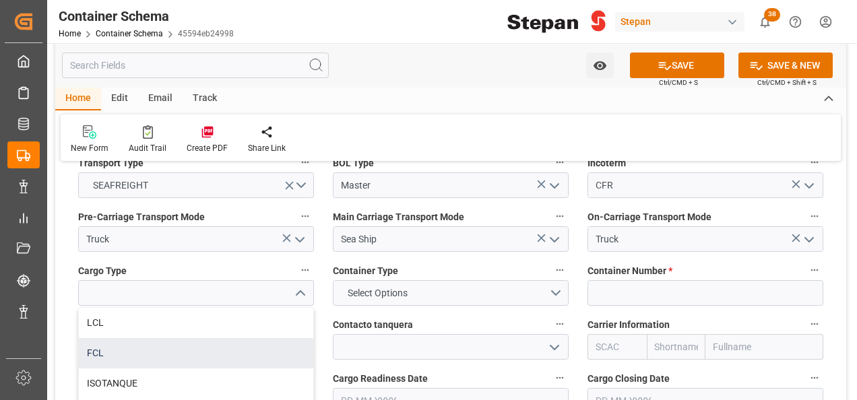
click at [90, 338] on div "FCL" at bounding box center [196, 353] width 234 height 30
type input "FCL"
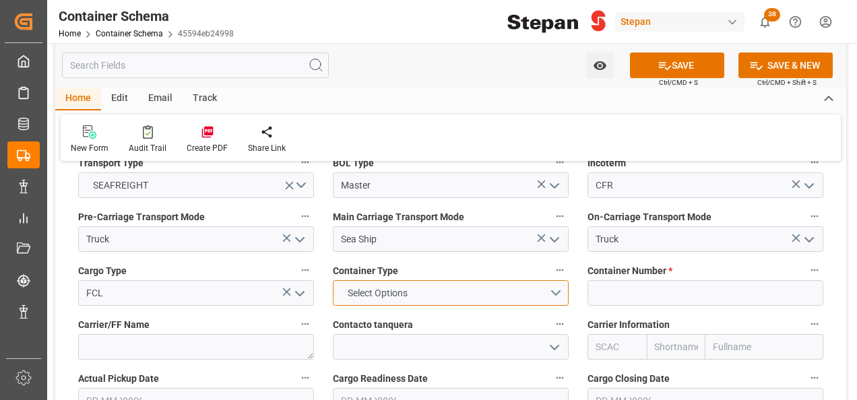
click at [559, 280] on button "Select Options" at bounding box center [451, 293] width 236 height 26
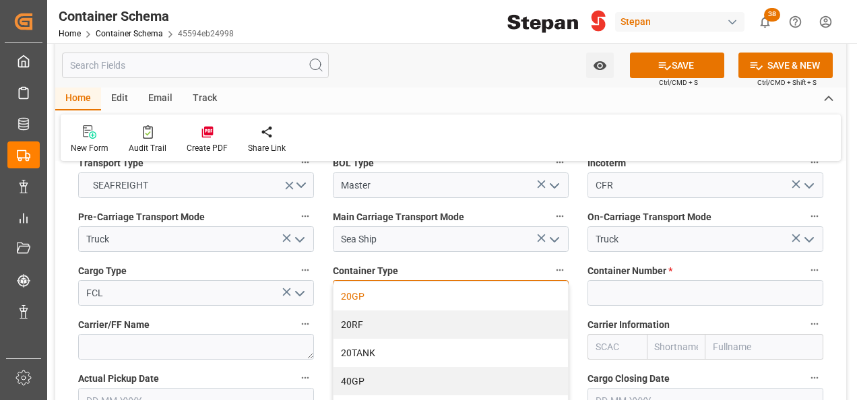
click at [346, 282] on div "20GP" at bounding box center [450, 296] width 234 height 28
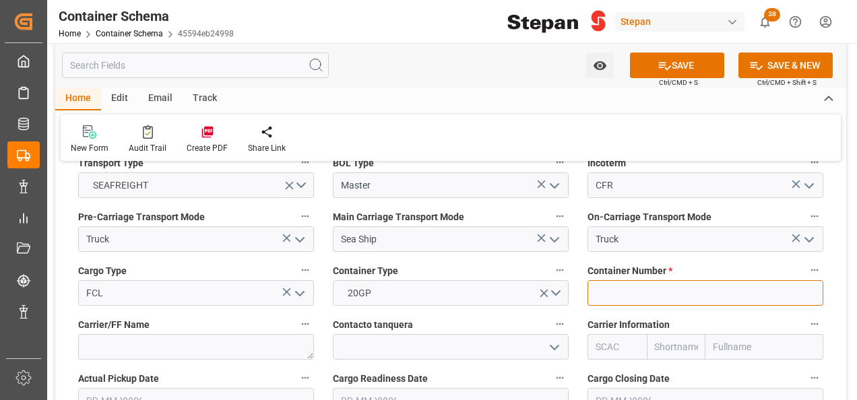
click at [605, 280] on input at bounding box center [705, 293] width 236 height 26
click at [606, 280] on input at bounding box center [705, 293] width 236 height 26
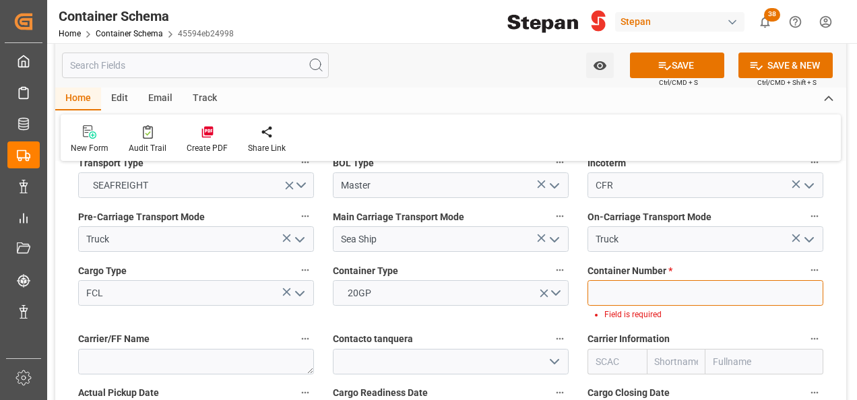
paste input "TEMU3242153"
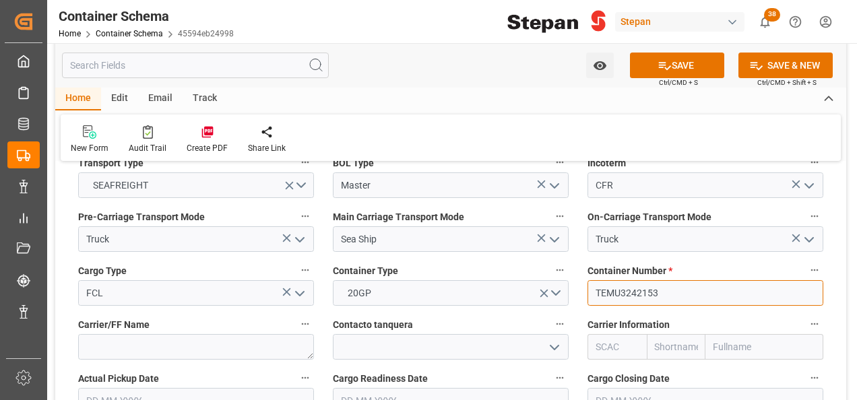
type input "TEMU3242153"
drag, startPoint x: 723, startPoint y: 314, endPoint x: 725, endPoint y: 322, distance: 8.2
click at [723, 334] on input "text" at bounding box center [764, 347] width 118 height 26
click at [725, 334] on input "text" at bounding box center [764, 347] width 118 height 26
type input "CM"
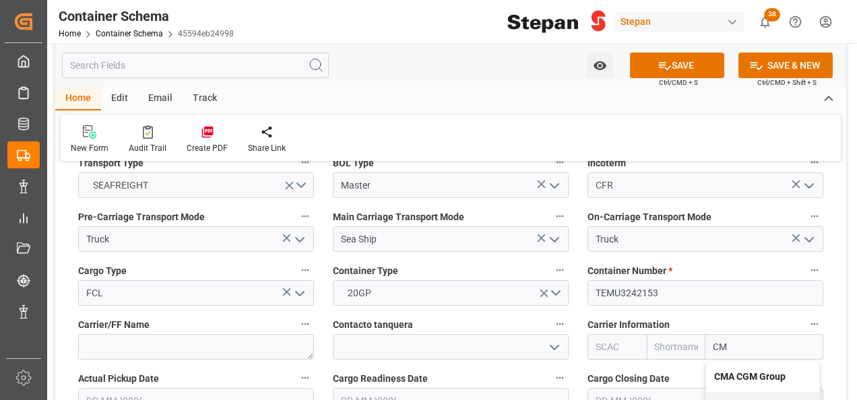
click at [742, 371] on b "CMA CGM Group" at bounding box center [749, 376] width 71 height 11
type input "CMDU"
type input "CMACGM"
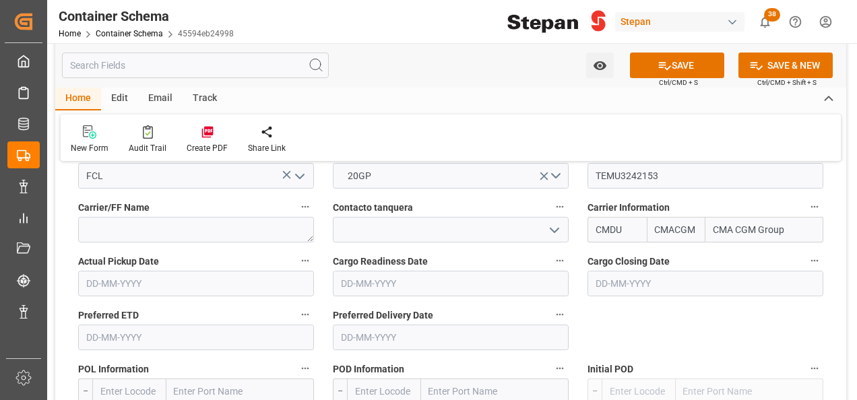
scroll to position [1886, 0]
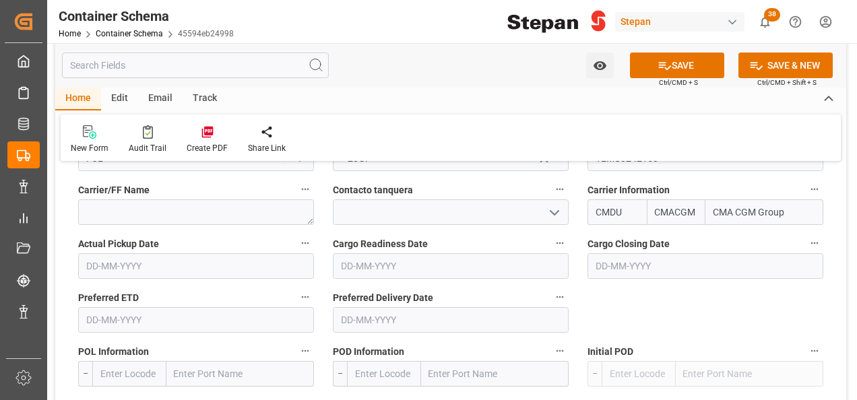
type input "CMA CGM Group"
click at [193, 361] on input "text" at bounding box center [240, 374] width 148 height 26
click at [454, 361] on input "text" at bounding box center [495, 374] width 148 height 26
type input "VERACR"
click at [455, 361] on input "VERACR" at bounding box center [495, 374] width 148 height 26
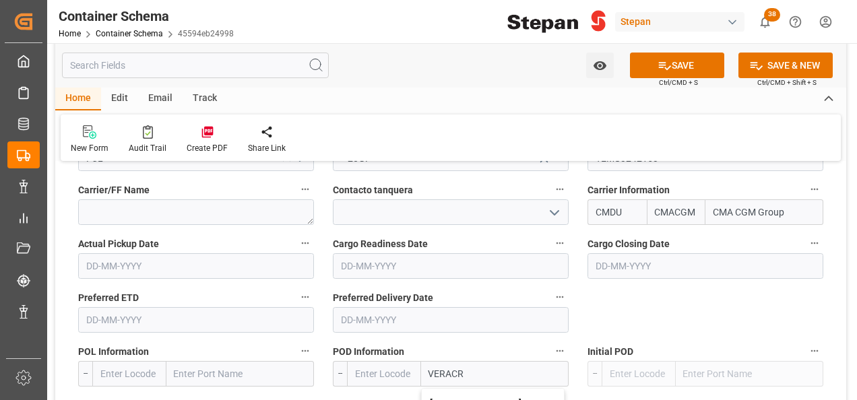
click at [462, 398] on b "[GEOGRAPHIC_DATA]" at bounding box center [476, 403] width 92 height 11
type input "MXVER"
type input "[GEOGRAPHIC_DATA]"
click at [242, 361] on input "text" at bounding box center [240, 374] width 148 height 26
paste input "[GEOGRAPHIC_DATA]"
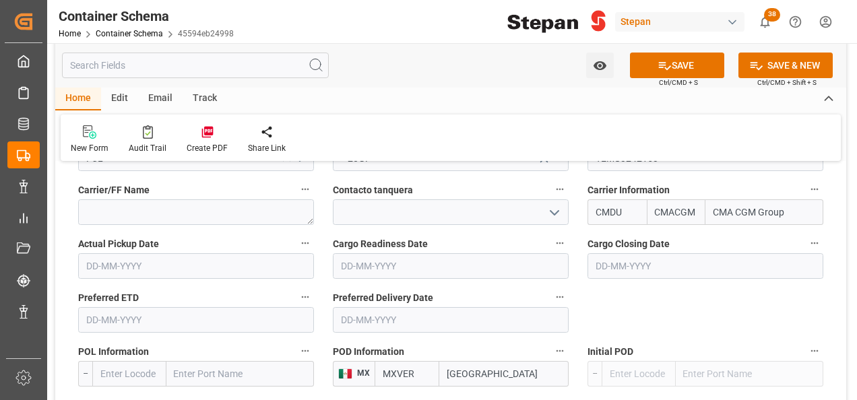
type input "[GEOGRAPHIC_DATA]"
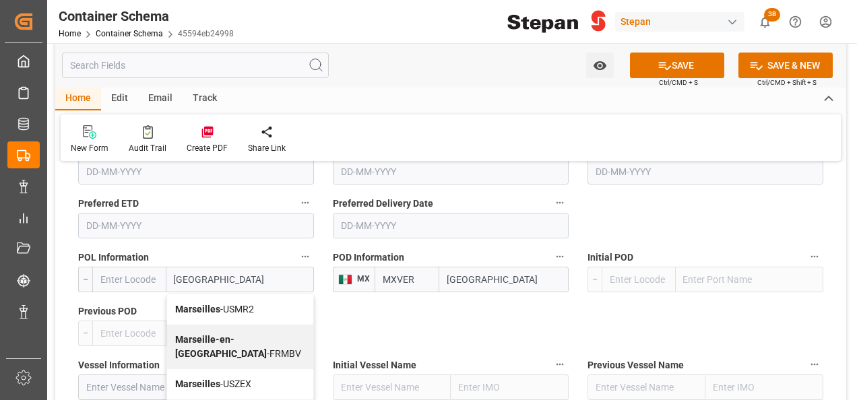
scroll to position [2021, 0]
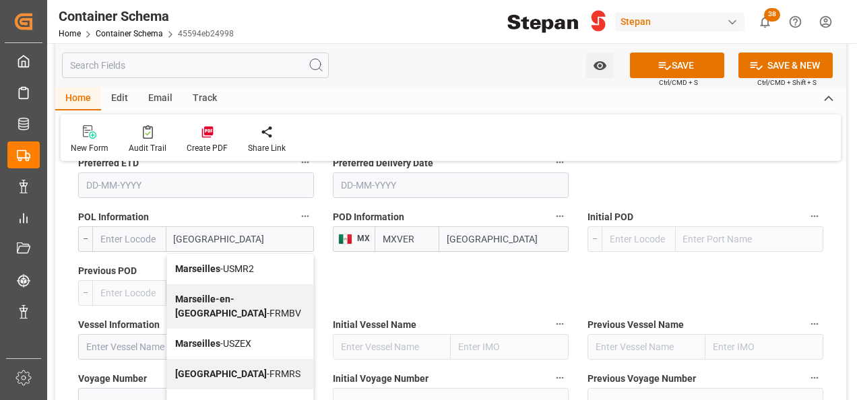
click at [235, 368] on span "Marseille - FRMRS" at bounding box center [237, 373] width 125 height 11
type input "FRMRS"
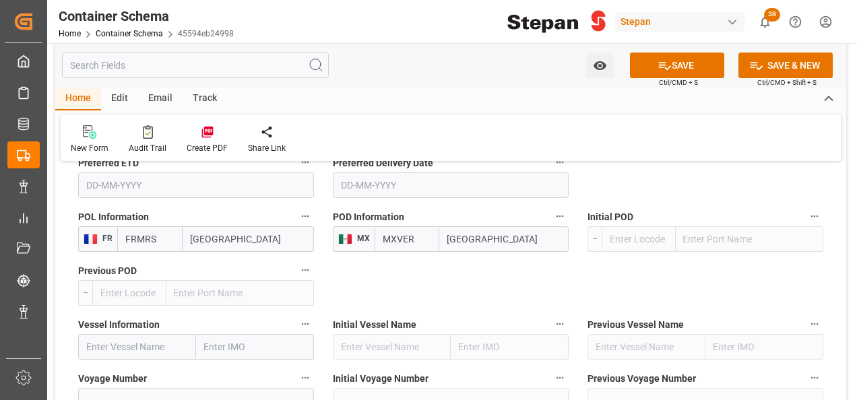
type input "[GEOGRAPHIC_DATA]"
click at [136, 334] on input "text" at bounding box center [137, 347] width 118 height 26
paste input "CMA CGM EXEMPLARITY"
click at [134, 371] on b "CMA CGM EXEMPLARITY" at bounding box center [118, 383] width 63 height 25
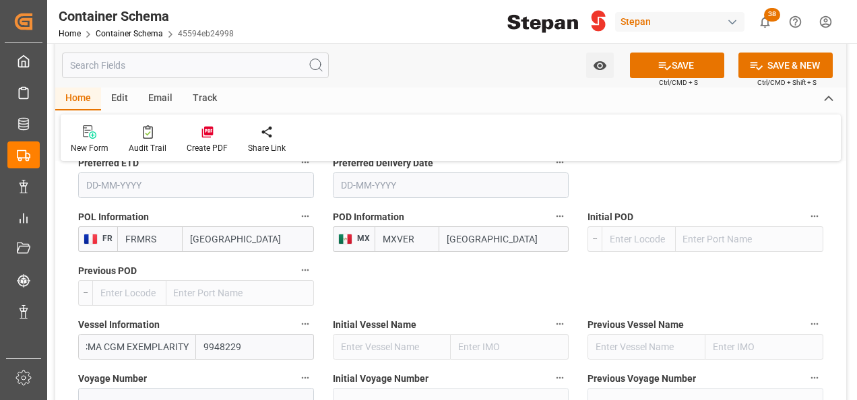
type input "CMA CGM EXEMPLARITY"
type input "9948229"
type input "CMA CGM EXEMPLARITY"
click at [136, 388] on input at bounding box center [196, 401] width 236 height 26
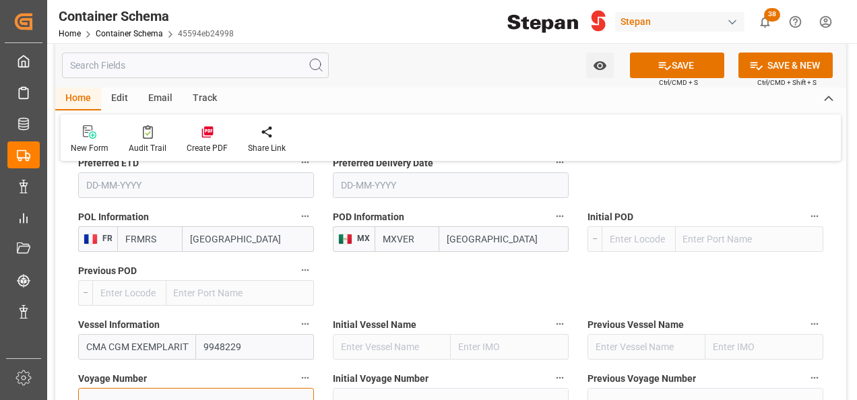
paste input "0DVN5S1MA"
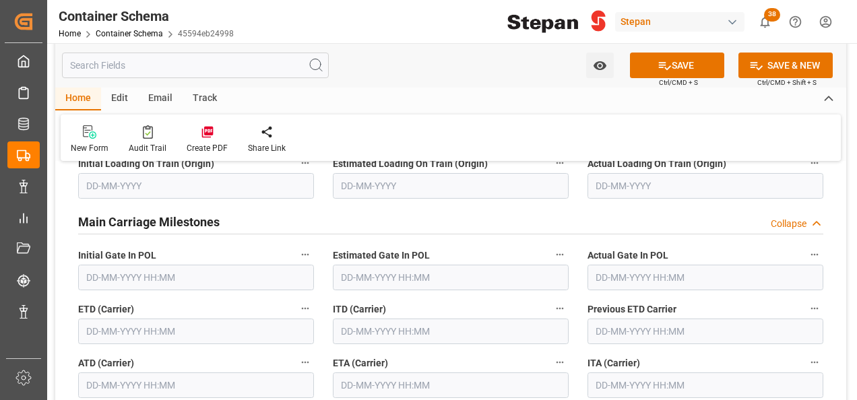
scroll to position [2492, 0]
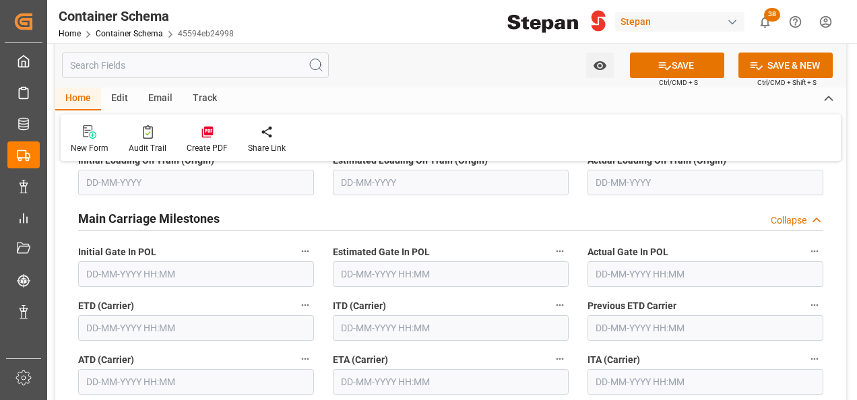
type input "0DVN5S1MA"
click at [131, 261] on input "text" at bounding box center [196, 274] width 236 height 26
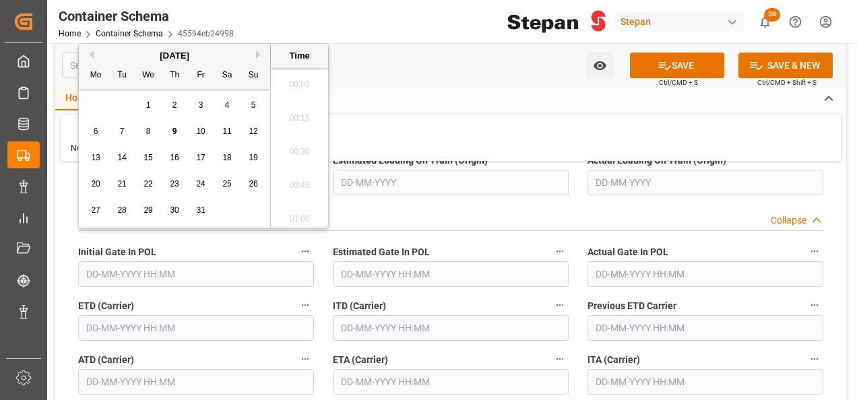
scroll to position [1418, 0]
click at [90, 55] on button "Previous Month" at bounding box center [90, 55] width 8 height 8
click at [94, 207] on span "29" at bounding box center [95, 209] width 9 height 9
type input "[DATE] 00:00"
click at [105, 315] on input "text" at bounding box center [196, 328] width 236 height 26
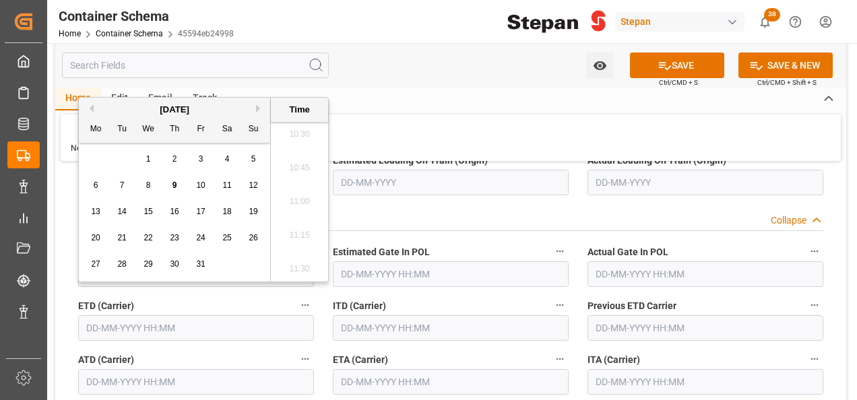
click at [92, 106] on button "Previous Month" at bounding box center [90, 108] width 8 height 8
click at [97, 265] on span "29" at bounding box center [95, 263] width 9 height 9
type input "[DATE] 00:00"
click at [358, 369] on input "text" at bounding box center [451, 382] width 236 height 26
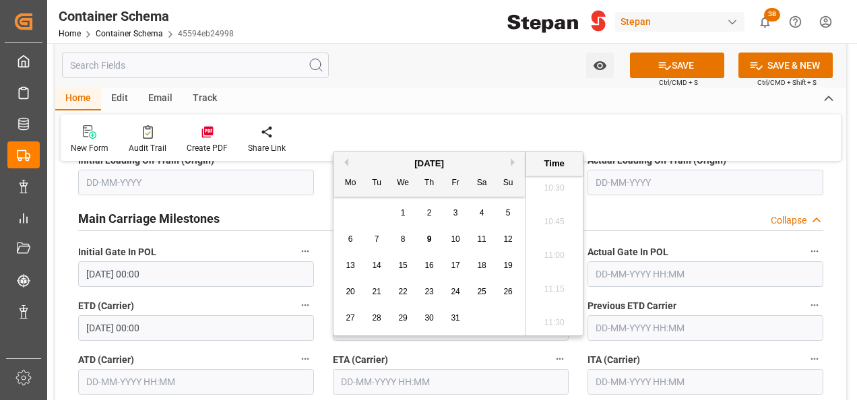
click at [516, 159] on button "Next Month" at bounding box center [515, 162] width 8 height 8
click at [397, 289] on div "19" at bounding box center [403, 292] width 17 height 16
type input "[DATE] 00:00"
click at [612, 205] on div "Main Carriage Milestones Collapse" at bounding box center [450, 218] width 745 height 26
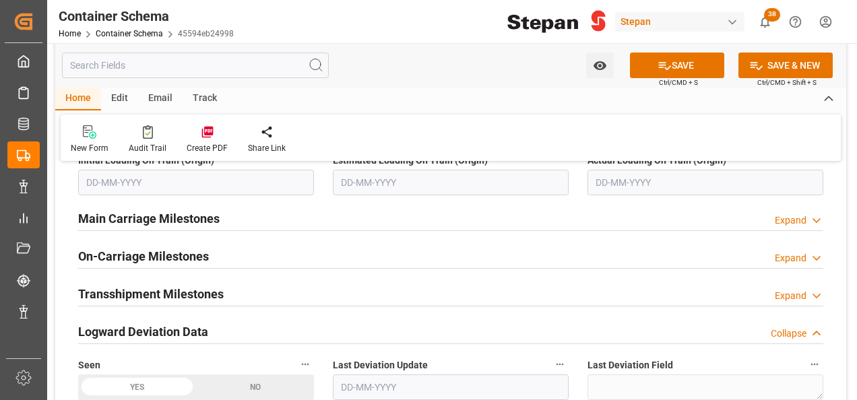
click at [795, 214] on div "Expand" at bounding box center [791, 221] width 32 height 14
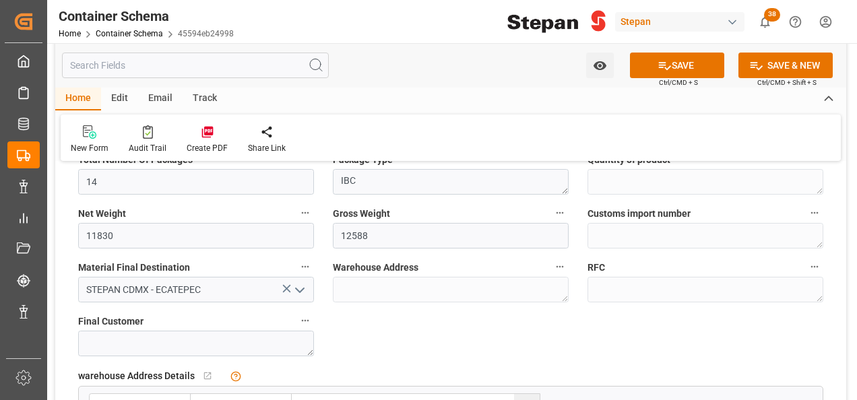
scroll to position [876, 0]
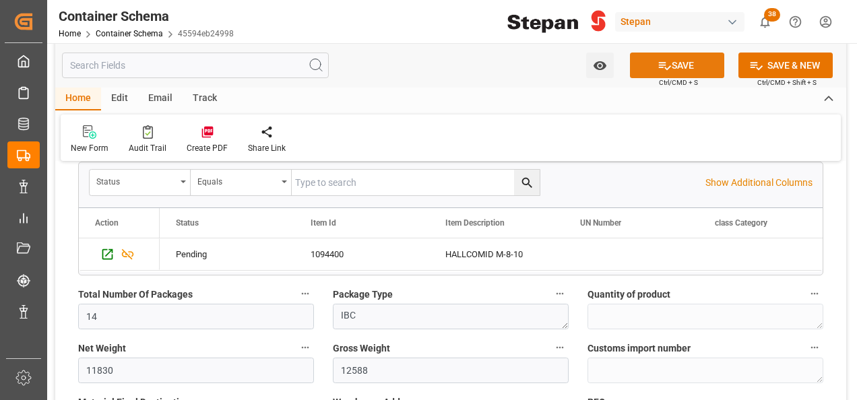
click at [678, 58] on button "SAVE" at bounding box center [677, 66] width 94 height 26
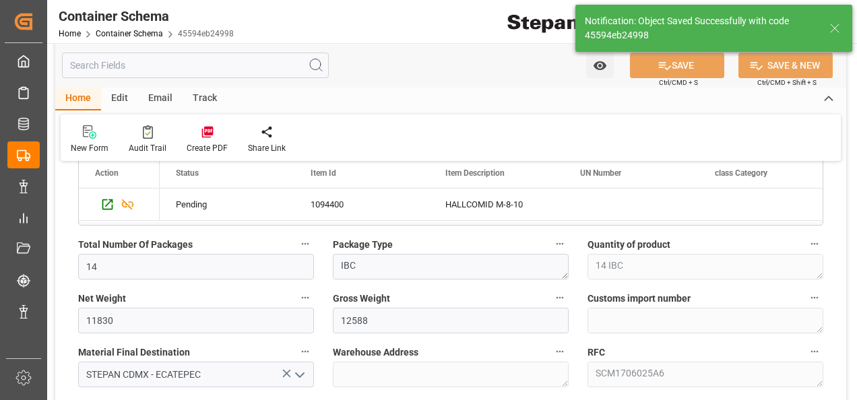
type textarea "Documents Sent"
type textarea "14 IBC"
type textarea "SCM1706025A6"
type input "MXVER"
type input "[GEOGRAPHIC_DATA]"
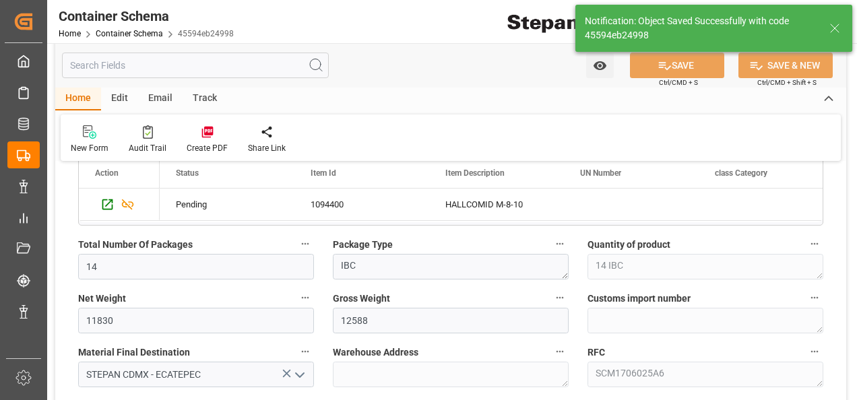
type input "CMA CGM EXEMPLARITY"
type input "9948229"
type input "0DVN5S1MA"
type textarea "pod"
type input "0"
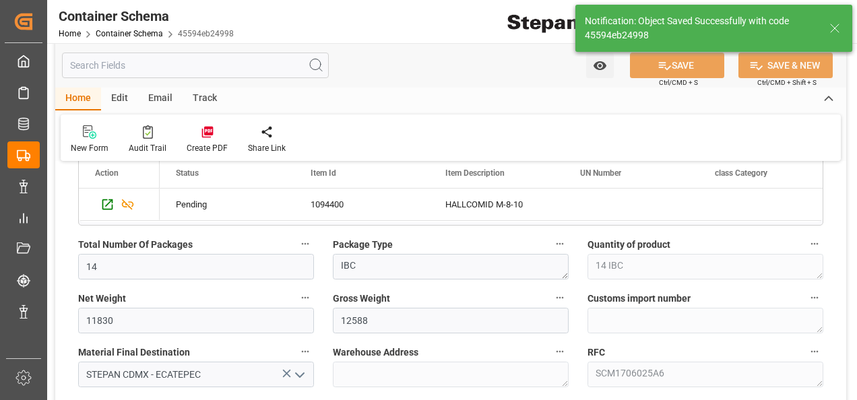
type input "CMA CGM EXEMPLARITY"
type input "[DATE] 00:00"
type input "[DATE]"
type input "[DATE] 17:02"
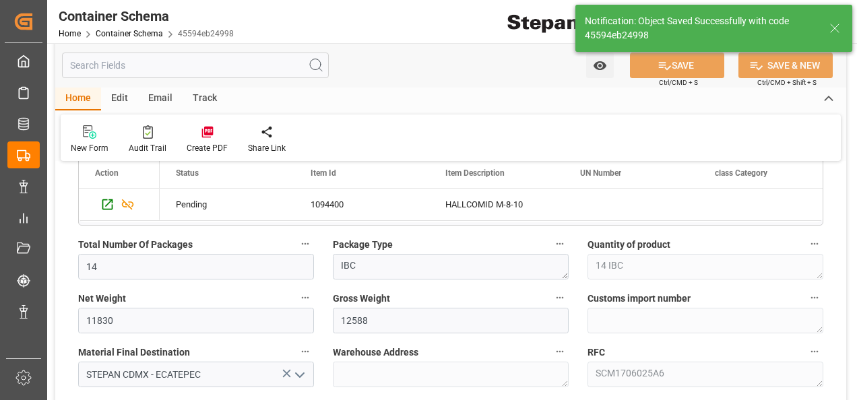
scroll to position [50, 0]
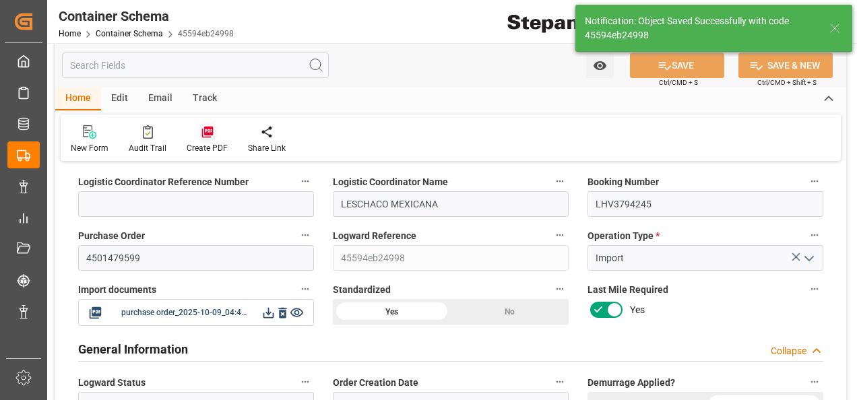
click at [210, 138] on icon at bounding box center [207, 131] width 13 height 13
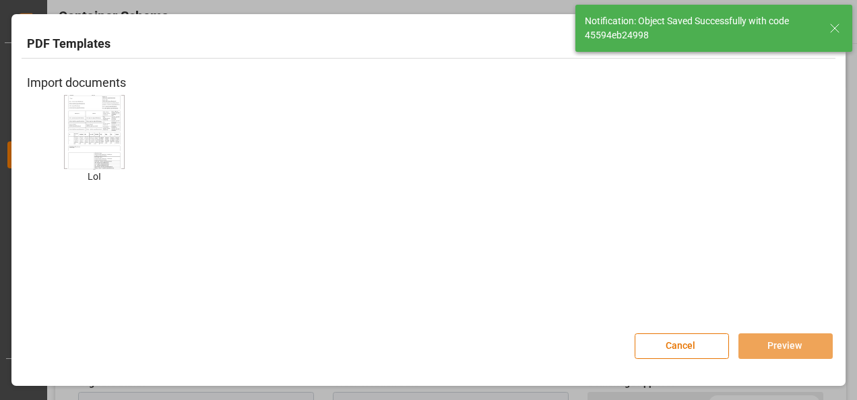
click at [104, 131] on img at bounding box center [94, 132] width 54 height 76
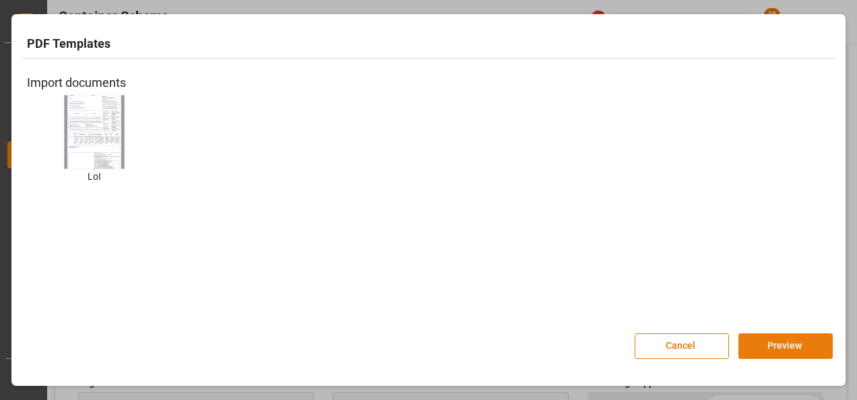
click at [779, 339] on button "Preview" at bounding box center [785, 346] width 94 height 26
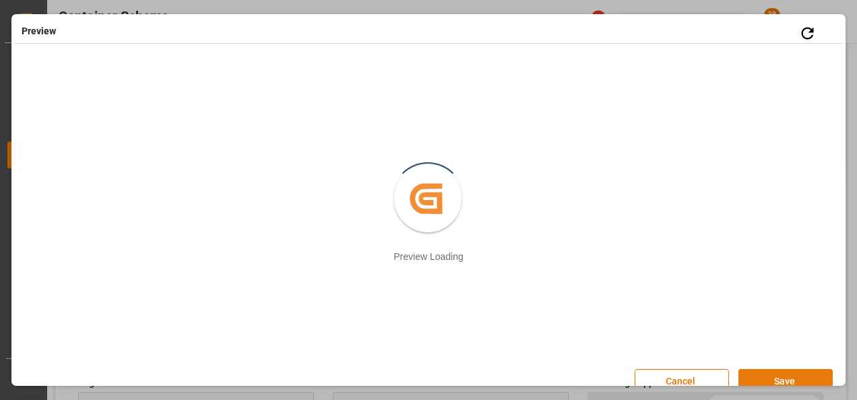
click at [782, 376] on button "Save" at bounding box center [785, 382] width 94 height 26
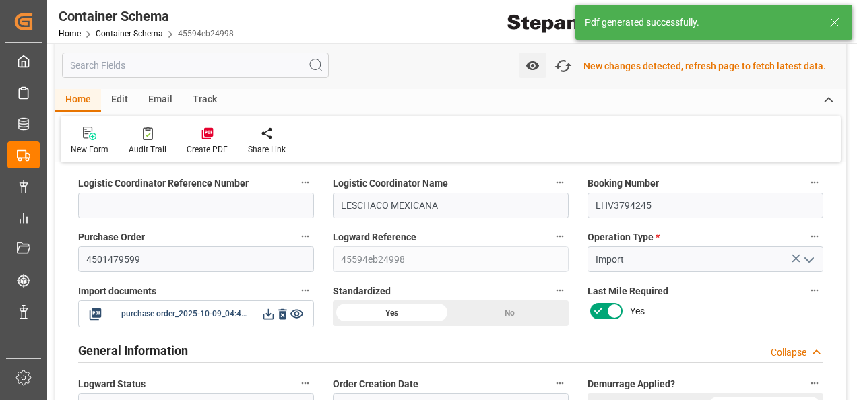
scroll to position [51, 0]
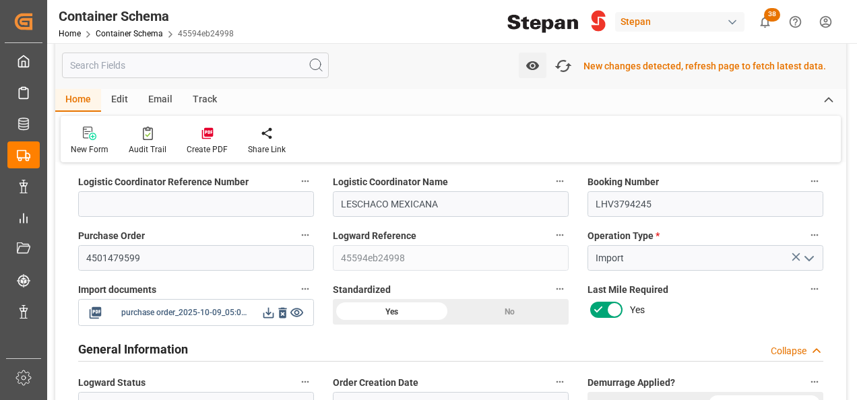
click at [269, 315] on icon at bounding box center [268, 313] width 14 height 14
